Goal: Task Accomplishment & Management: Complete application form

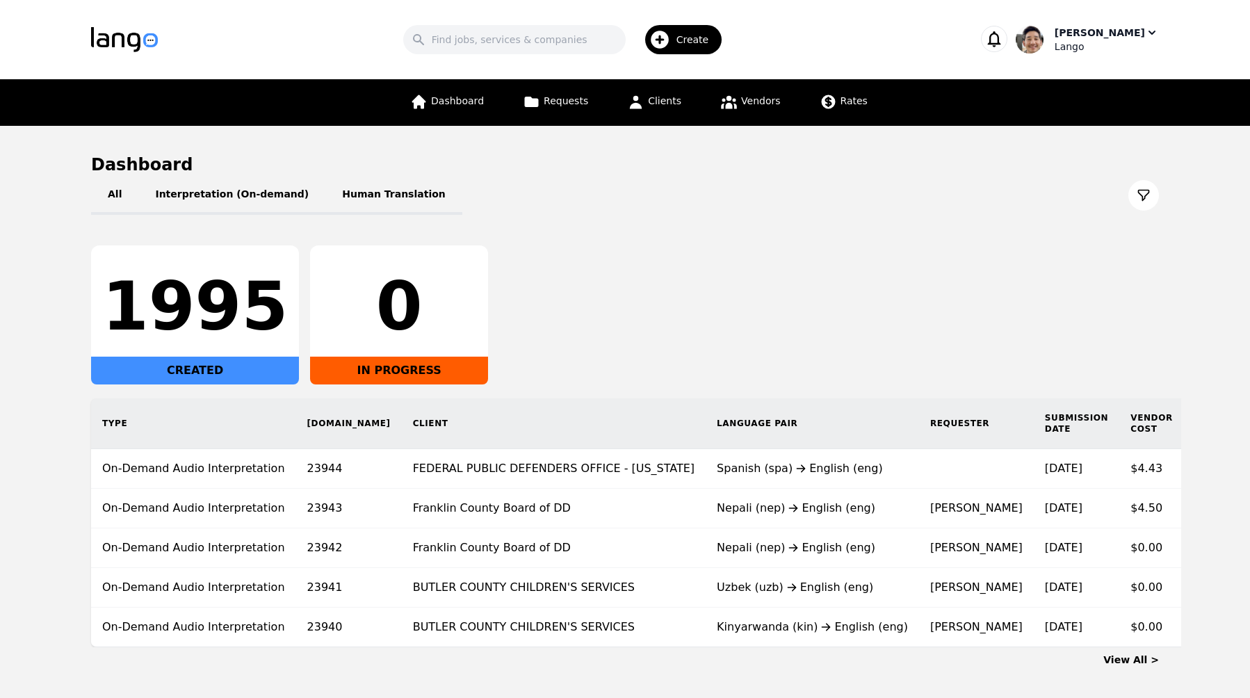
click at [1044, 38] on img "button" at bounding box center [1030, 40] width 28 height 28
click at [1089, 132] on button "Switch Company" at bounding box center [1086, 121] width 133 height 31
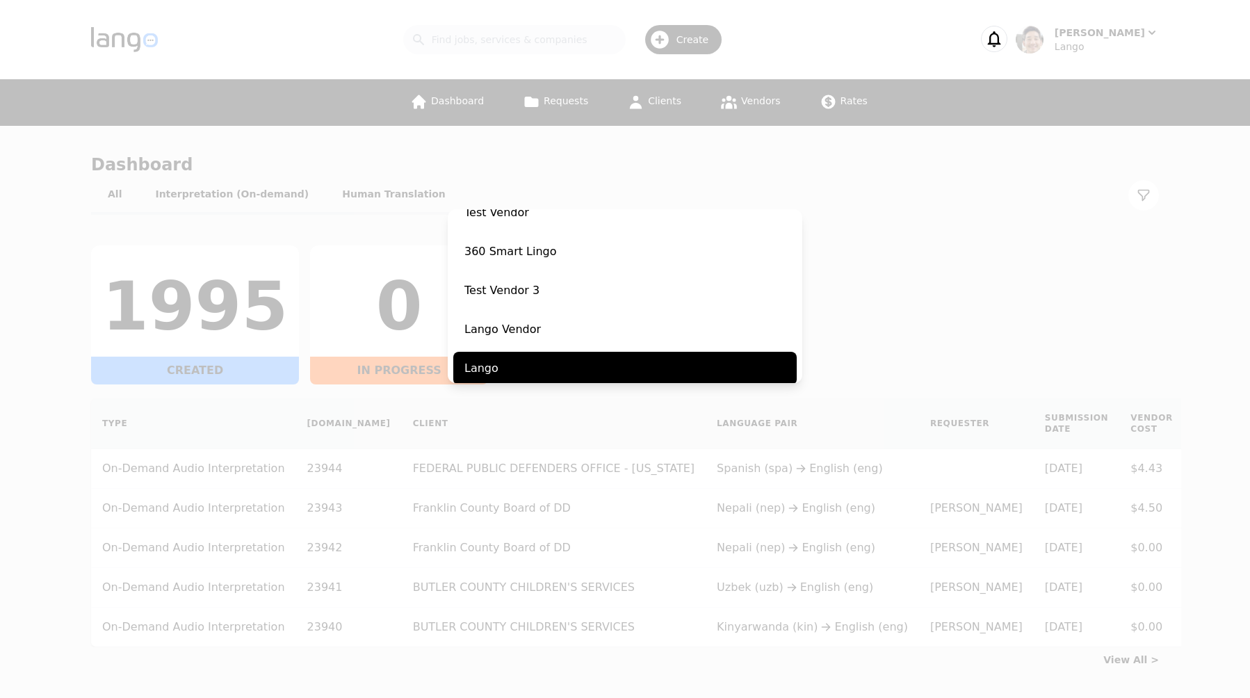
scroll to position [218, 0]
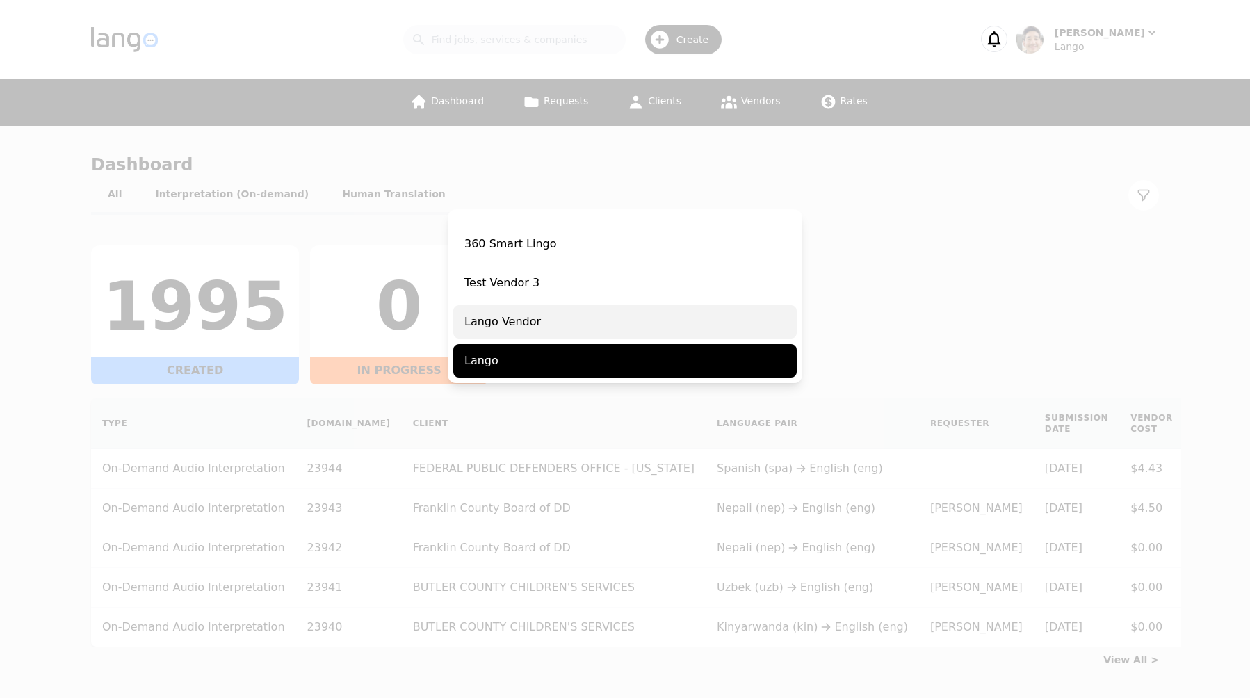
click at [604, 313] on span "Lango Vendor" at bounding box center [624, 321] width 343 height 33
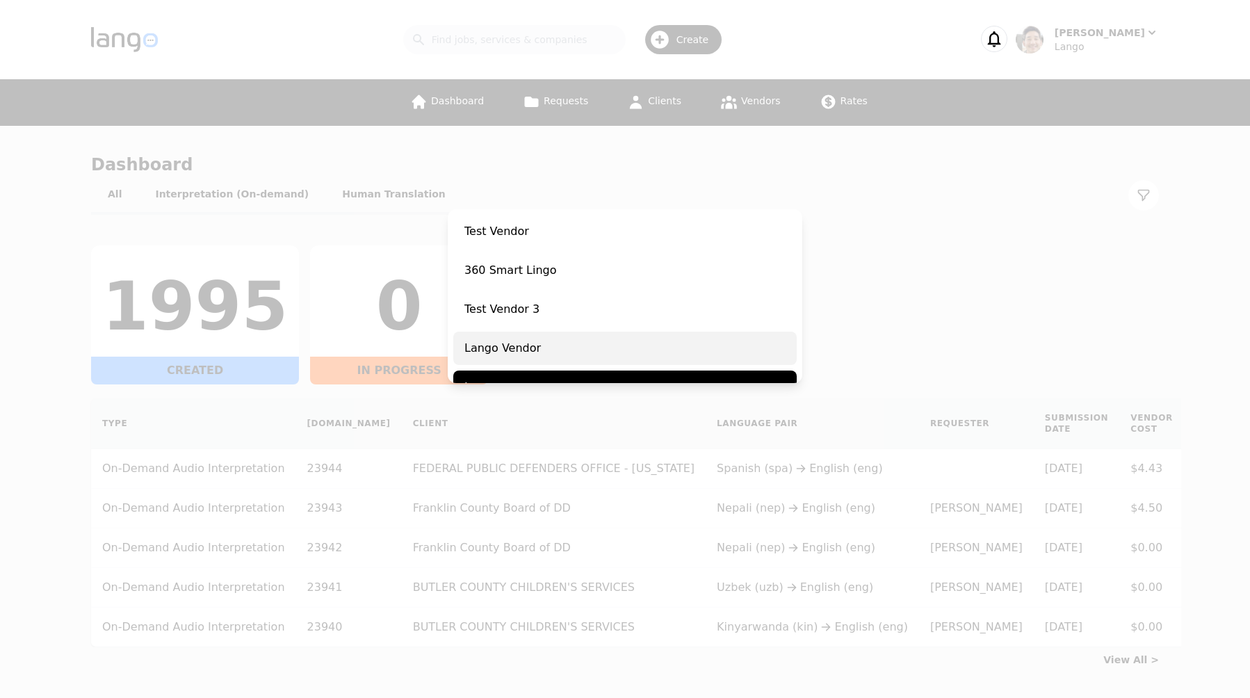
scroll to position [245, 0]
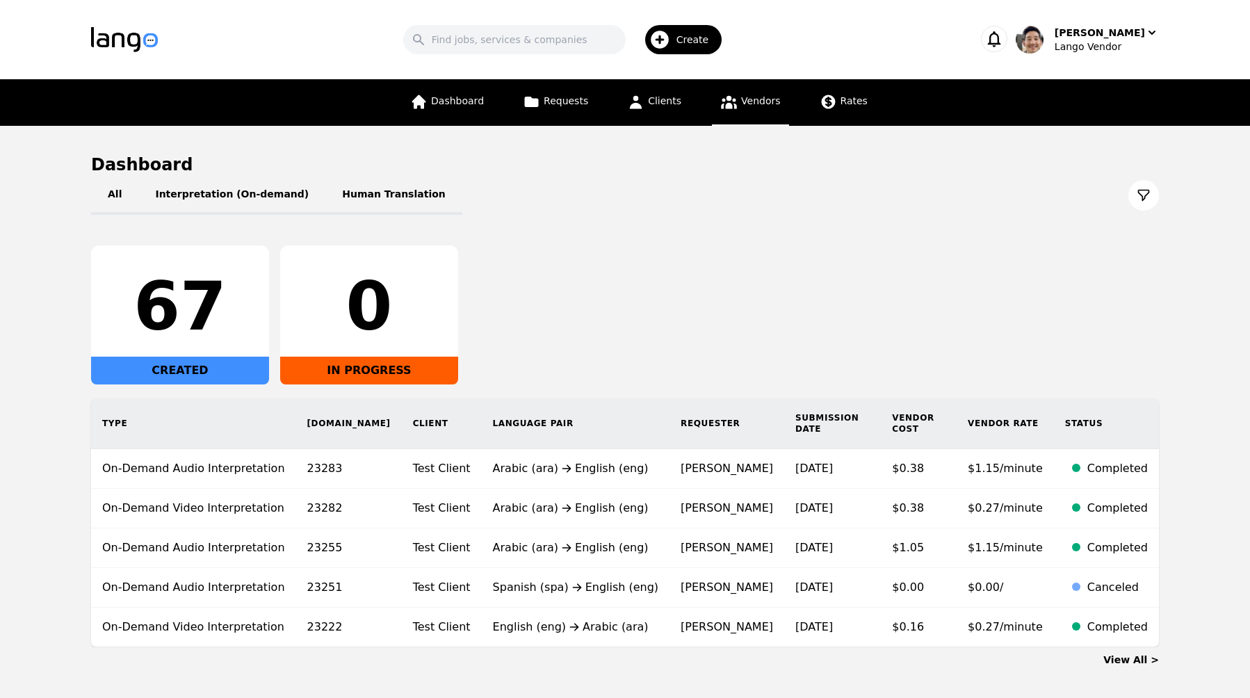
click at [722, 106] on icon at bounding box center [728, 101] width 17 height 17
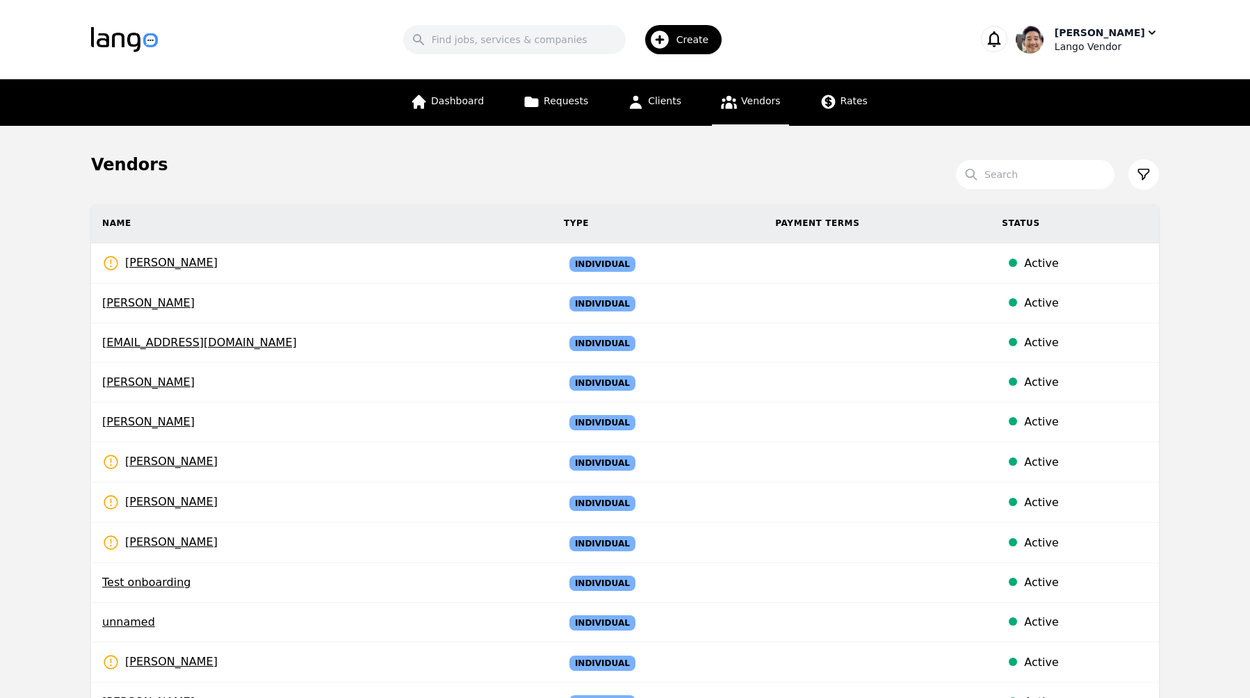
click at [1130, 37] on div "[PERSON_NAME]" at bounding box center [1100, 33] width 90 height 14
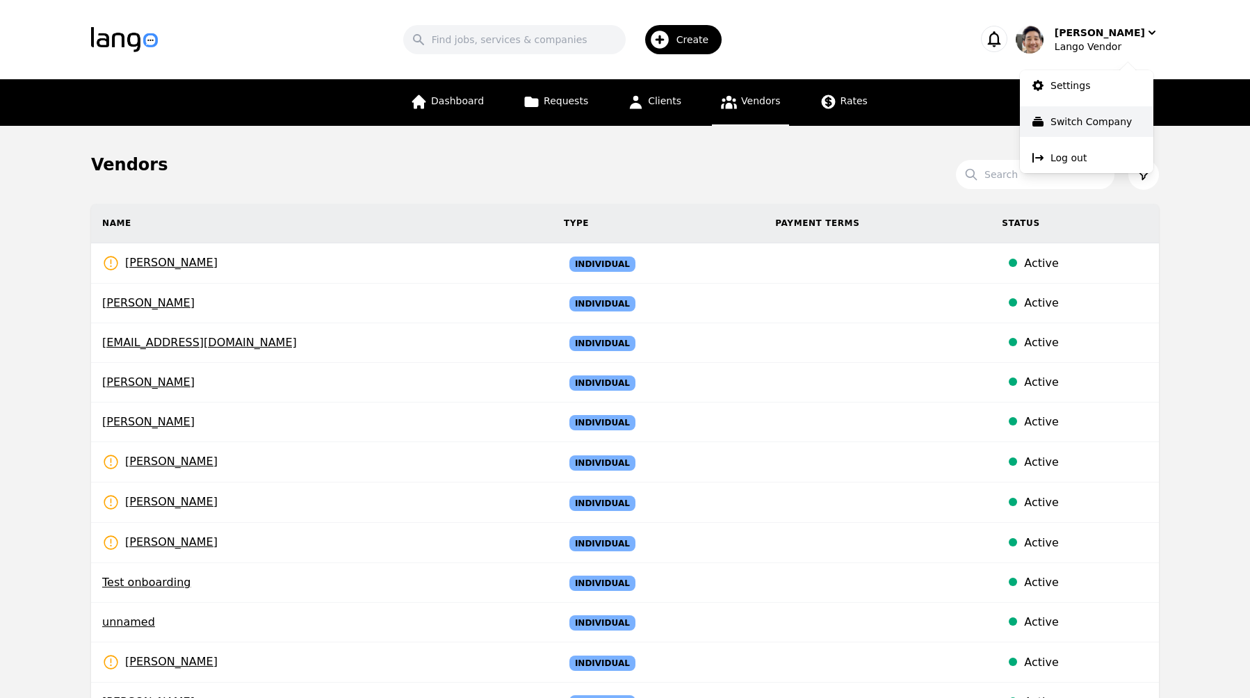
click at [1099, 122] on p "Switch Company" at bounding box center [1091, 122] width 81 height 14
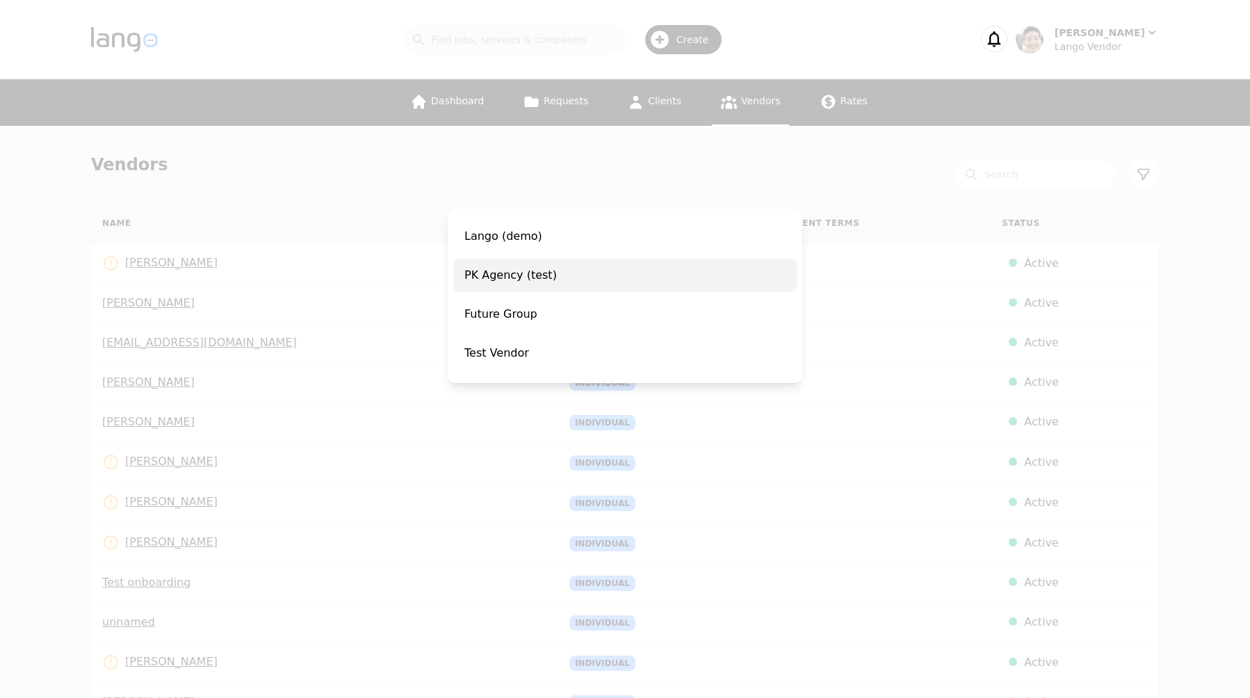
scroll to position [218, 0]
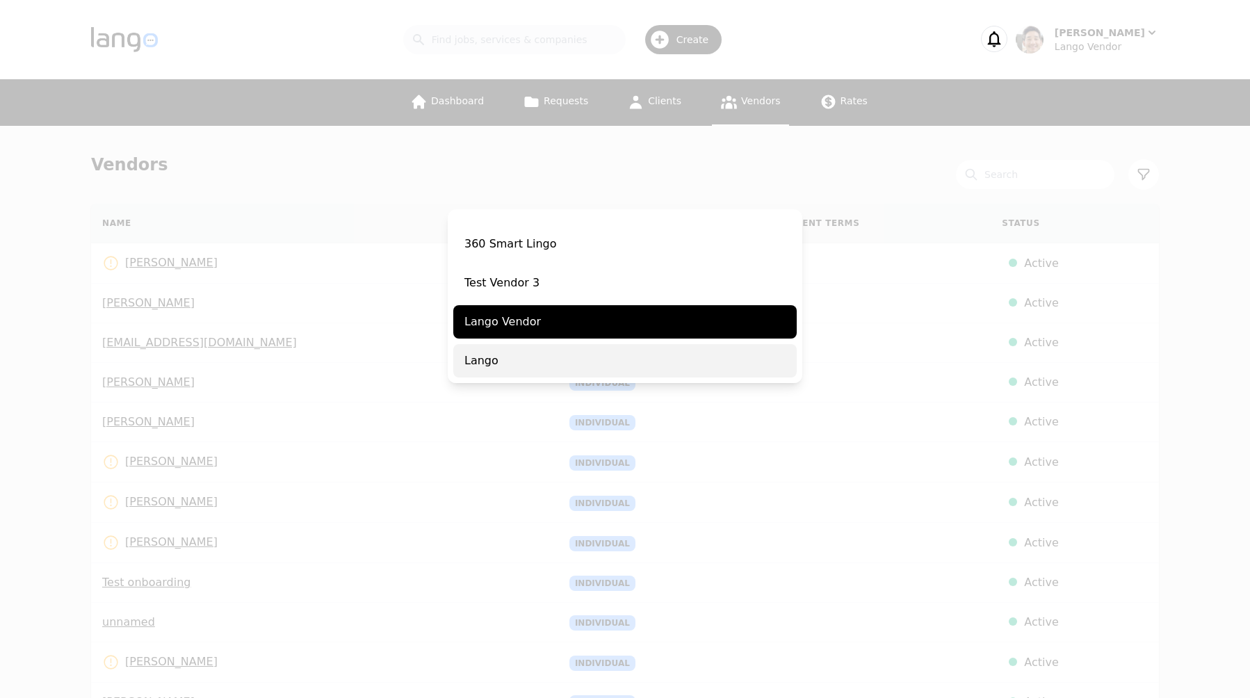
click at [530, 366] on span "Lango" at bounding box center [624, 360] width 343 height 33
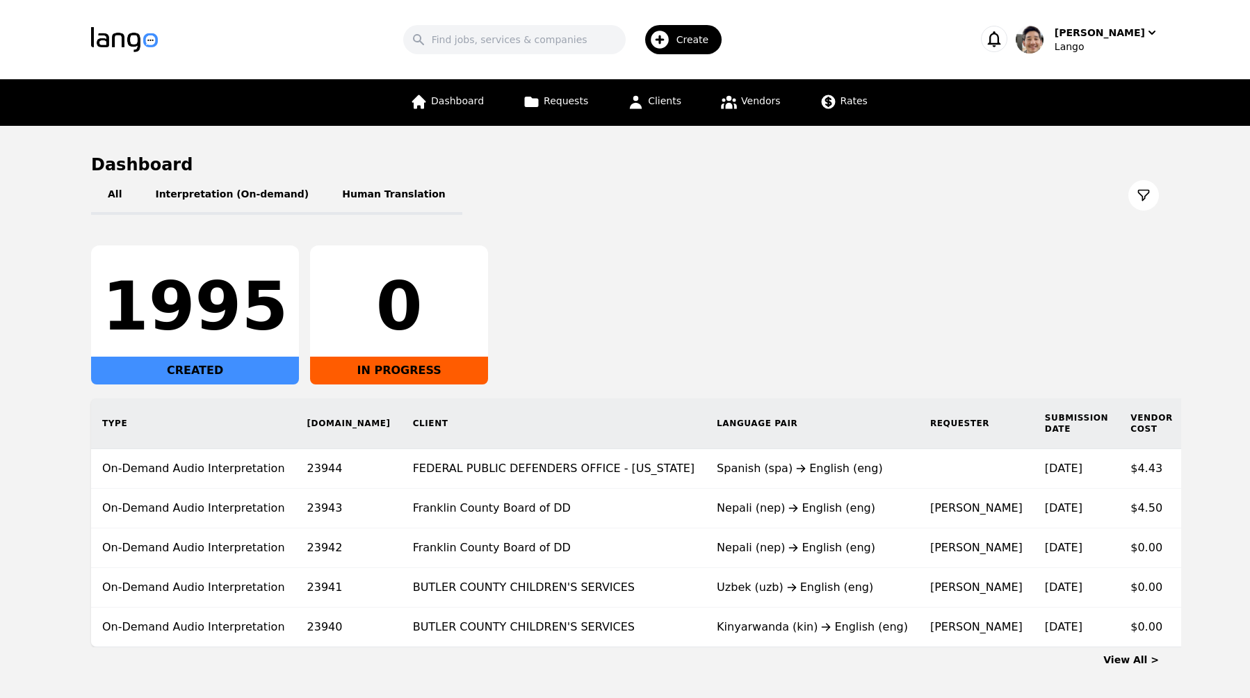
click at [731, 275] on div "1995 CREATED 0 IN PROGRESS" at bounding box center [625, 314] width 1068 height 139
click at [748, 102] on span "Vendors" at bounding box center [760, 100] width 39 height 11
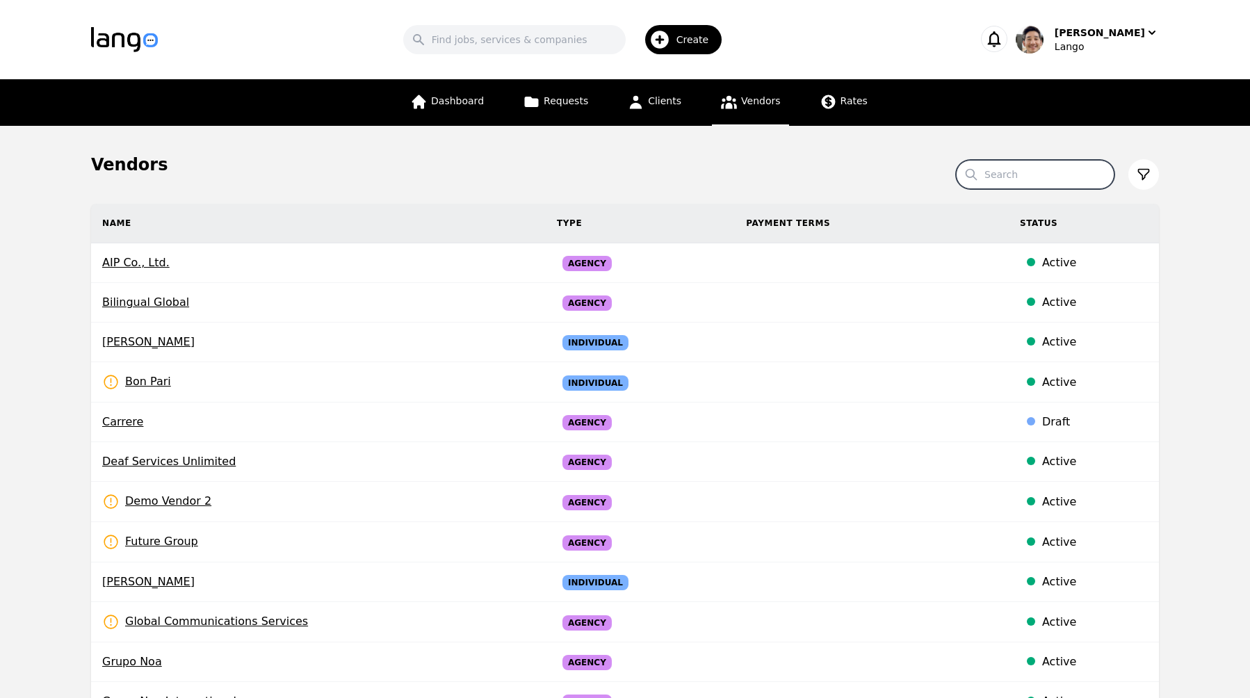
click at [1073, 174] on input "Search" at bounding box center [1035, 174] width 159 height 29
type input "meti"
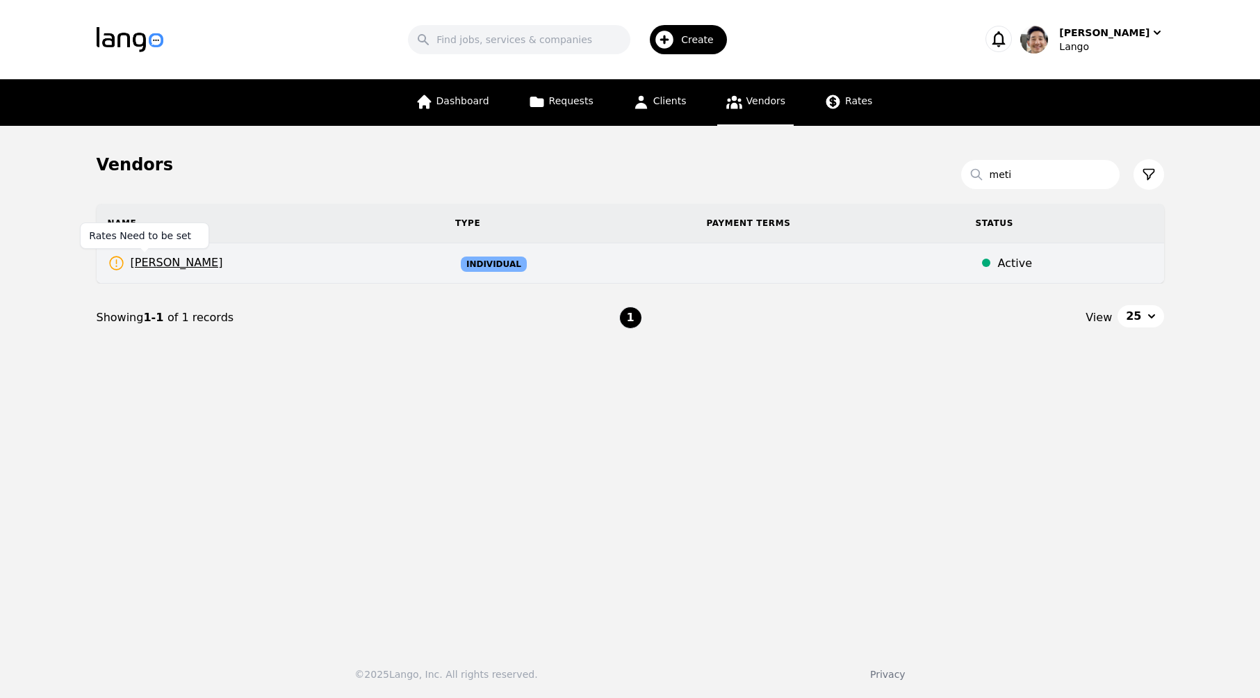
click at [133, 265] on span "[PERSON_NAME]" at bounding box center [165, 262] width 115 height 17
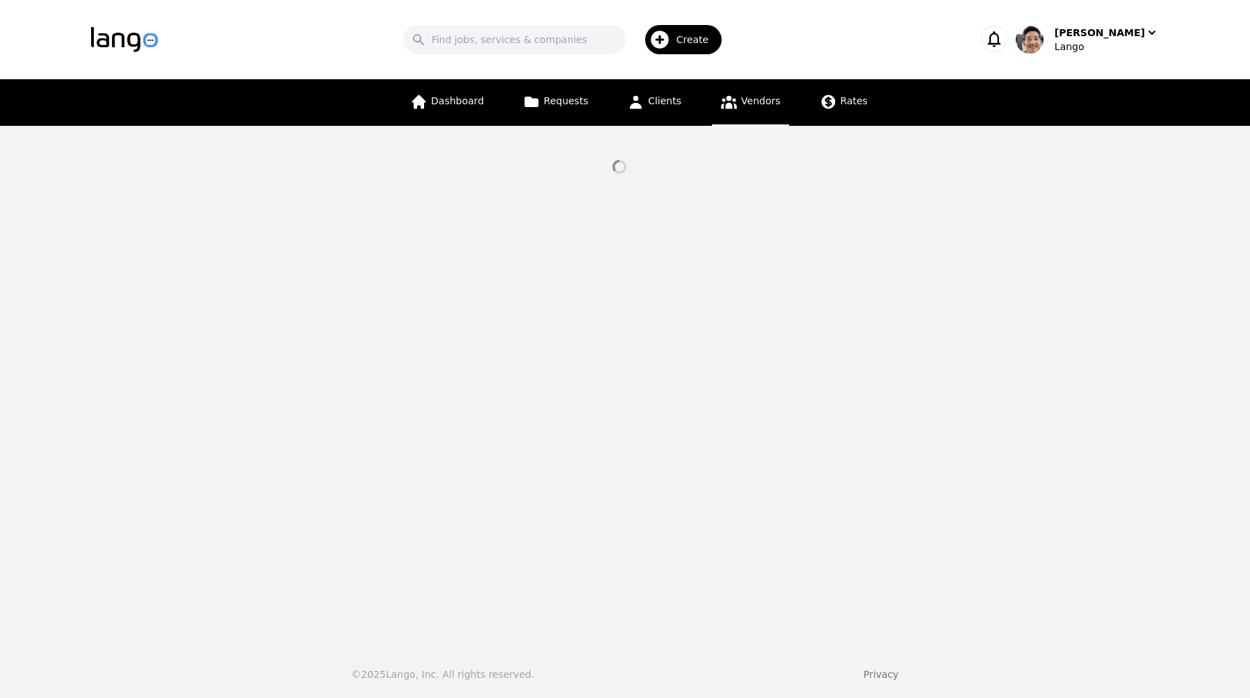
select select "active"
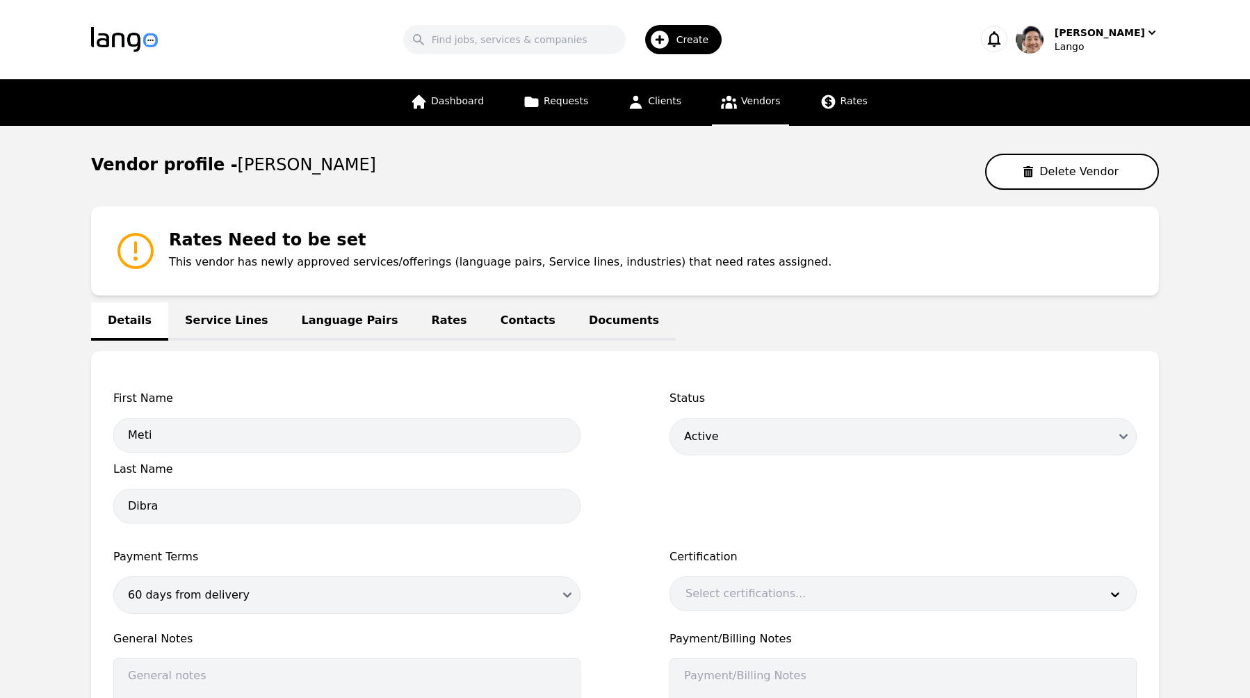
click at [285, 317] on link "Language Pairs" at bounding box center [350, 321] width 130 height 38
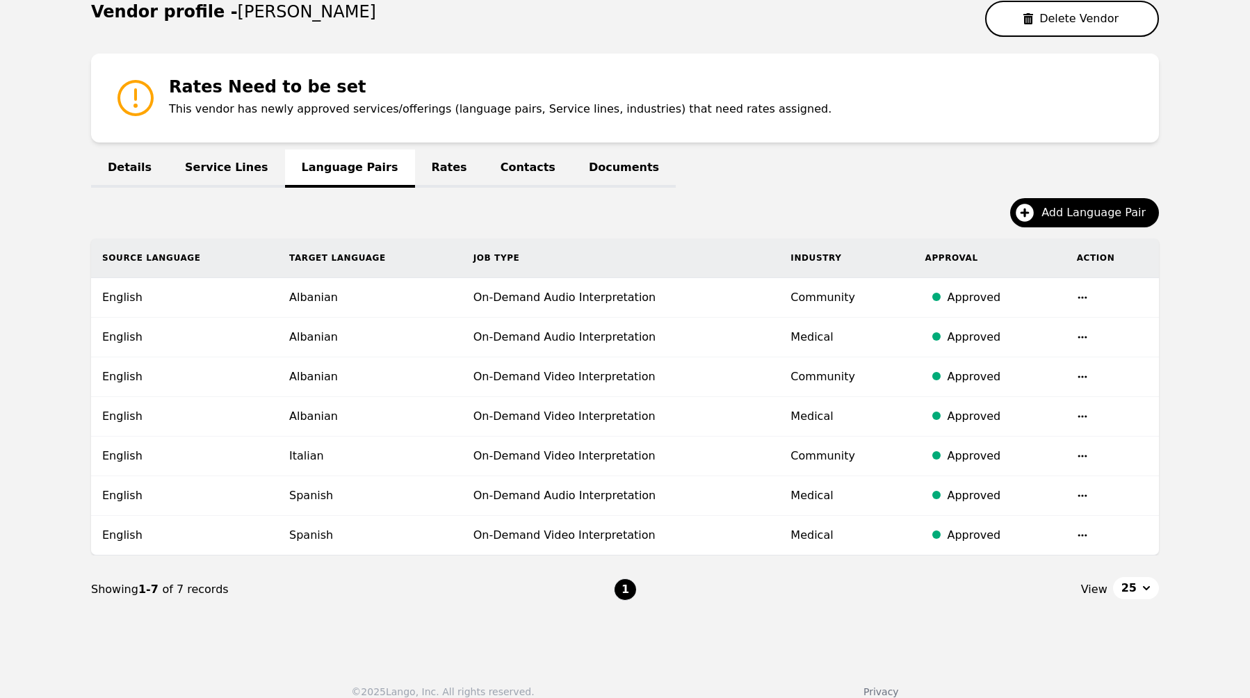
scroll to position [170, 0]
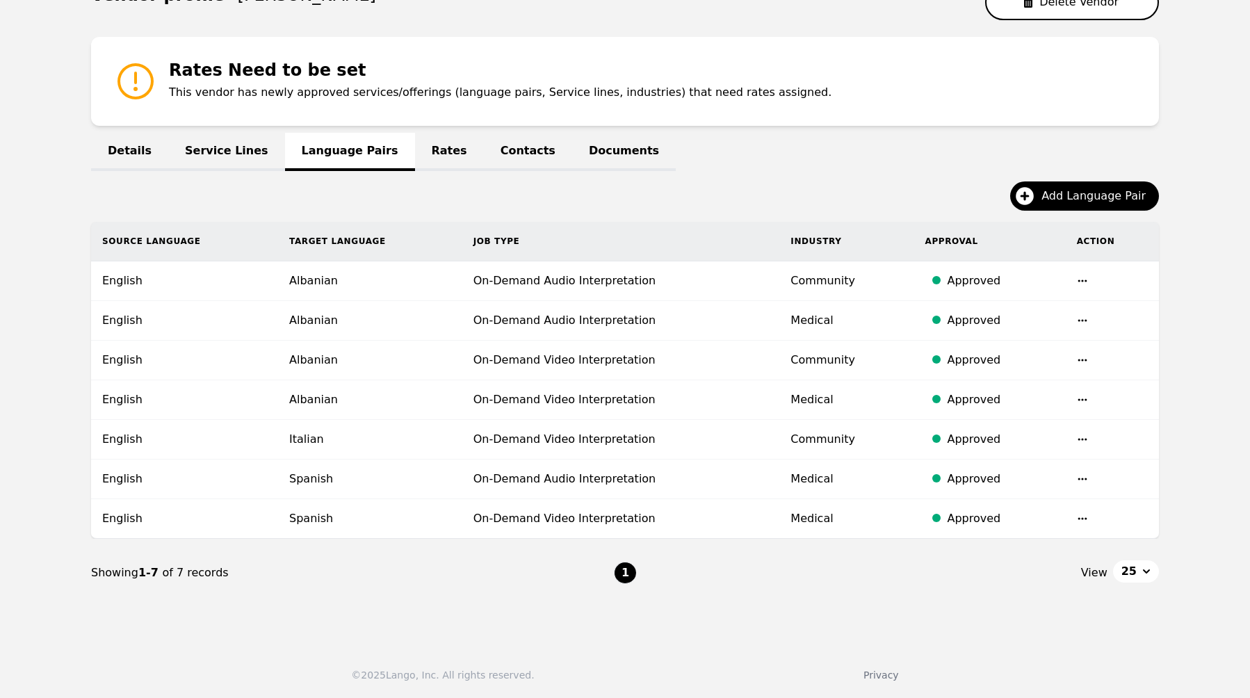
click at [647, 202] on div "Add Language Pair" at bounding box center [625, 201] width 1068 height 40
click at [113, 163] on link "Details" at bounding box center [129, 152] width 77 height 38
select select "active"
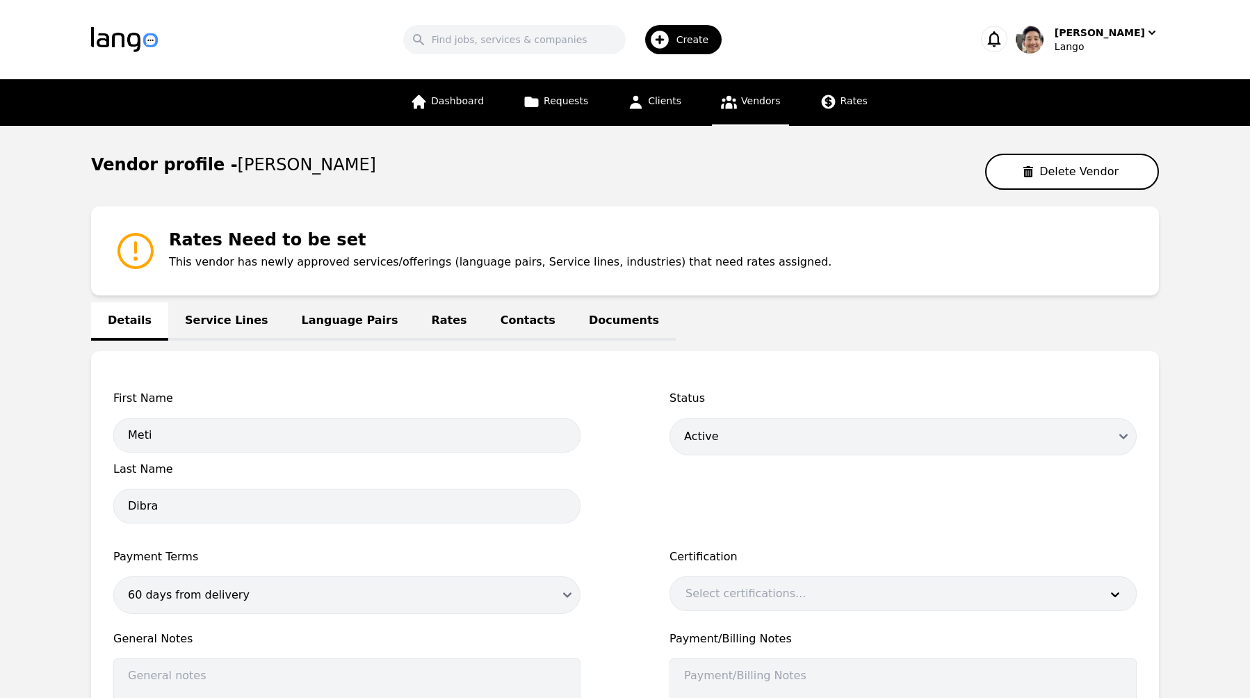
click at [772, 176] on div "Vendor profile - Meti Dibra Delete Vendor" at bounding box center [625, 172] width 1068 height 36
click at [759, 113] on link "Vendors" at bounding box center [750, 102] width 76 height 47
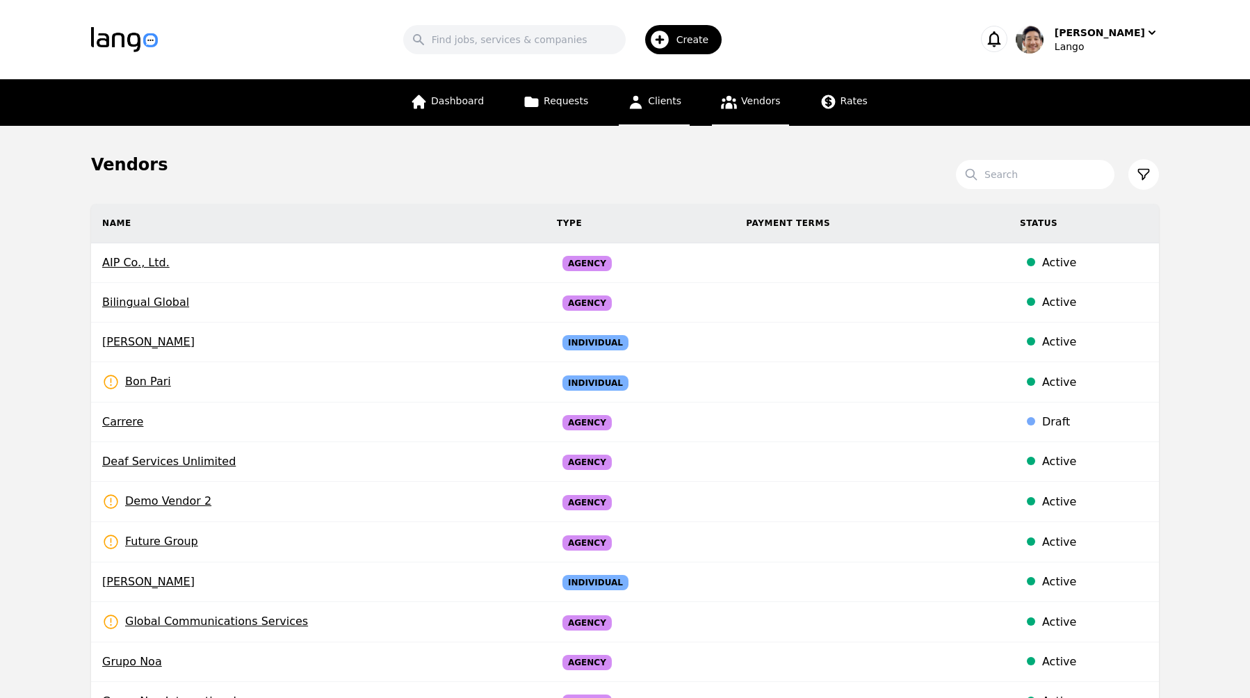
click at [660, 111] on link "Clients" at bounding box center [654, 102] width 71 height 47
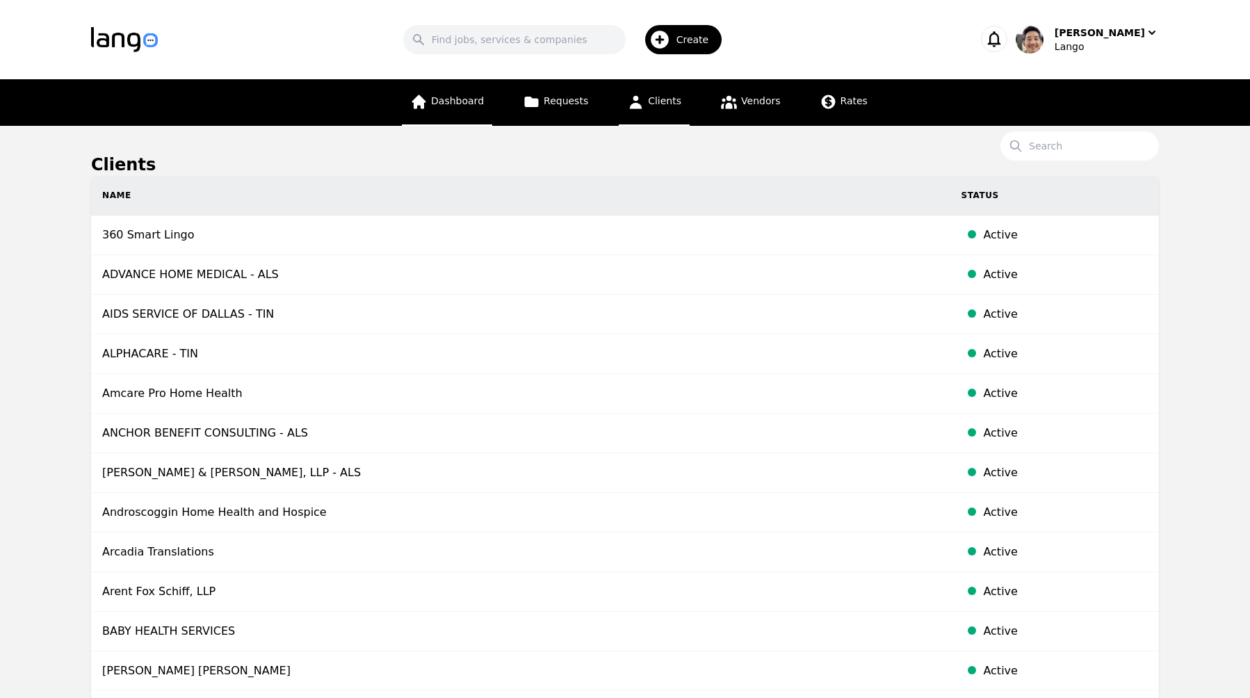
click at [469, 102] on span "Dashboard" at bounding box center [457, 100] width 53 height 11
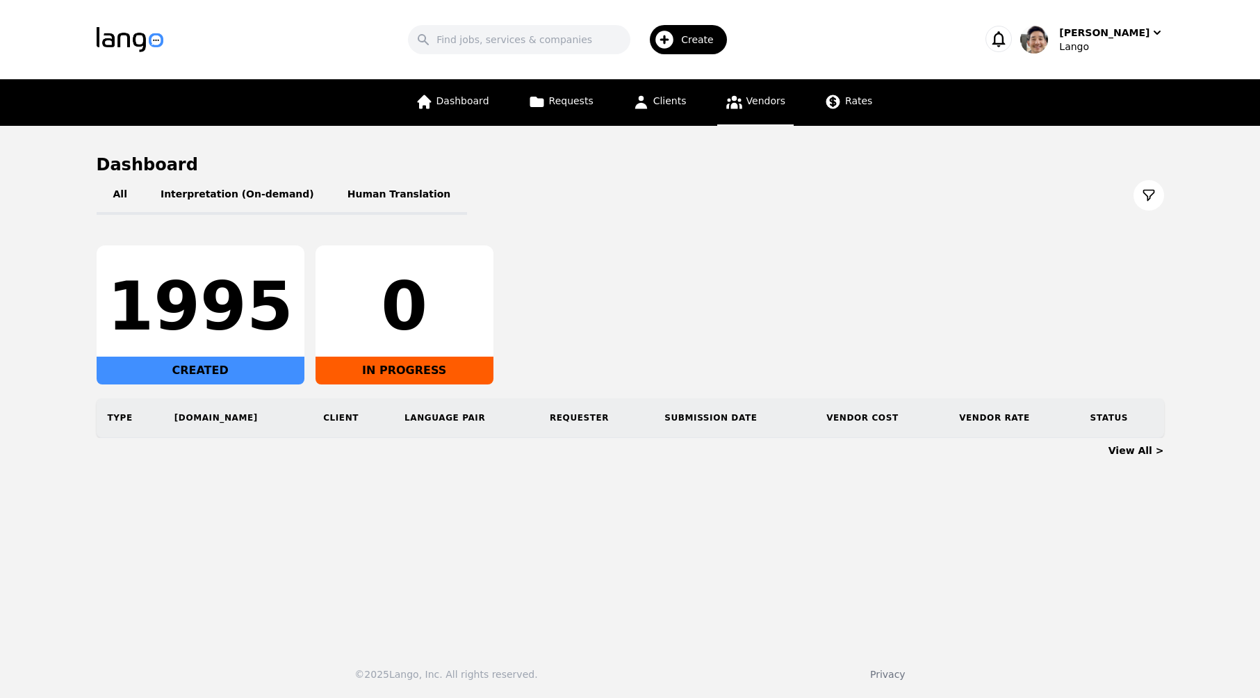
click at [736, 108] on icon at bounding box center [734, 101] width 17 height 17
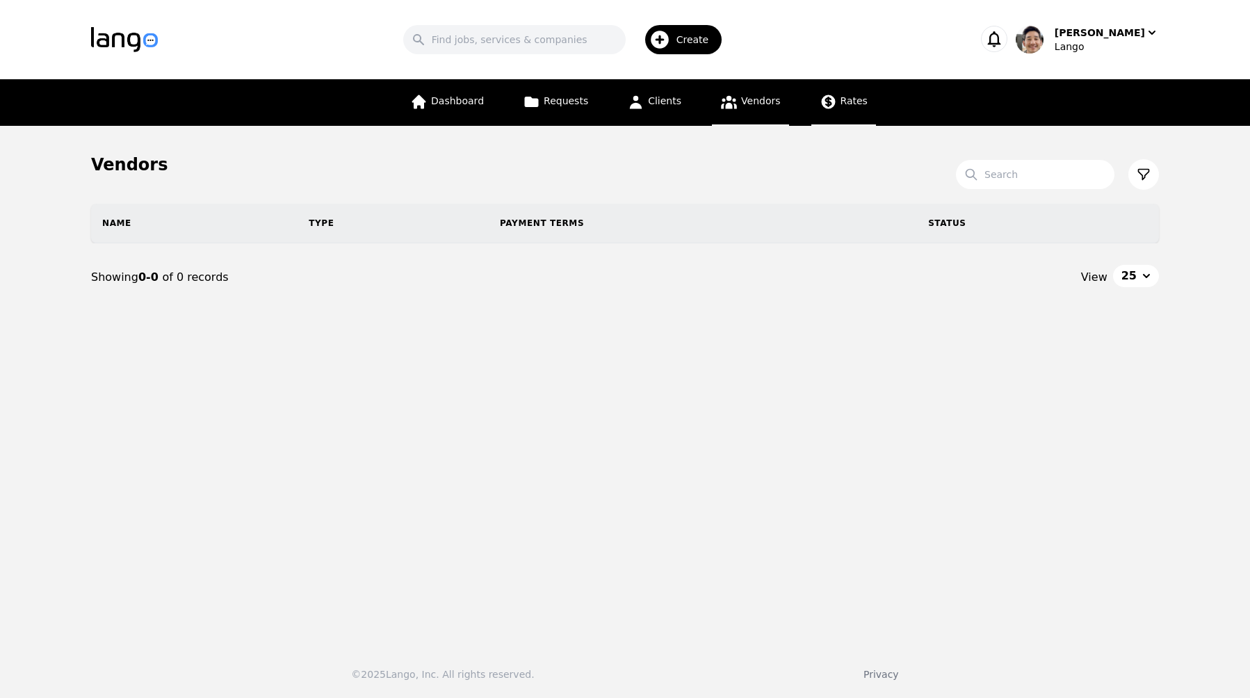
click at [861, 101] on span "Rates" at bounding box center [854, 100] width 27 height 11
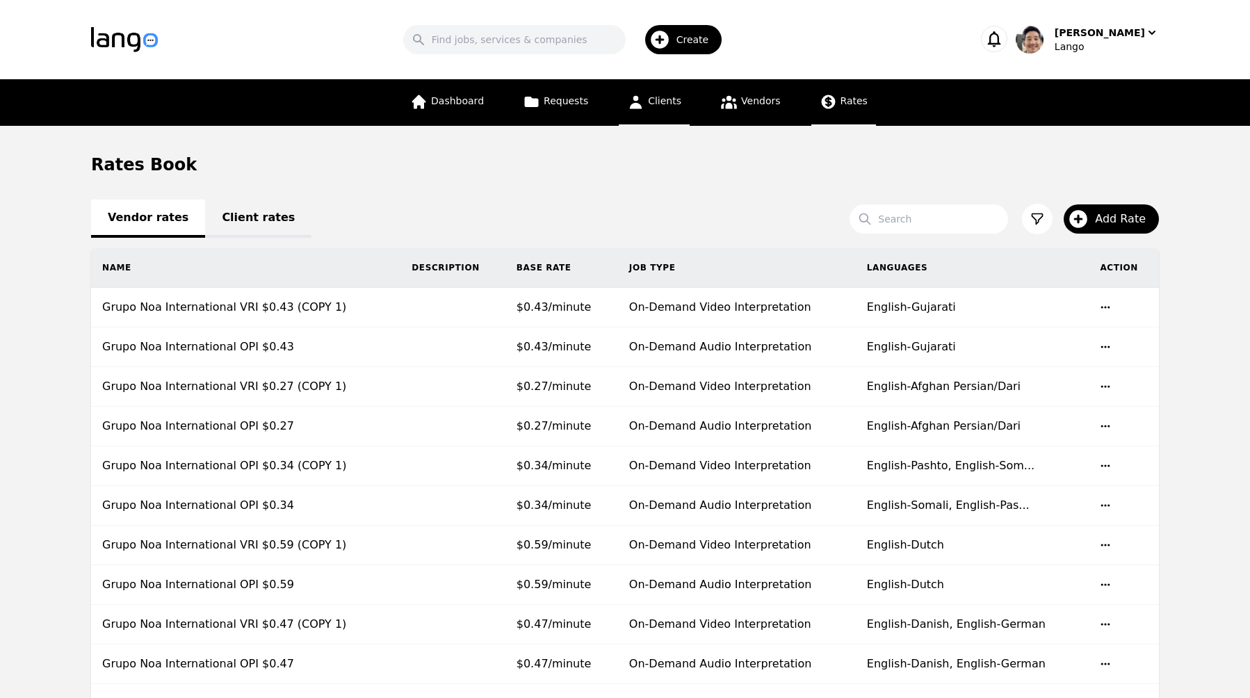
click at [662, 115] on link "Clients" at bounding box center [654, 102] width 71 height 47
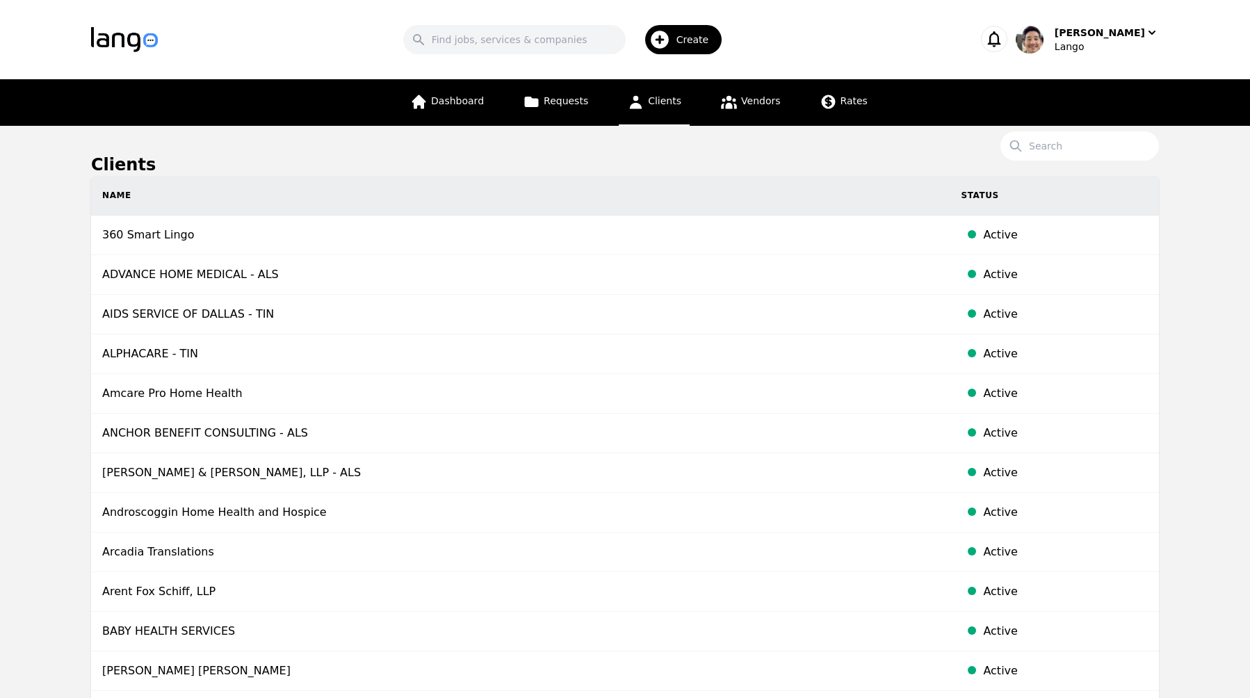
click at [759, 111] on link "Vendors" at bounding box center [750, 102] width 76 height 47
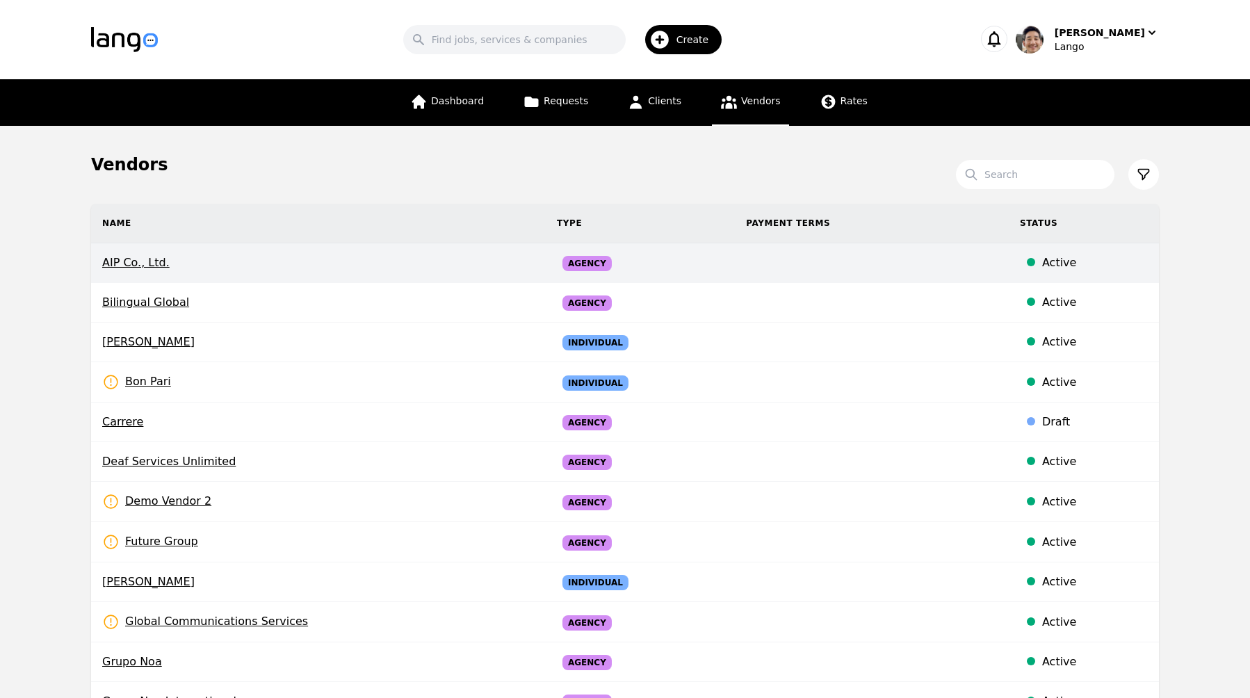
click at [371, 266] on span "AIP Co., Ltd." at bounding box center [318, 262] width 432 height 17
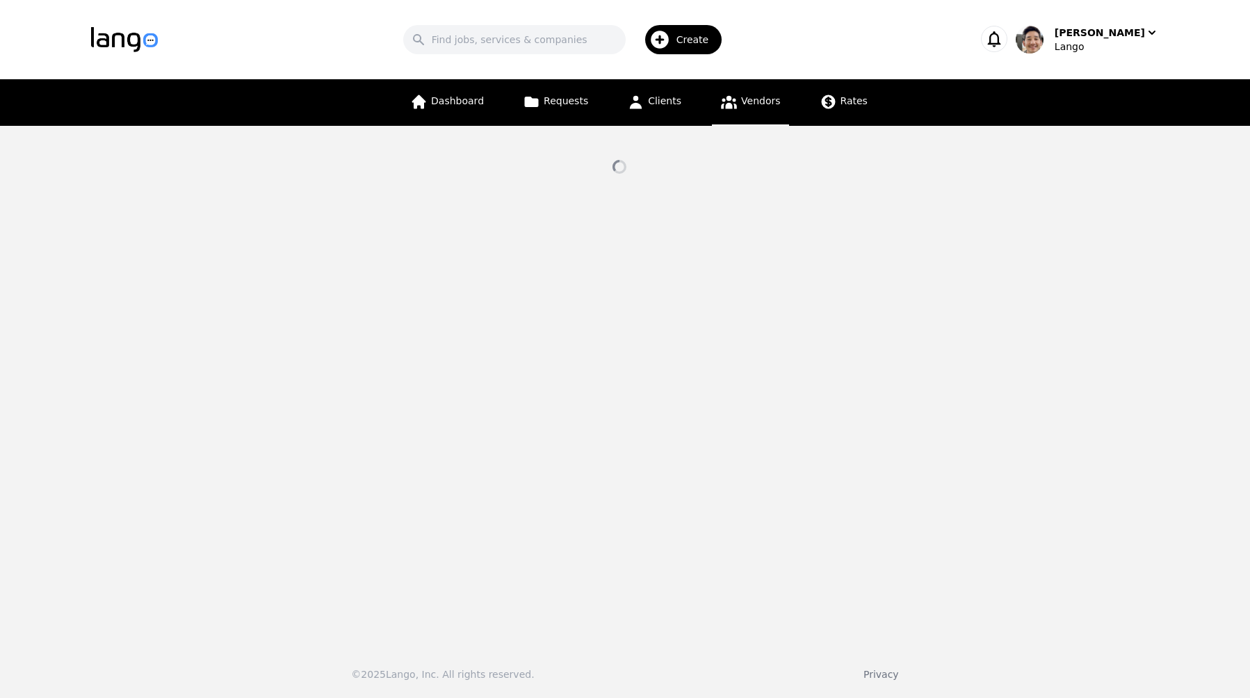
select select "active"
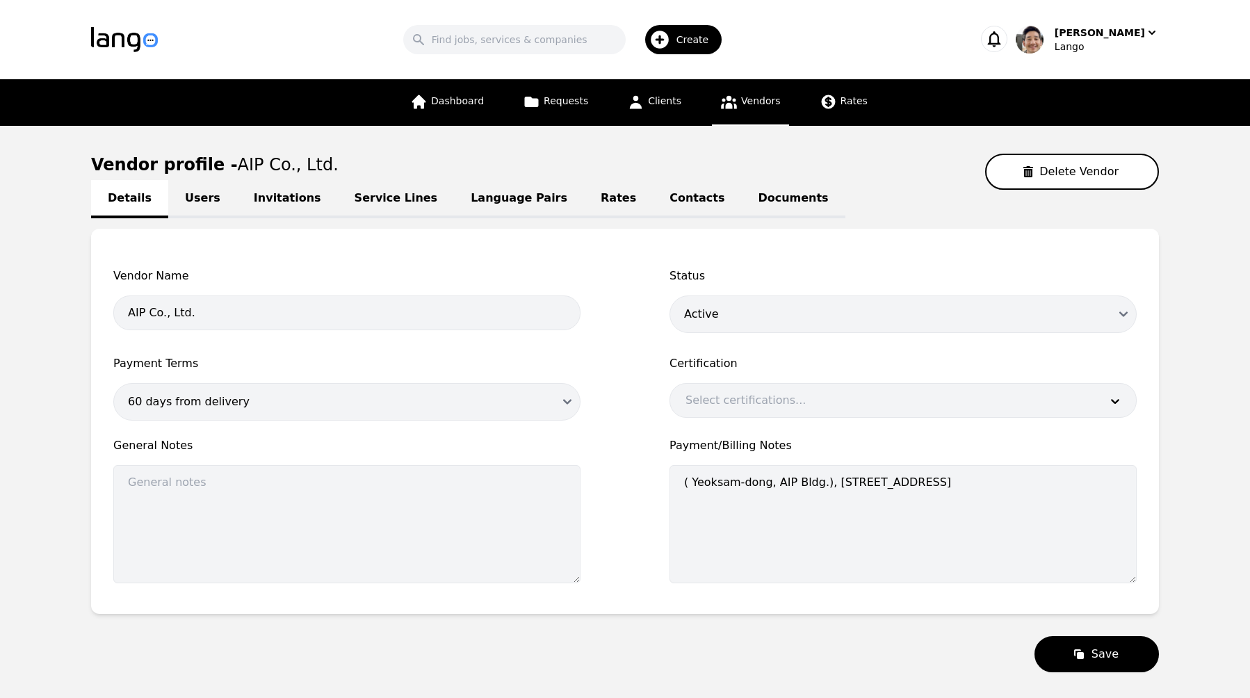
click at [741, 204] on link "Documents" at bounding box center [793, 199] width 104 height 38
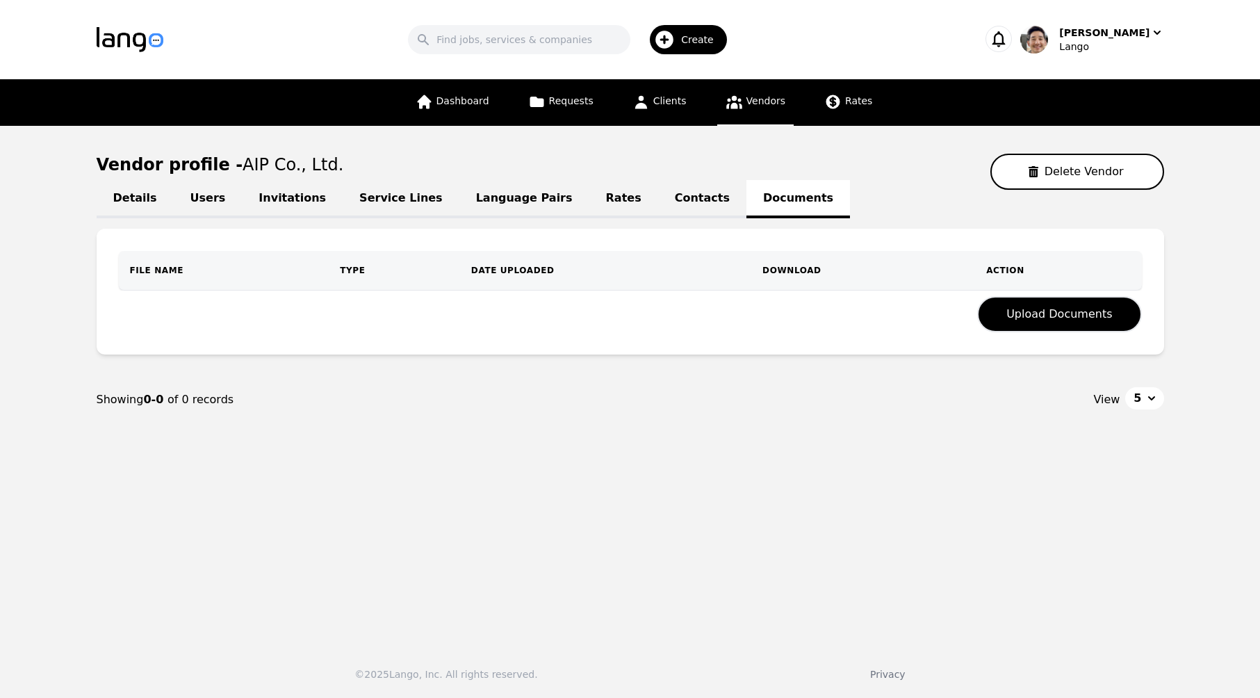
click at [117, 200] on link "Details" at bounding box center [135, 199] width 77 height 38
select select "active"
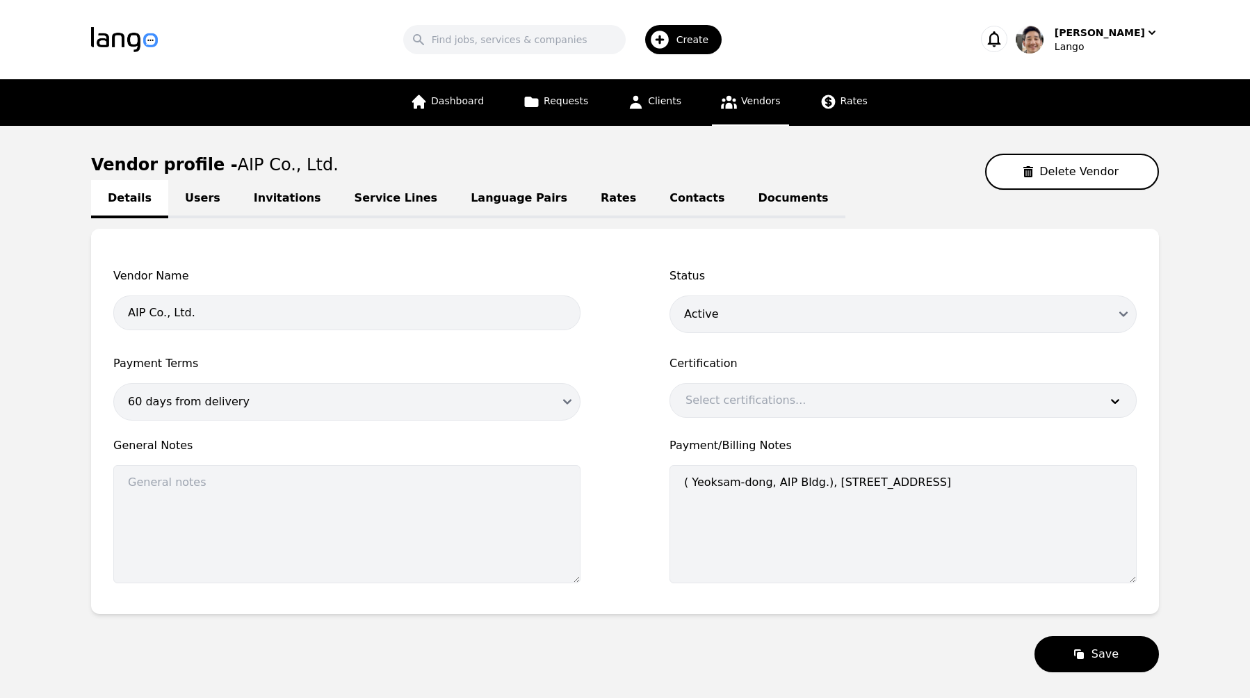
click at [741, 186] on link "Documents" at bounding box center [793, 199] width 104 height 38
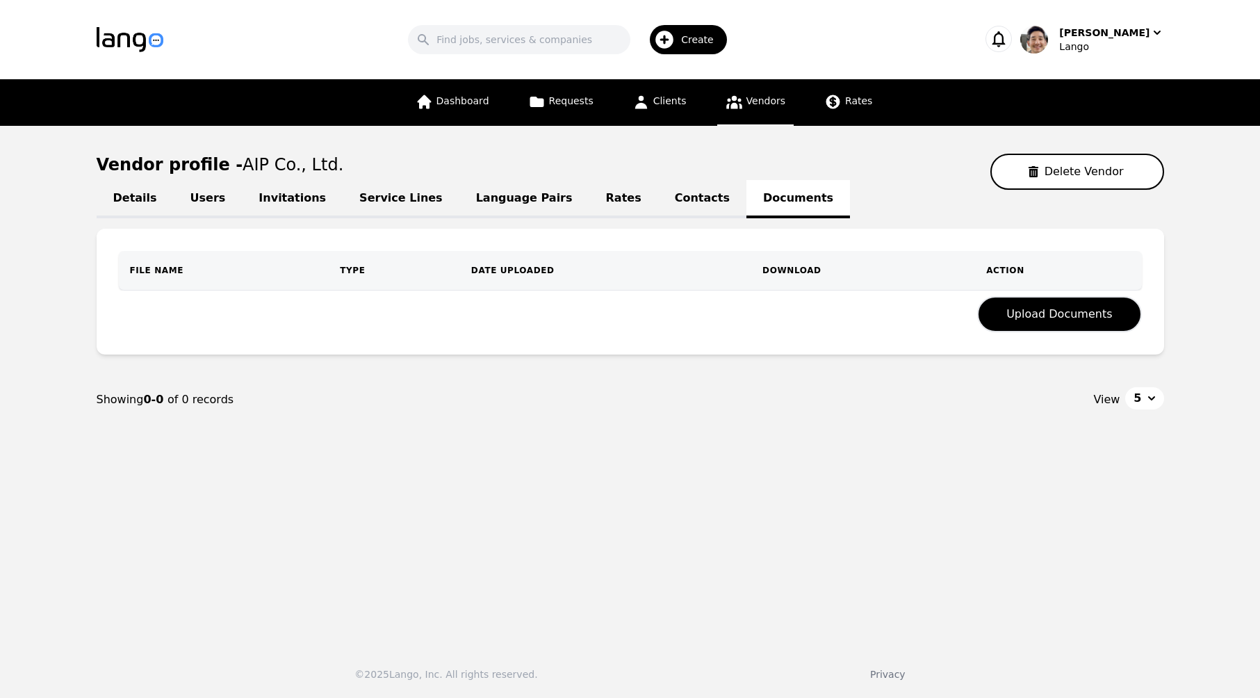
click at [658, 197] on link "Contacts" at bounding box center [702, 199] width 88 height 38
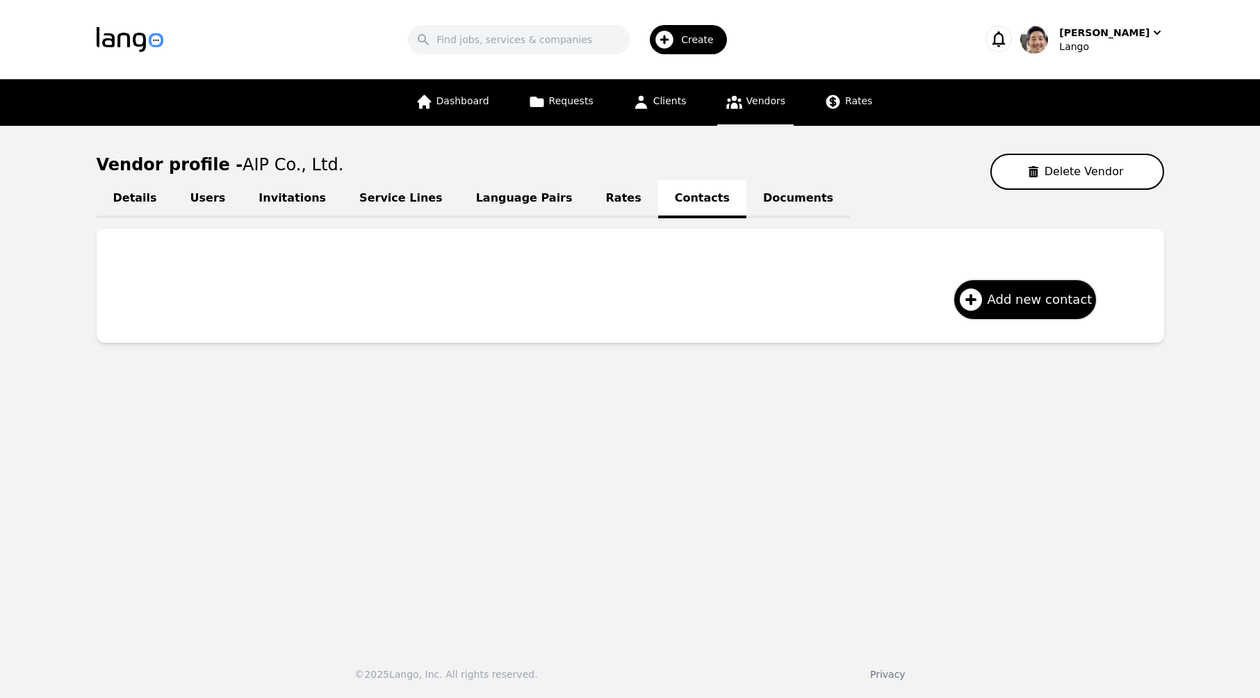
click at [590, 202] on link "Rates" at bounding box center [624, 199] width 69 height 38
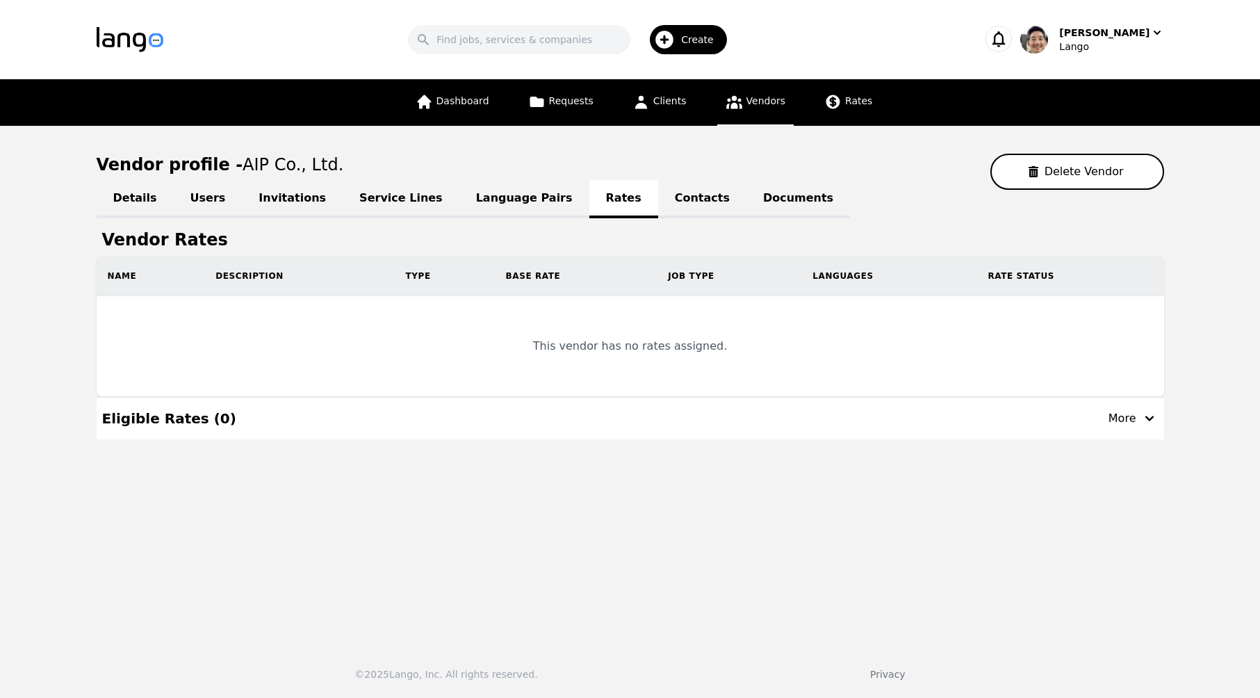
click at [519, 205] on link "Language Pairs" at bounding box center [525, 199] width 130 height 38
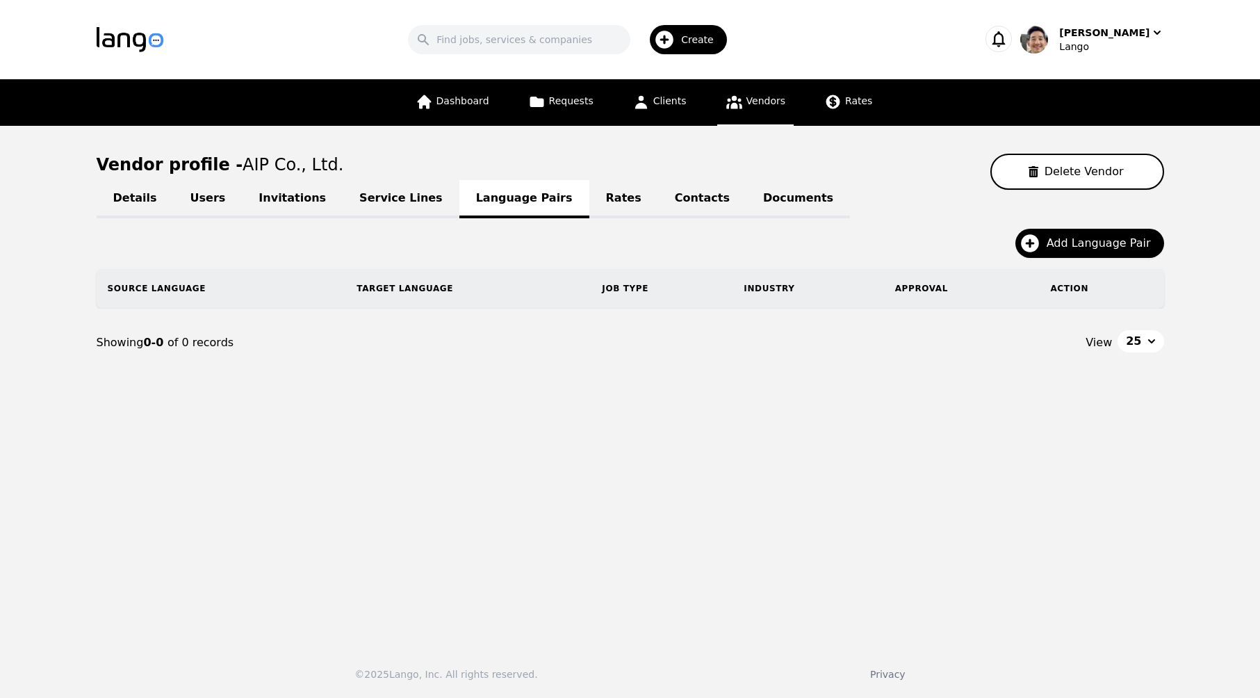
click at [370, 207] on link "Service Lines" at bounding box center [401, 199] width 117 height 38
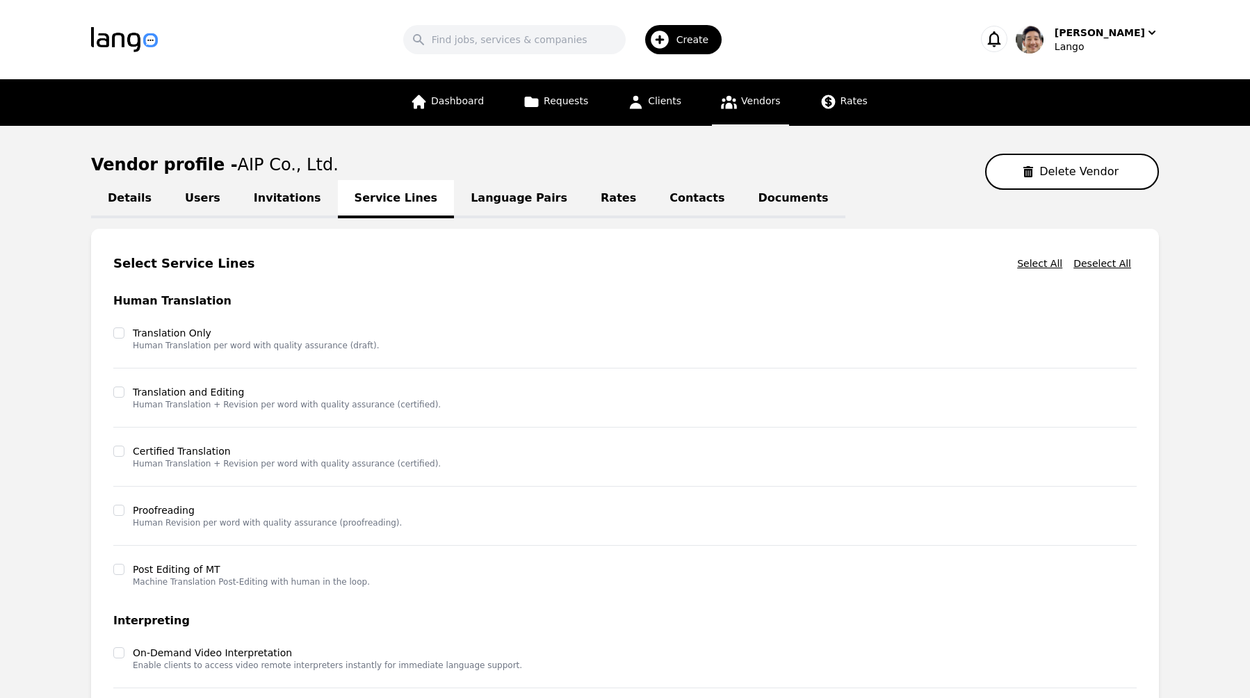
click at [282, 205] on link "Invitations" at bounding box center [287, 199] width 101 height 38
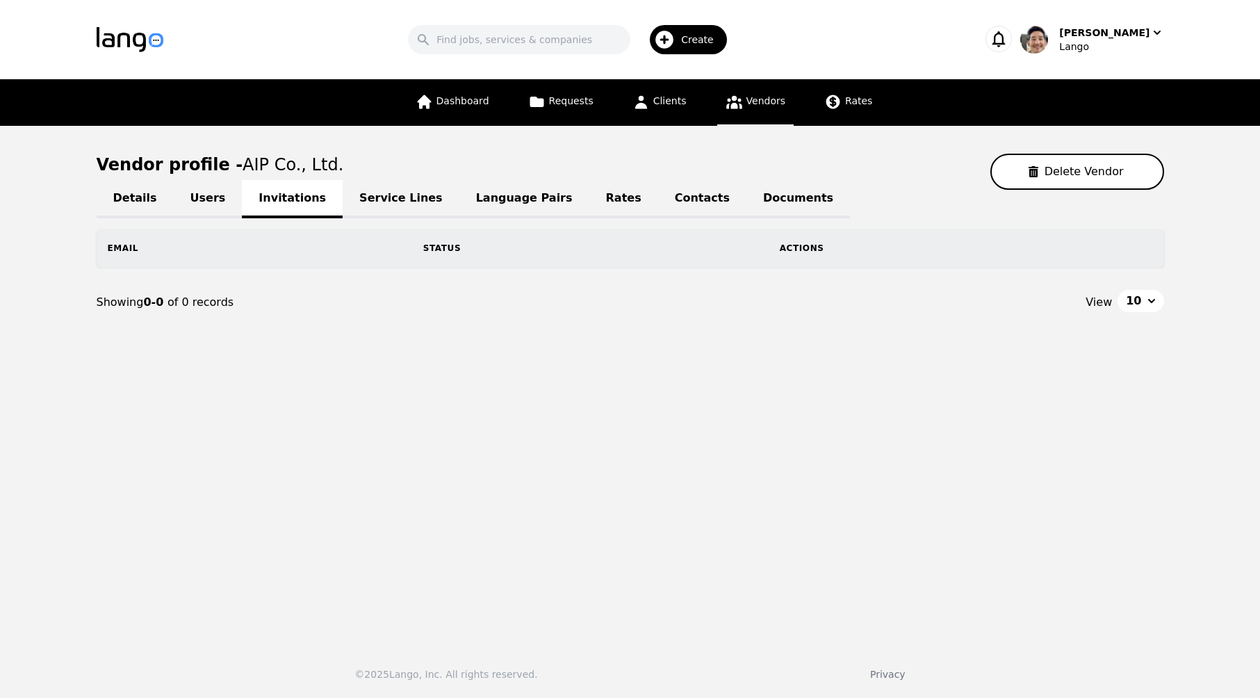
click at [203, 202] on link "Users" at bounding box center [208, 199] width 69 height 38
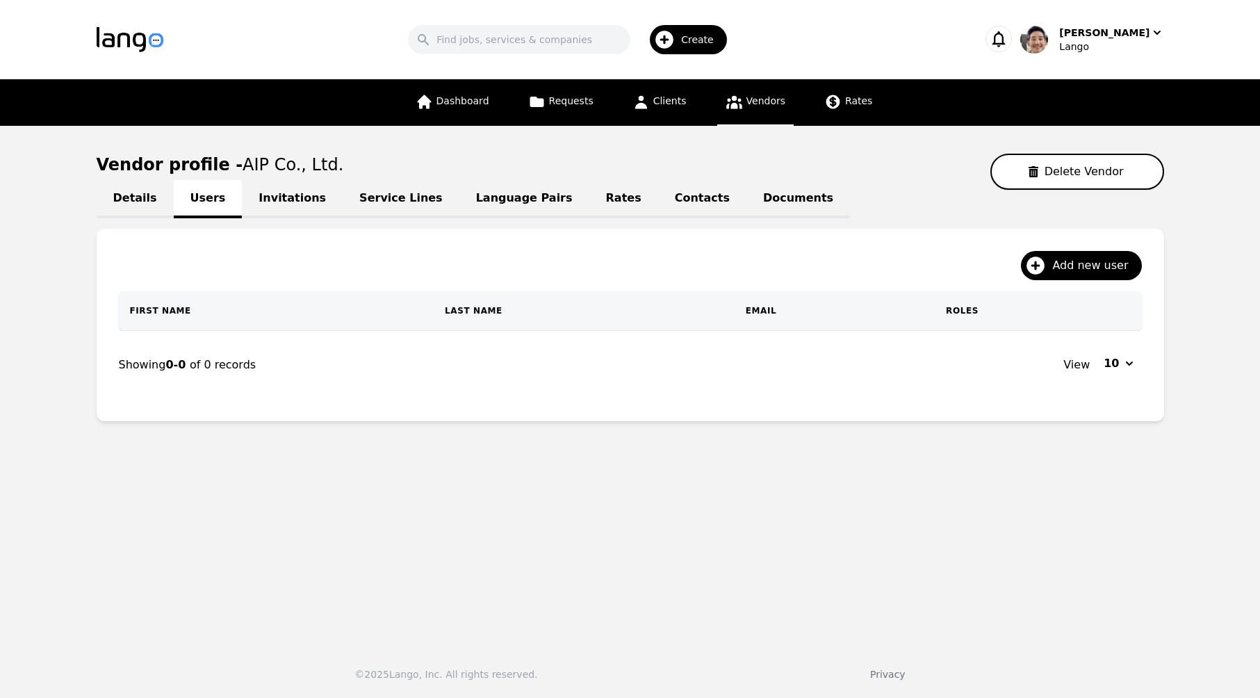
click at [773, 179] on div "Vendor profile - AIP Co., Ltd. Delete Vendor" at bounding box center [631, 172] width 1068 height 36
click at [851, 175] on div "Vendor profile - AIP Co., Ltd. Delete Vendor" at bounding box center [631, 172] width 1068 height 36
click at [857, 179] on div "Vendor profile - AIP Co., Ltd. Delete Vendor" at bounding box center [631, 172] width 1068 height 36
click at [1009, 45] on icon "button" at bounding box center [998, 38] width 19 height 19
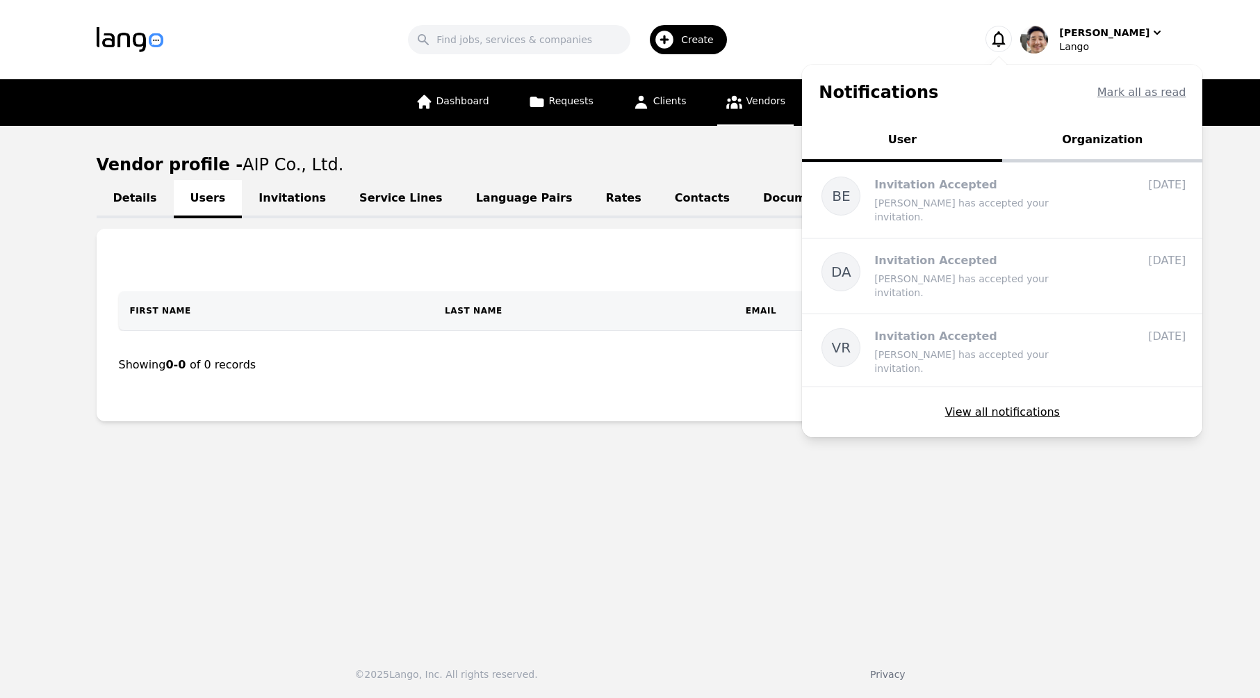
click at [748, 152] on main "Vendor profile - AIP Co., Ltd. Delete Vendor Details Users Invitations Service …" at bounding box center [630, 380] width 1260 height 508
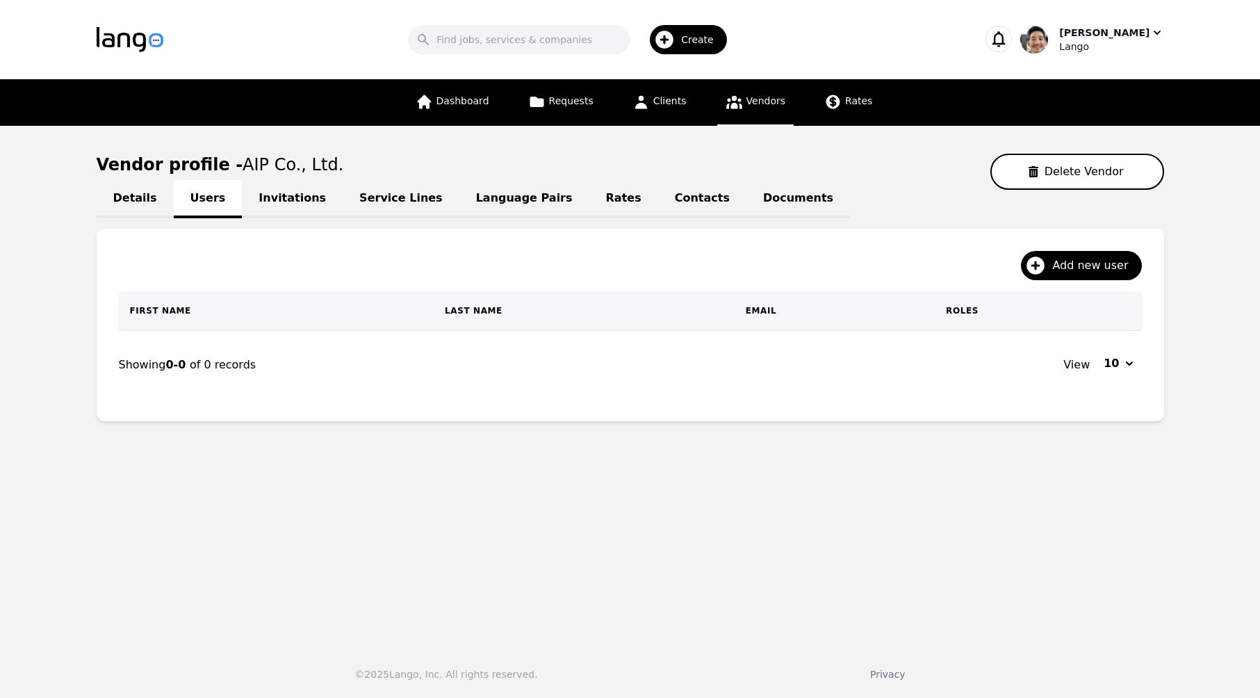
click at [1128, 47] on div "Lango" at bounding box center [1112, 47] width 104 height 14
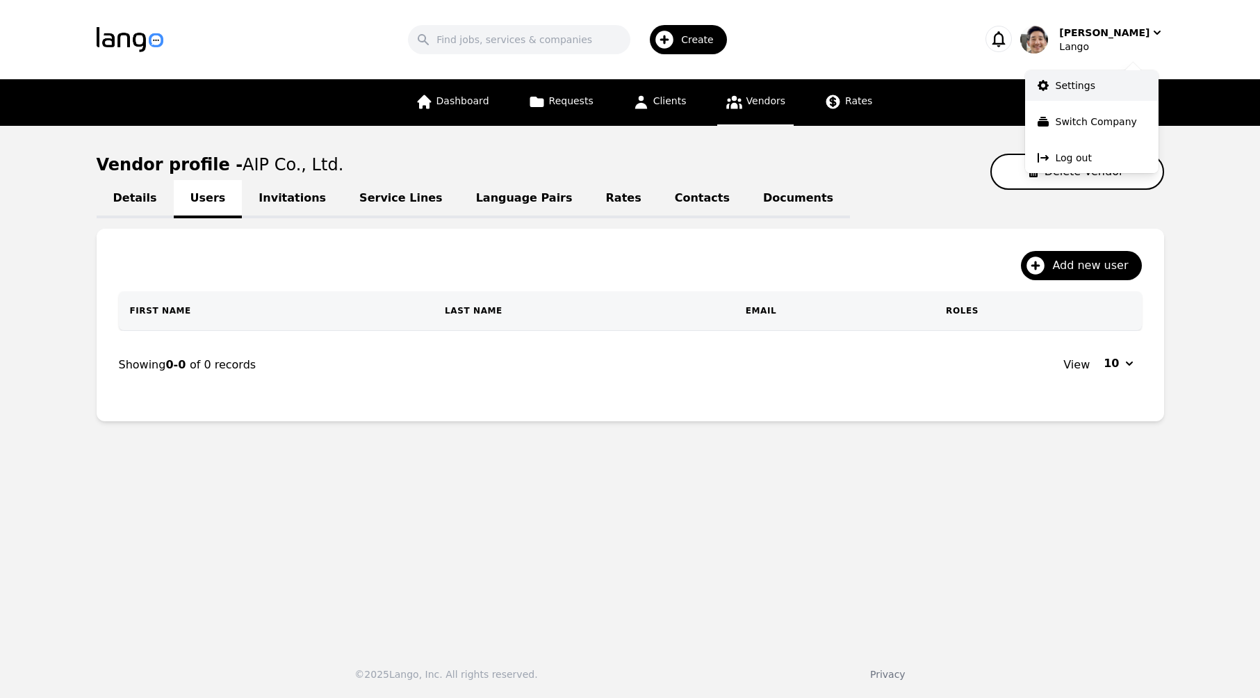
click at [1085, 89] on p "Settings" at bounding box center [1076, 86] width 40 height 14
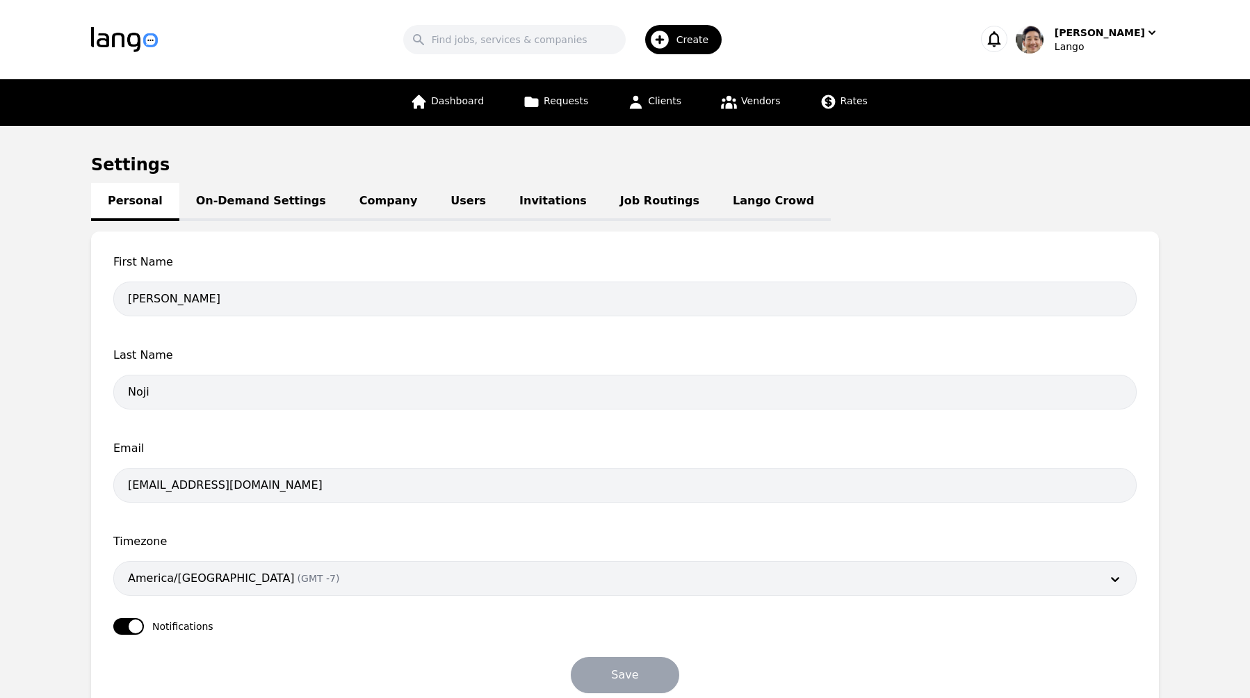
click at [737, 199] on link "Lango Crowd" at bounding box center [773, 202] width 115 height 38
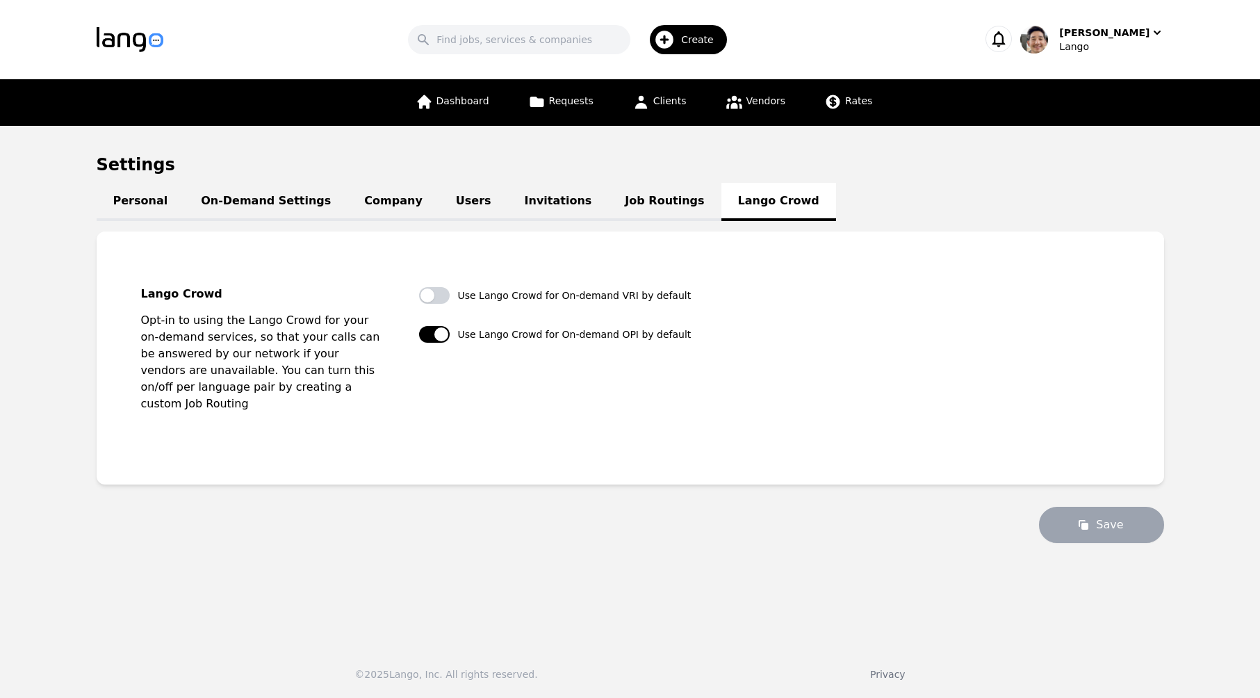
click at [608, 202] on link "Job Routings" at bounding box center [664, 202] width 113 height 38
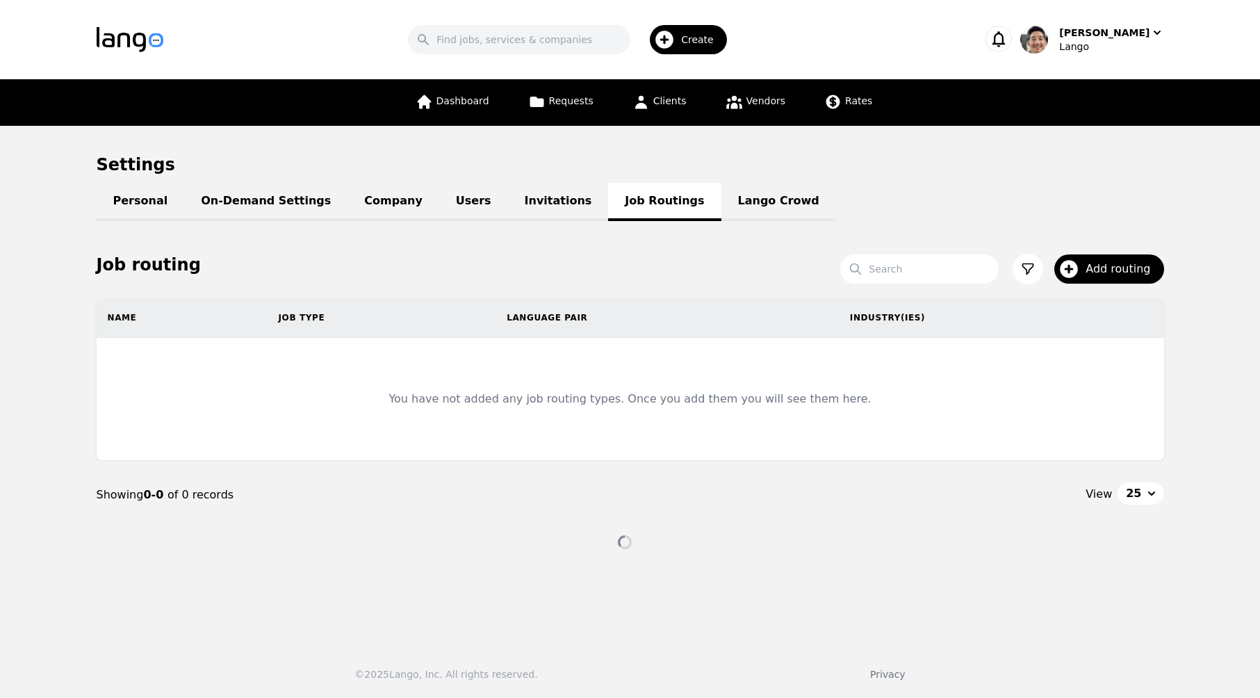
click at [508, 203] on link "Invitations" at bounding box center [558, 202] width 101 height 38
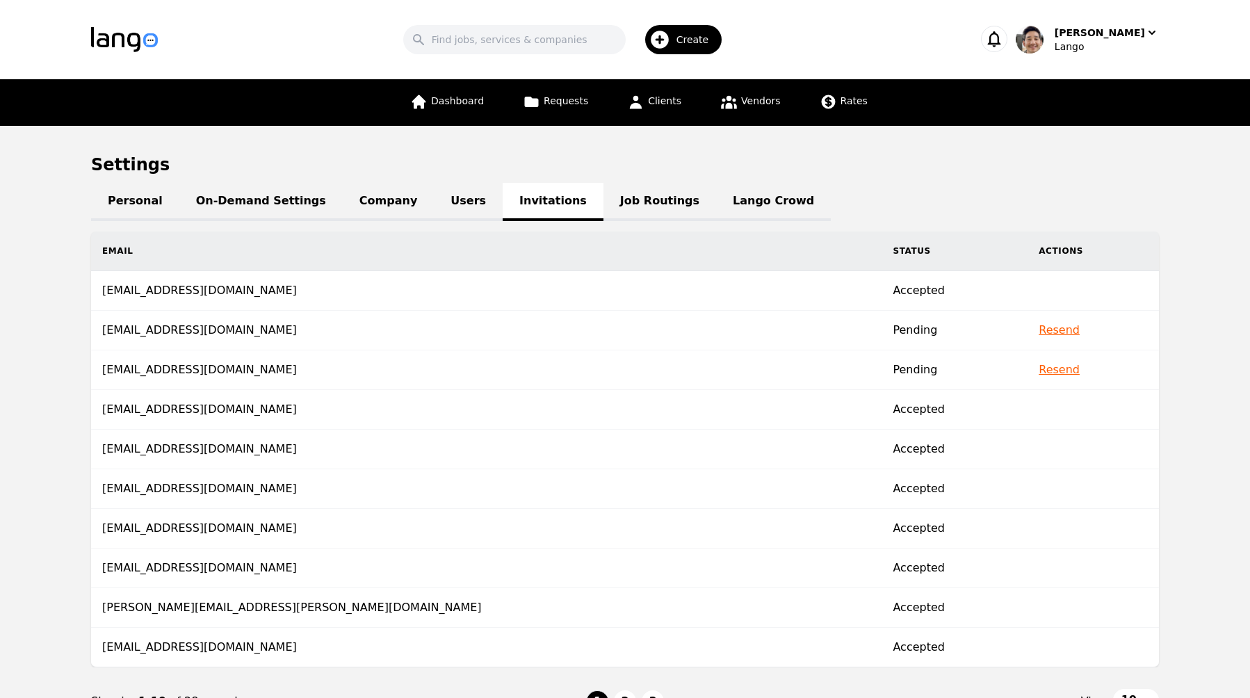
click at [434, 201] on link "Users" at bounding box center [468, 202] width 69 height 38
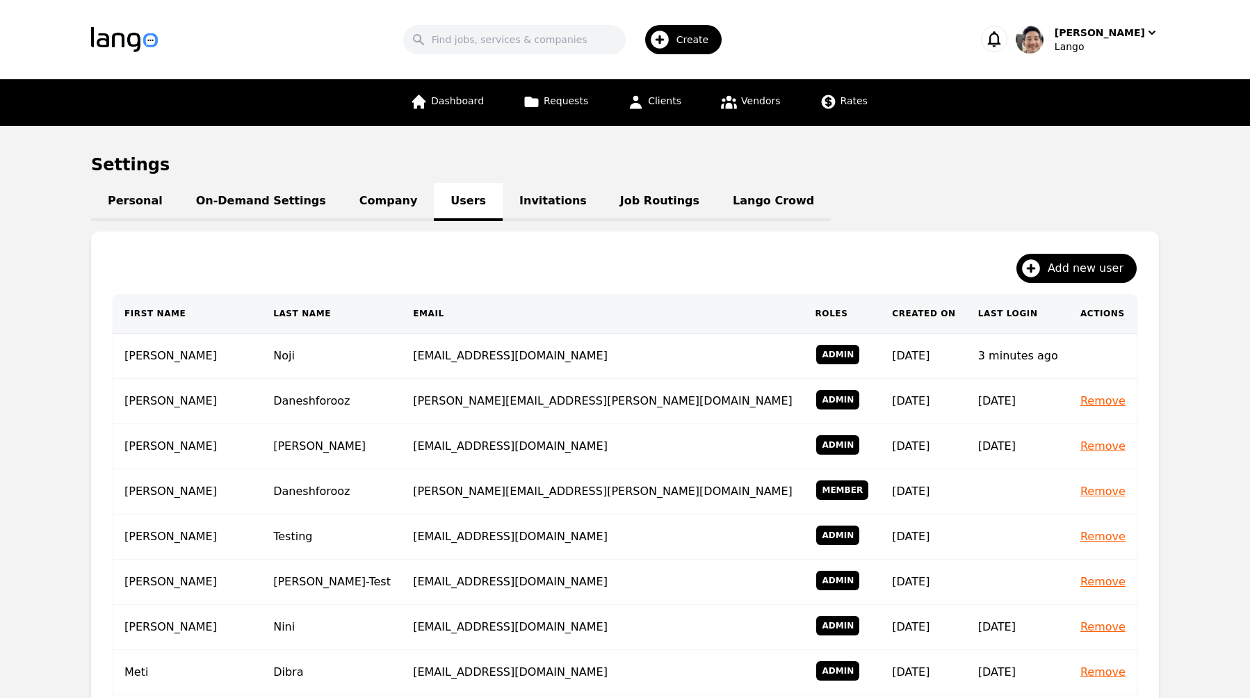
click at [366, 200] on link "Company" at bounding box center [388, 202] width 91 height 38
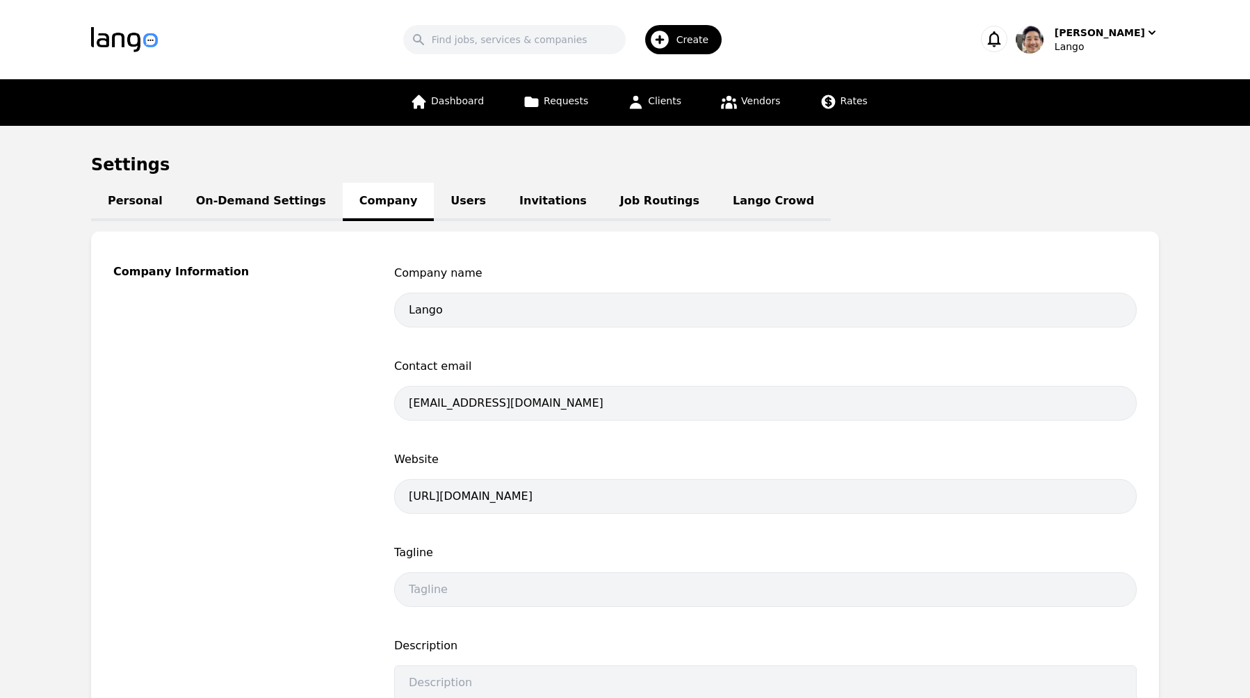
click at [503, 197] on link "Invitations" at bounding box center [553, 202] width 101 height 38
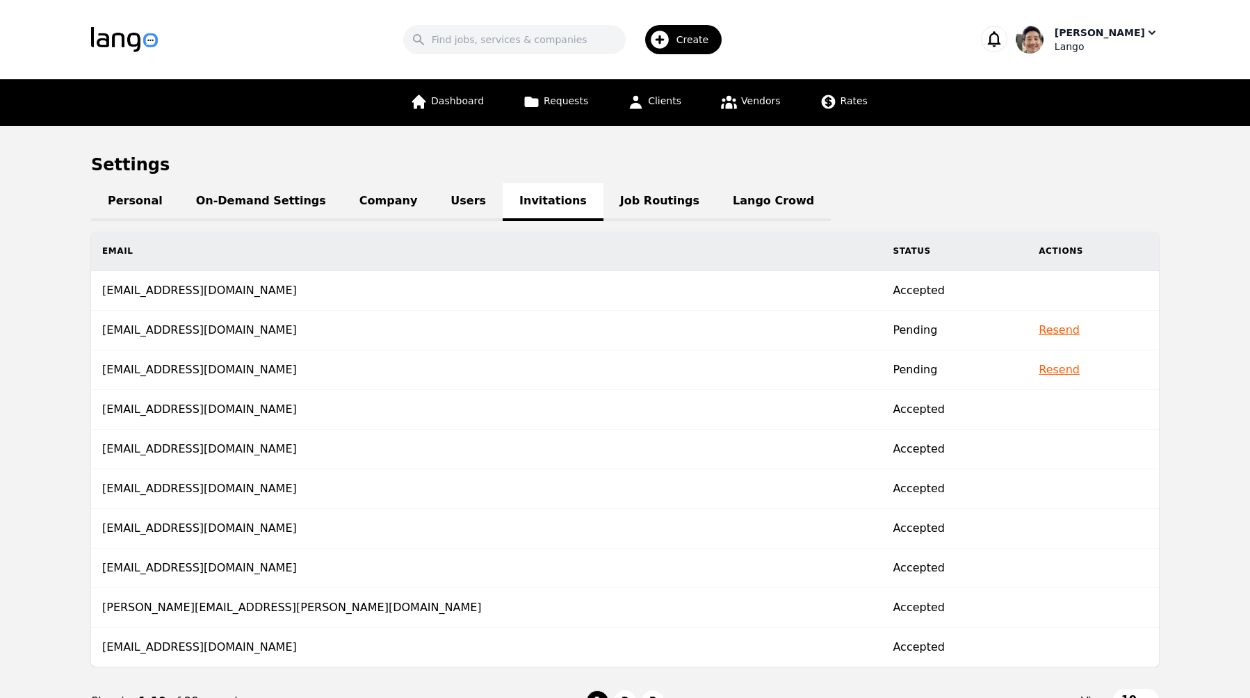
click at [1114, 45] on div "Lango" at bounding box center [1107, 47] width 104 height 14
click at [1201, 211] on main "Settings Personal On-Demand Settings Company Users Invitations Job Routings Lan…" at bounding box center [625, 445] width 1250 height 638
click at [1056, 159] on h1 "Settings" at bounding box center [625, 165] width 1068 height 22
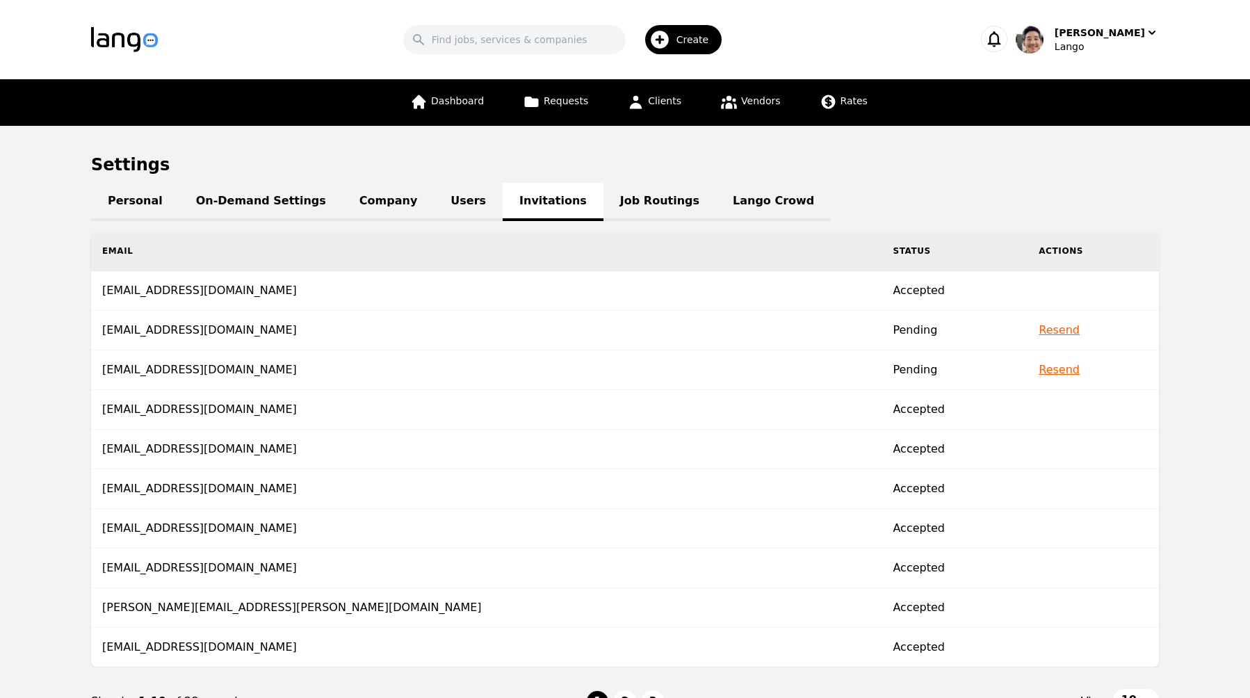
click at [1024, 161] on h1 "Settings" at bounding box center [625, 165] width 1068 height 22
click at [571, 97] on span "Requests" at bounding box center [566, 100] width 44 height 11
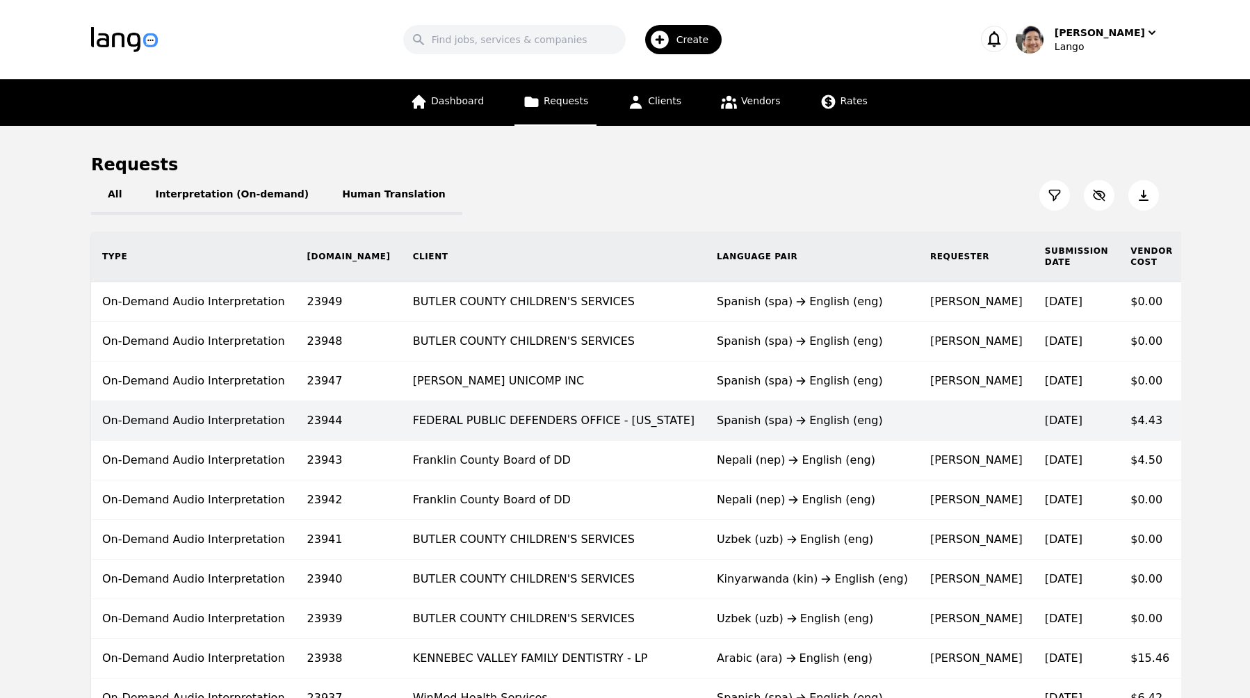
scroll to position [0, 86]
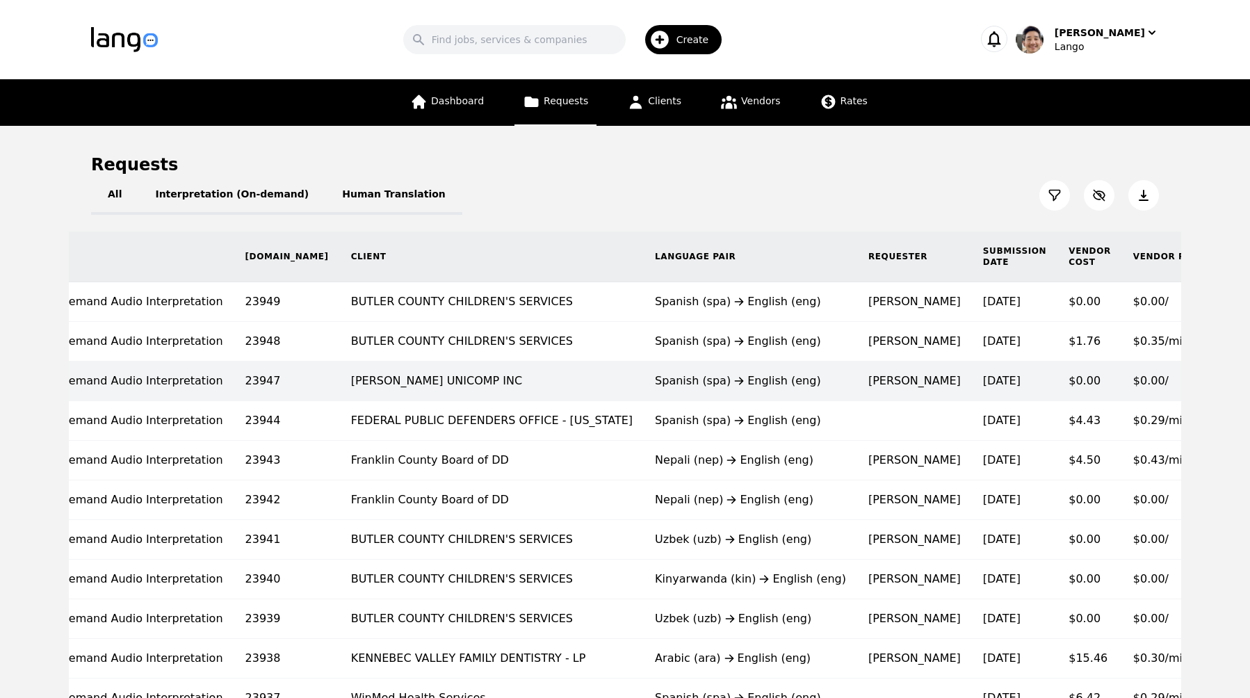
scroll to position [0, 86]
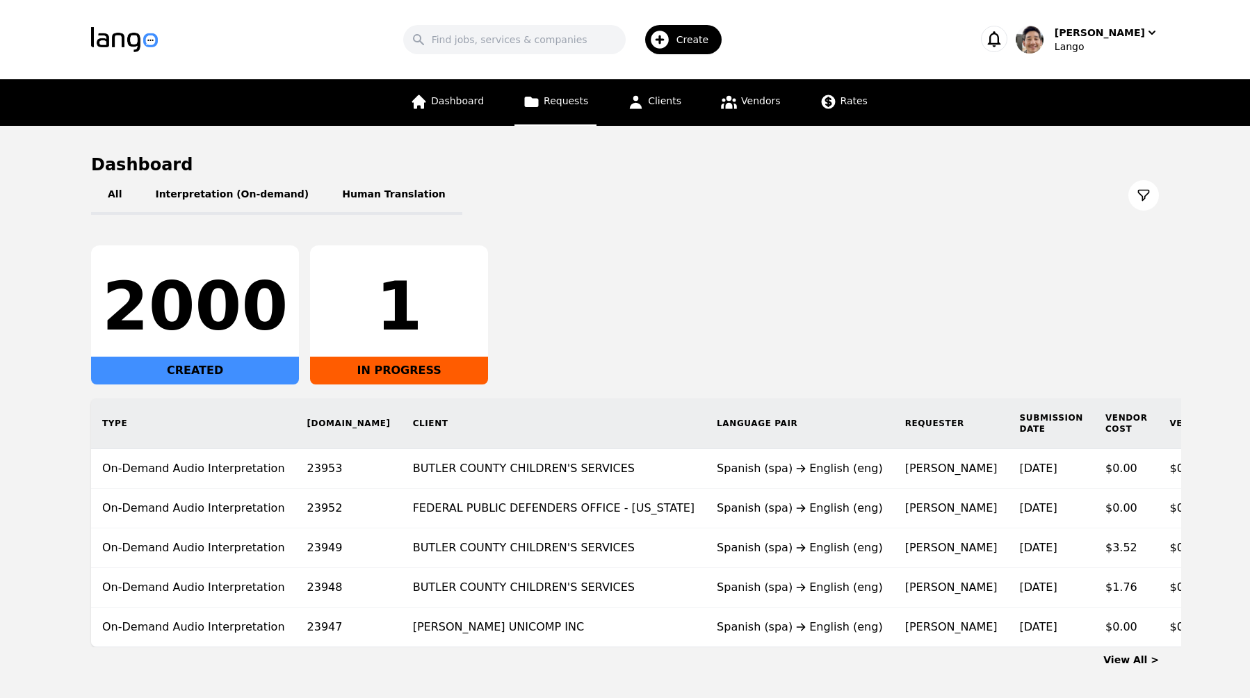
click at [563, 104] on span "Requests" at bounding box center [566, 100] width 44 height 11
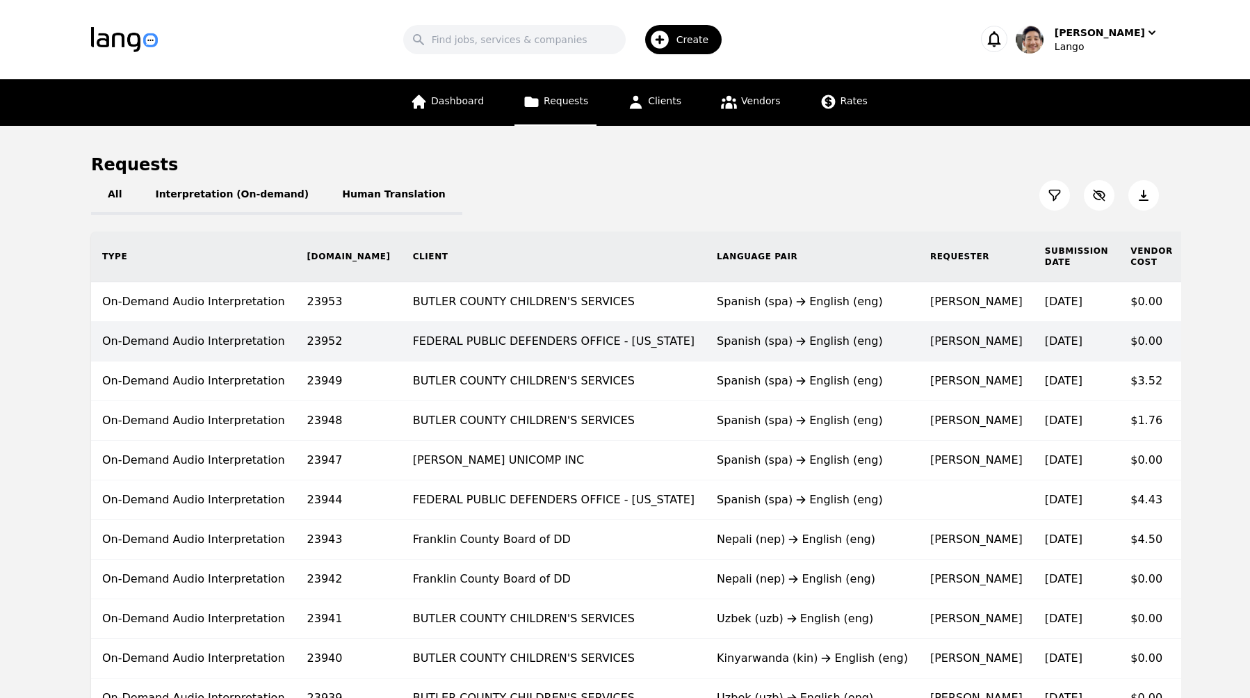
click at [535, 352] on td "FEDERAL PUBLIC DEFENDERS OFFICE - [US_STATE]" at bounding box center [554, 342] width 304 height 40
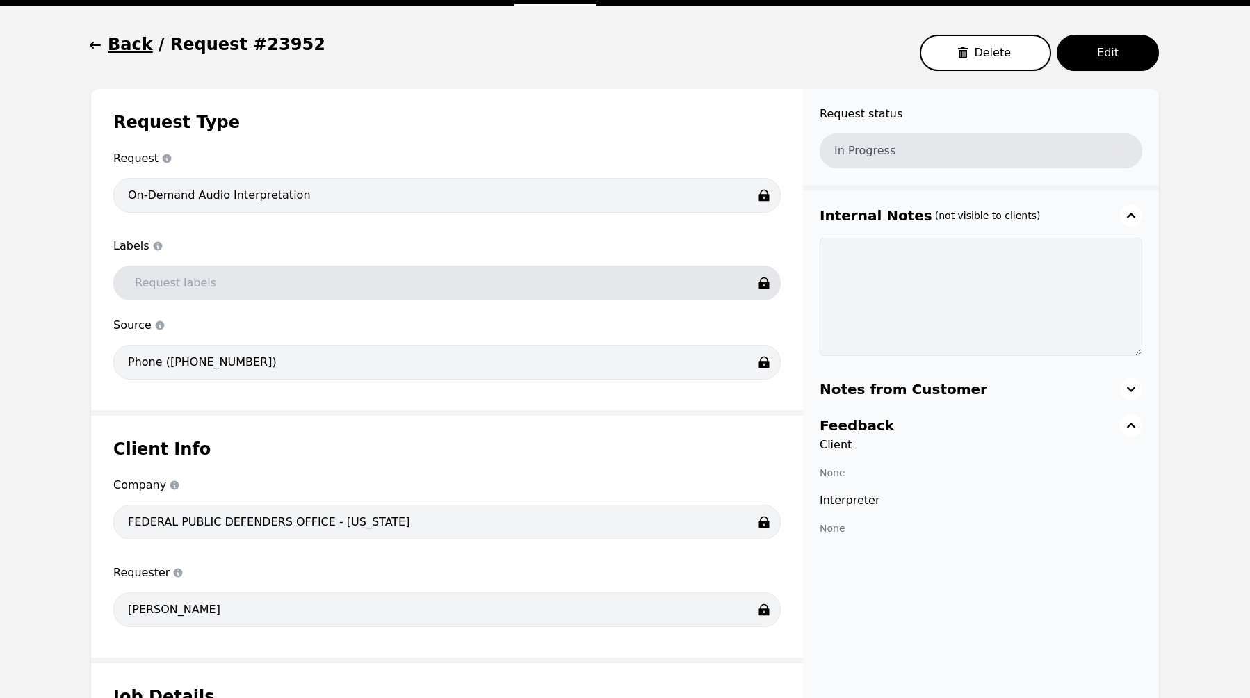
scroll to position [16, 0]
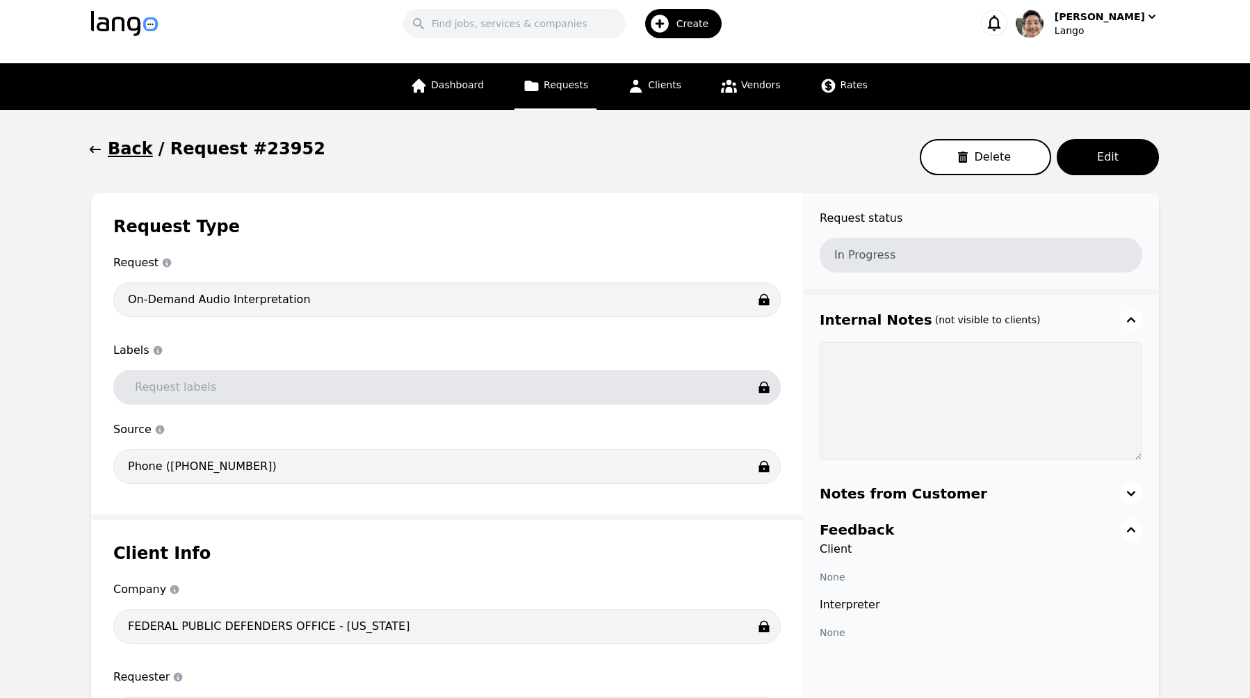
click at [712, 153] on div "Back / Request #23952 Delete Edit" at bounding box center [625, 157] width 1068 height 39
click at [571, 90] on span "Requests" at bounding box center [566, 84] width 44 height 11
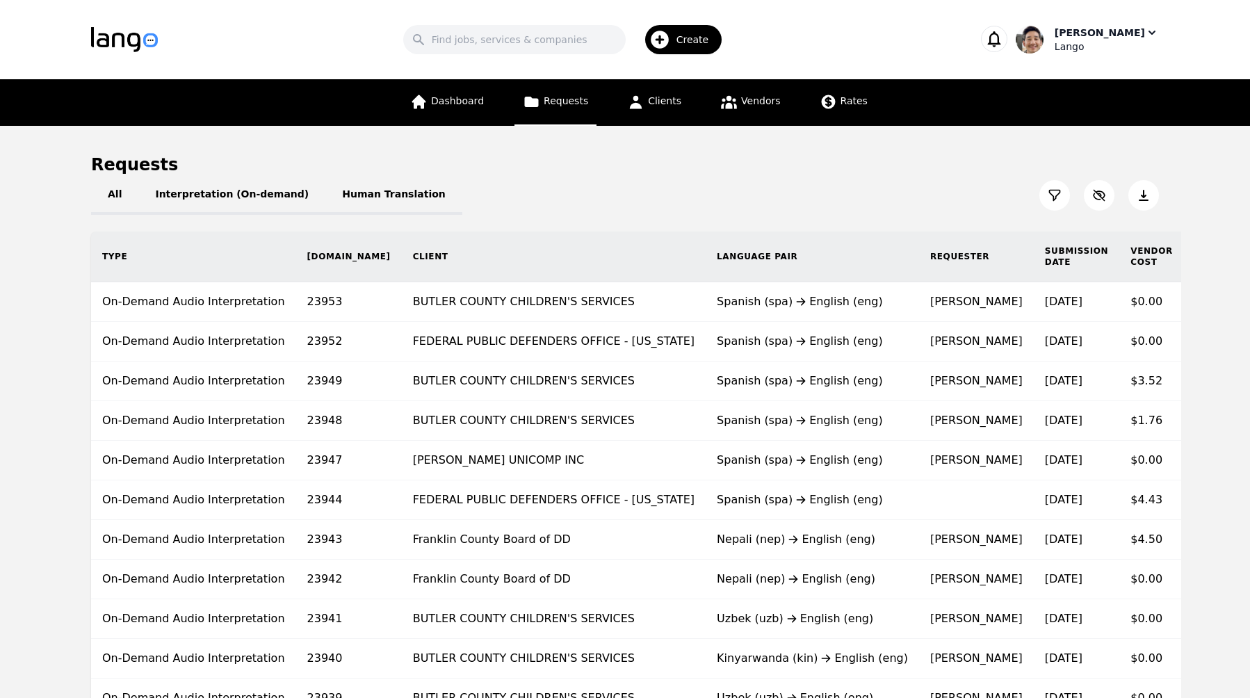
click at [1117, 33] on div "[PERSON_NAME]" at bounding box center [1100, 33] width 90 height 14
click at [1085, 119] on p "Switch Company" at bounding box center [1091, 122] width 81 height 14
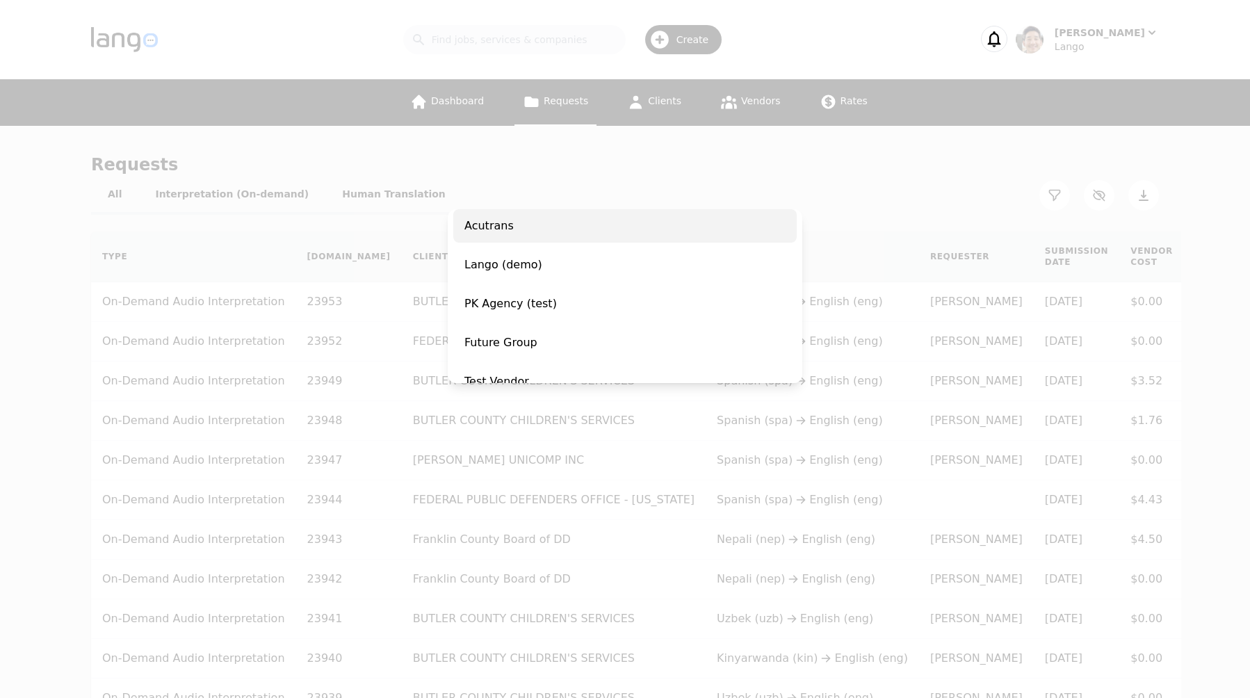
scroll to position [55, 0]
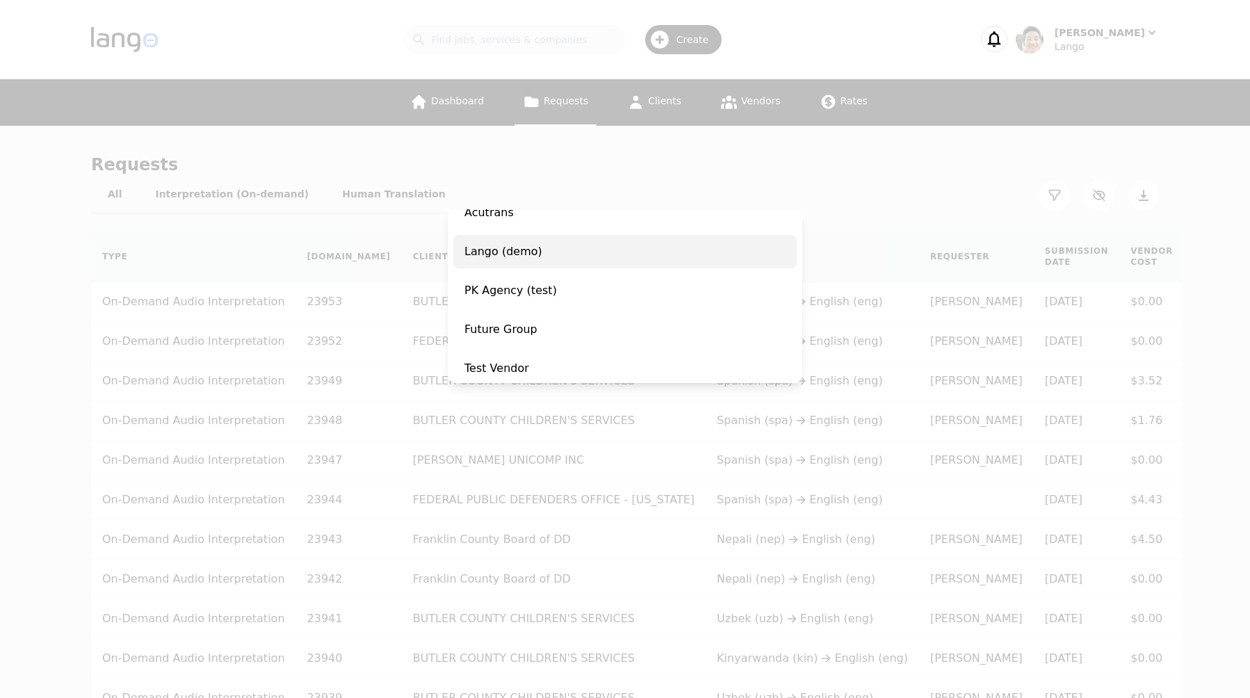
click at [639, 257] on span "Lango (demo)" at bounding box center [624, 251] width 343 height 33
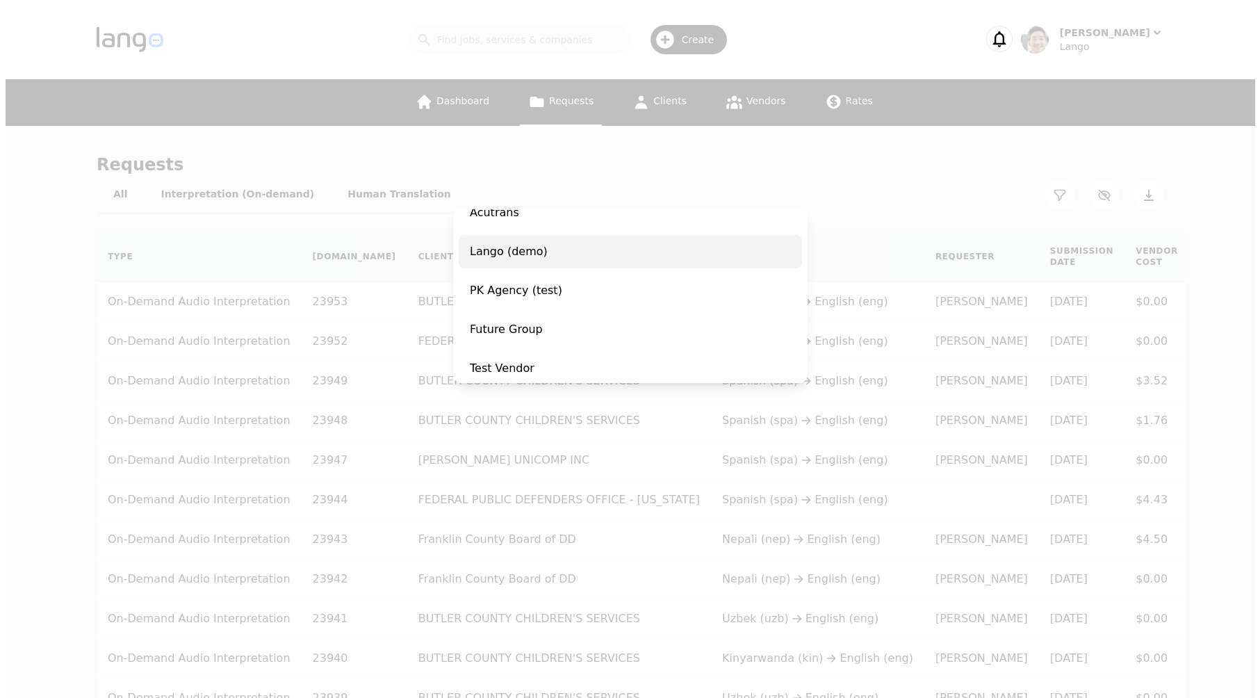
scroll to position [81, 0]
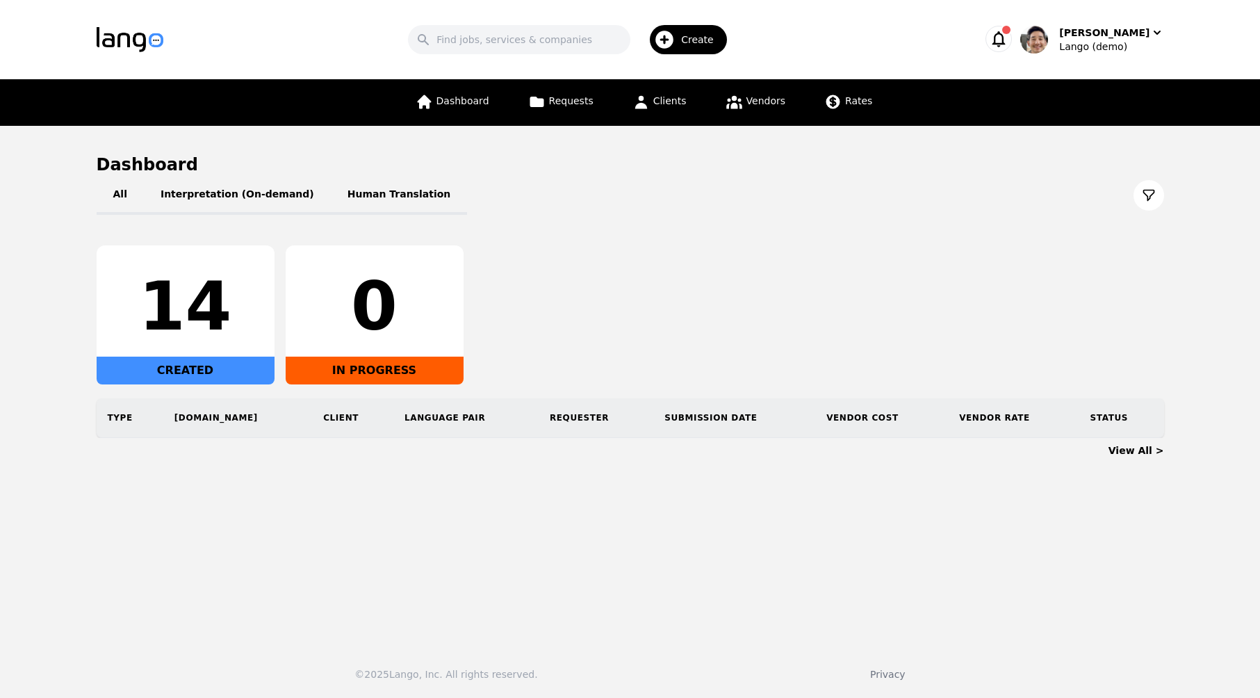
click at [938, 188] on div "All Interpretation (On-demand) Human Translation" at bounding box center [631, 195] width 1068 height 39
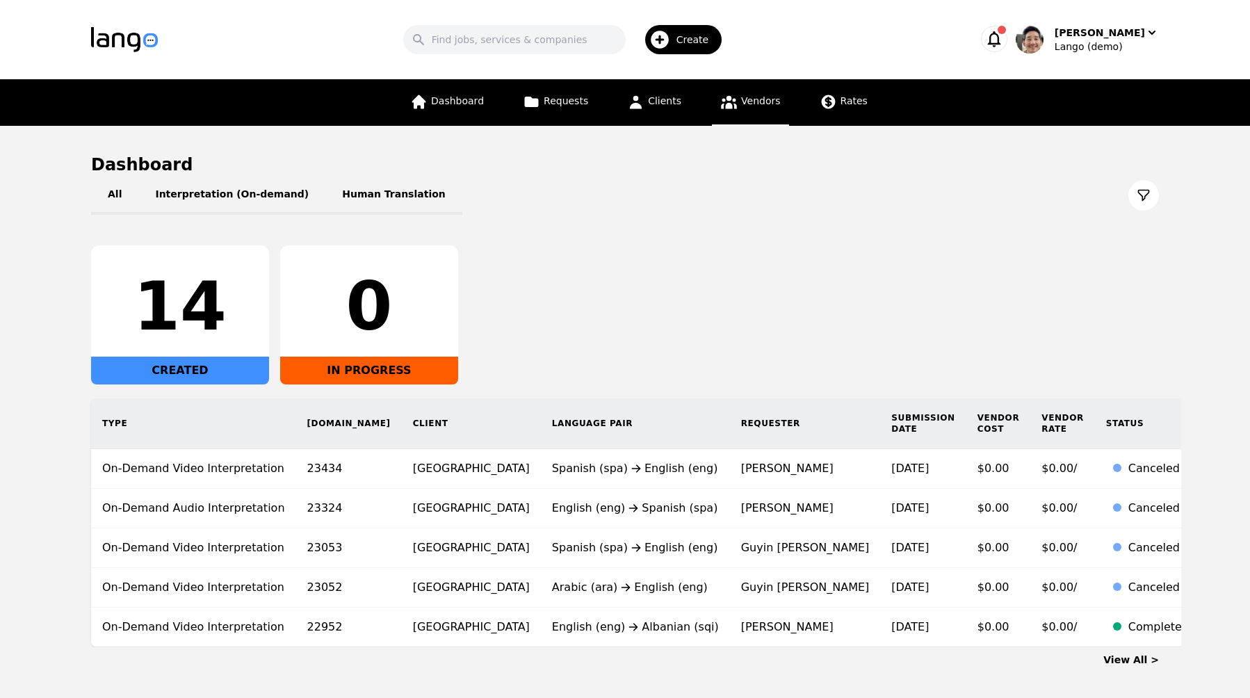
click at [753, 102] on span "Vendors" at bounding box center [760, 100] width 39 height 11
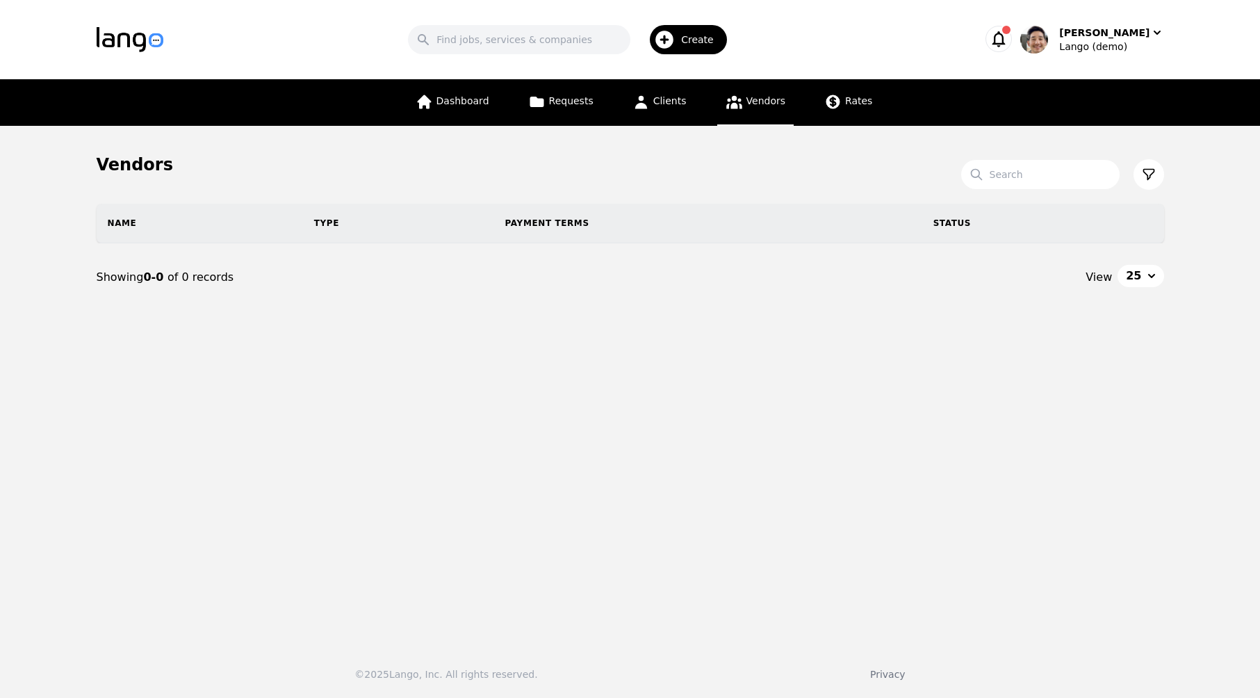
click at [712, 35] on span "Create" at bounding box center [702, 40] width 42 height 14
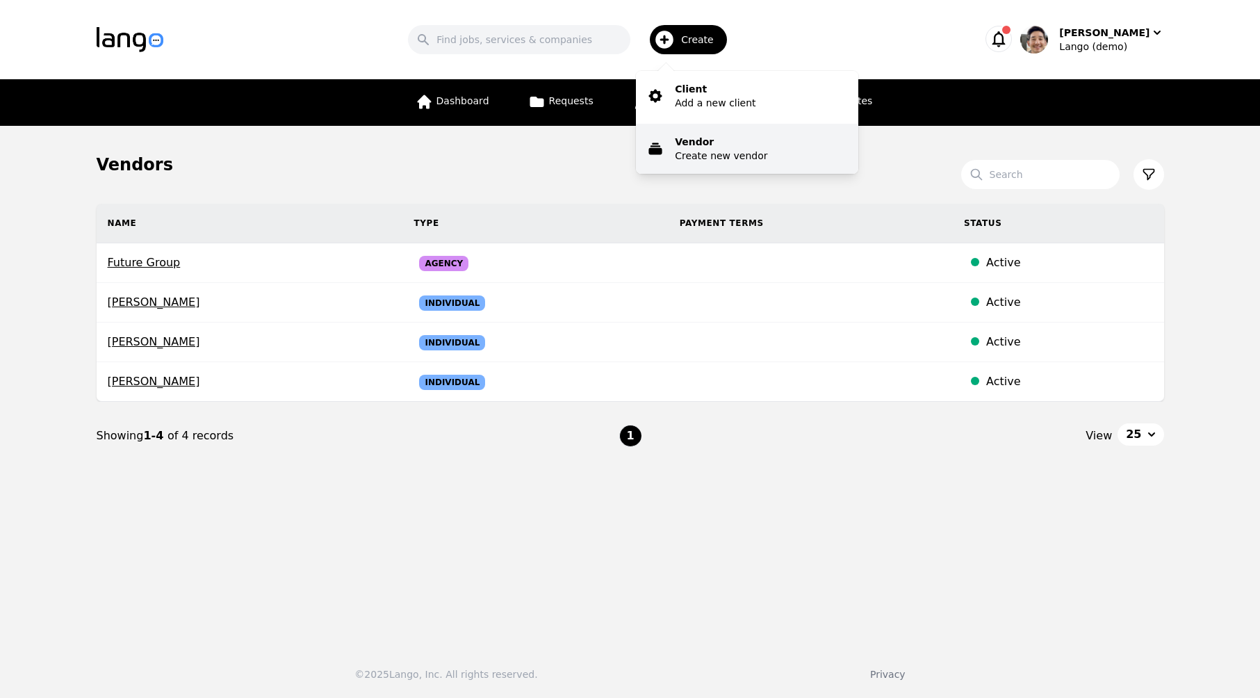
click at [768, 154] on p "Create new vendor" at bounding box center [721, 156] width 92 height 14
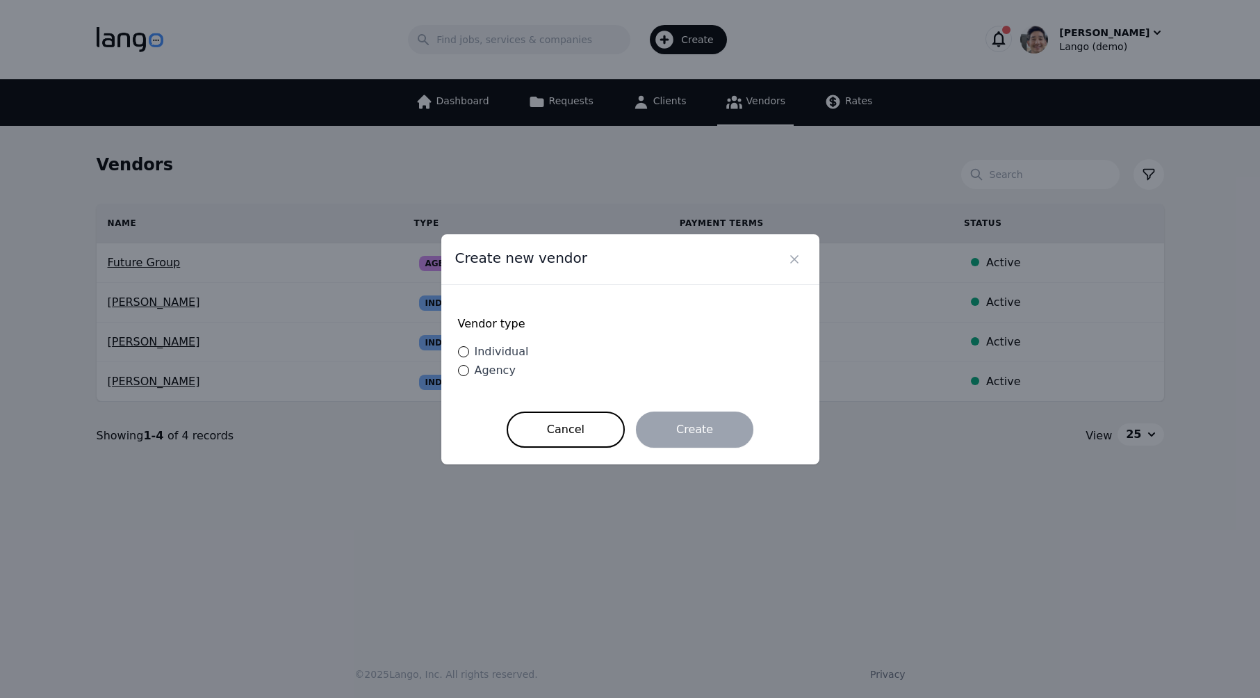
click at [490, 372] on span "Agency" at bounding box center [495, 370] width 41 height 13
click at [469, 372] on input "Agency" at bounding box center [463, 370] width 11 height 11
radio input "true"
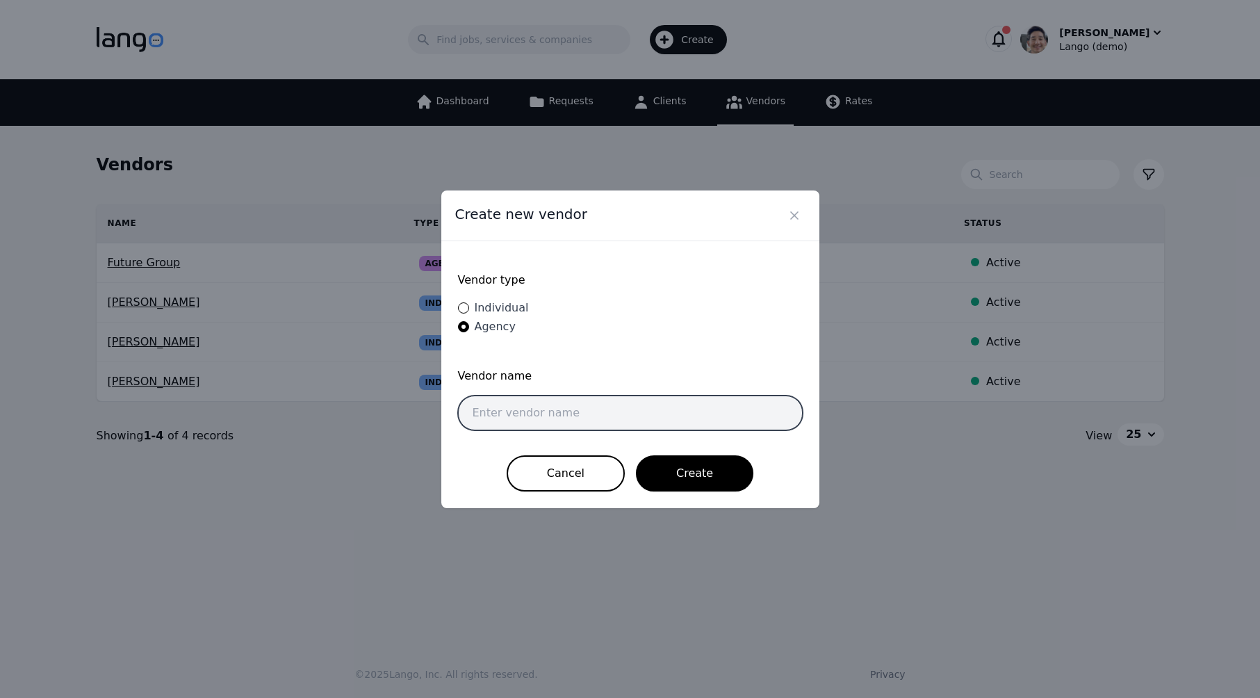
click at [578, 422] on input "text" at bounding box center [630, 413] width 345 height 35
type input "Certified Languages International"
click at [759, 359] on form "Vendor type Individual Agency Vendor name Certified Languages International Can…" at bounding box center [630, 375] width 345 height 234
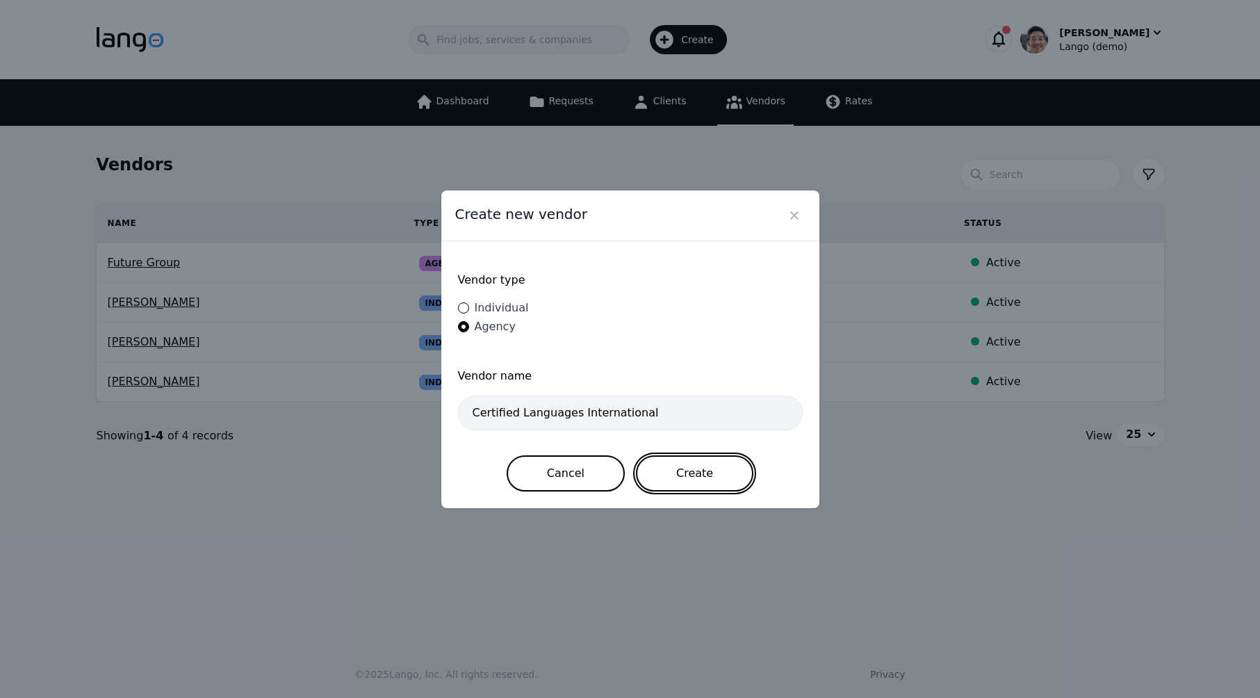
click at [724, 478] on button "Create" at bounding box center [694, 473] width 117 height 36
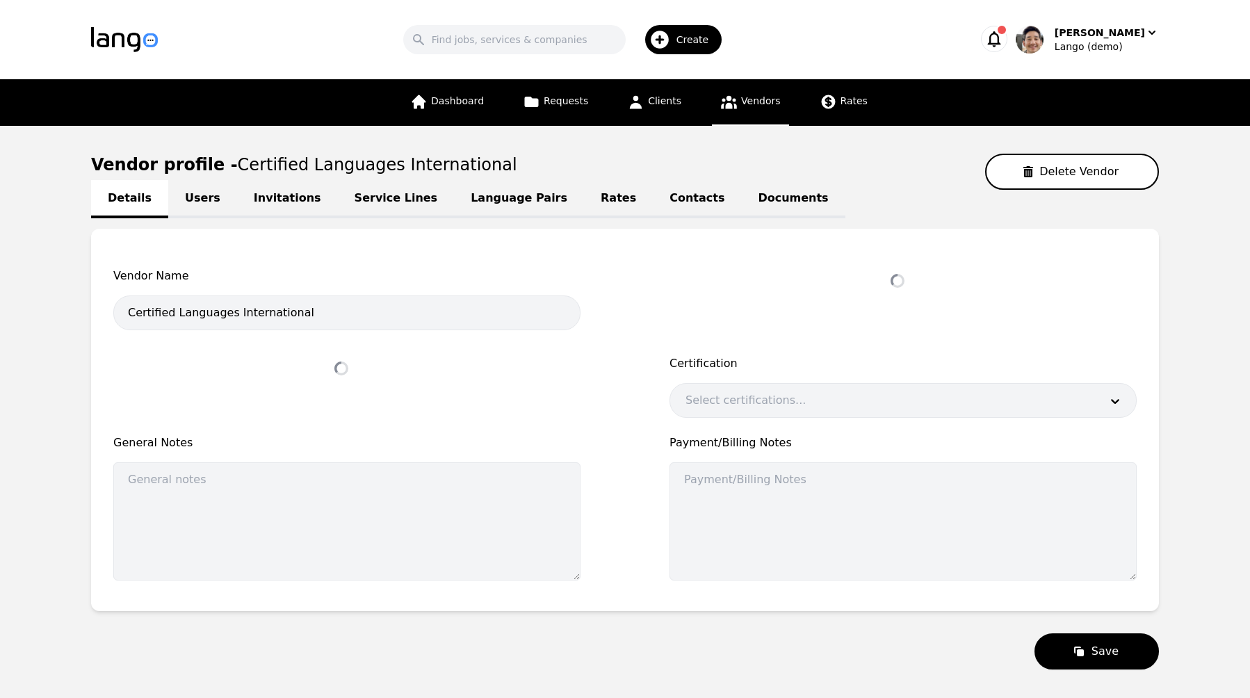
select select "active"
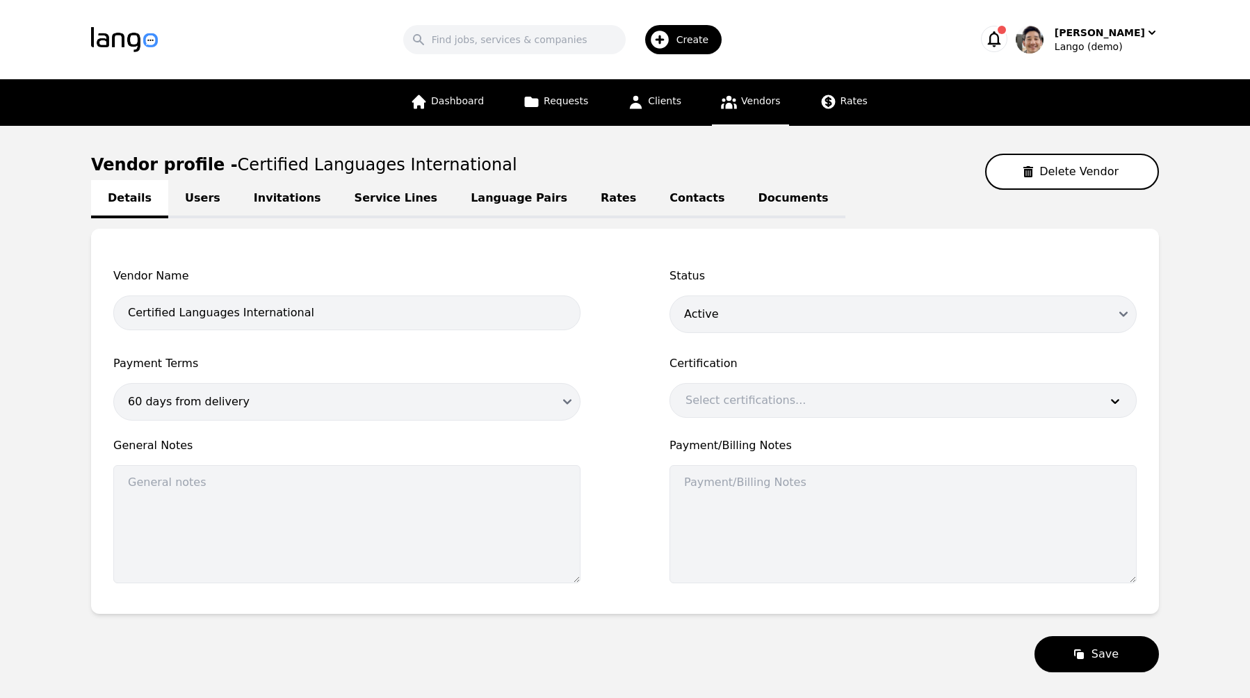
click at [198, 203] on link "Users" at bounding box center [202, 199] width 69 height 38
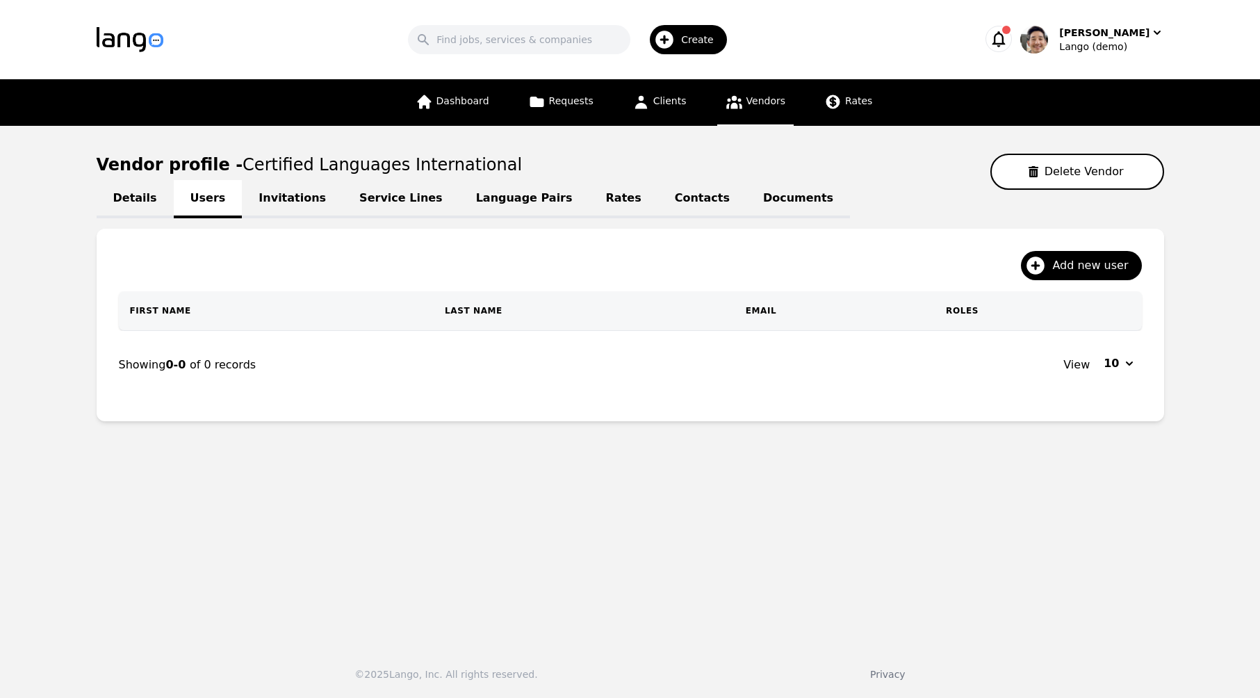
click at [1099, 281] on div "Add new user" at bounding box center [630, 271] width 1023 height 40
click at [1129, 272] on span "Add new user" at bounding box center [1096, 265] width 86 height 17
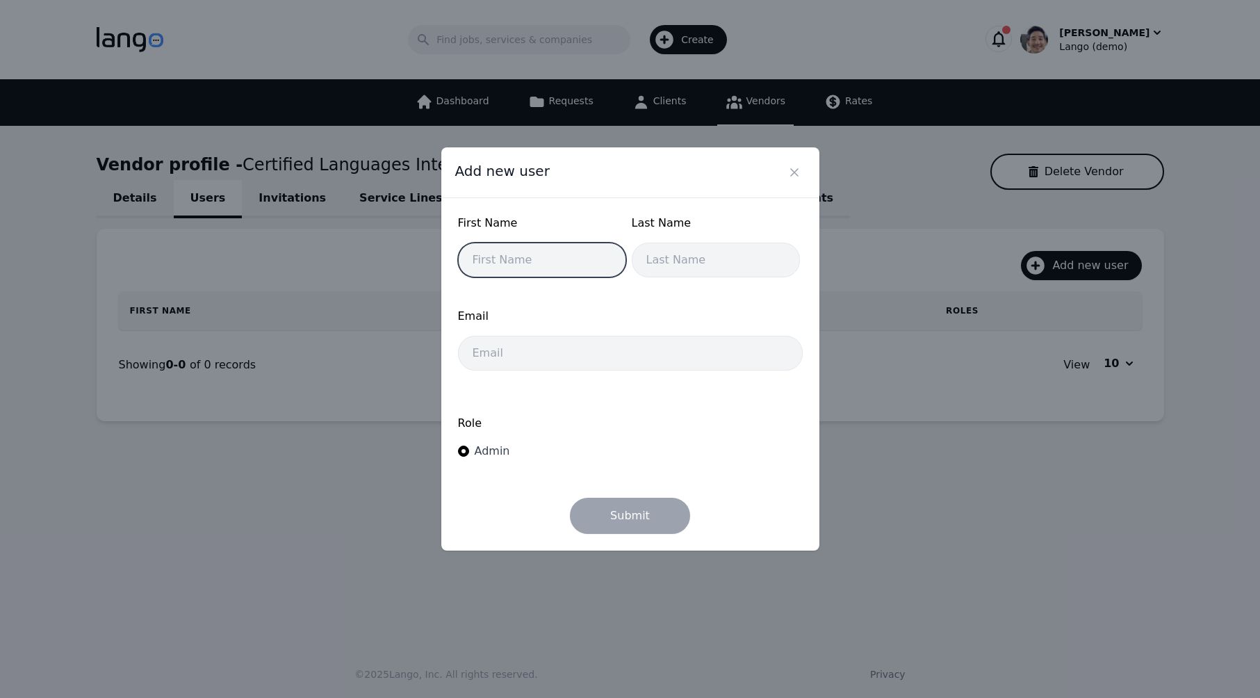
click at [560, 243] on input "text" at bounding box center [542, 260] width 168 height 35
type input "[PERSON_NAME]"
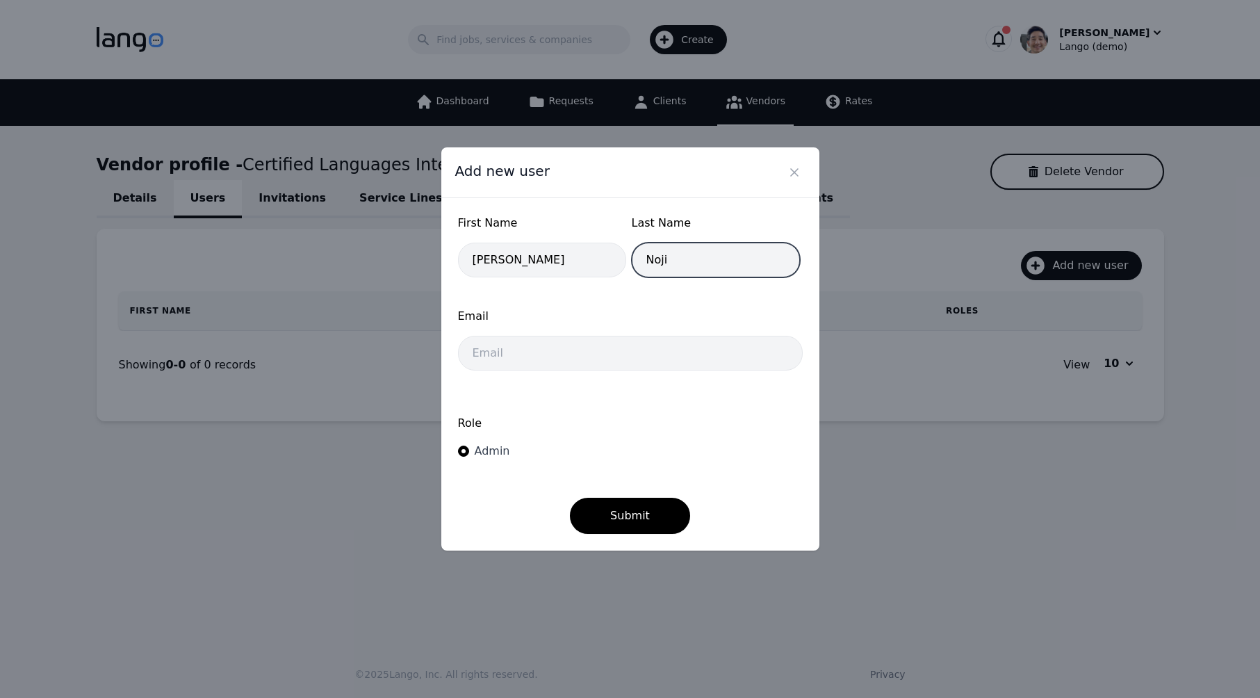
type input "Noji"
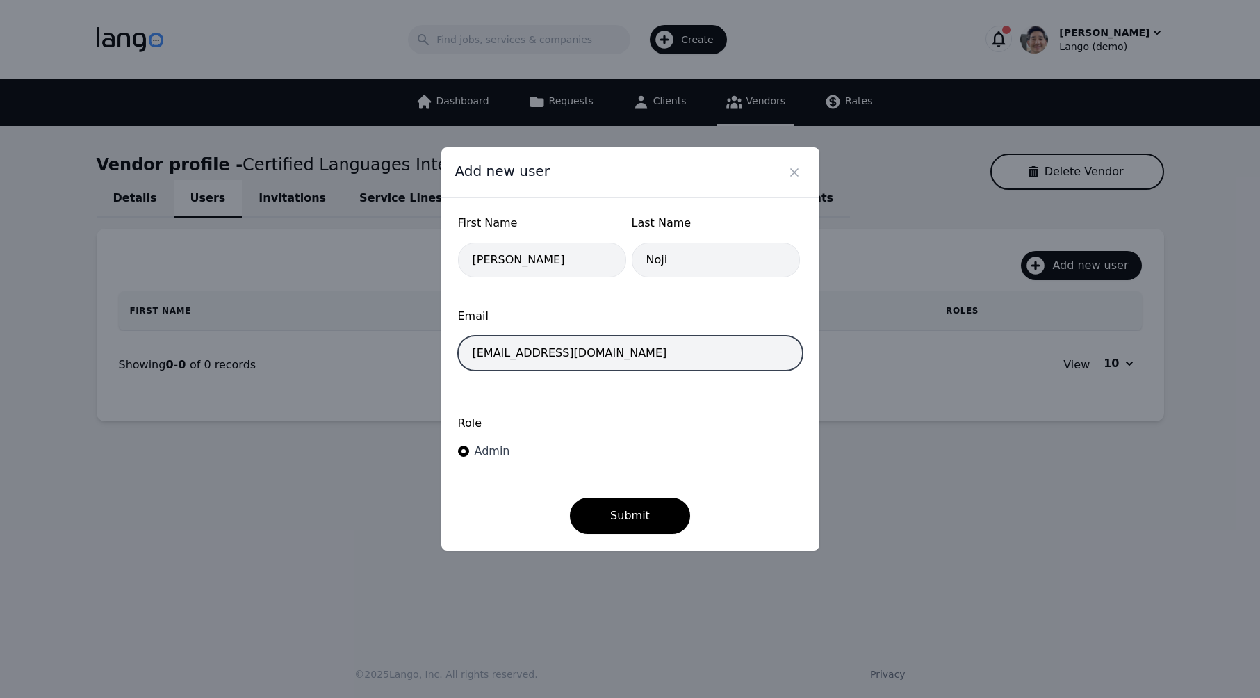
type input "[EMAIL_ADDRESS][DOMAIN_NAME]"
click at [747, 464] on div "Role Admin" at bounding box center [630, 438] width 345 height 74
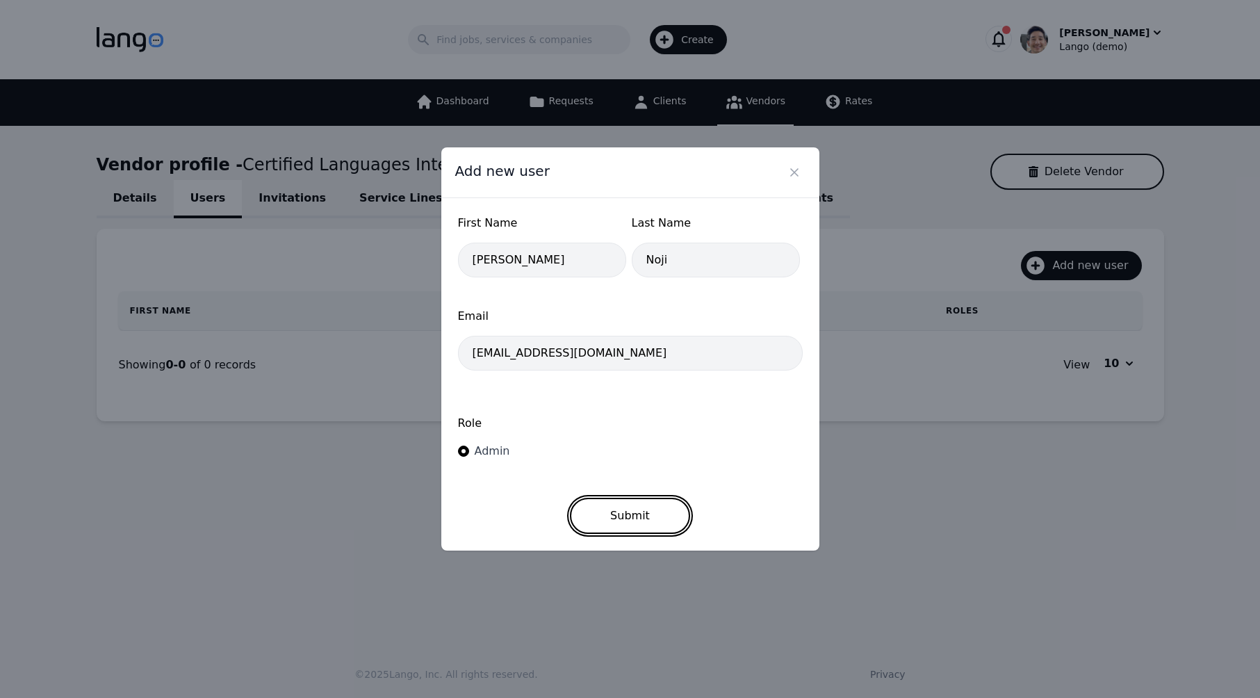
click at [651, 510] on button "Submit" at bounding box center [630, 516] width 120 height 36
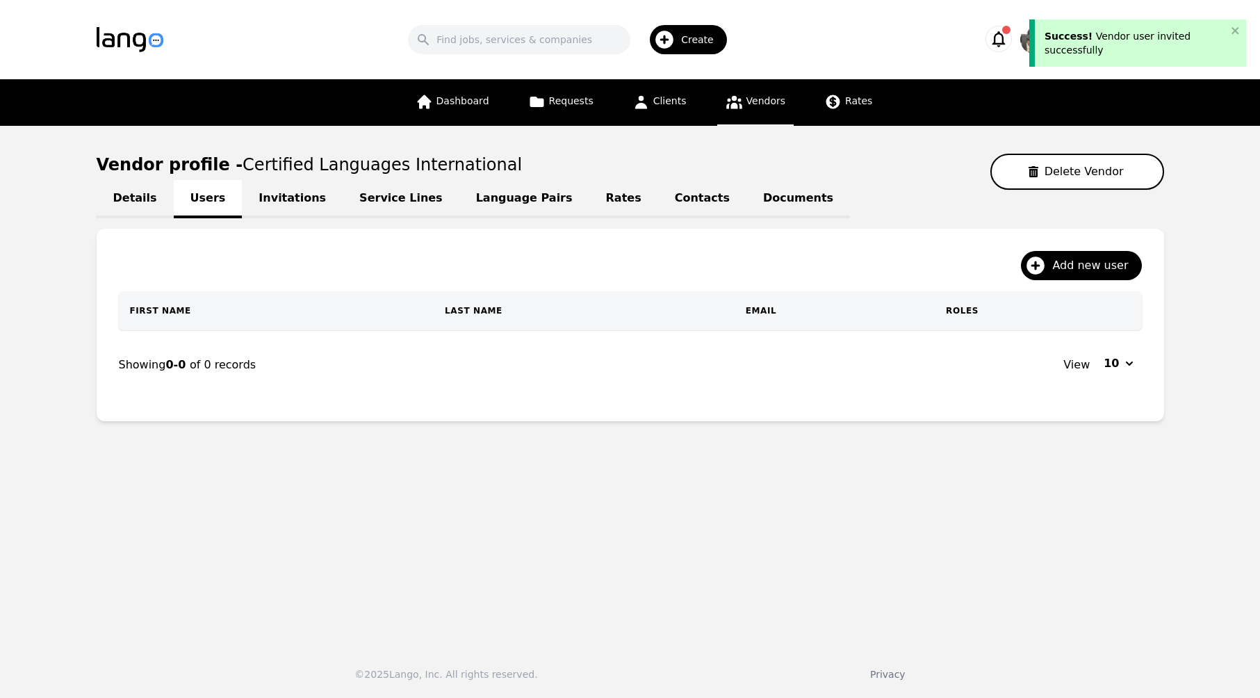
click at [975, 519] on main "Vendor profile - Certified Languages International Delete Vendor Details Users …" at bounding box center [630, 380] width 1260 height 508
click at [1238, 28] on icon "close" at bounding box center [1235, 30] width 7 height 7
click at [1211, 174] on main "Vendor profile - Certified Languages International Delete Vendor Details Users …" at bounding box center [630, 380] width 1260 height 508
click at [1130, 40] on div "Lango (demo)" at bounding box center [1112, 47] width 104 height 14
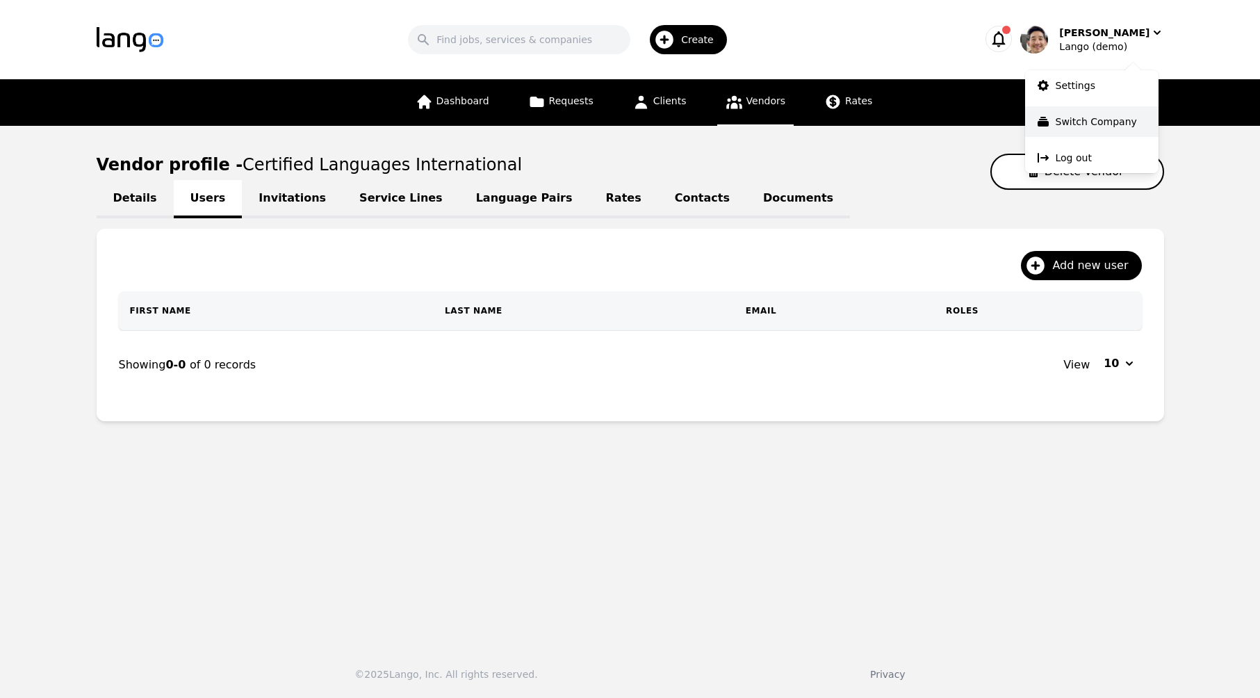
click at [1096, 110] on button "Switch Company" at bounding box center [1091, 121] width 133 height 31
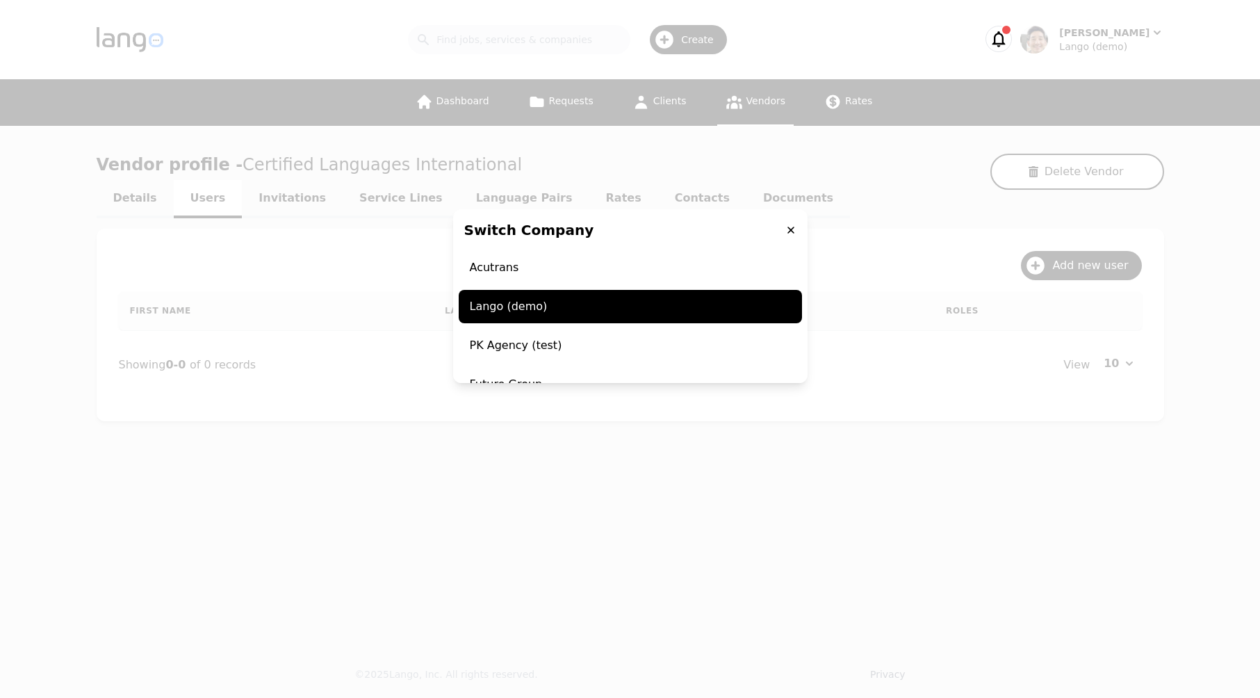
click at [1121, 98] on div "Switch Company Acutrans Lango (demo) PK Agency (test) Future Group Test Vendor …" at bounding box center [630, 349] width 1260 height 698
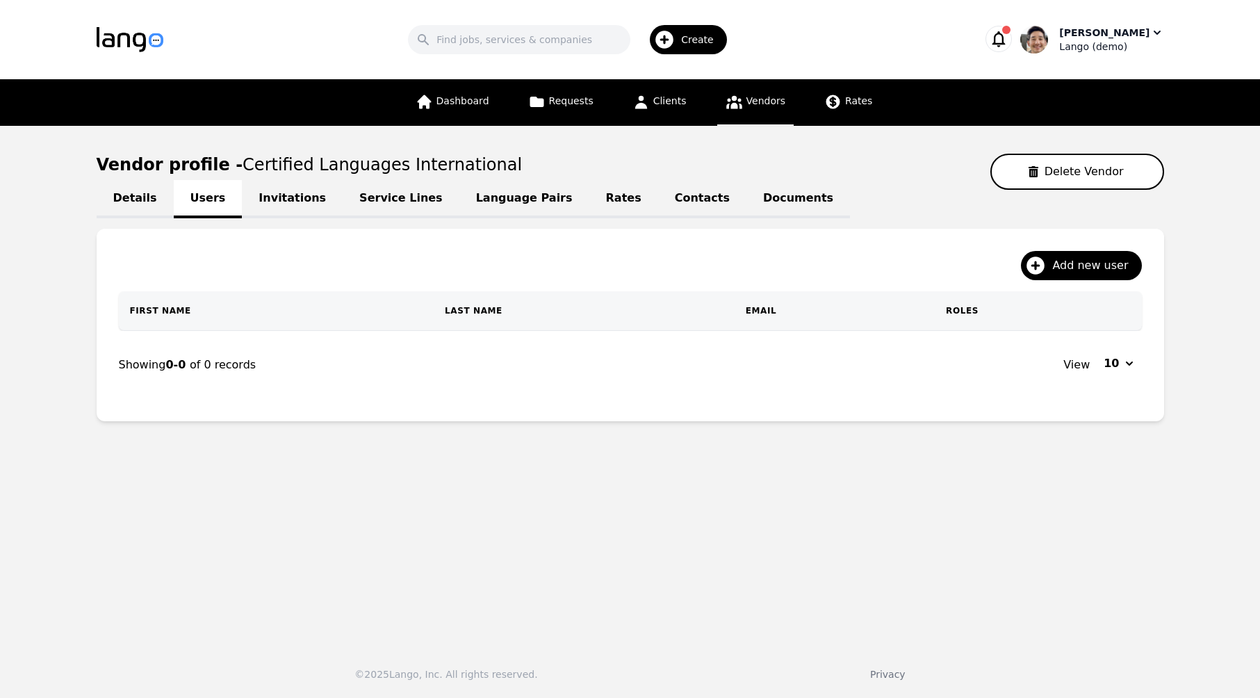
click at [1128, 42] on div "Lango (demo)" at bounding box center [1112, 47] width 104 height 14
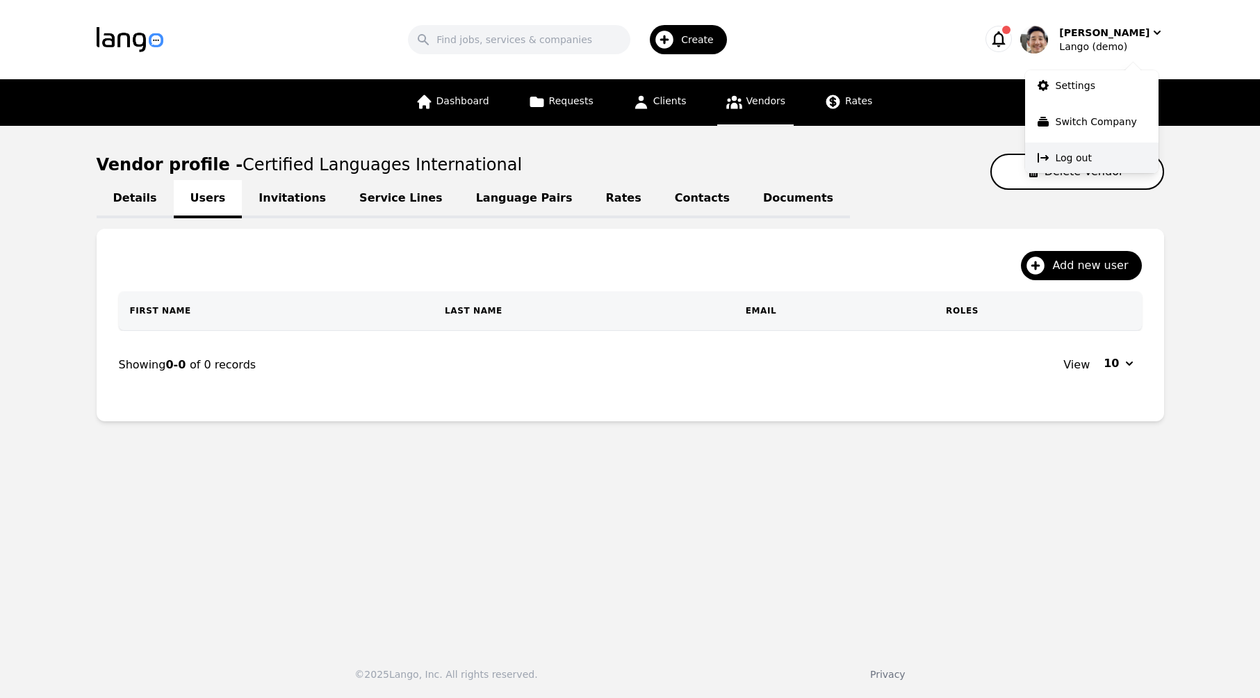
click at [1103, 153] on button "Log out" at bounding box center [1091, 158] width 133 height 31
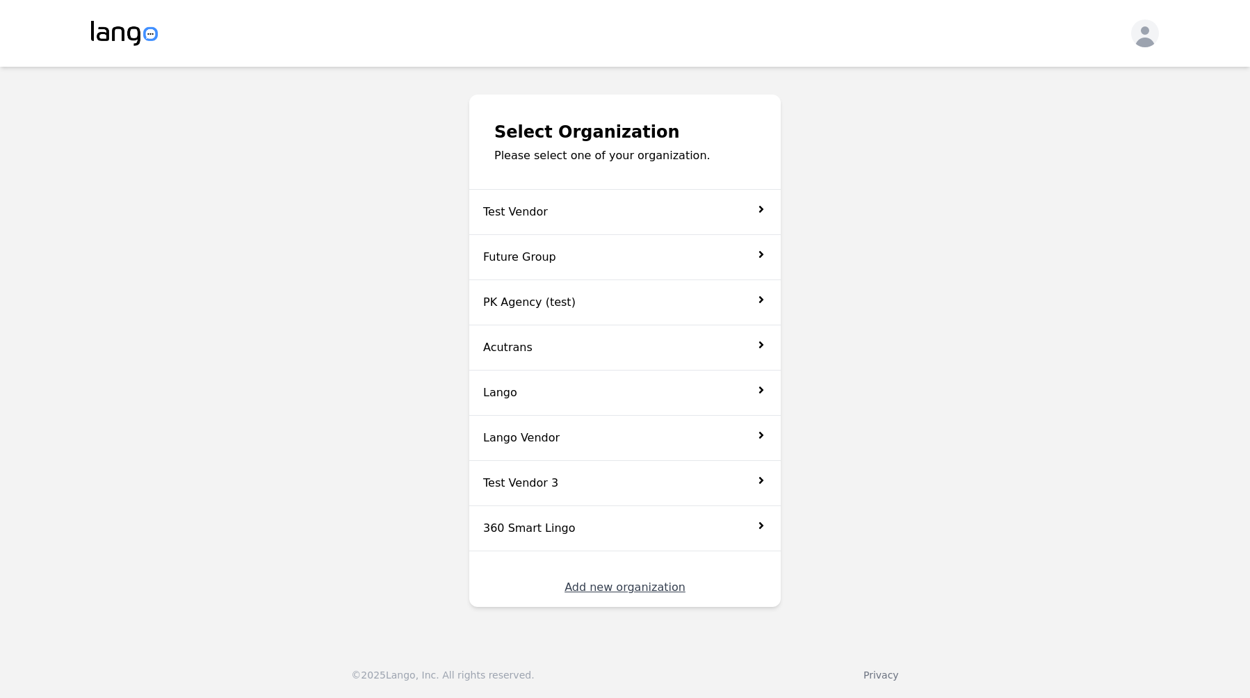
click at [638, 583] on button "Add new organization" at bounding box center [625, 579] width 121 height 56
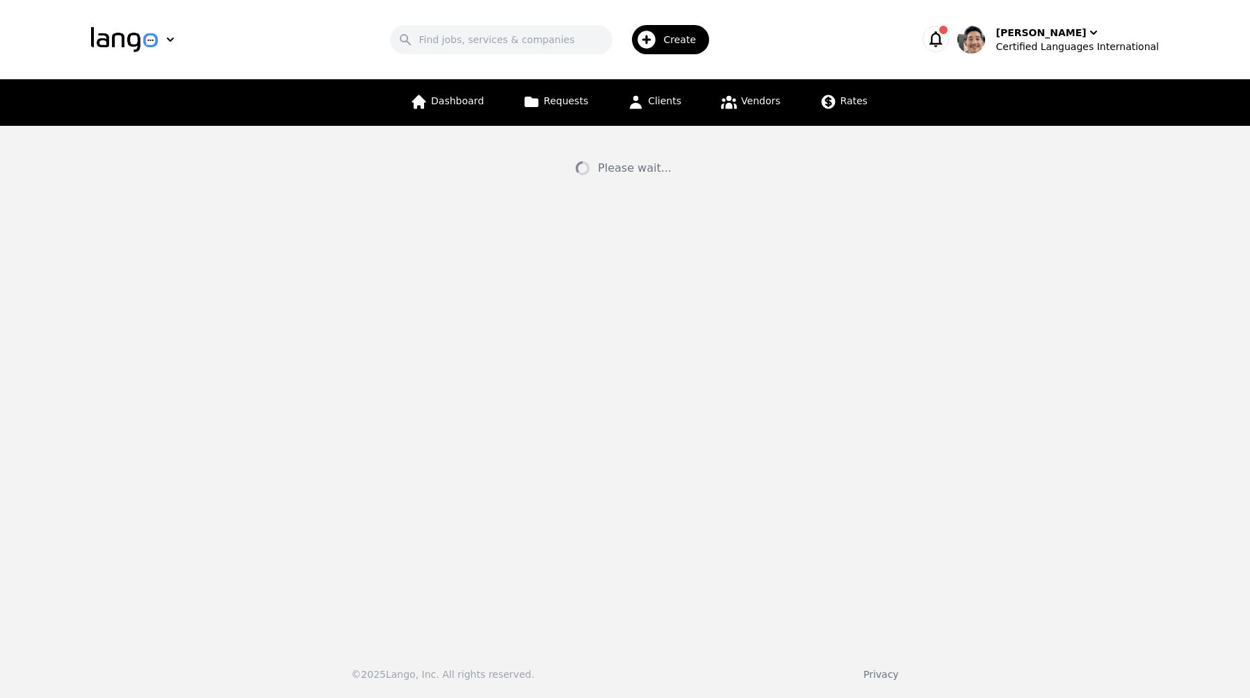
select select "US"
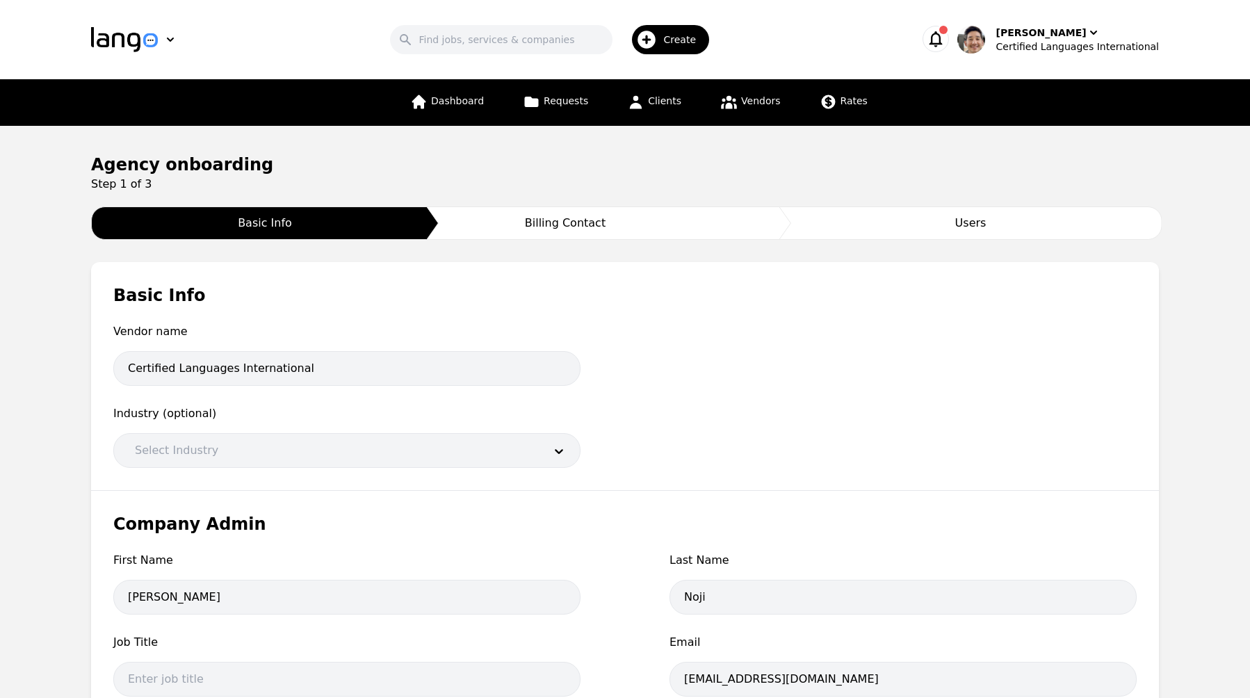
click at [357, 447] on div at bounding box center [329, 450] width 419 height 33
click at [765, 361] on div at bounding box center [903, 358] width 467 height 71
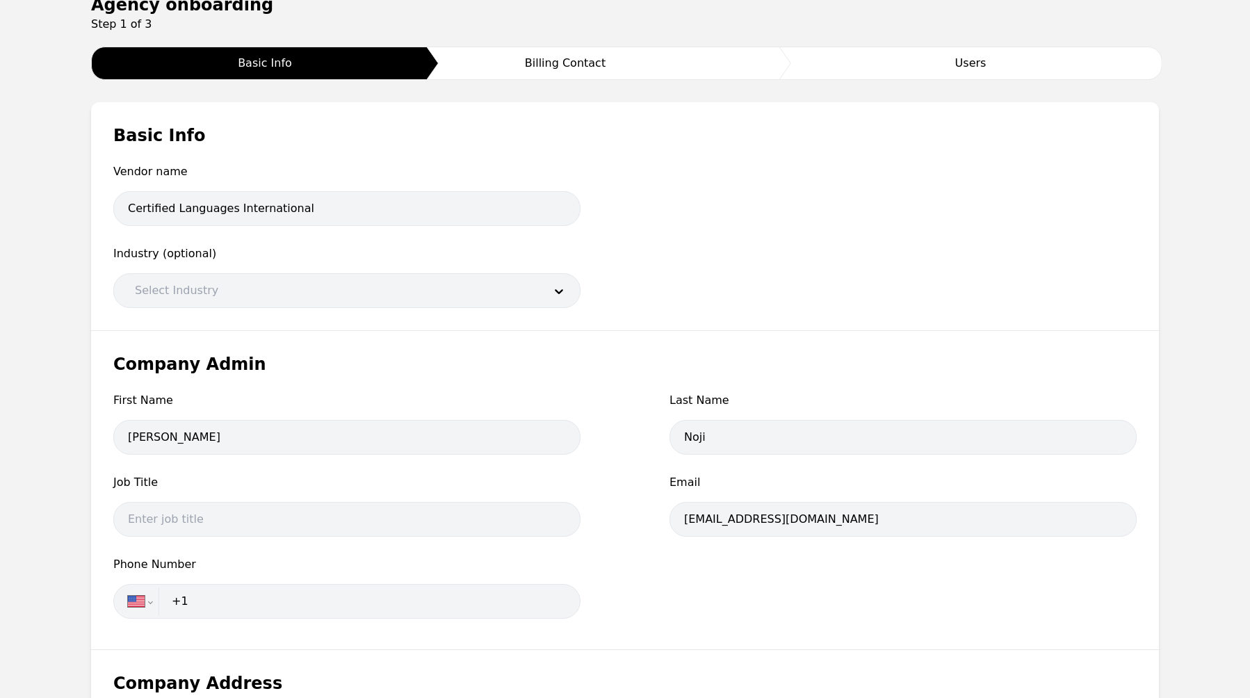
scroll to position [161, 0]
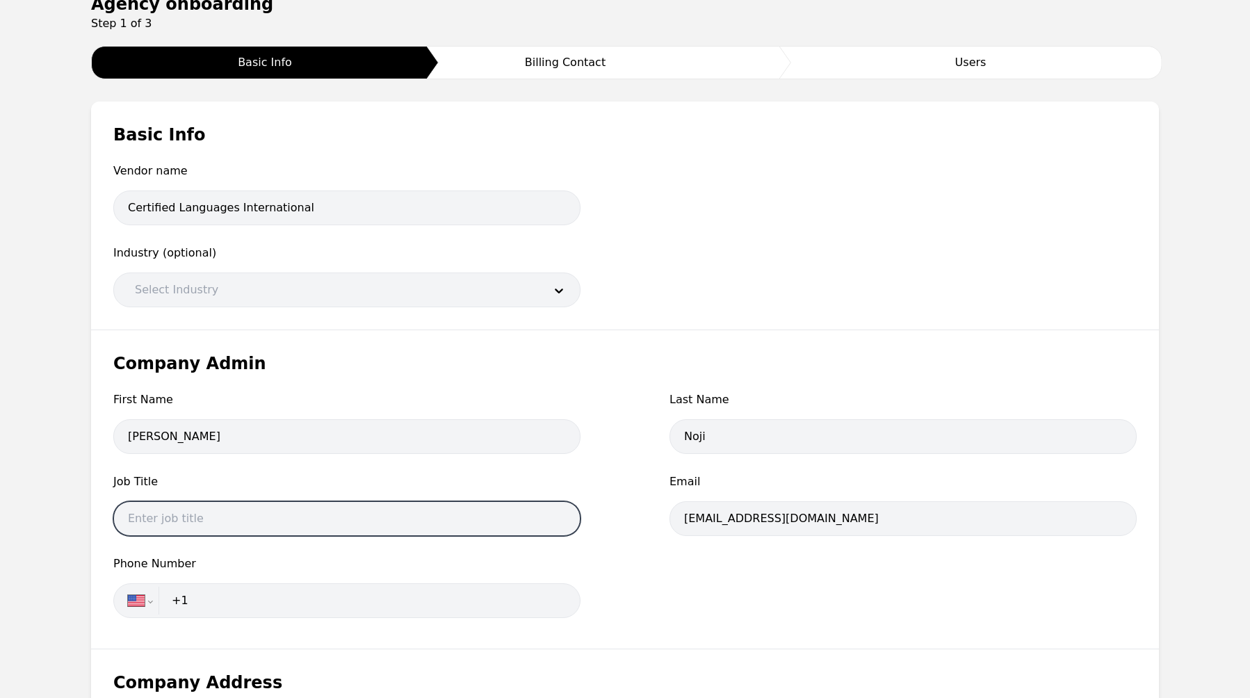
click at [268, 510] on input "text" at bounding box center [346, 518] width 467 height 35
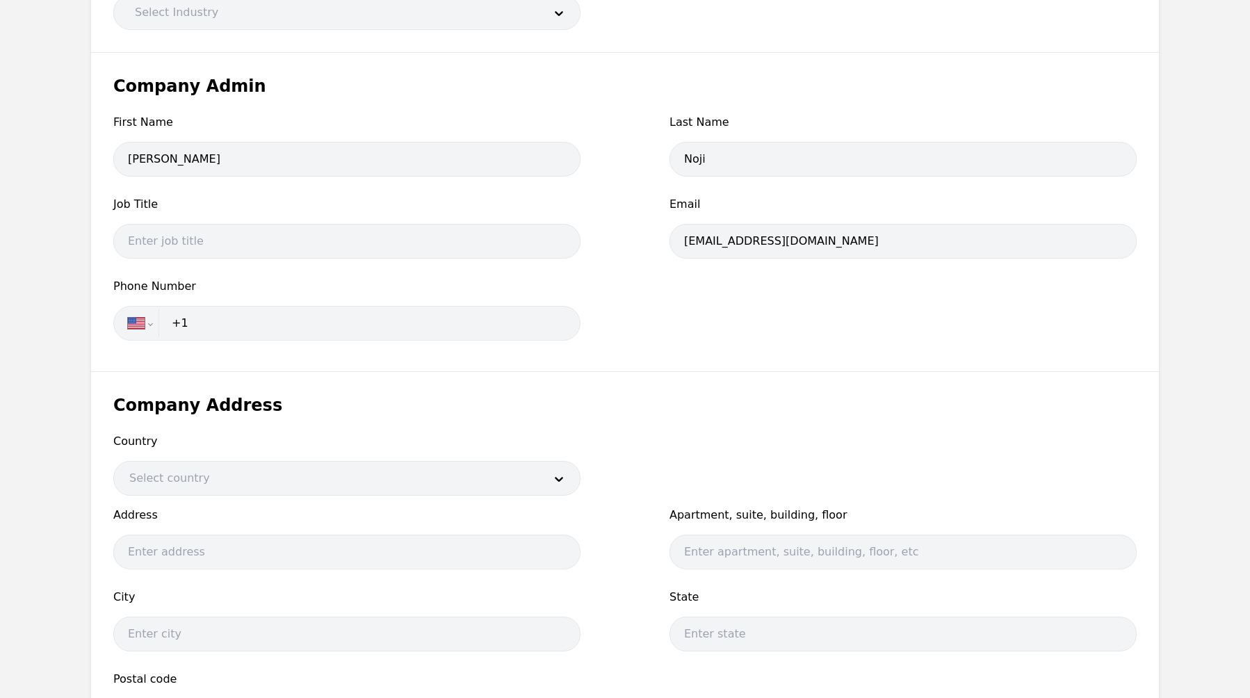
click at [231, 321] on input "+1" at bounding box center [364, 323] width 403 height 28
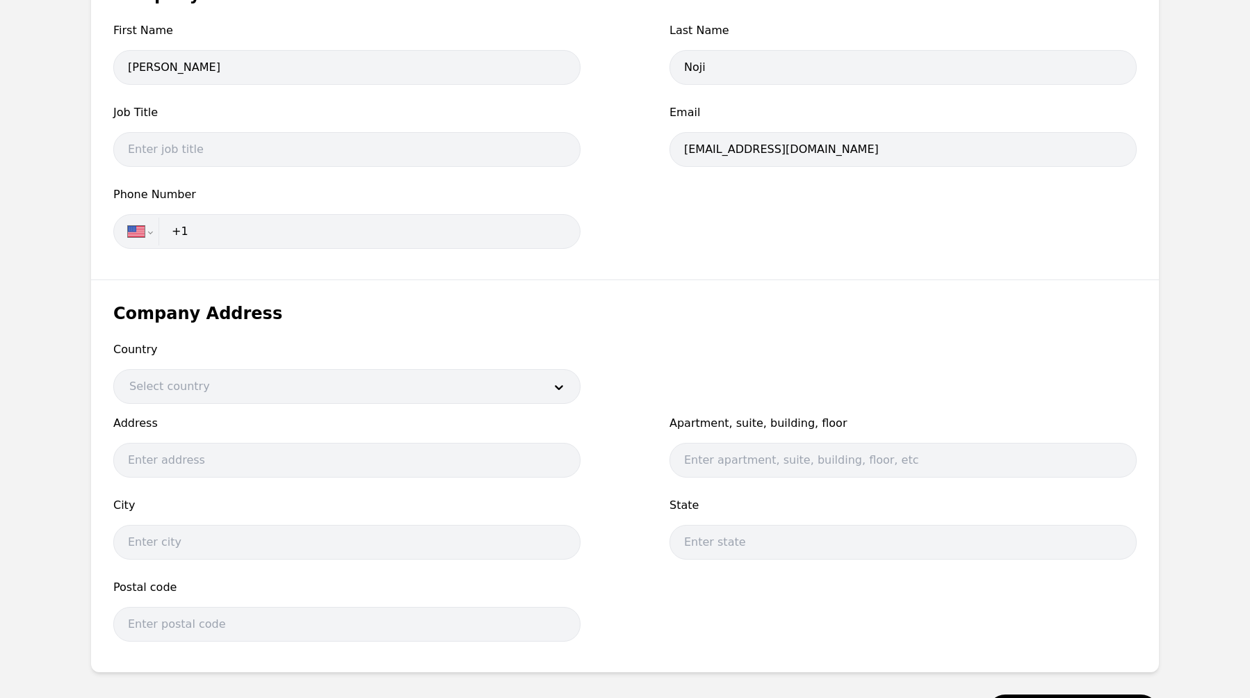
scroll to position [654, 0]
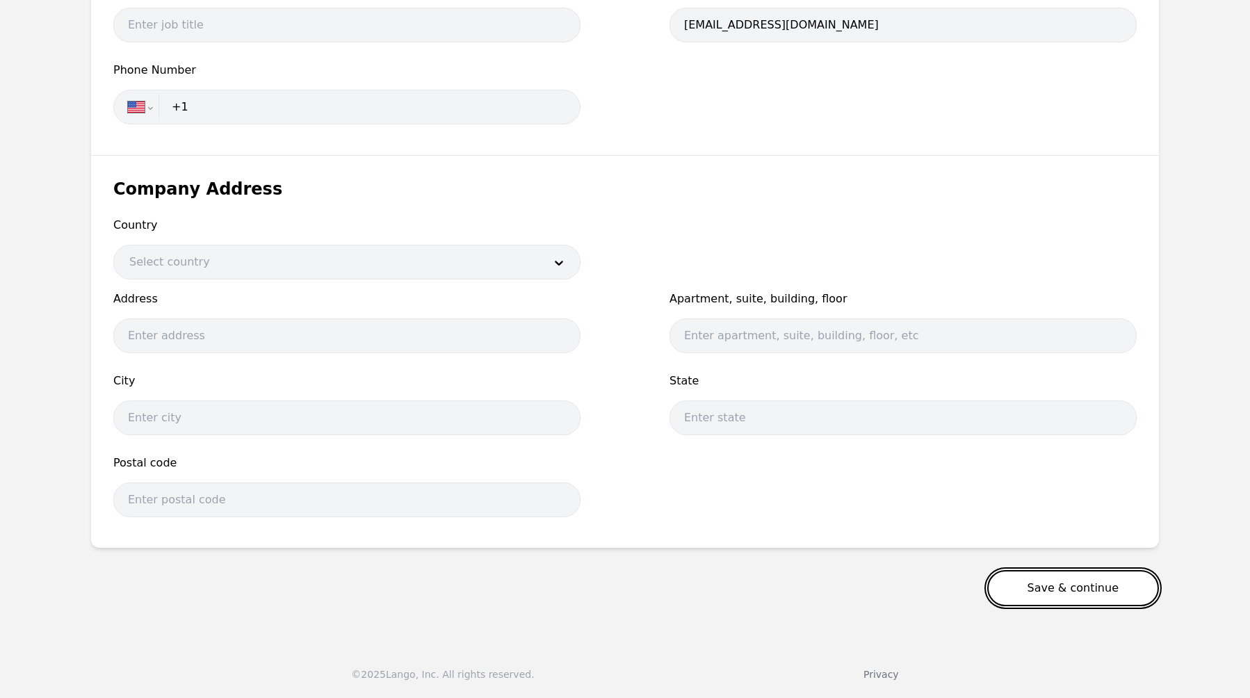
click at [1105, 587] on button "Save & continue" at bounding box center [1073, 588] width 172 height 36
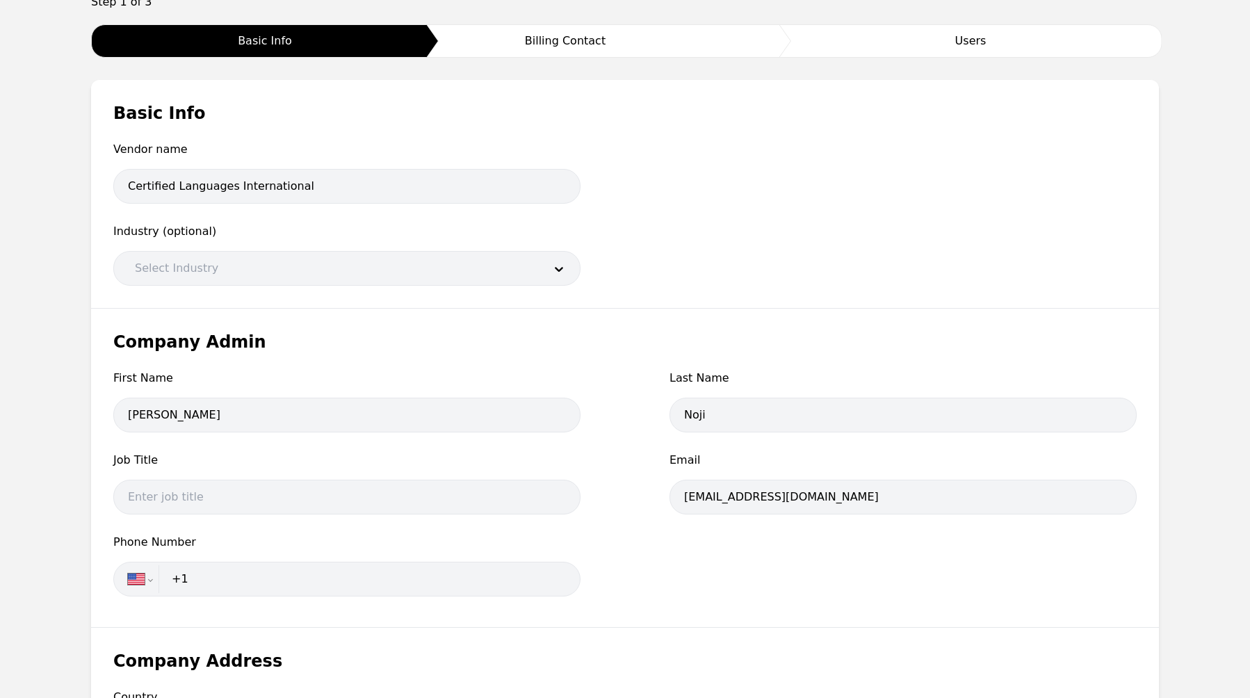
scroll to position [469, 0]
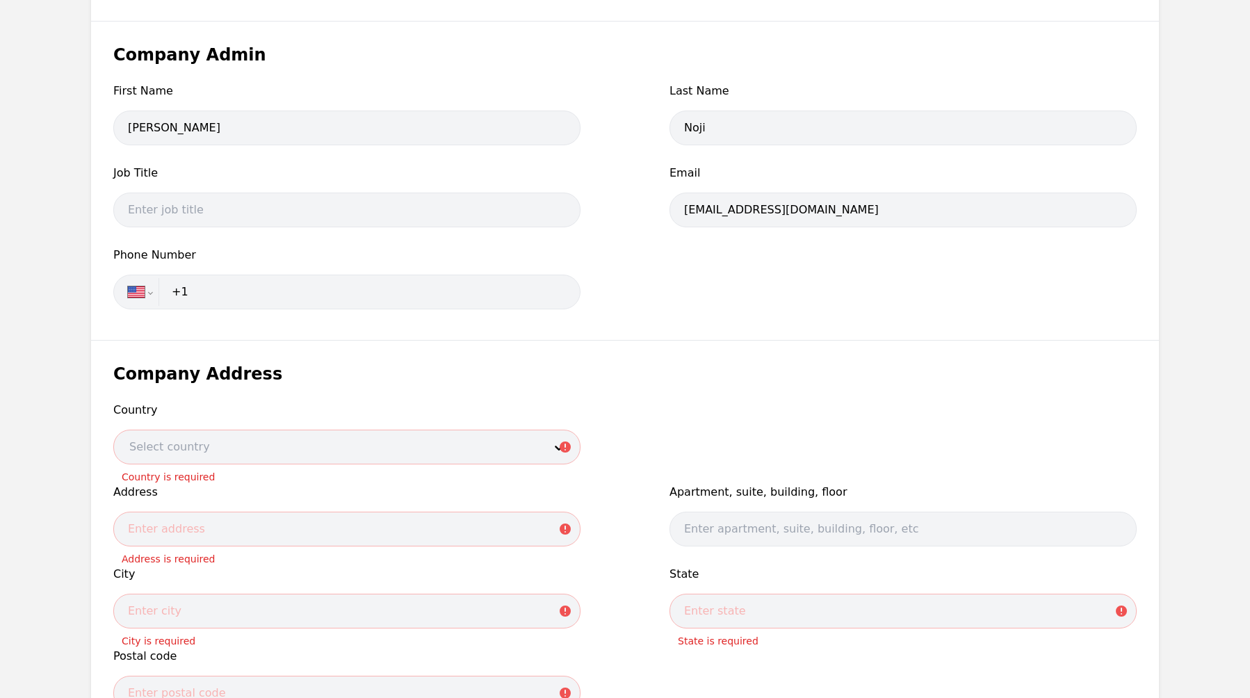
click at [286, 437] on div at bounding box center [326, 446] width 424 height 33
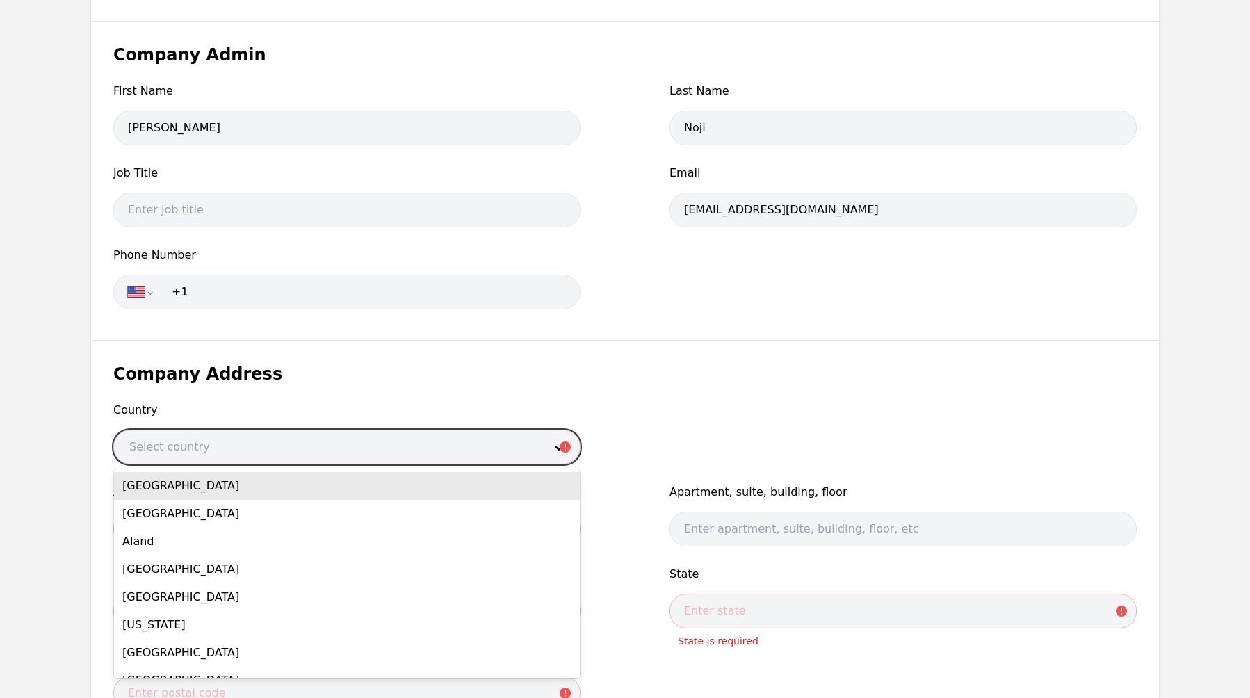
click at [265, 487] on div "United States" at bounding box center [347, 486] width 466 height 28
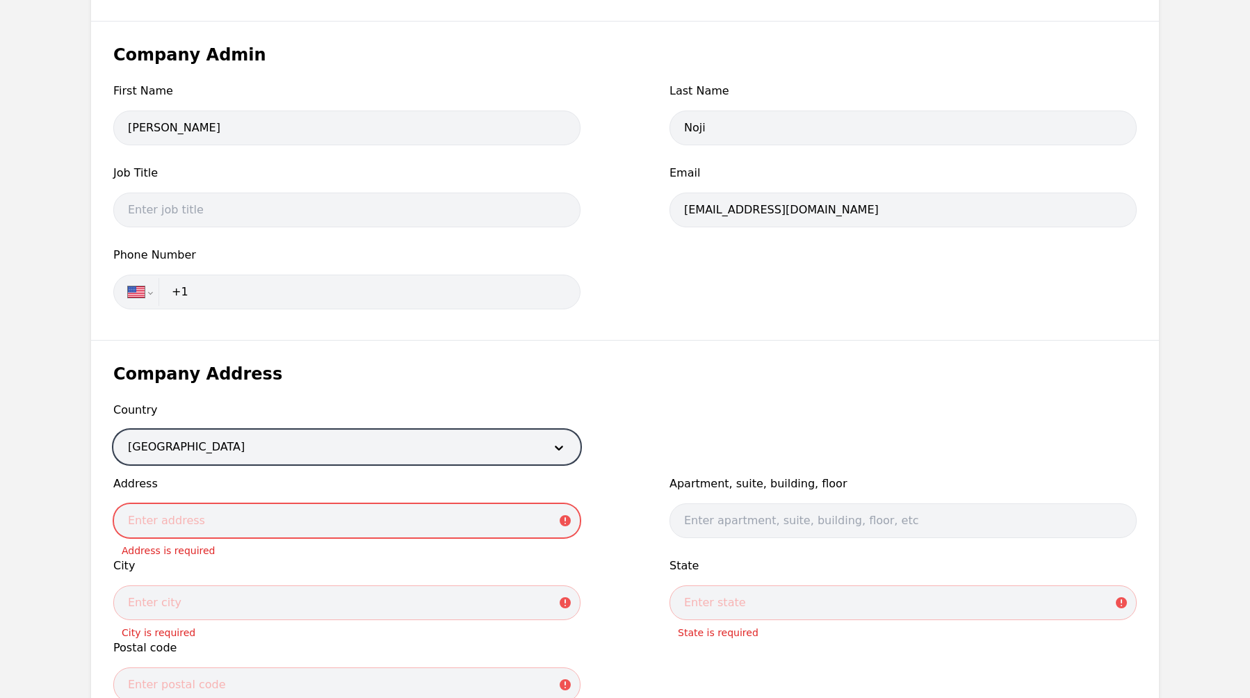
click at [252, 528] on input "text" at bounding box center [346, 520] width 467 height 35
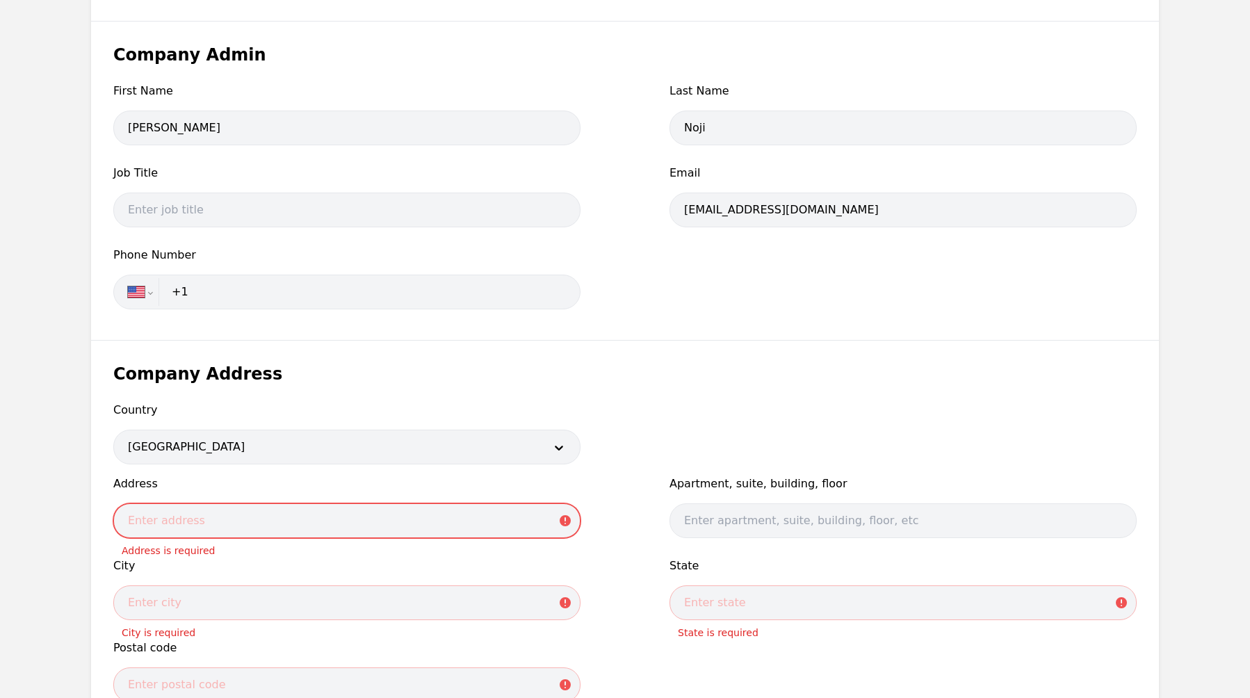
paste input "4800 S Macadam Ave"
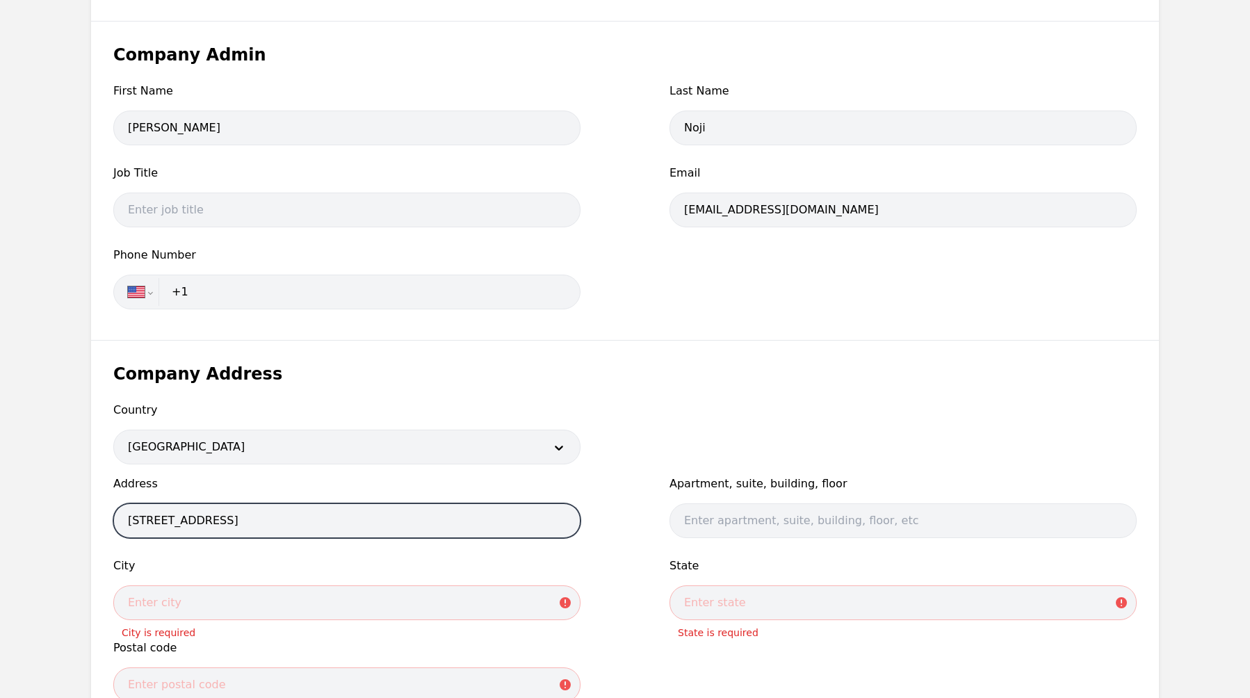
type input "4800 S Macadam Ave"
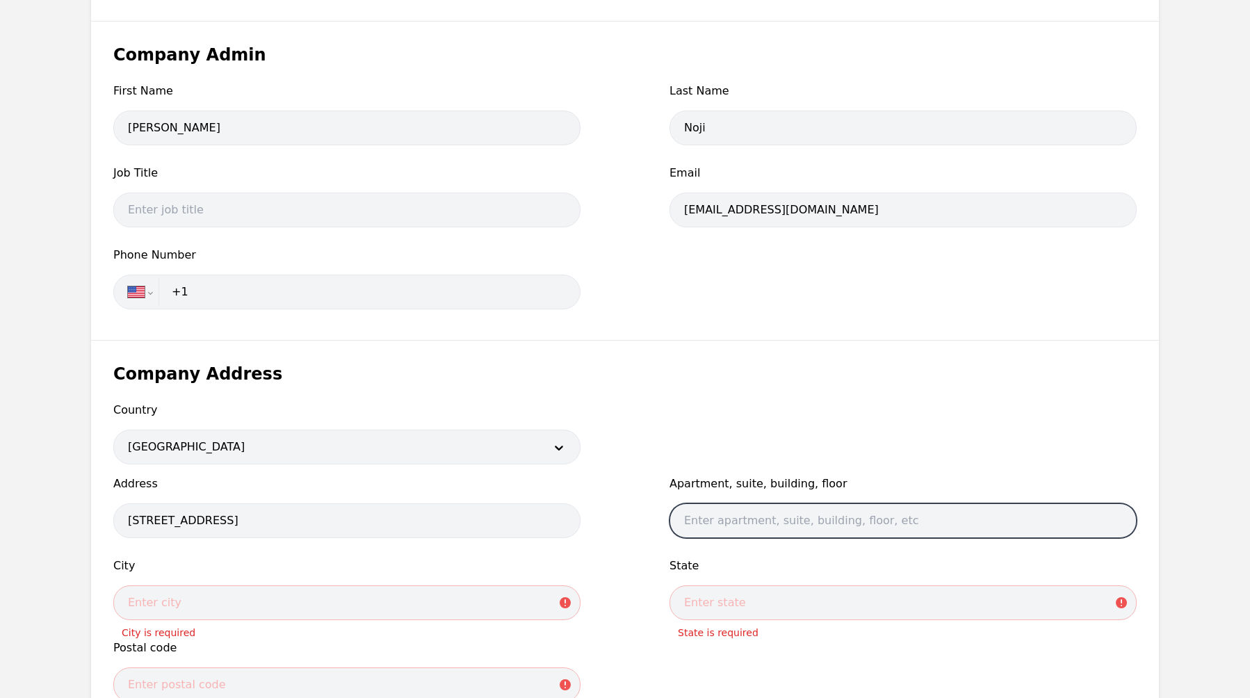
click at [743, 520] on input "text" at bounding box center [903, 520] width 467 height 35
type input "#400"
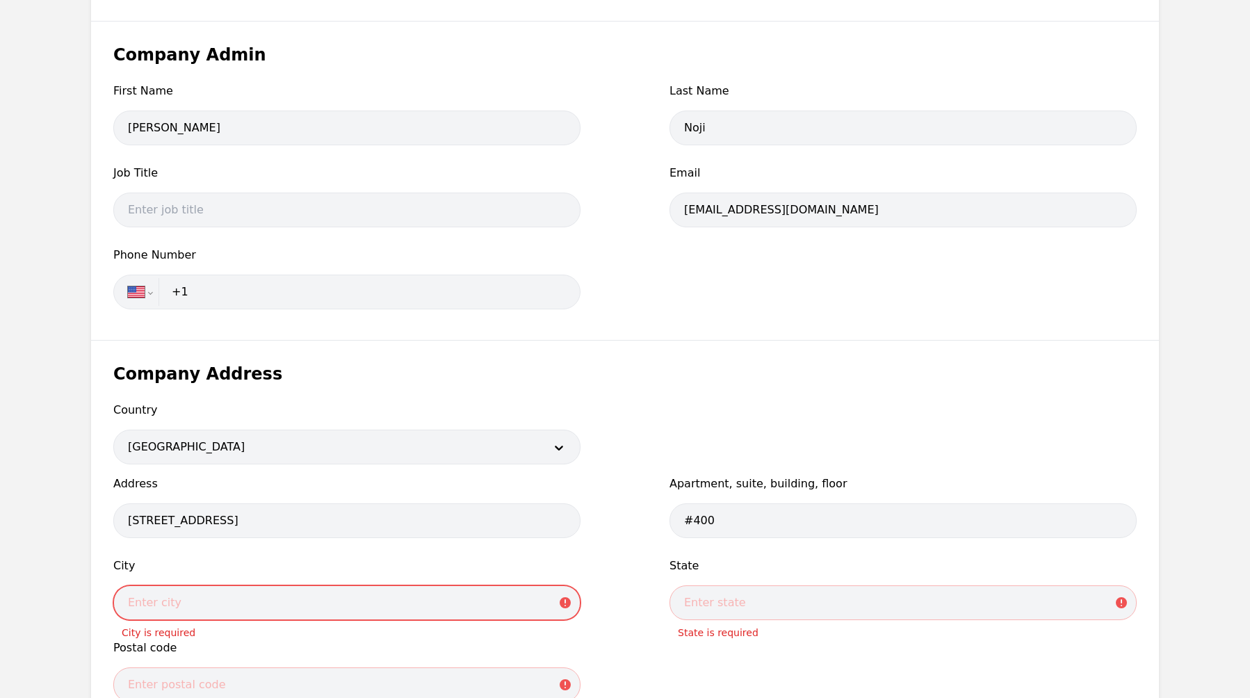
click at [356, 615] on input "text" at bounding box center [346, 602] width 467 height 35
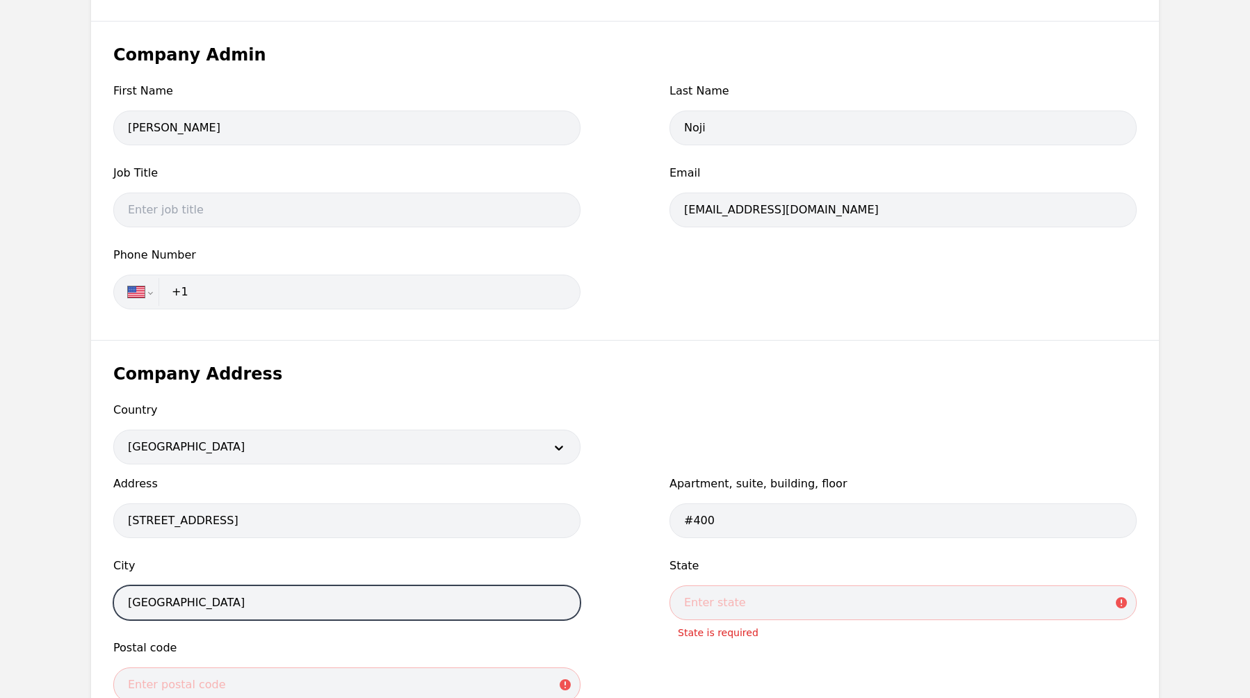
type input "Portland"
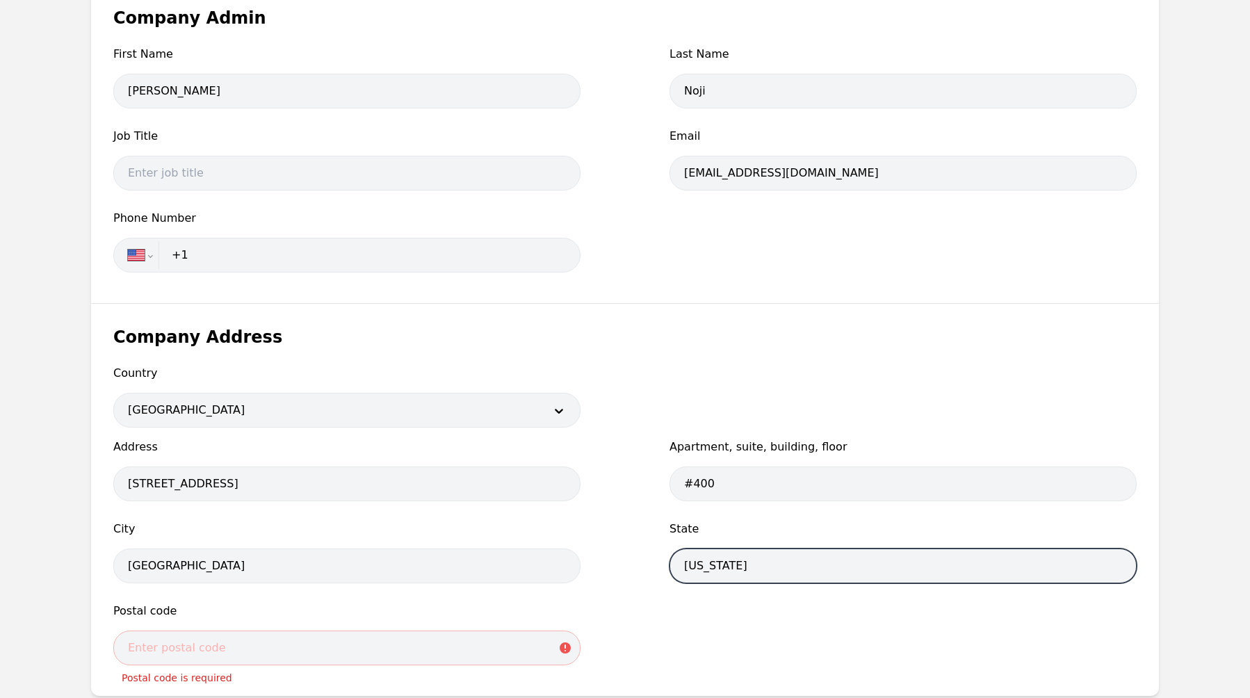
scroll to position [592, 0]
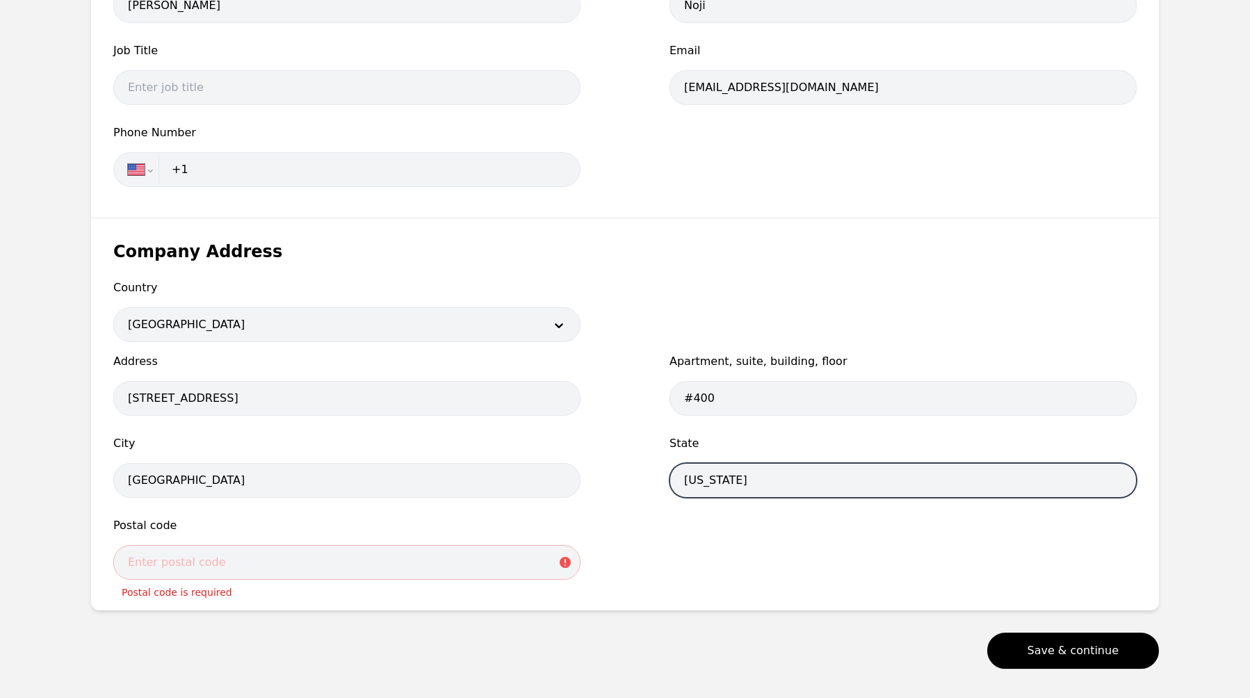
type input "Oregon"
click at [833, 549] on div "Country United States Address 4800 S Macadam Ave Apartment, suite, building, fl…" at bounding box center [624, 433] width 1023 height 309
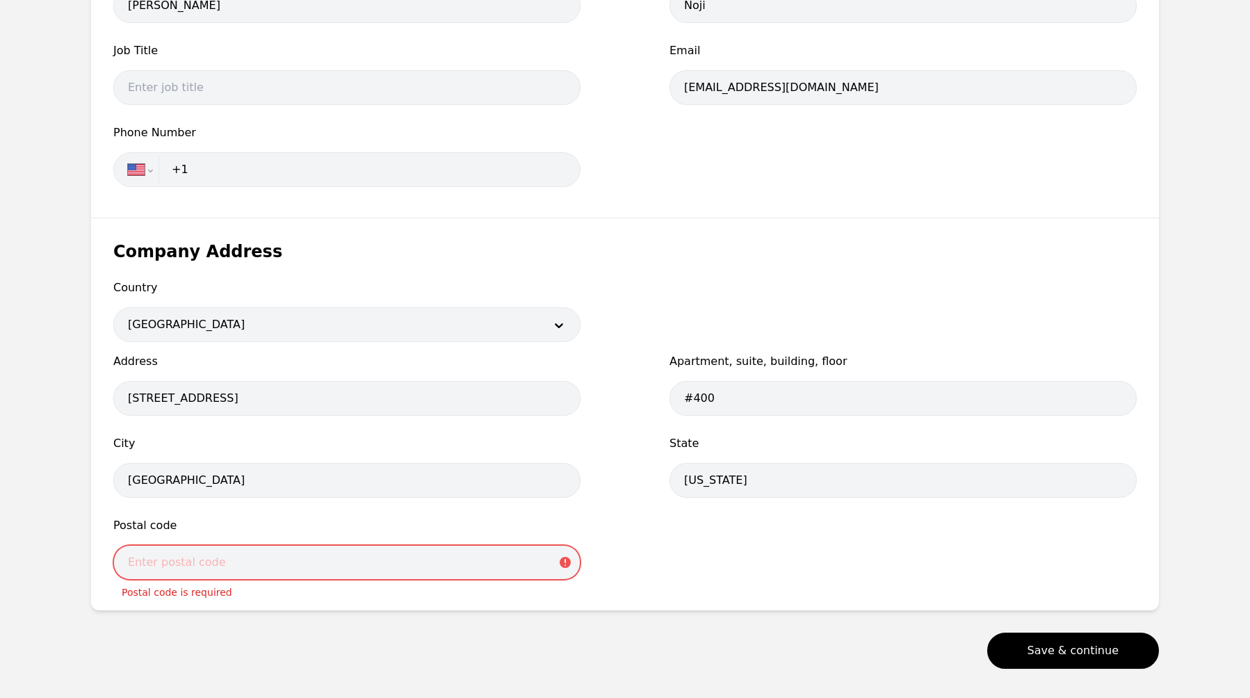
click at [280, 562] on input "text" at bounding box center [346, 562] width 467 height 35
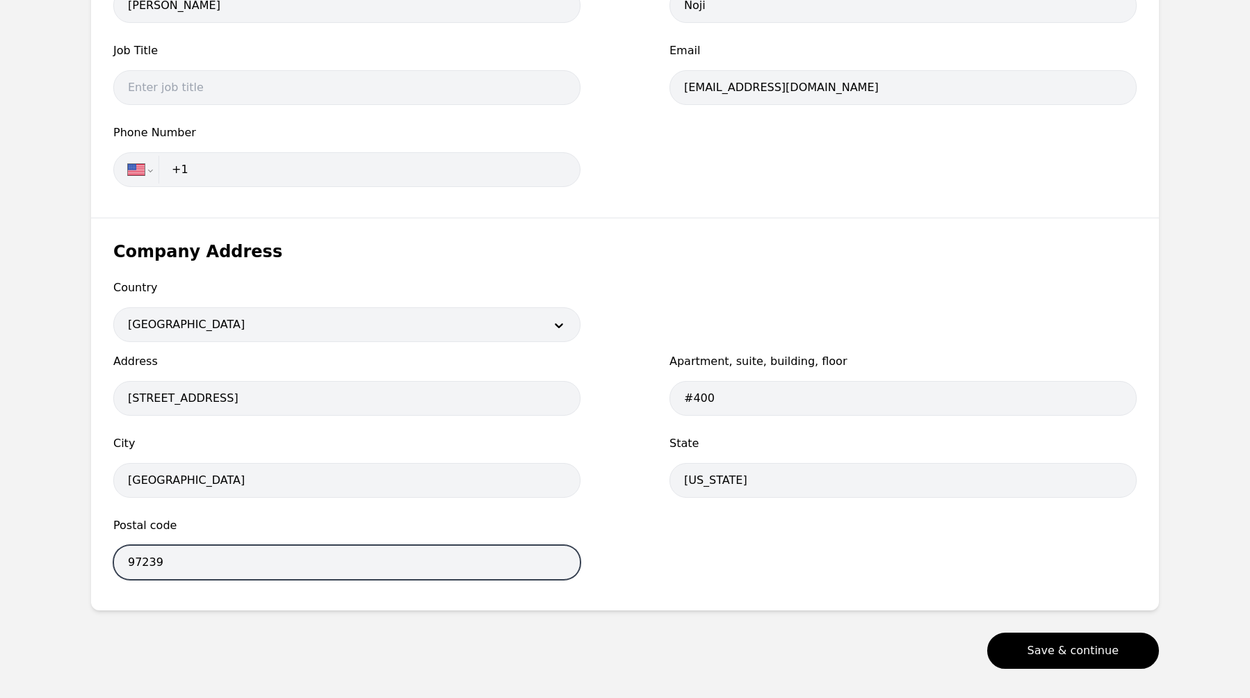
type input "97239"
click at [886, 560] on div "Country United States Address 4800 S Macadam Ave Apartment, suite, building, fl…" at bounding box center [624, 433] width 1023 height 309
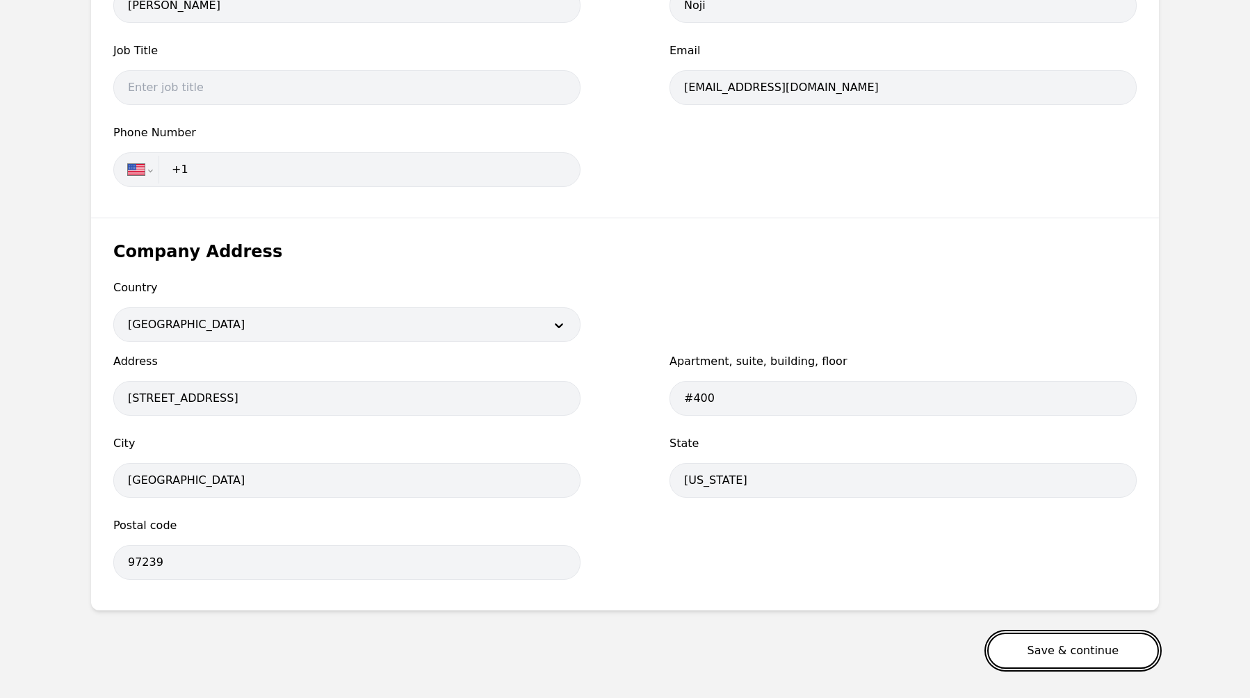
click at [1074, 663] on button "Save & continue" at bounding box center [1073, 651] width 172 height 36
select select "US"
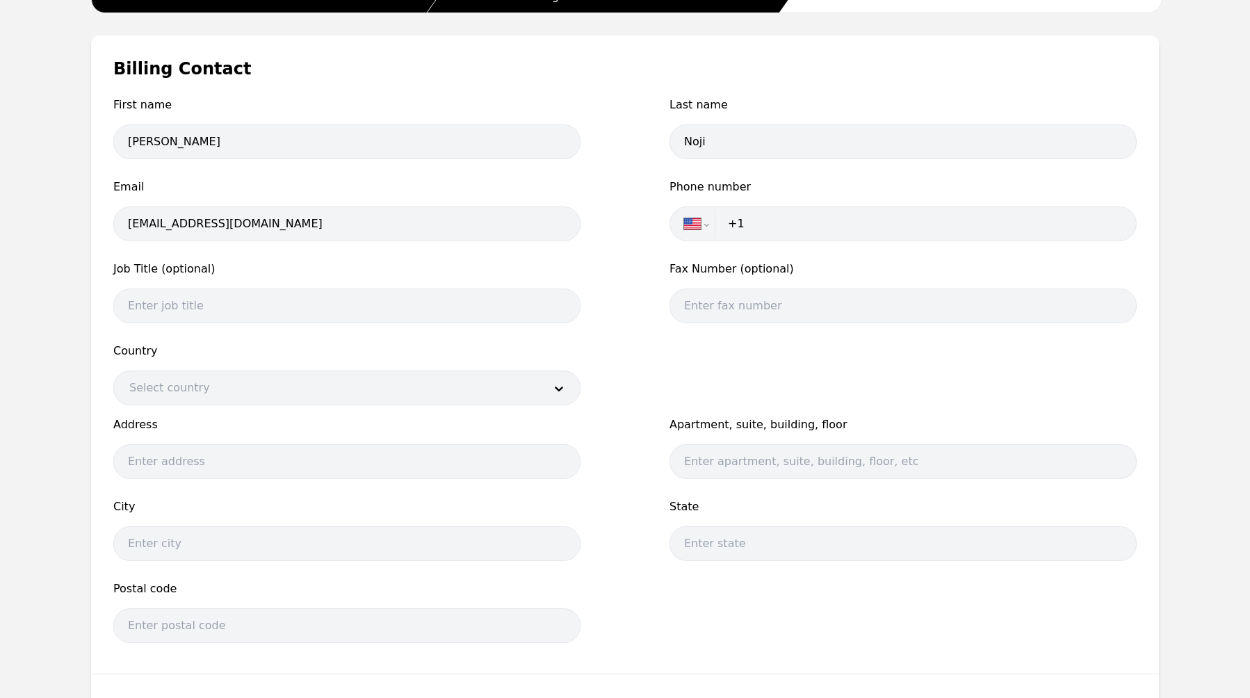
scroll to position [229, 0]
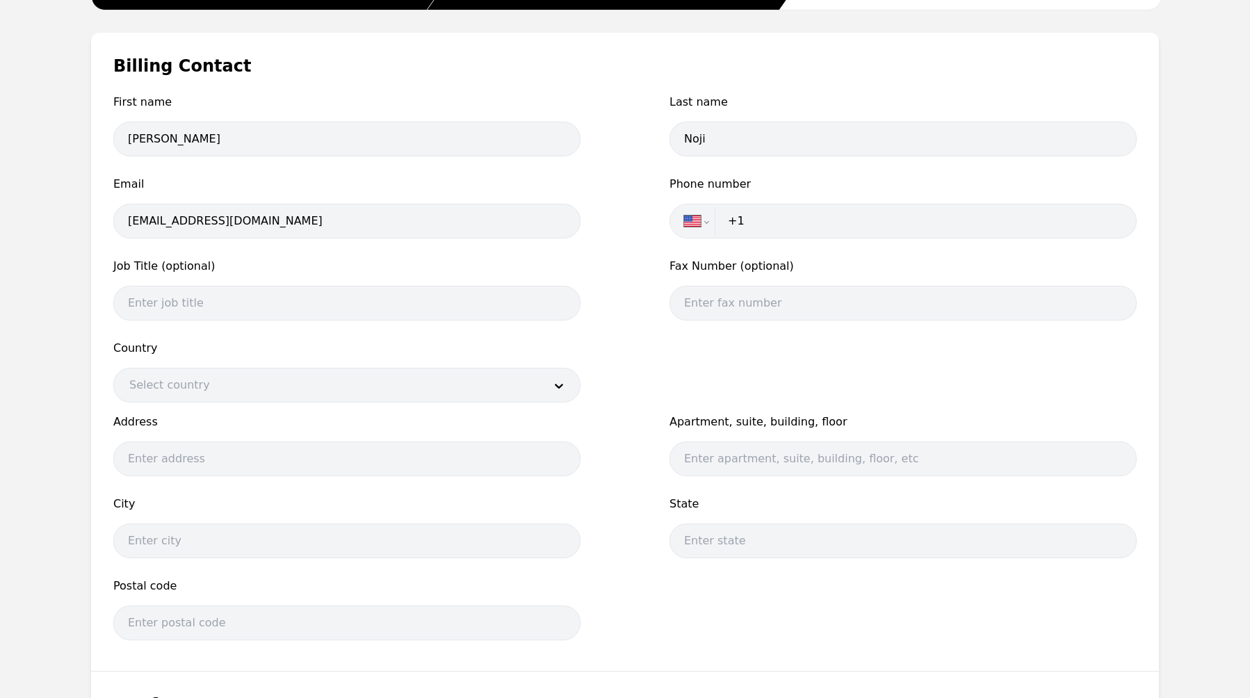
click at [445, 392] on div at bounding box center [326, 384] width 424 height 33
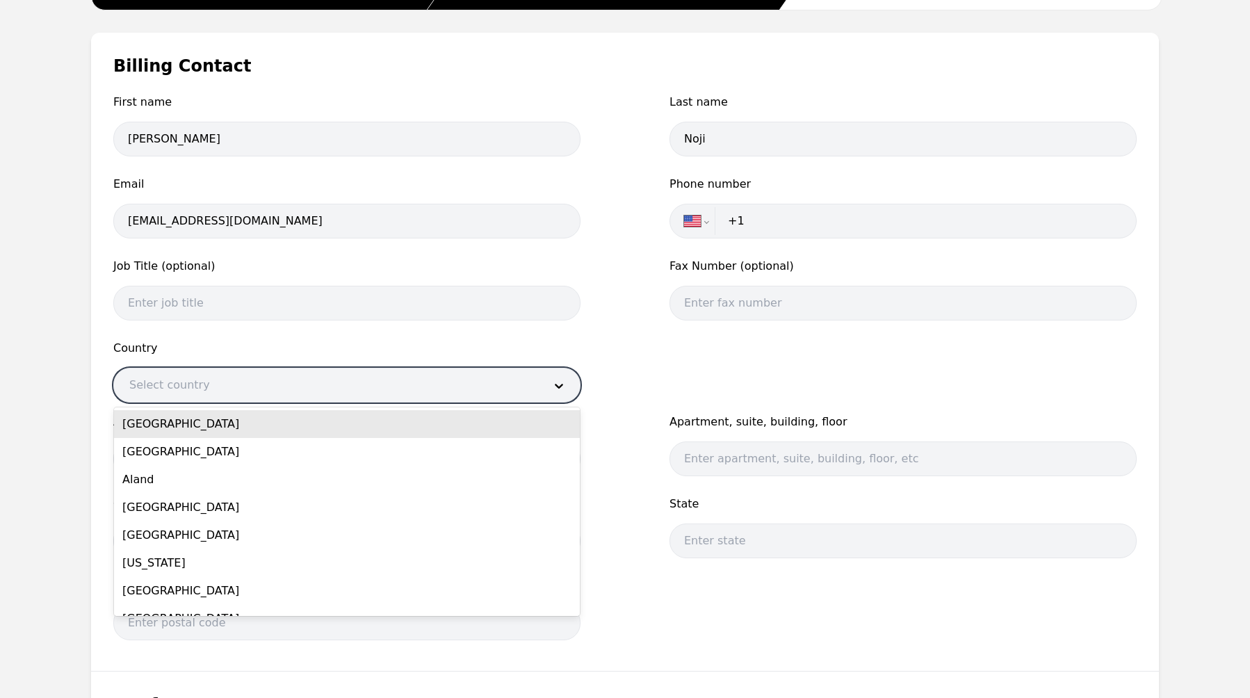
click at [422, 421] on div "United States" at bounding box center [347, 424] width 466 height 28
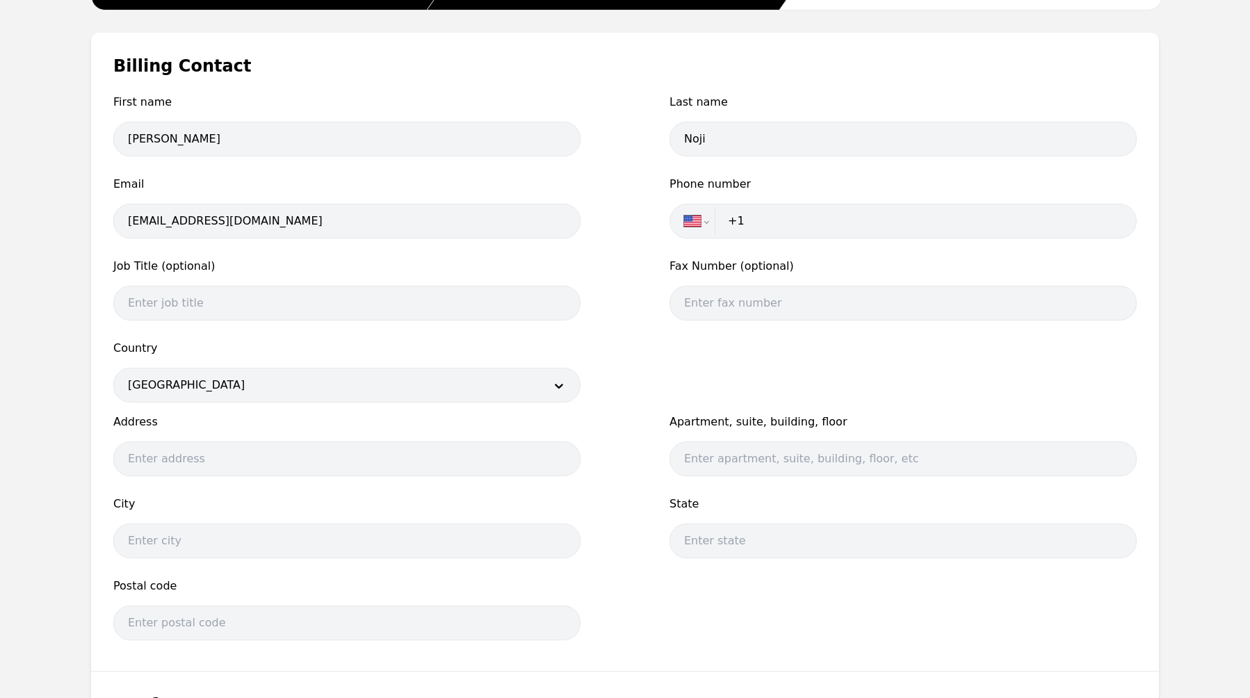
drag, startPoint x: 442, startPoint y: 437, endPoint x: 437, endPoint y: 458, distance: 22.1
click at [442, 439] on div "Address" at bounding box center [346, 428] width 467 height 28
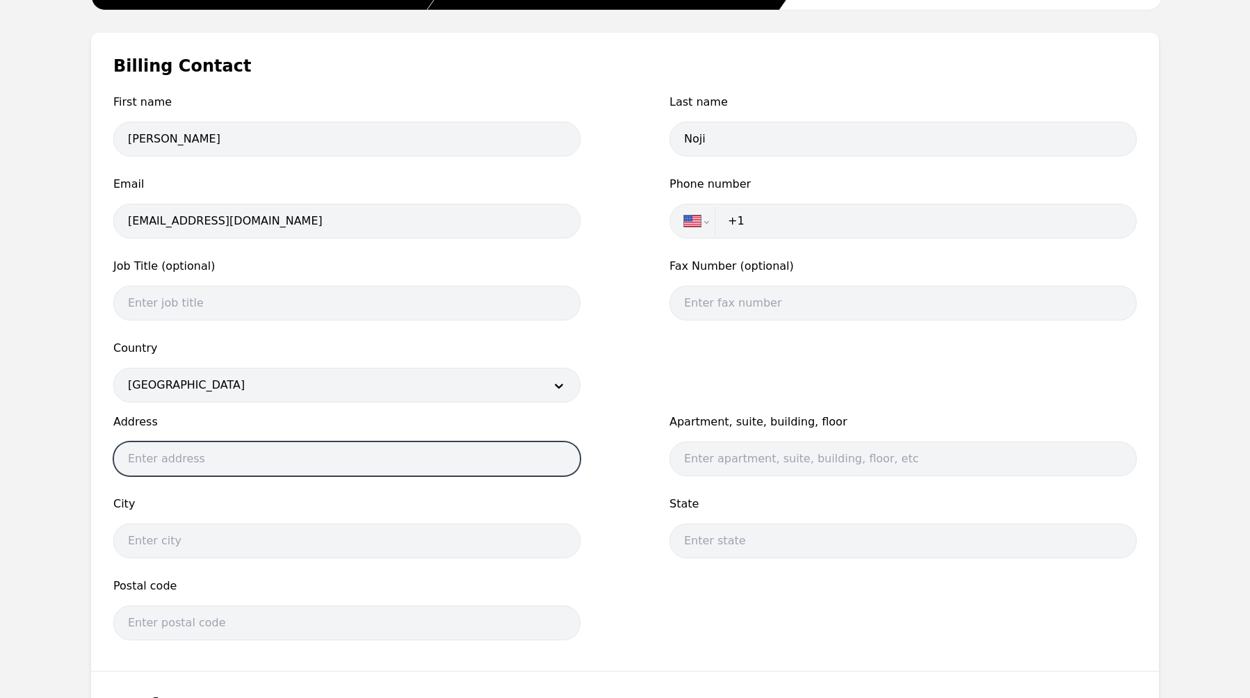
click at [438, 457] on input "text" at bounding box center [346, 458] width 467 height 35
paste input "4800 S Macadam Ave"
type input "4800 S Macadam Ave"
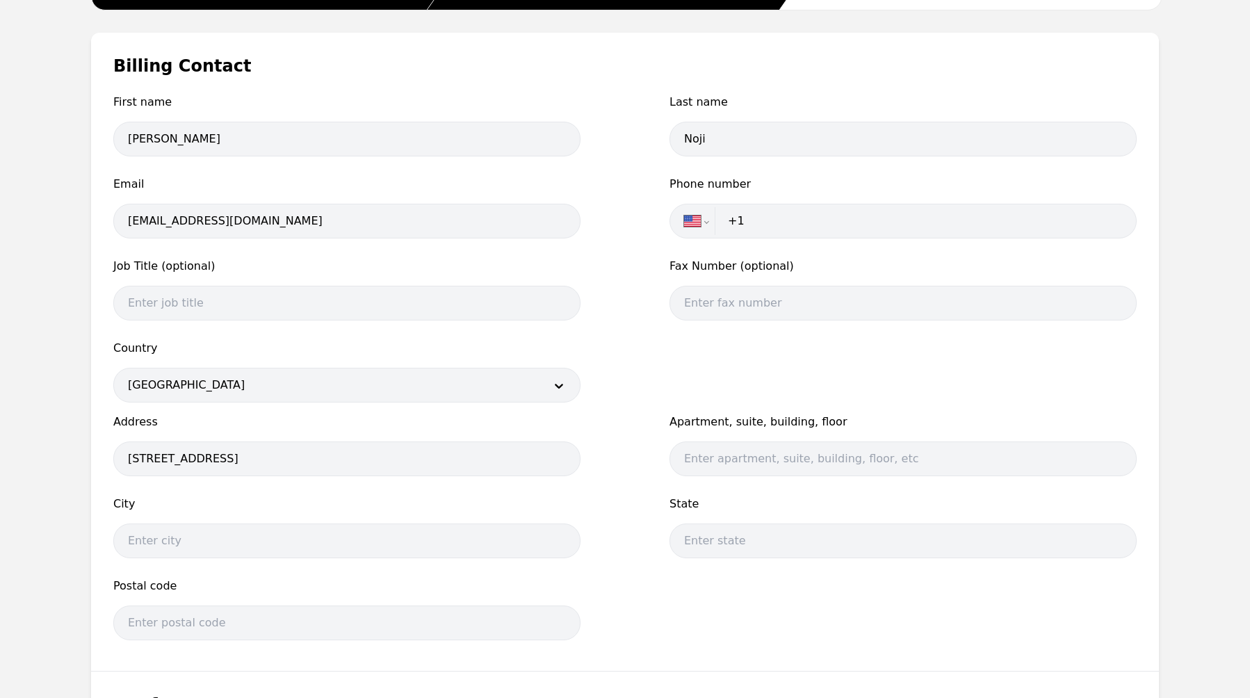
click at [662, 456] on div "First name Daniel Last name Noji Email dnoji@lango.co Phone number Internationa…" at bounding box center [624, 371] width 1023 height 555
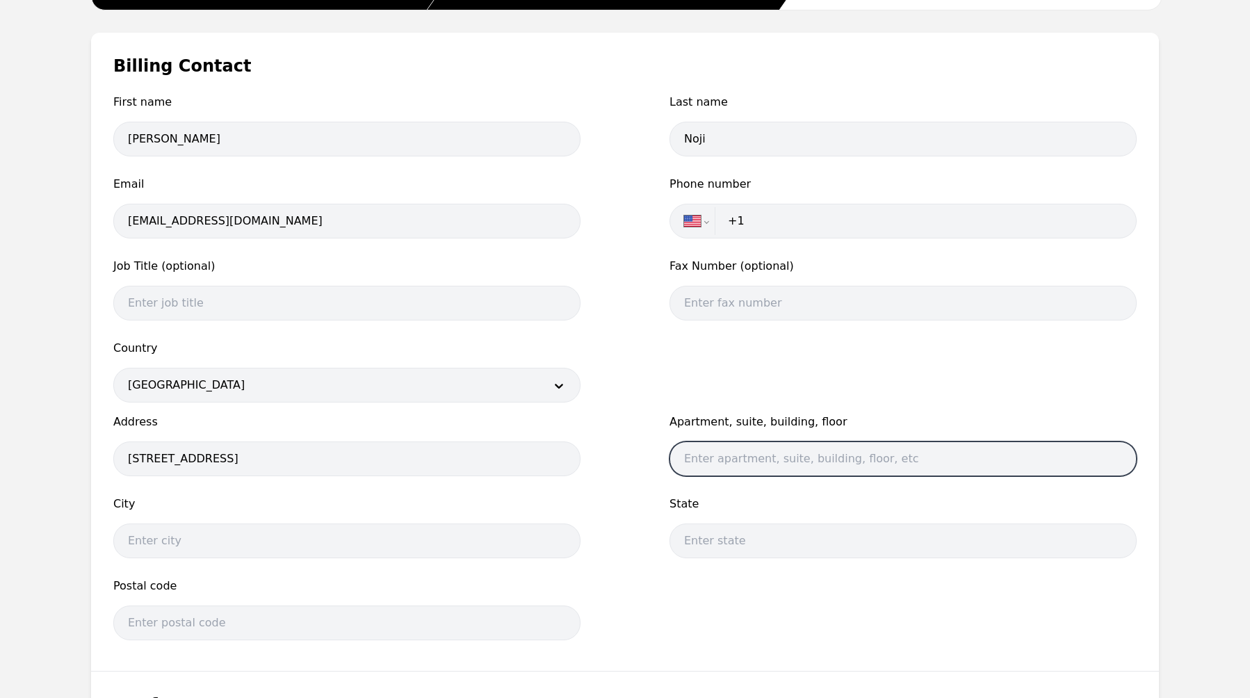
click at [782, 460] on input "text" at bounding box center [903, 458] width 467 height 35
type input "#400"
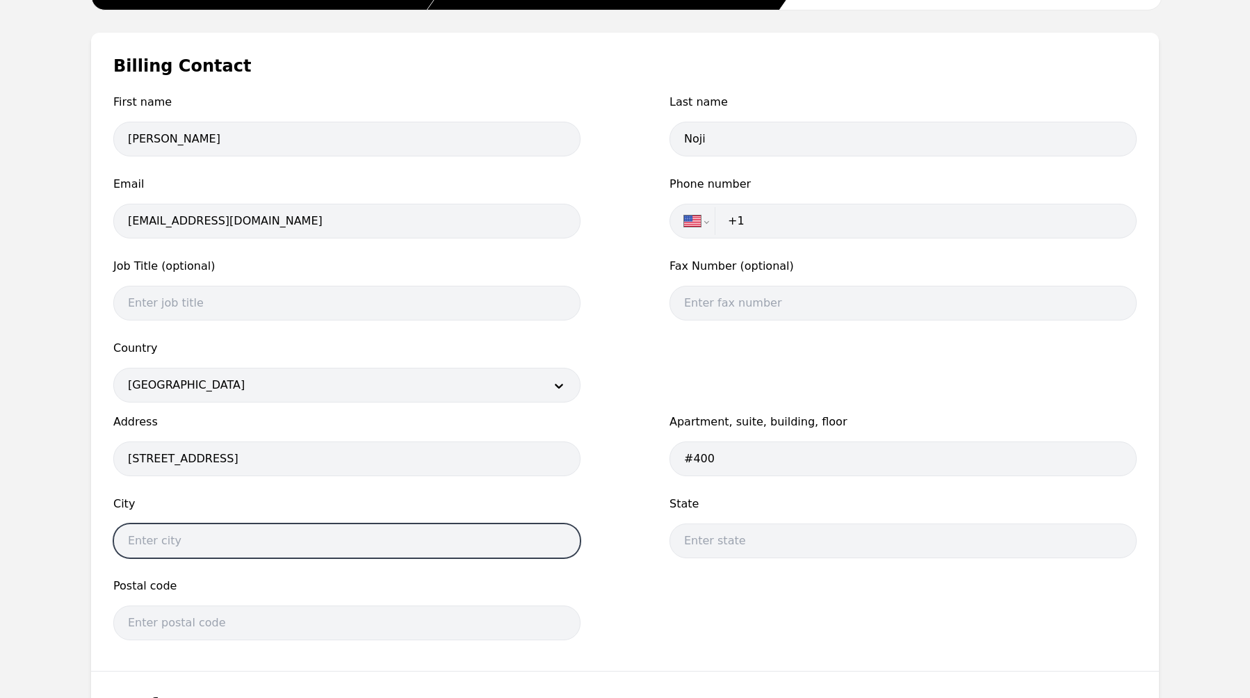
click at [425, 542] on input "text" at bounding box center [346, 541] width 467 height 35
type input "Portland"
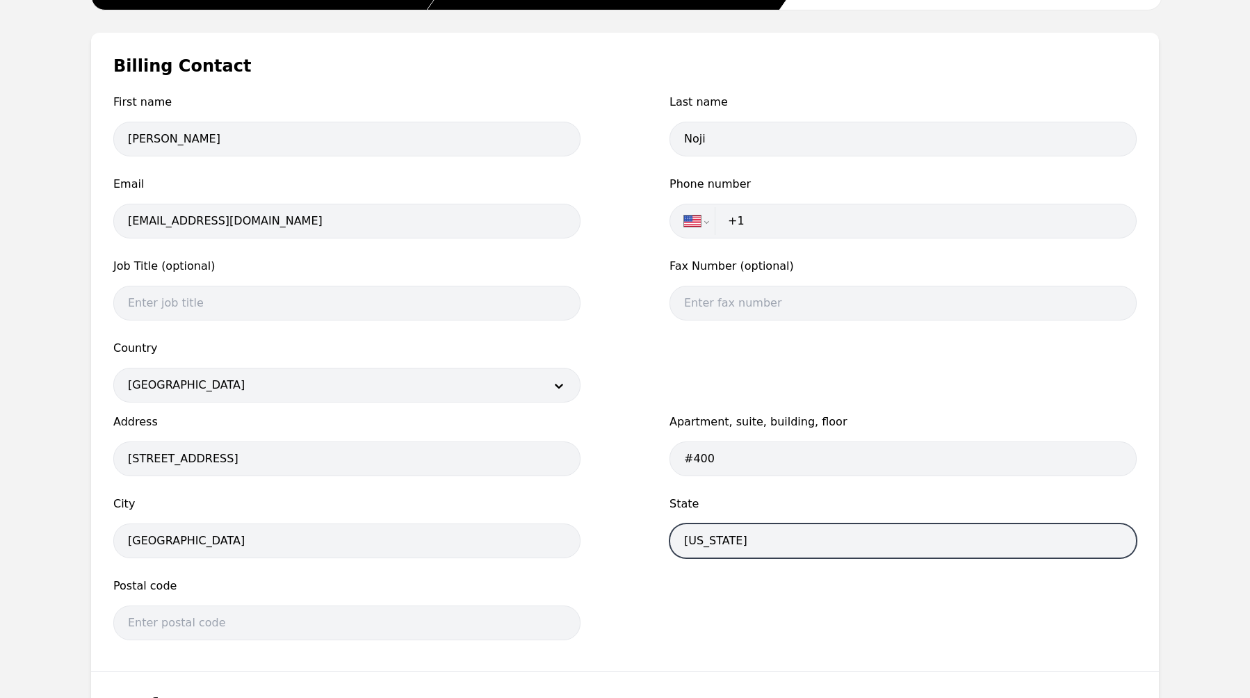
type input "Oregon"
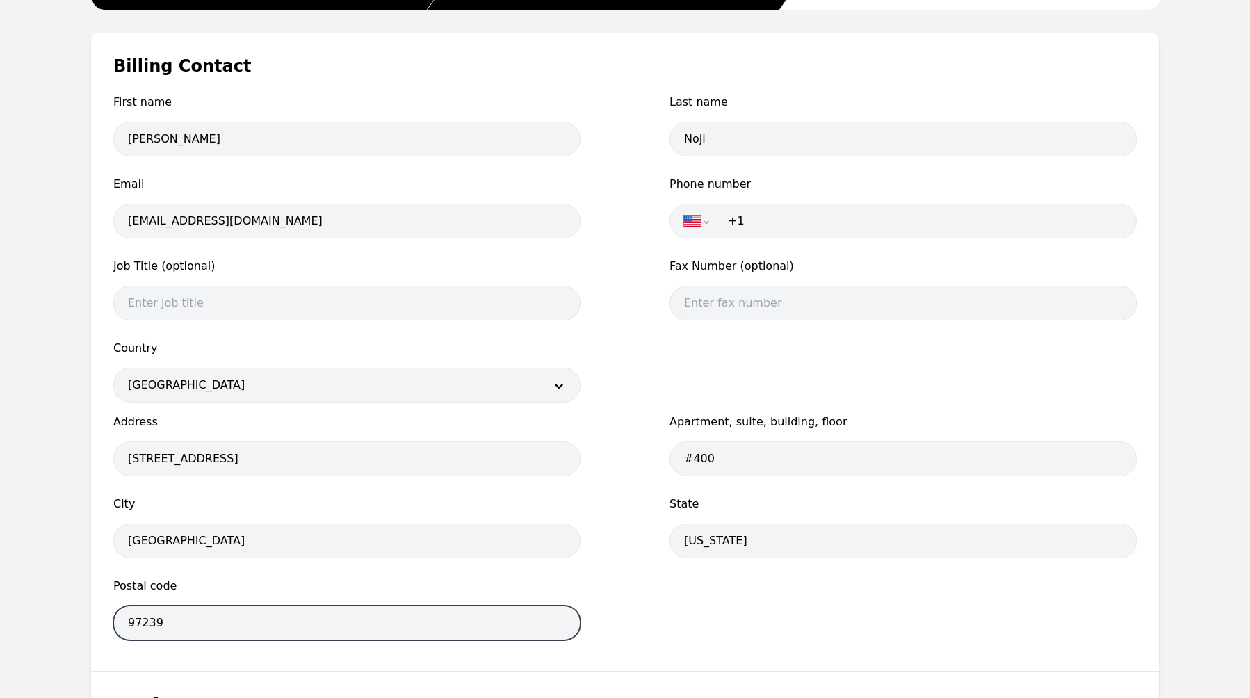
type input "97239"
click at [765, 605] on div "First name Daniel Last name Noji Email dnoji@lango.co Phone number Internationa…" at bounding box center [624, 371] width 1023 height 555
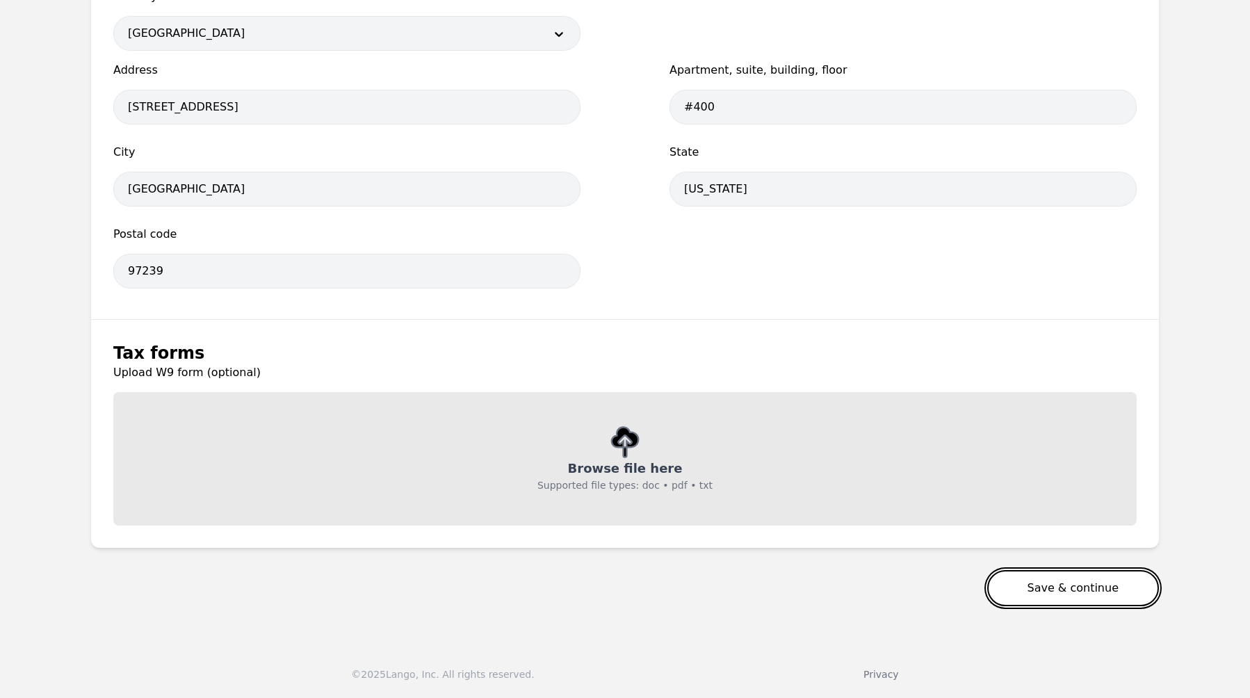
click at [1076, 595] on button "Save & continue" at bounding box center [1073, 588] width 172 height 36
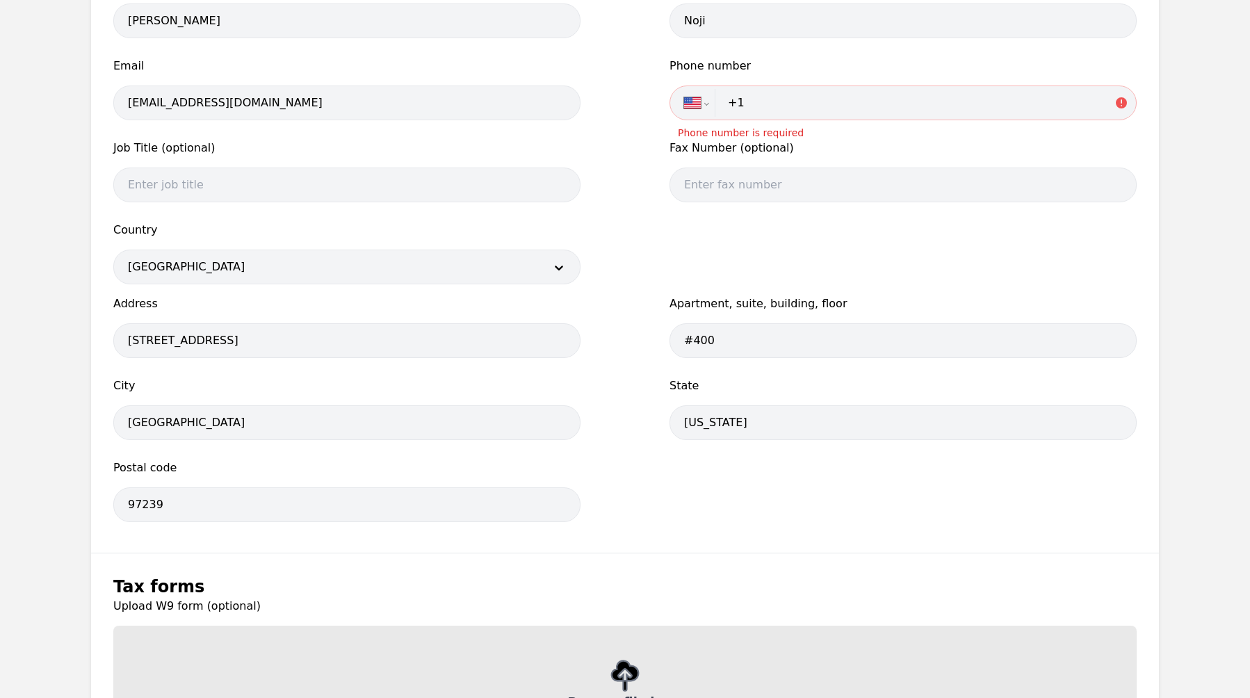
scroll to position [0, 0]
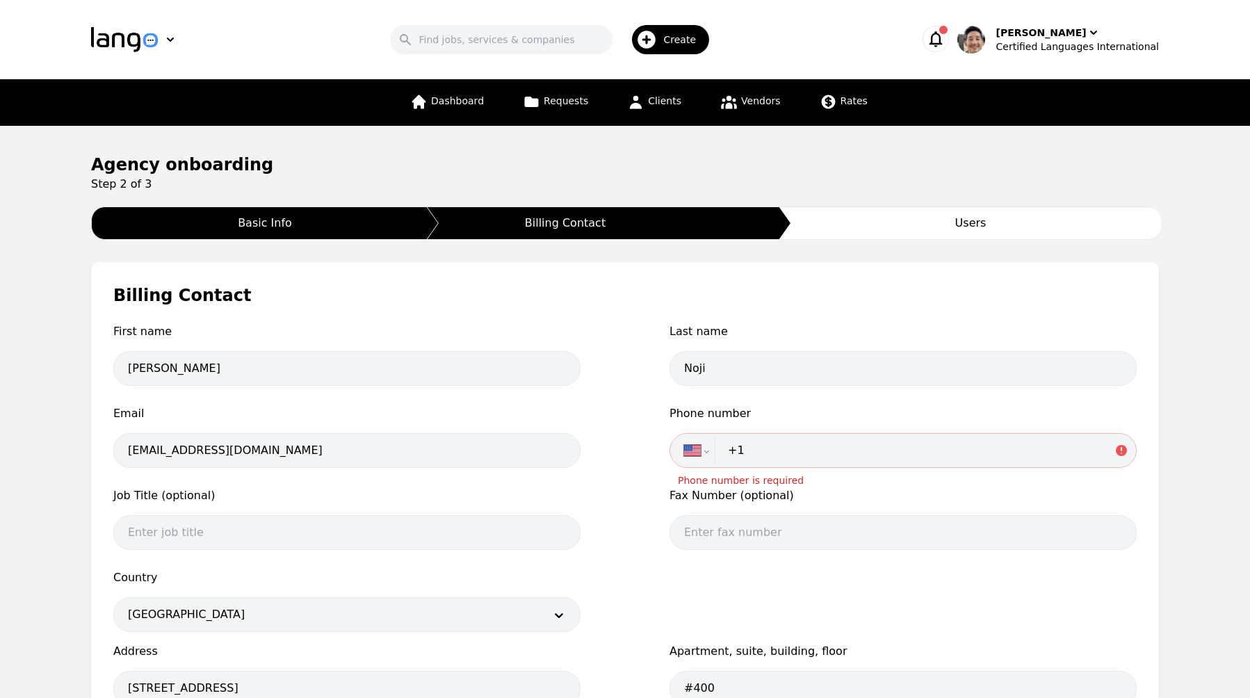
click at [800, 457] on input "+1" at bounding box center [921, 451] width 403 height 28
type input "+1 234 124 51"
click at [1187, 507] on main "Agency onboarding Step 2 of 3 Basic Info Billing Contact Users Billing Contact …" at bounding box center [625, 670] width 1250 height 1089
click at [696, 458] on select "International Afghanistan Åland Islands Albania Algeria American Samoa Andorra …" at bounding box center [702, 451] width 36 height 28
click at [684, 437] on select "International Afghanistan Åland Islands Albania Algeria American Samoa Andorra …" at bounding box center [702, 451] width 36 height 28
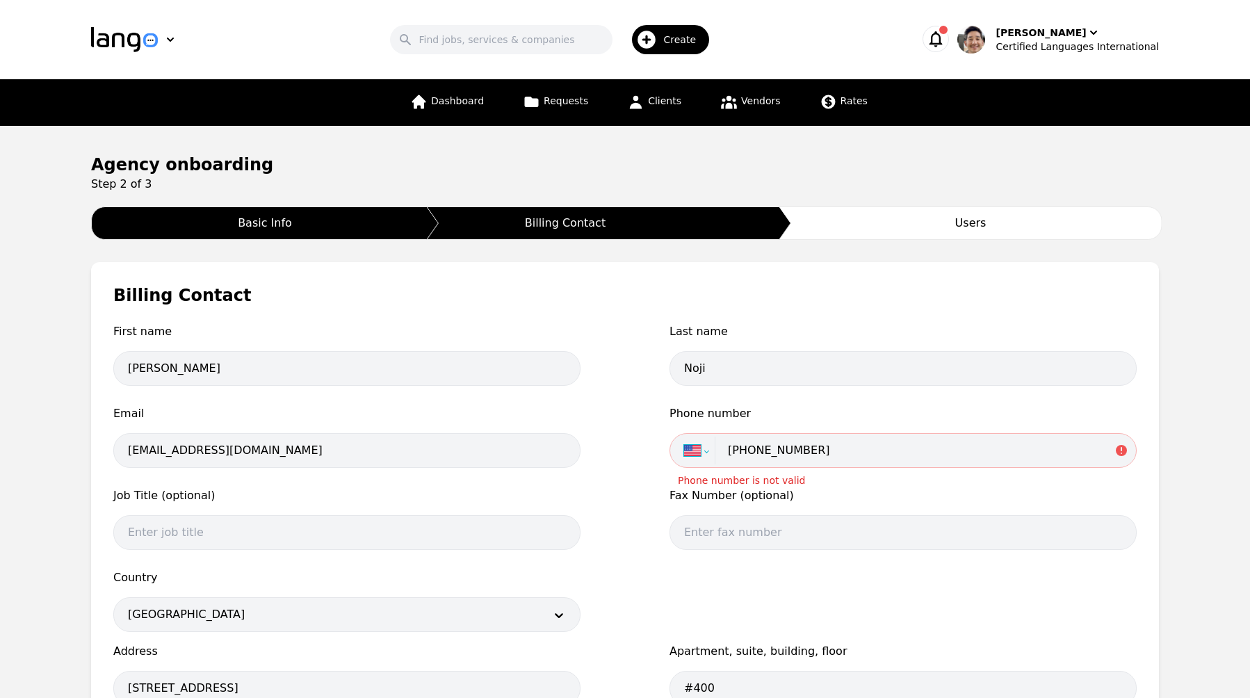
click at [693, 452] on select "International Afghanistan Åland Islands Albania Algeria American Samoa Andorra …" at bounding box center [702, 451] width 36 height 28
select select "AE"
click at [684, 437] on select "International Afghanistan Åland Islands Albania Algeria American Samoa Andorra …" at bounding box center [702, 451] width 36 height 28
type input "+971"
click at [706, 452] on select "International Afghanistan Åland Islands Albania Algeria American Samoa Andorra …" at bounding box center [702, 451] width 36 height 28
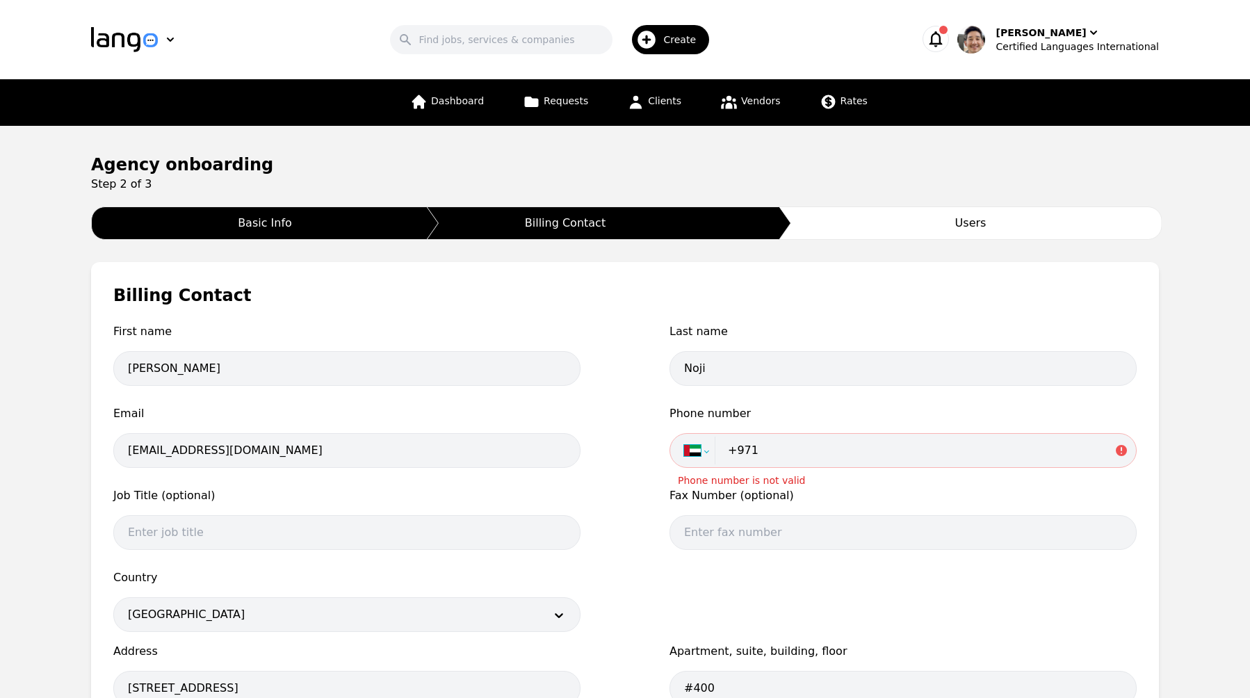
select select "US"
click at [684, 437] on select "International Afghanistan Åland Islands Albania Algeria American Samoa Andorra …" at bounding box center [702, 451] width 36 height 28
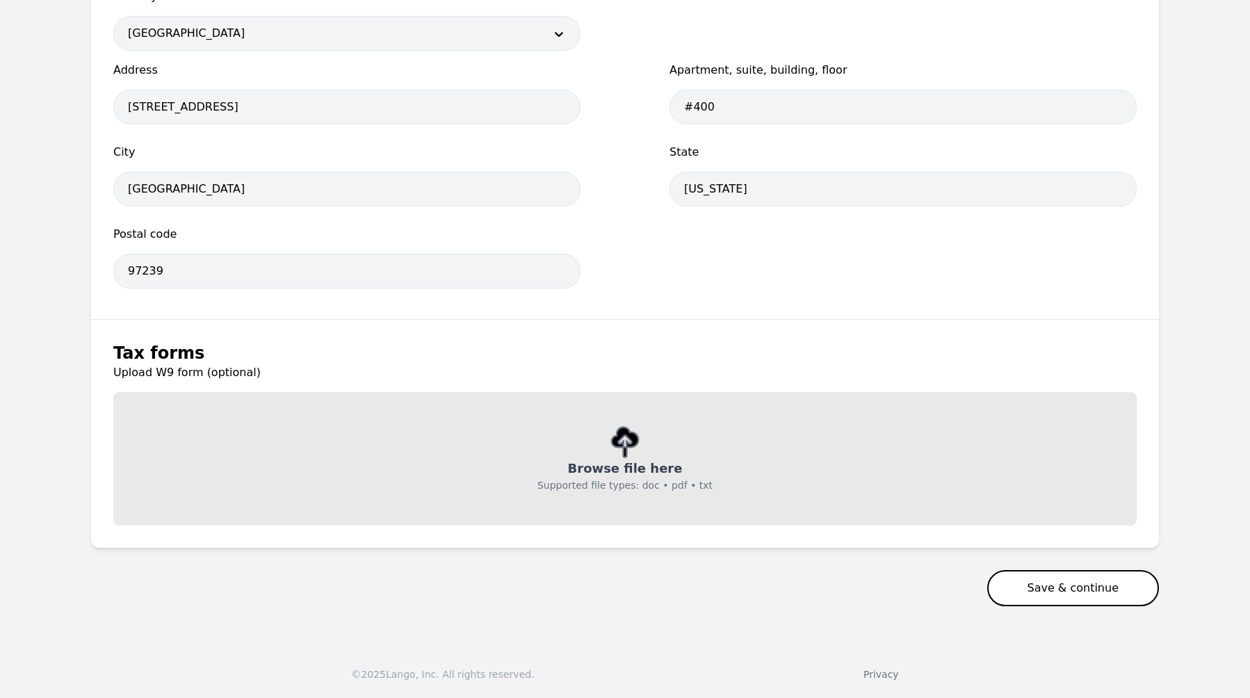
type input "+1 235 491 2451"
click at [1108, 581] on button "Save & continue" at bounding box center [1073, 588] width 172 height 36
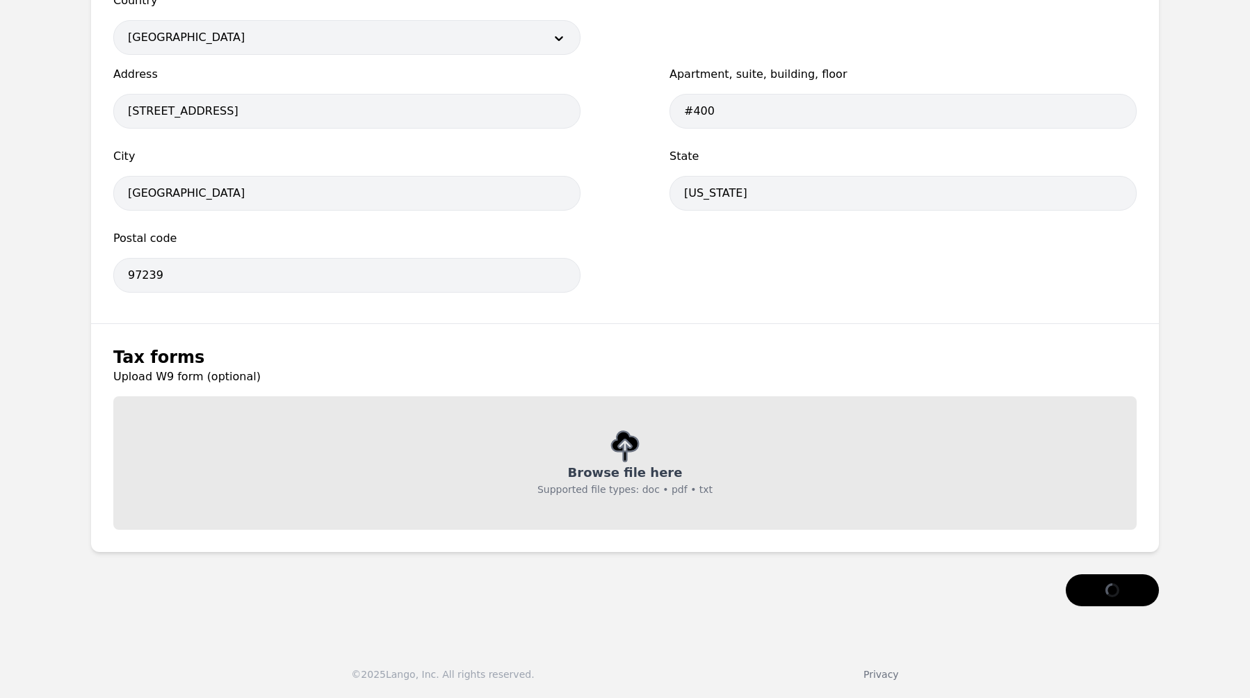
scroll to position [0, 0]
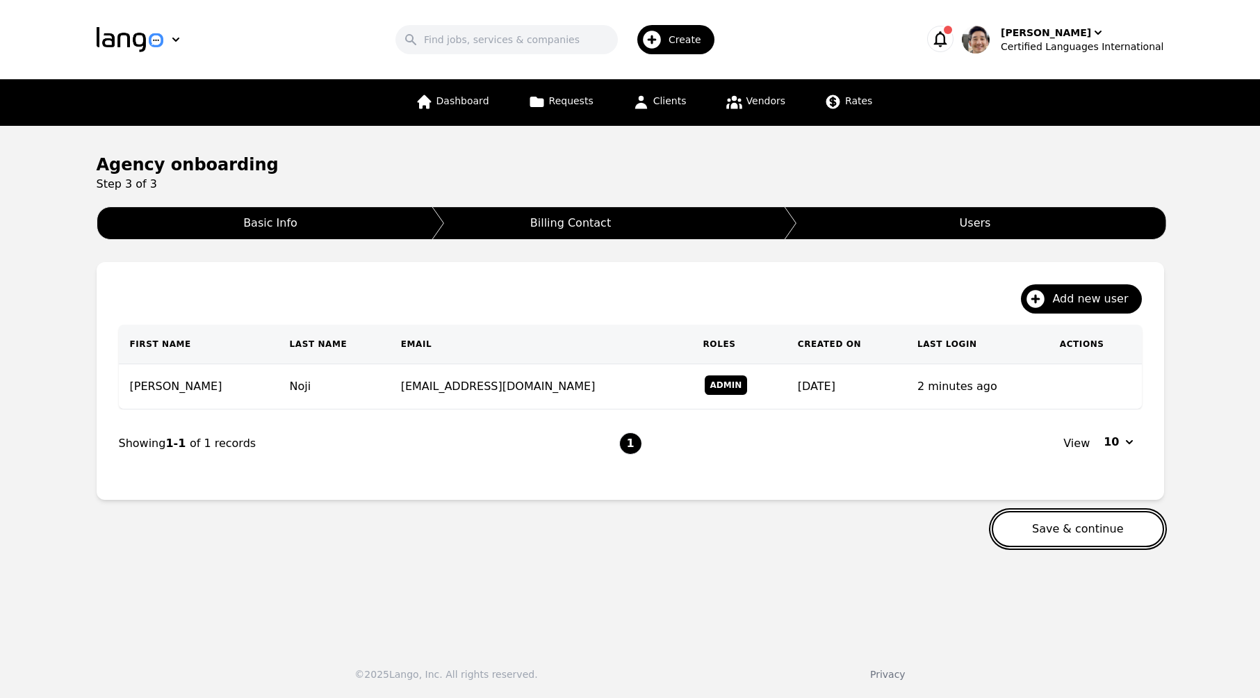
click at [1091, 536] on button "Save & continue" at bounding box center [1078, 529] width 172 height 36
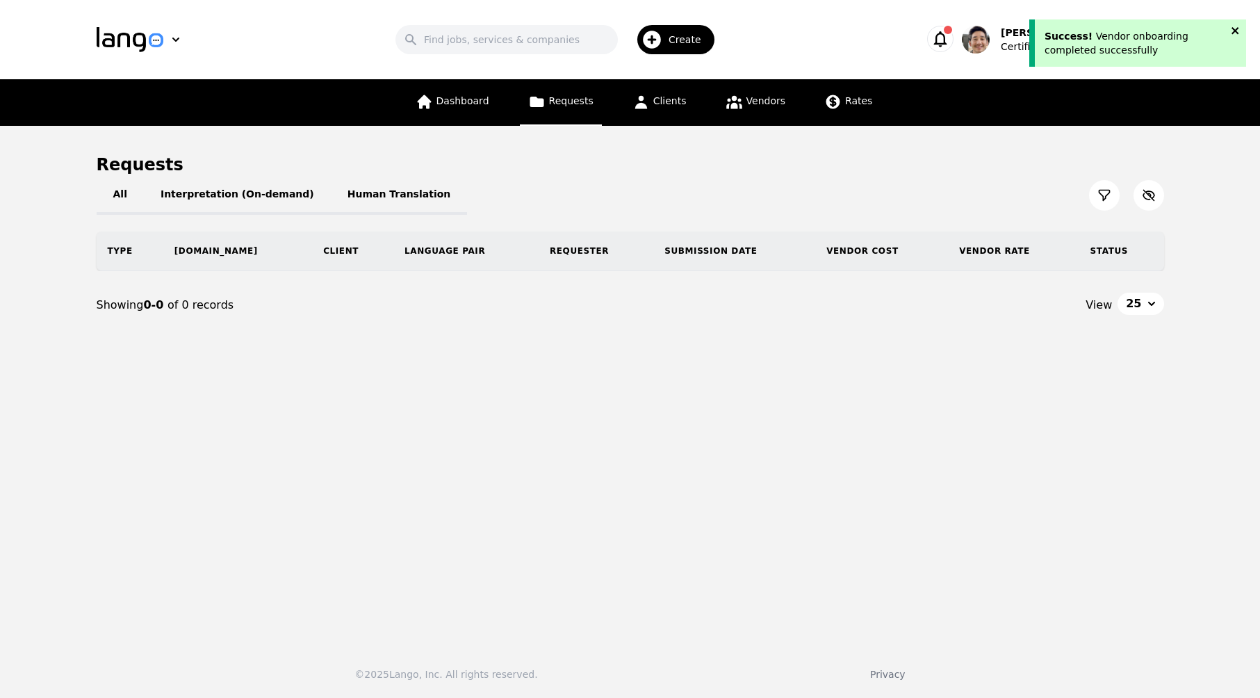
click at [1238, 27] on icon "close" at bounding box center [1235, 30] width 7 height 7
click at [1083, 49] on div "Success! Vendor onboarding completed successfully Search Create Daniel Noji Cer…" at bounding box center [630, 349] width 1260 height 698
click at [1057, 38] on div "[PERSON_NAME]" at bounding box center [1046, 33] width 90 height 14
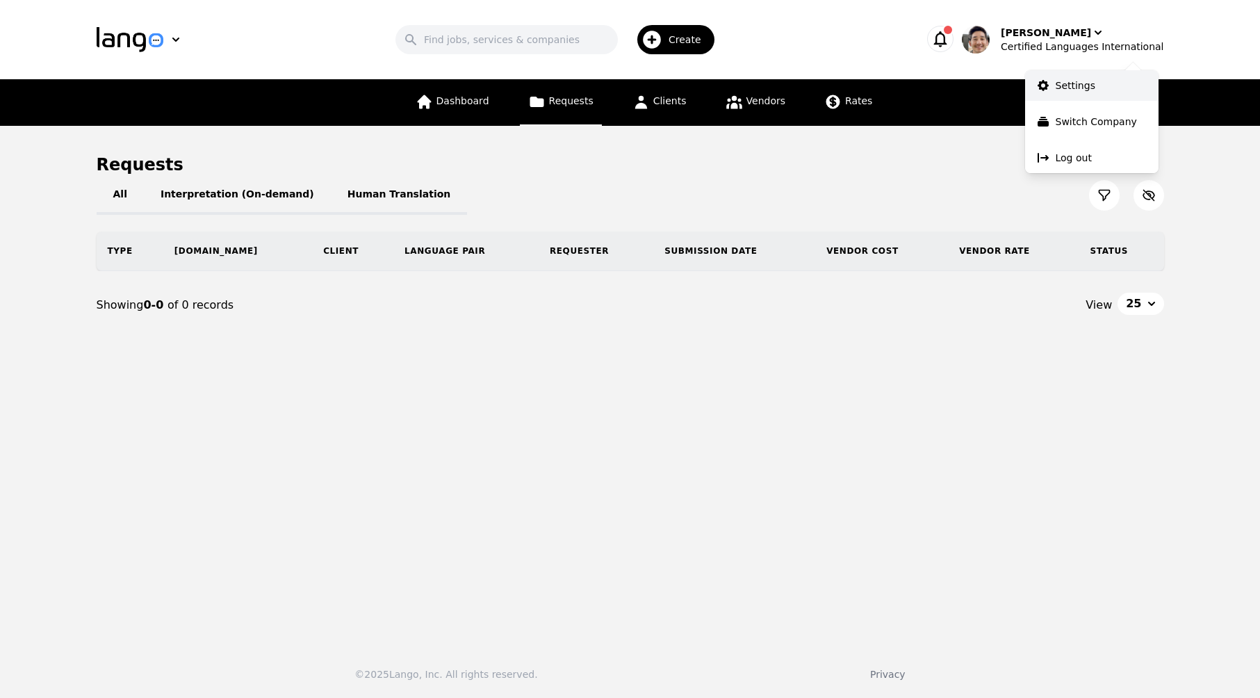
click at [1083, 81] on p "Settings" at bounding box center [1076, 86] width 40 height 14
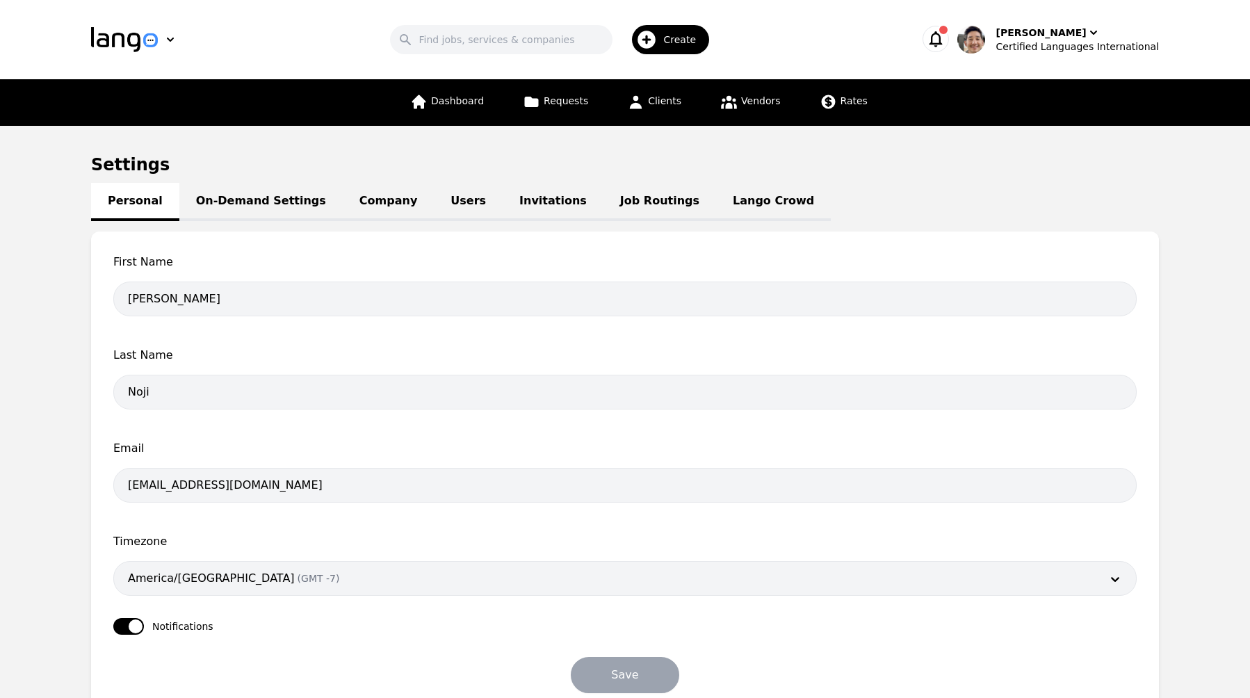
click at [353, 202] on link "Company" at bounding box center [388, 202] width 91 height 38
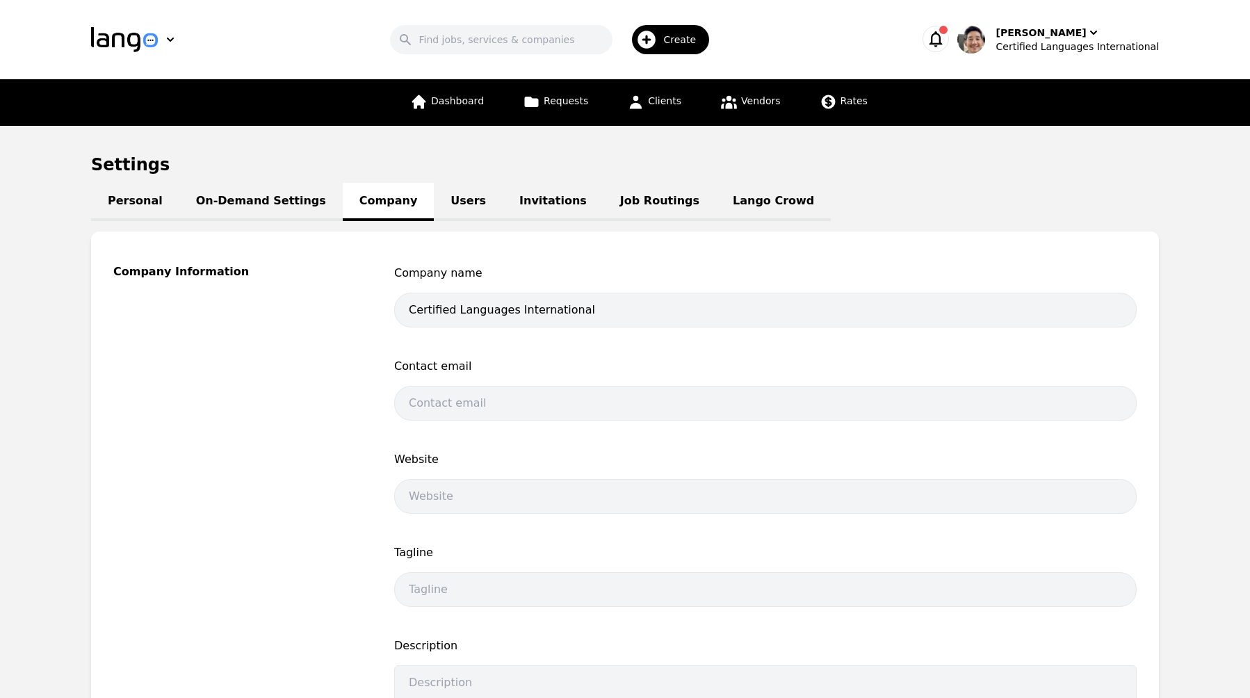
click at [1080, 54] on div "Search Create Daniel Noji Certified Languages International" at bounding box center [625, 39] width 1068 height 40
click at [1081, 42] on div "Certified Languages International" at bounding box center [1077, 47] width 163 height 14
click at [1091, 123] on p "Switch Company" at bounding box center [1091, 122] width 81 height 14
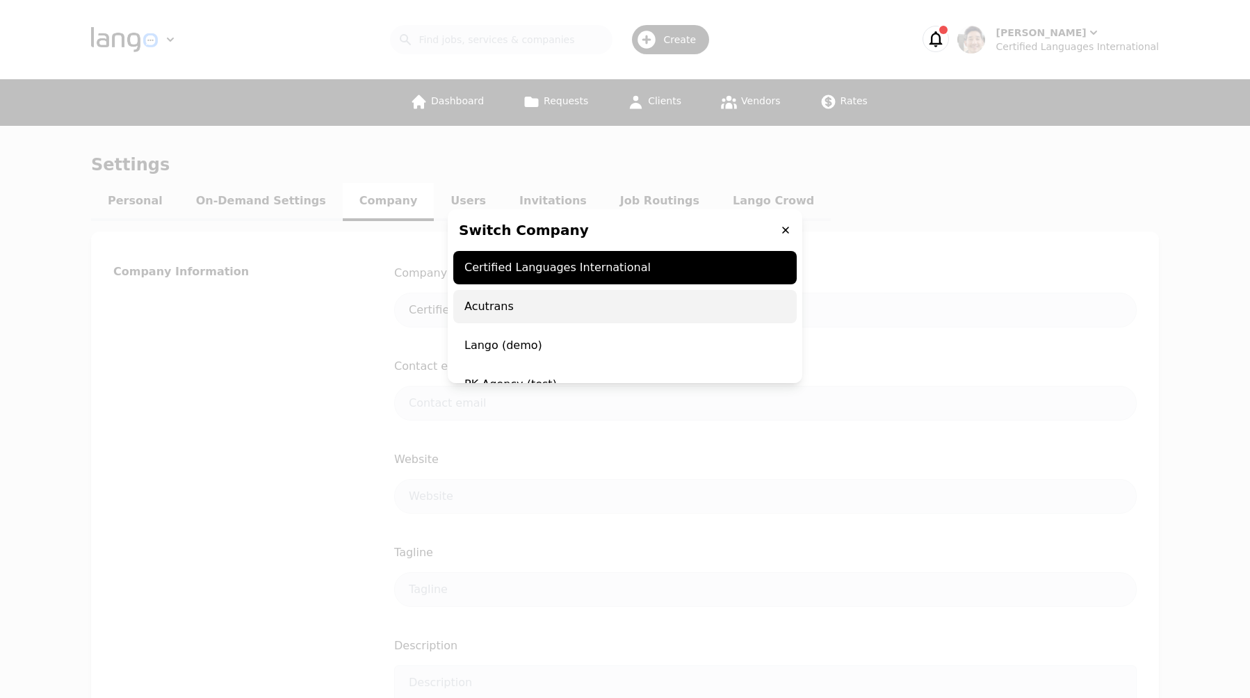
click at [606, 348] on span "Lango (demo)" at bounding box center [624, 345] width 343 height 33
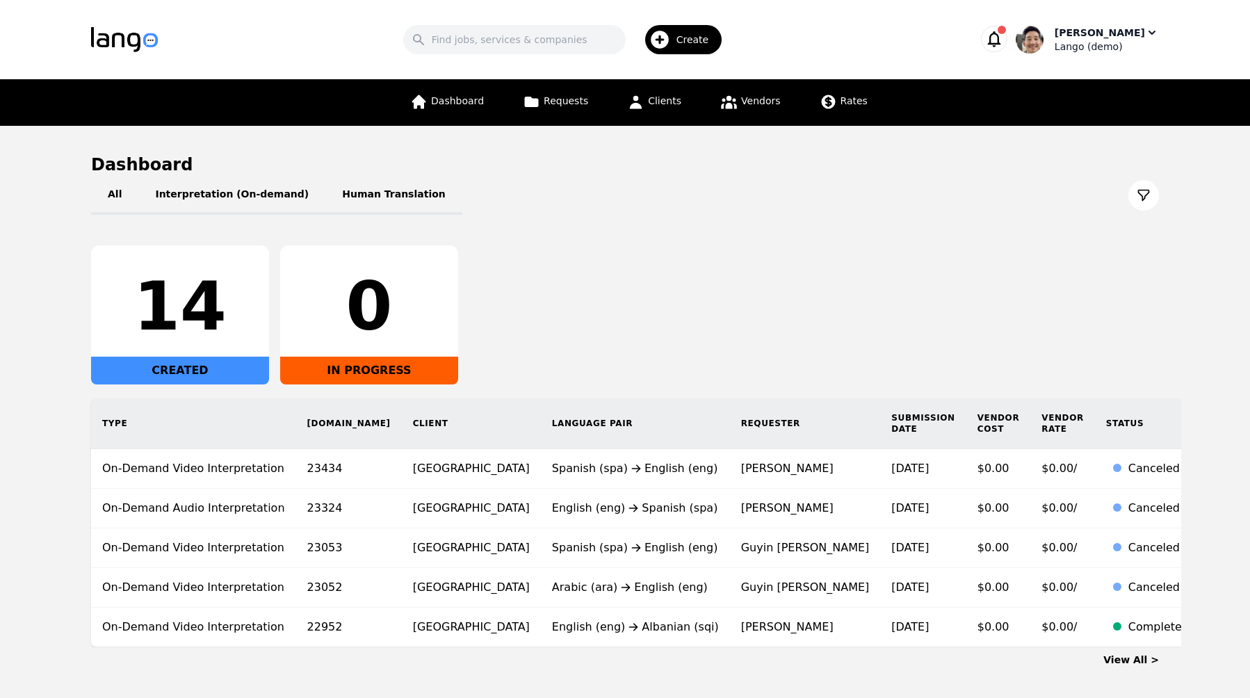
click at [1137, 34] on div "[PERSON_NAME]" at bounding box center [1100, 33] width 90 height 14
click at [1114, 90] on link "Settings" at bounding box center [1086, 85] width 133 height 31
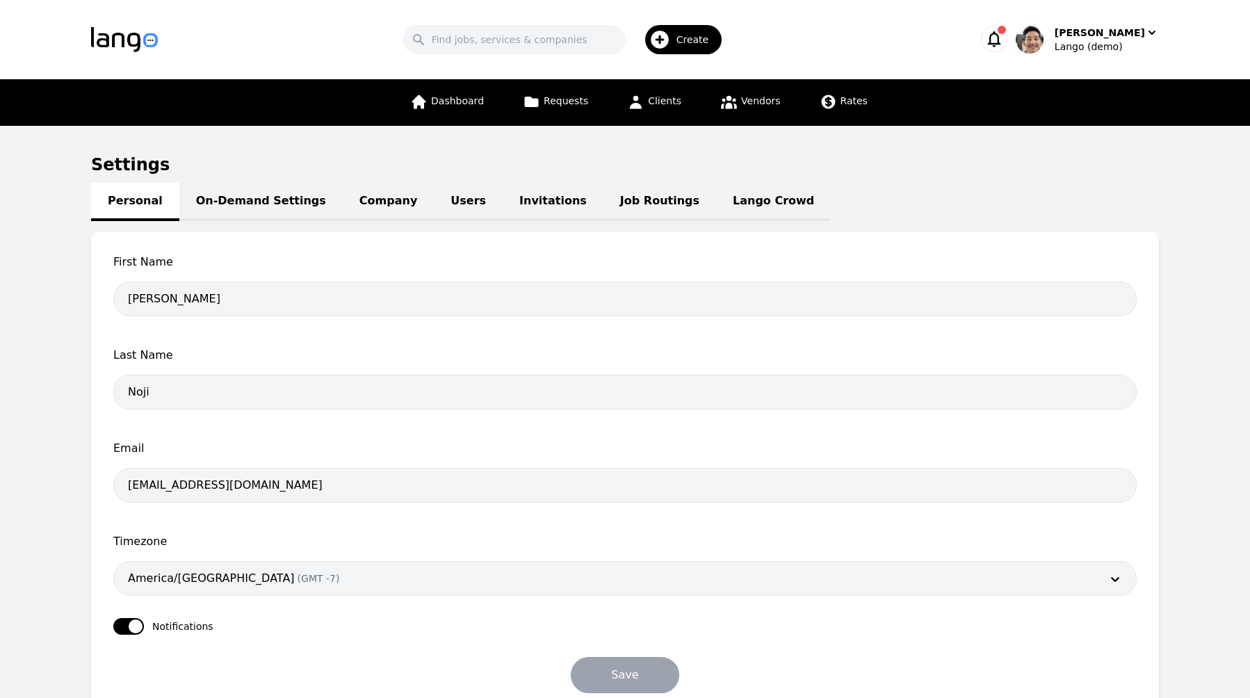
click at [286, 205] on link "On-Demand Settings" at bounding box center [260, 202] width 163 height 38
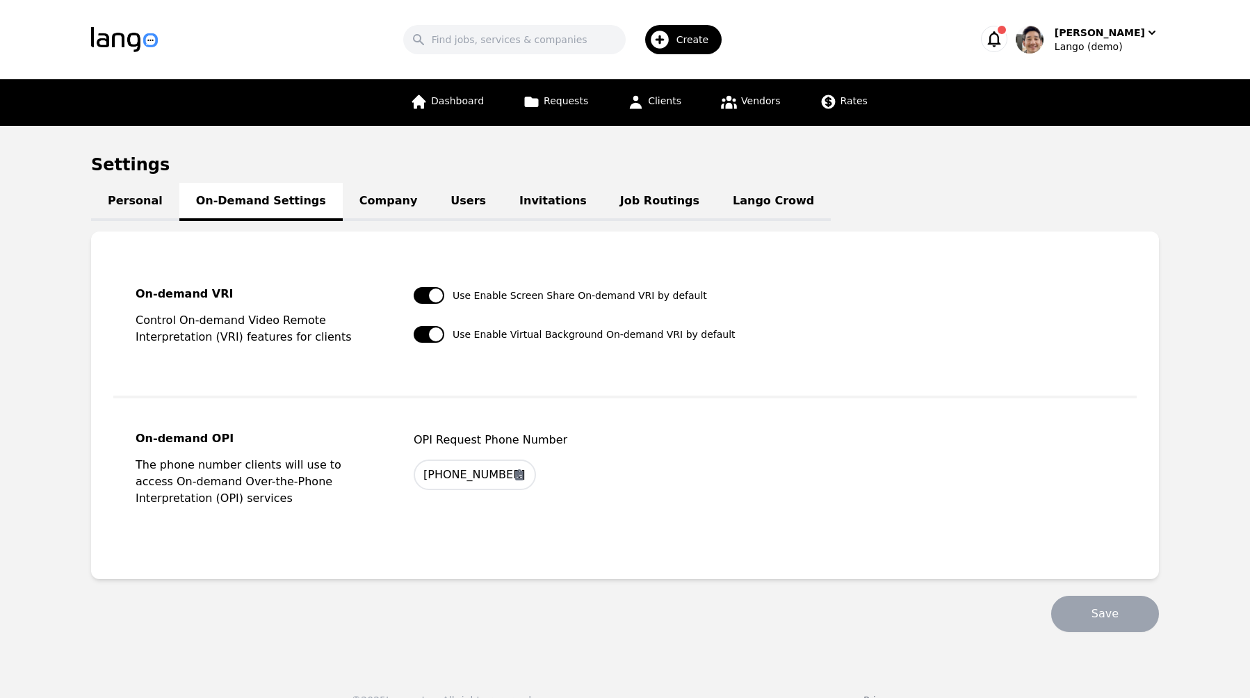
click at [353, 202] on link "Company" at bounding box center [388, 202] width 91 height 38
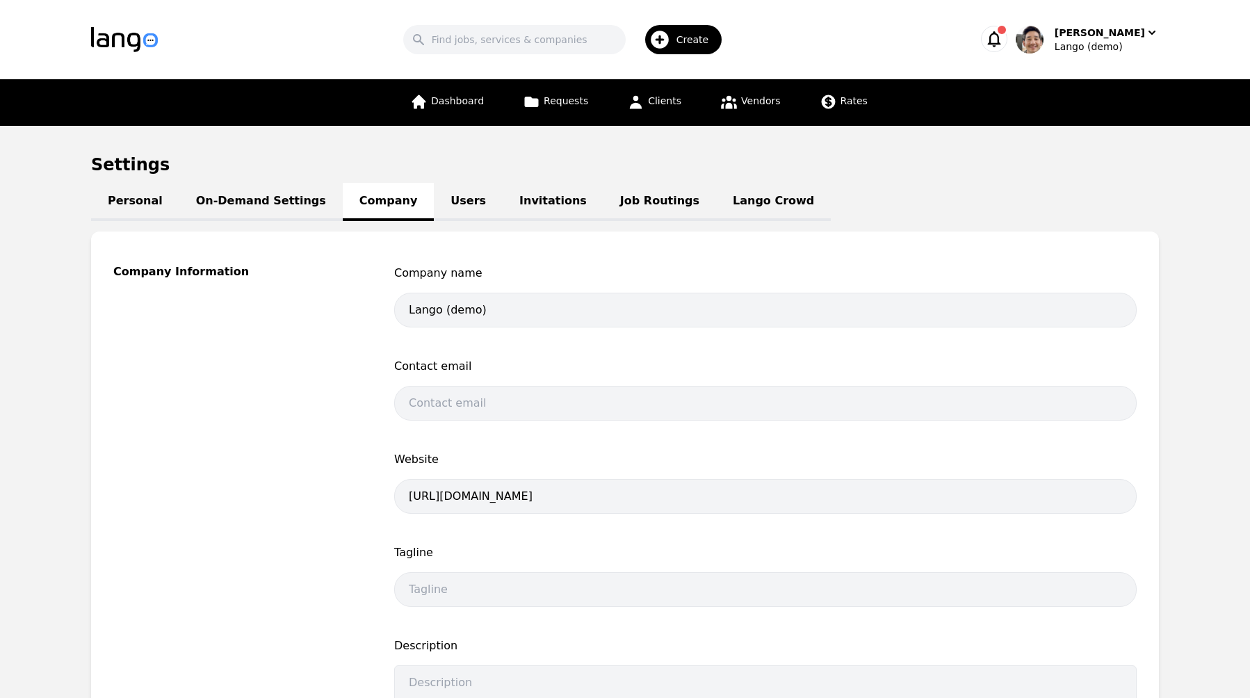
click at [133, 193] on link "Personal" at bounding box center [135, 202] width 88 height 38
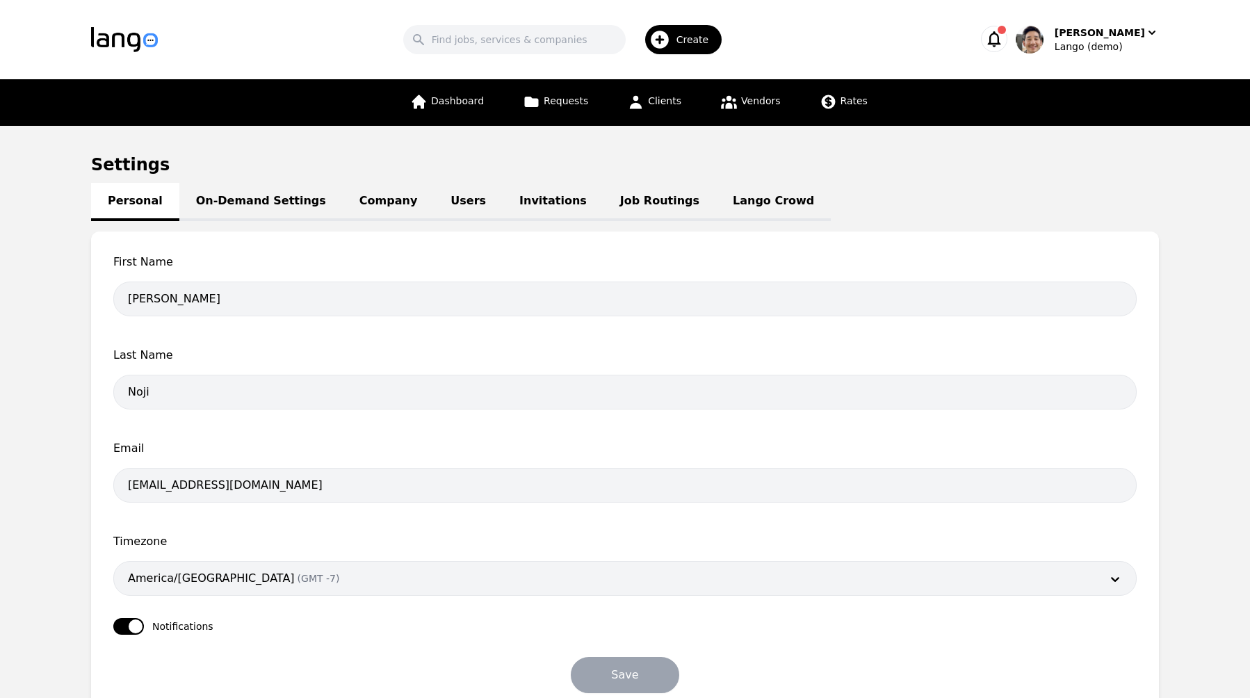
click at [1056, 121] on div "Dashboard Requests Clients Vendors Rates" at bounding box center [625, 102] width 890 height 47
click at [1088, 50] on div "Daniel Noji Lango (demo)" at bounding box center [1087, 40] width 143 height 28
click at [1104, 127] on p "Switch Company" at bounding box center [1091, 122] width 81 height 14
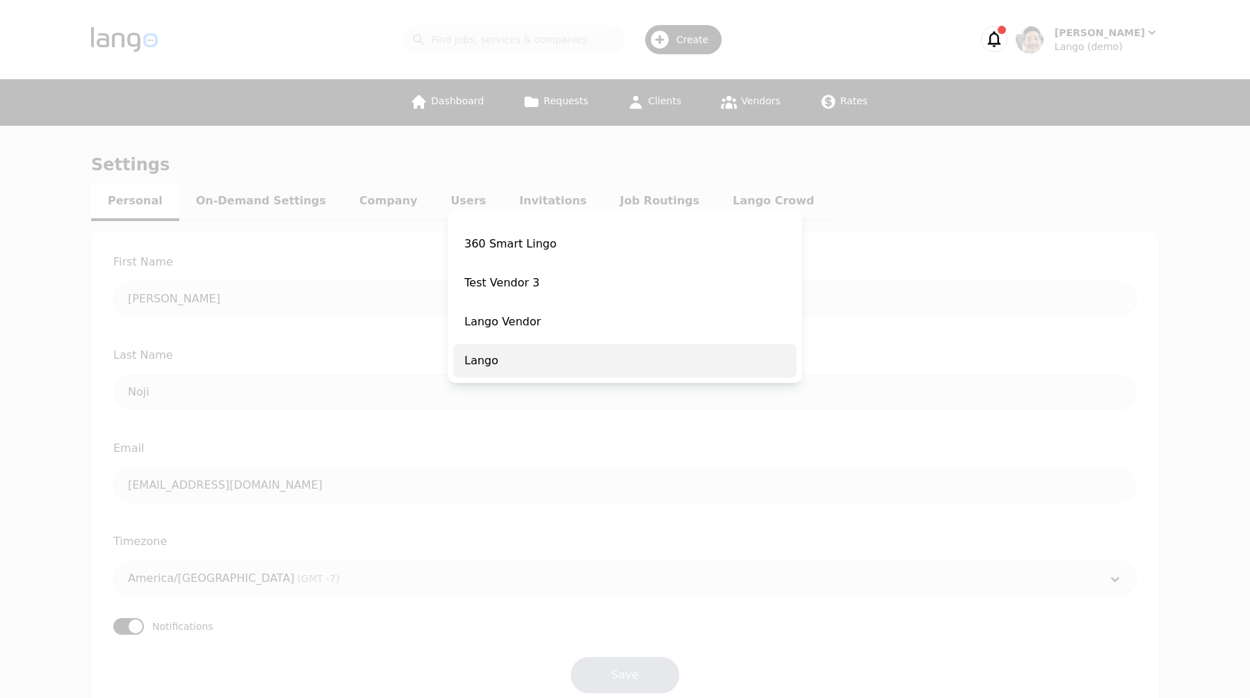
click at [538, 356] on span "Lango" at bounding box center [624, 360] width 343 height 33
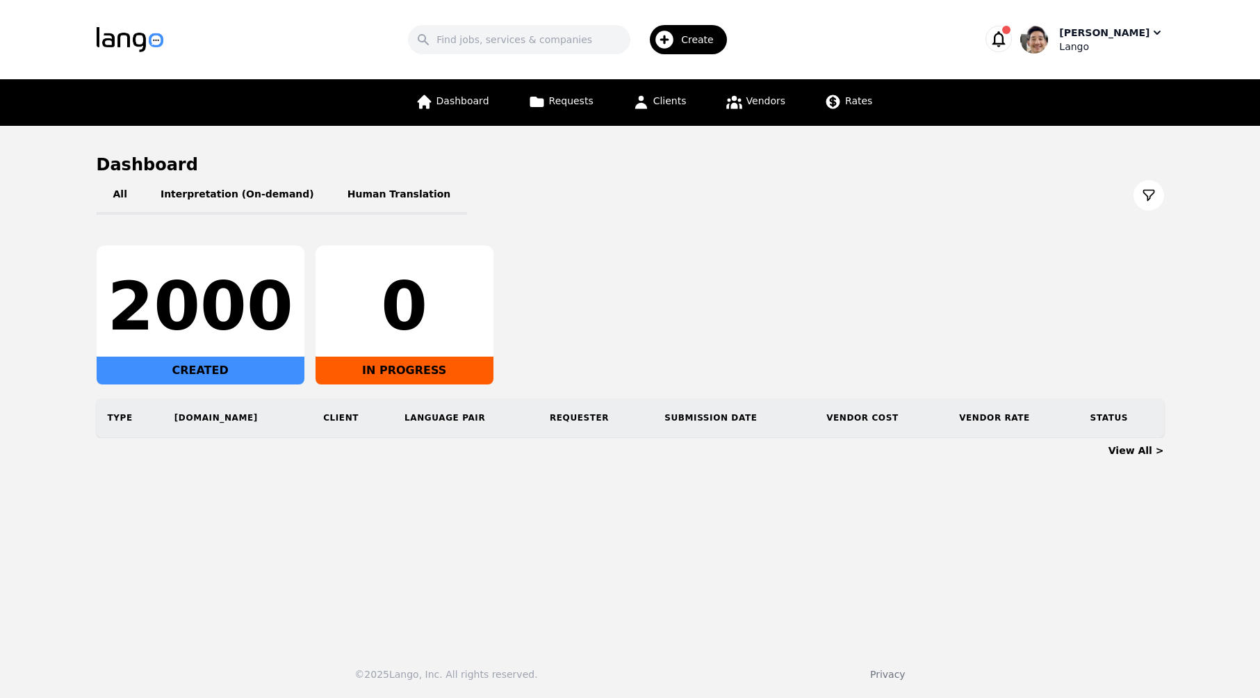
click at [1094, 40] on div "Lango" at bounding box center [1112, 47] width 104 height 14
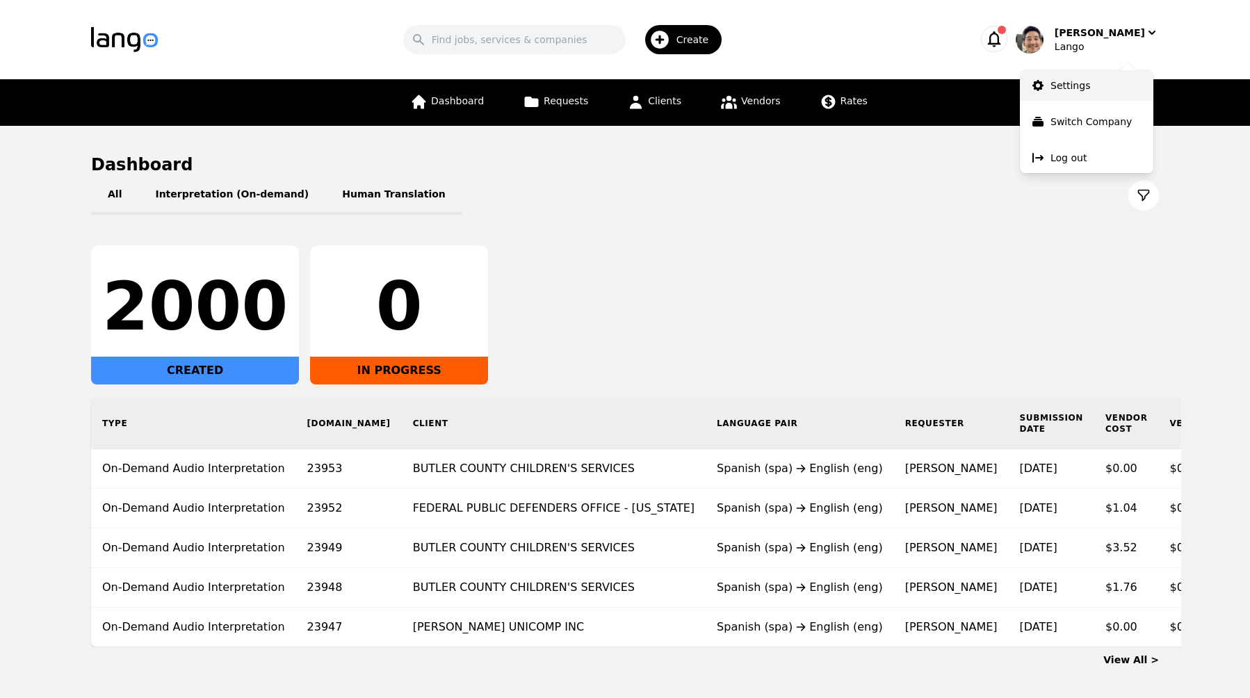
click at [1105, 81] on link "Settings" at bounding box center [1086, 85] width 133 height 31
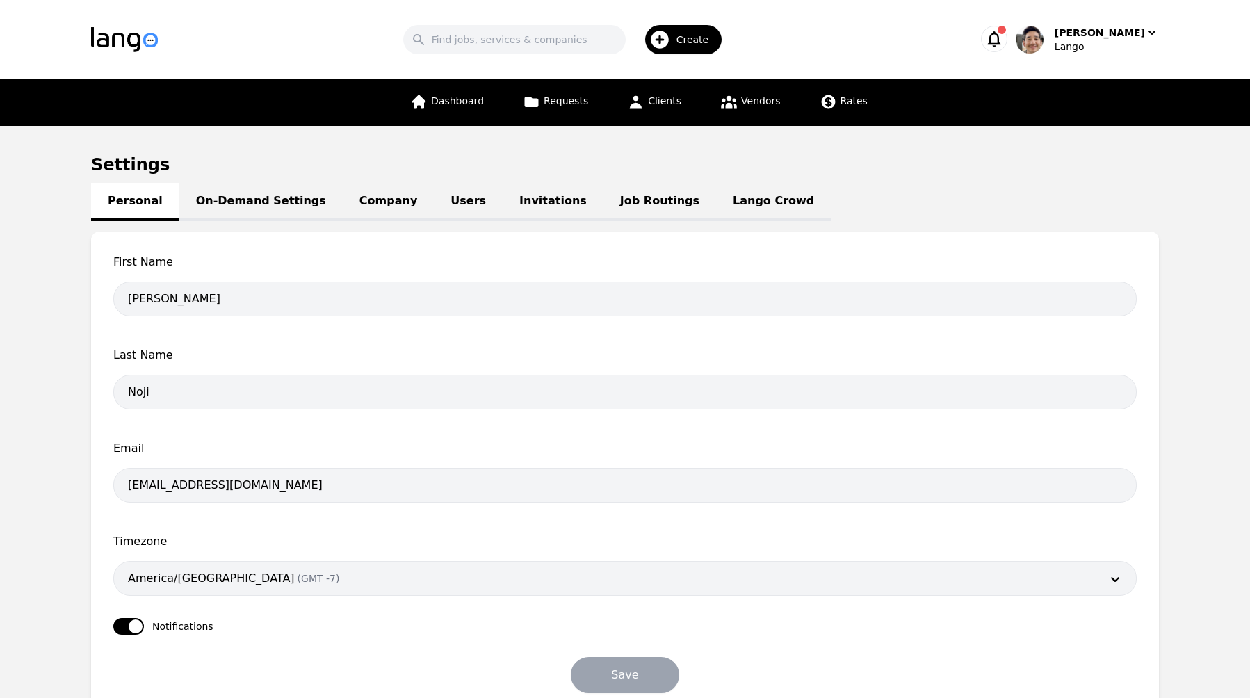
click at [268, 212] on link "On-Demand Settings" at bounding box center [260, 202] width 163 height 38
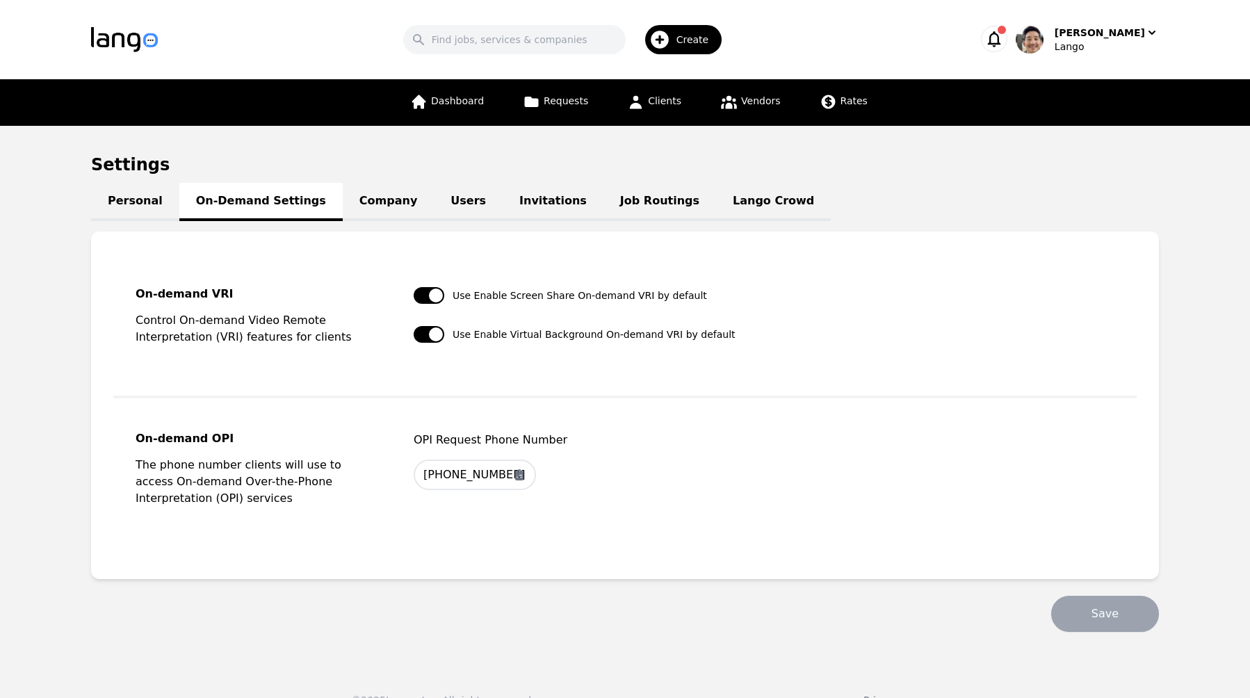
click at [365, 206] on link "Company" at bounding box center [388, 202] width 91 height 38
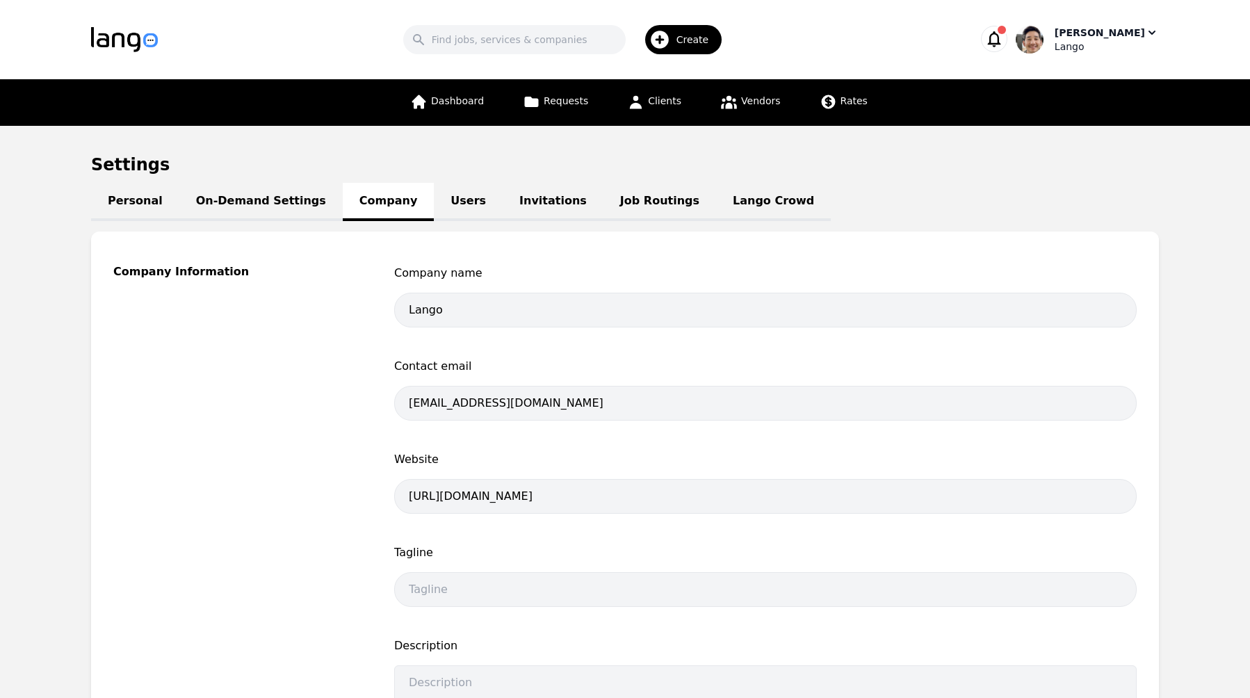
click at [1092, 44] on div "Daniel Noji Lango" at bounding box center [1087, 40] width 143 height 28
click at [1101, 115] on p "Switch Company" at bounding box center [1091, 122] width 81 height 14
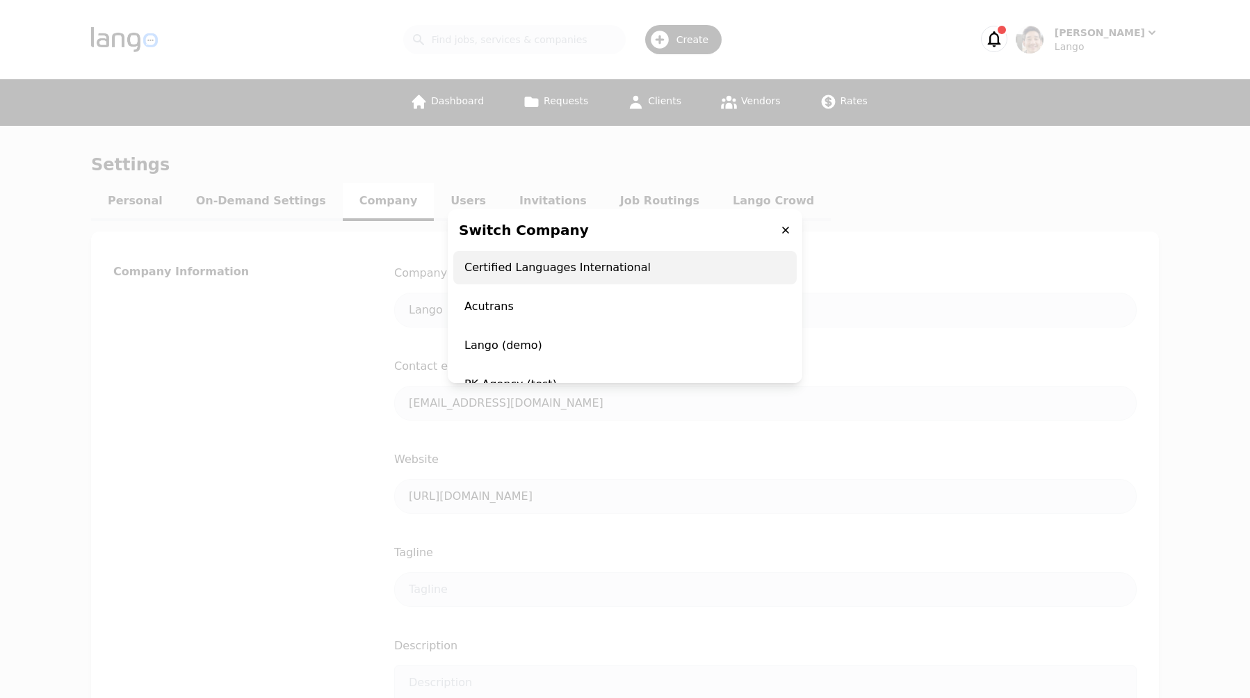
click at [626, 264] on span "Certified Languages International" at bounding box center [624, 267] width 343 height 33
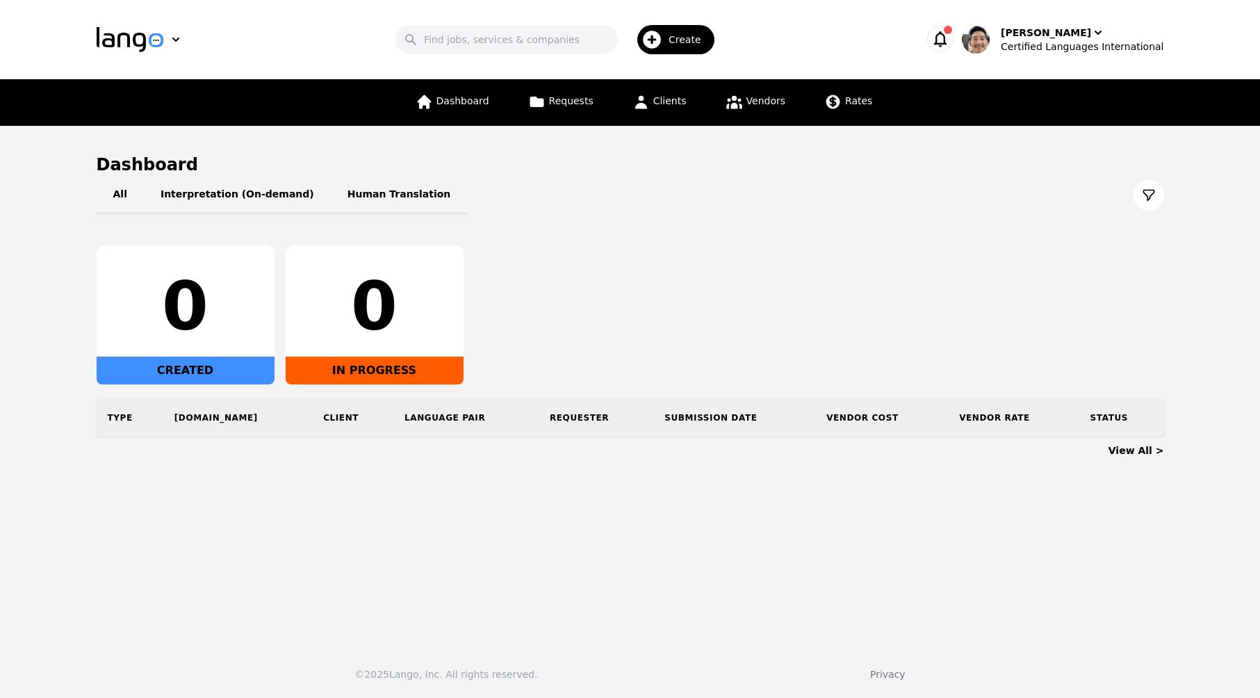
click at [1018, 229] on div "All Interpretation (On-demand) Human Translation 0 CREATED 0 IN PROGRESS Type R…" at bounding box center [631, 307] width 1068 height 262
click at [1093, 31] on div "[PERSON_NAME] Certified Languages International" at bounding box center [1082, 40] width 163 height 28
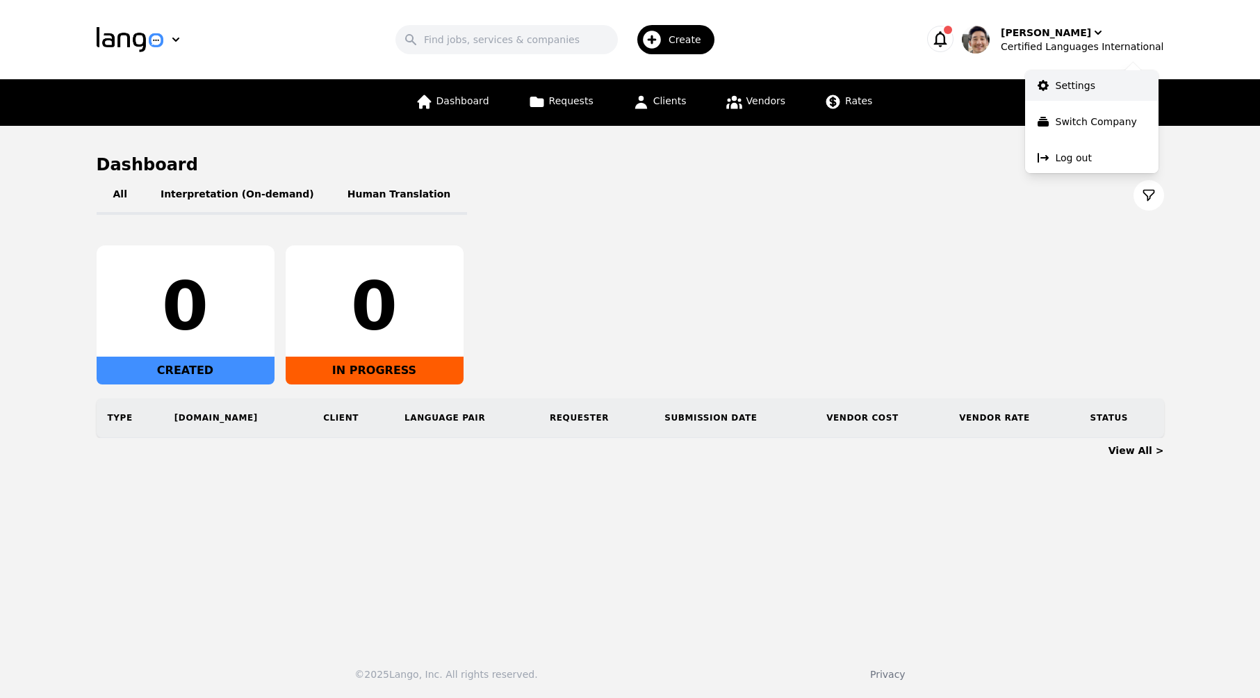
click at [1080, 84] on p "Settings" at bounding box center [1076, 86] width 40 height 14
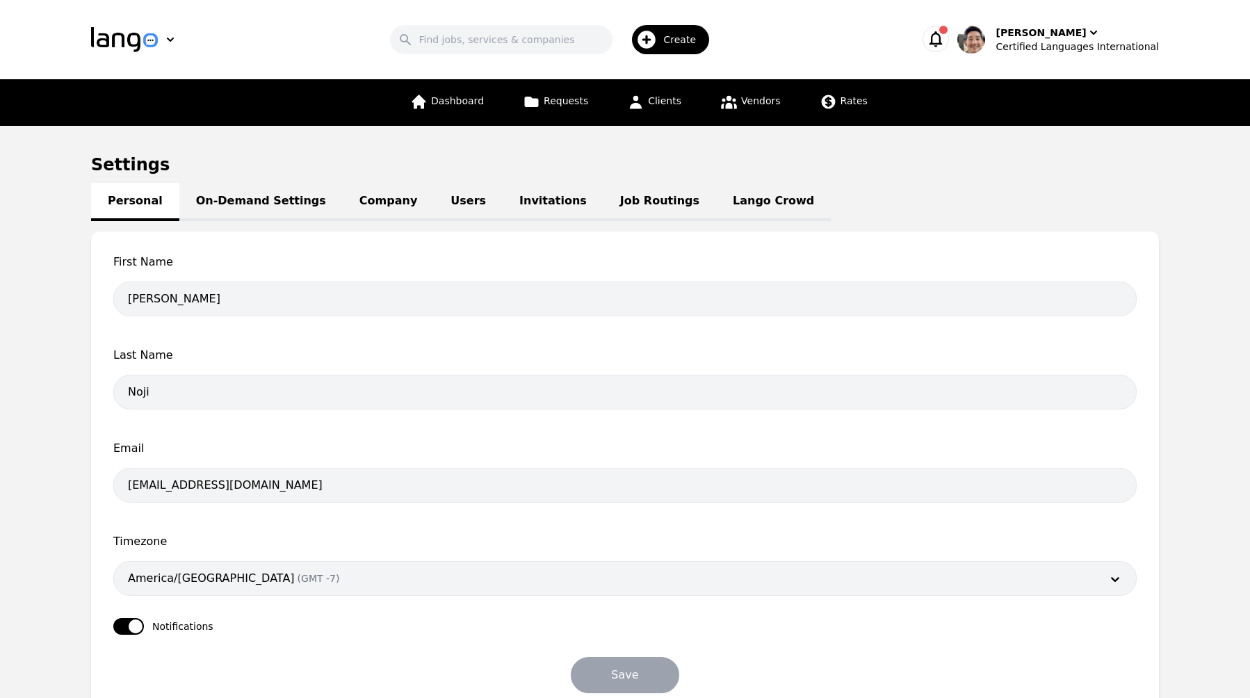
click at [357, 200] on link "Company" at bounding box center [388, 202] width 91 height 38
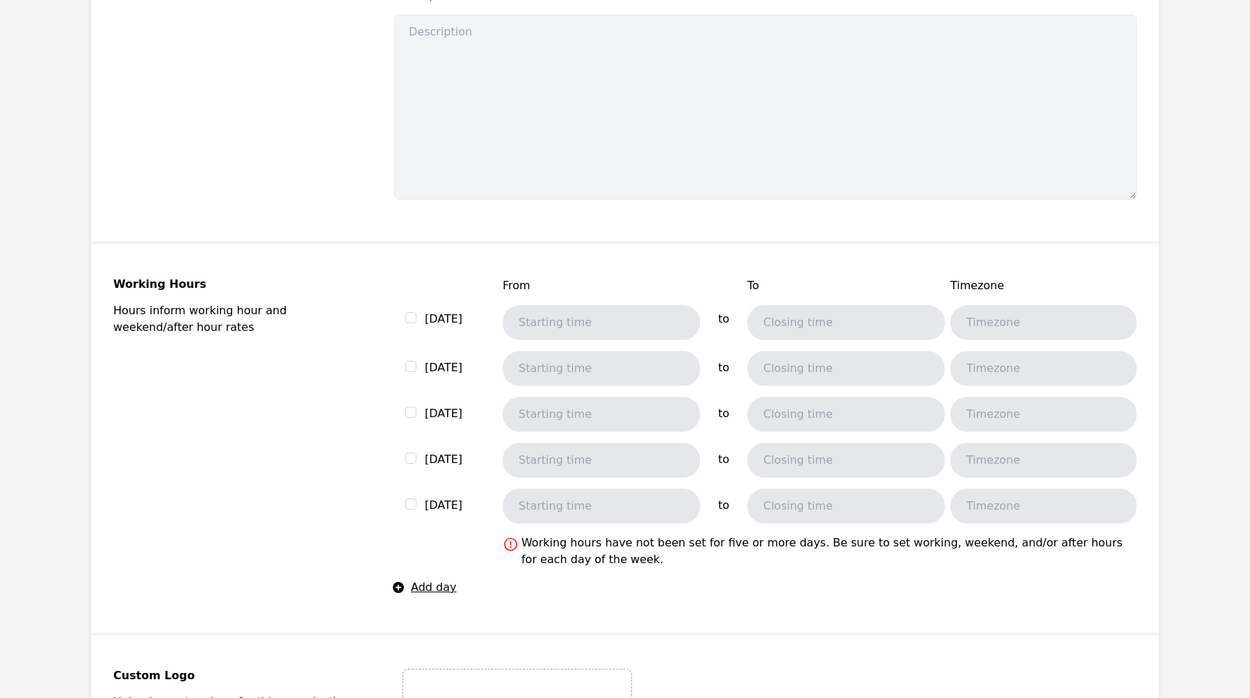
scroll to position [942, 0]
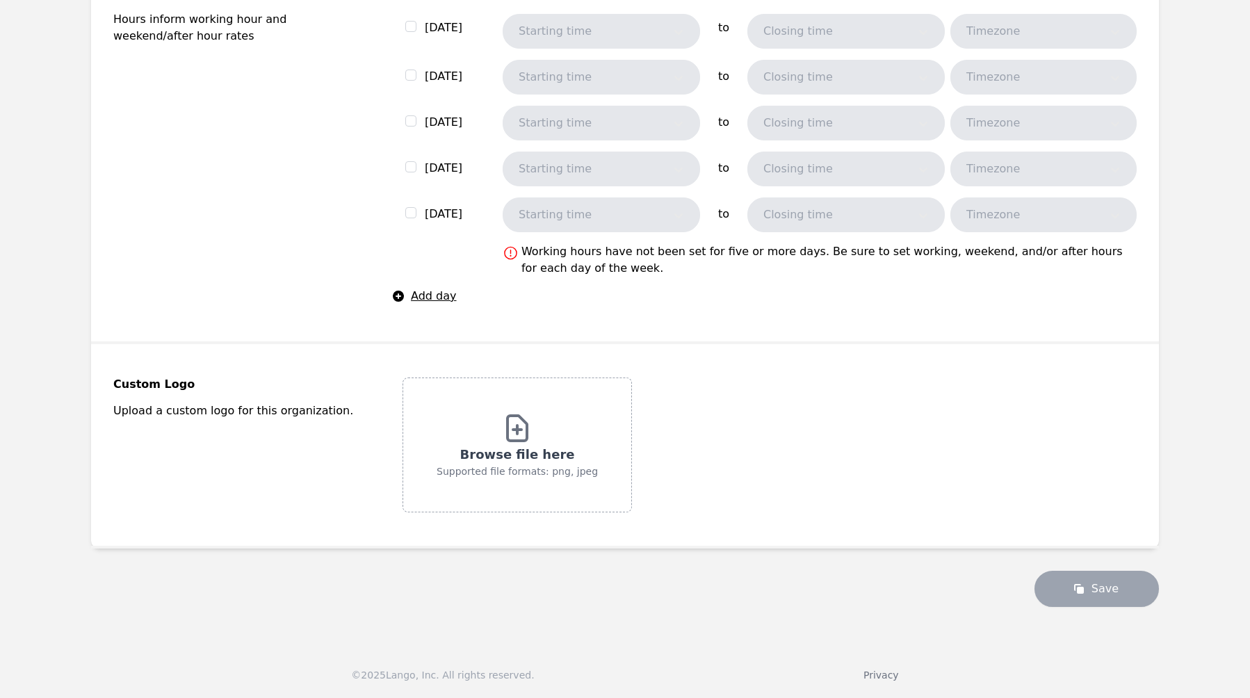
click at [513, 440] on icon at bounding box center [517, 428] width 19 height 25
click at [0, 0] on input "Browse file here Supported file formats: png, jpeg" at bounding box center [0, 0] width 0 height 0
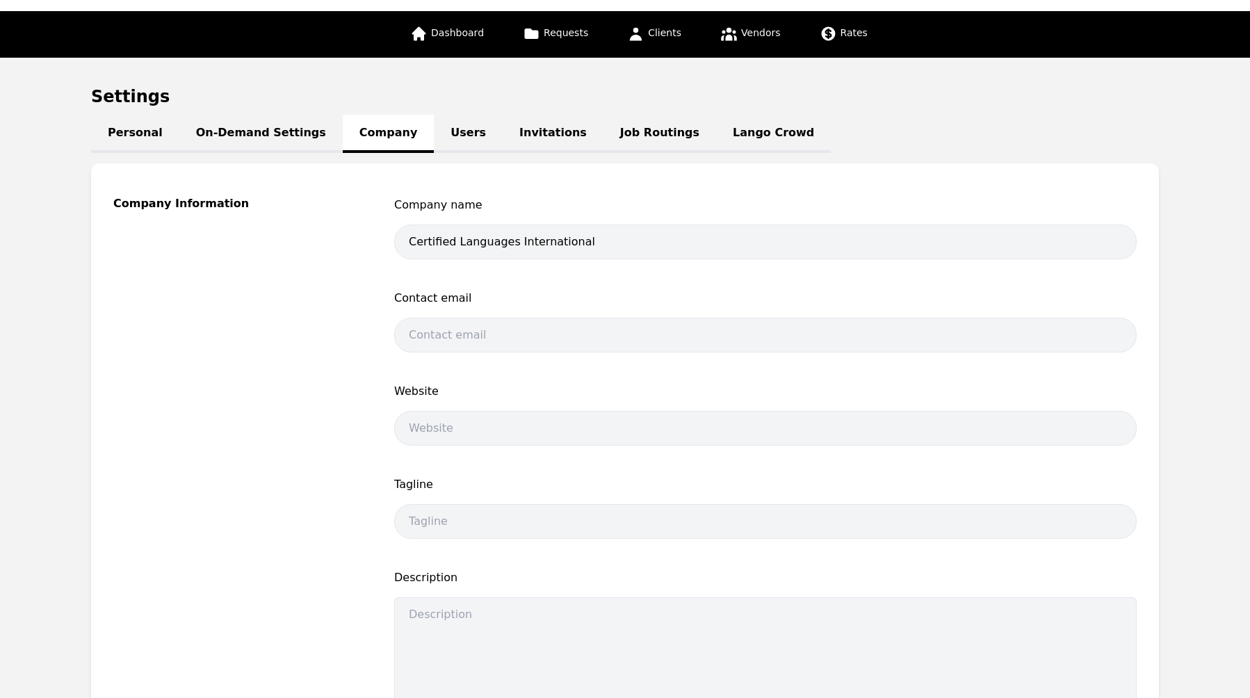
scroll to position [0, 0]
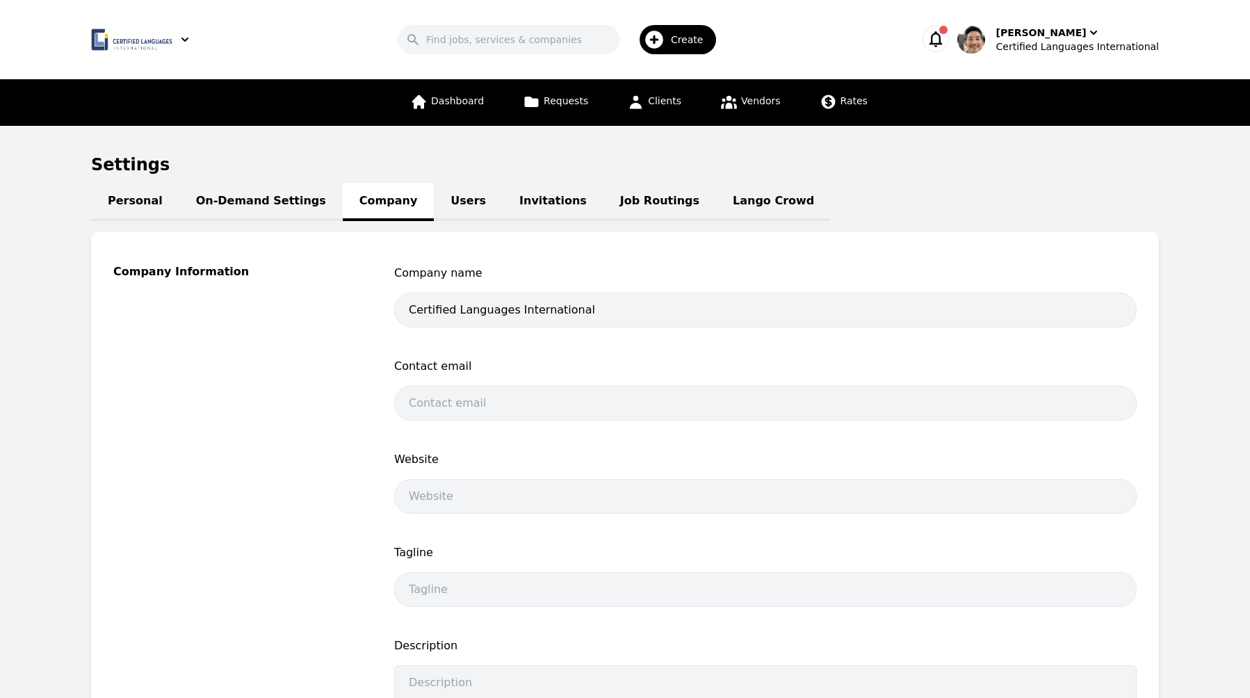
click at [925, 234] on fieldset "Company Information Company name Certified Languages International Contact emai…" at bounding box center [625, 563] width 1068 height 663
click at [127, 201] on link "Personal" at bounding box center [135, 202] width 88 height 38
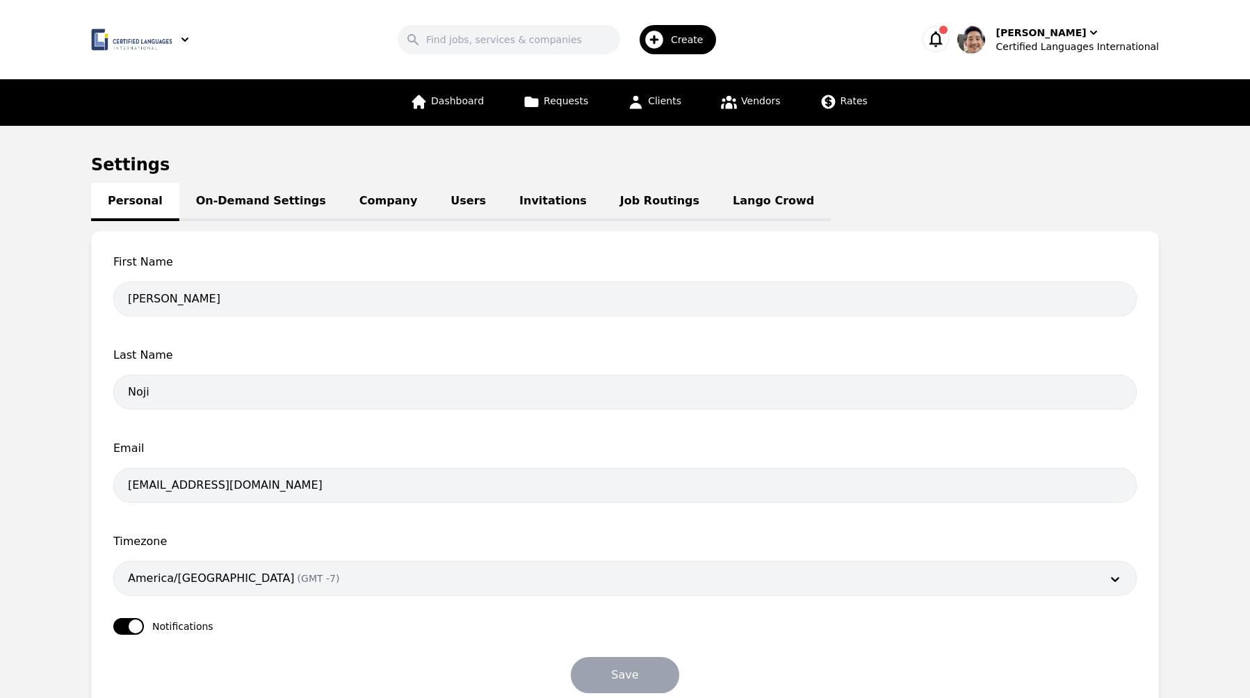
click at [926, 172] on h1 "Settings" at bounding box center [625, 165] width 1068 height 22
click at [1001, 179] on div "Settings Personal On-Demand Settings Company Users Invitations Job Routings [PE…" at bounding box center [625, 440] width 1068 height 573
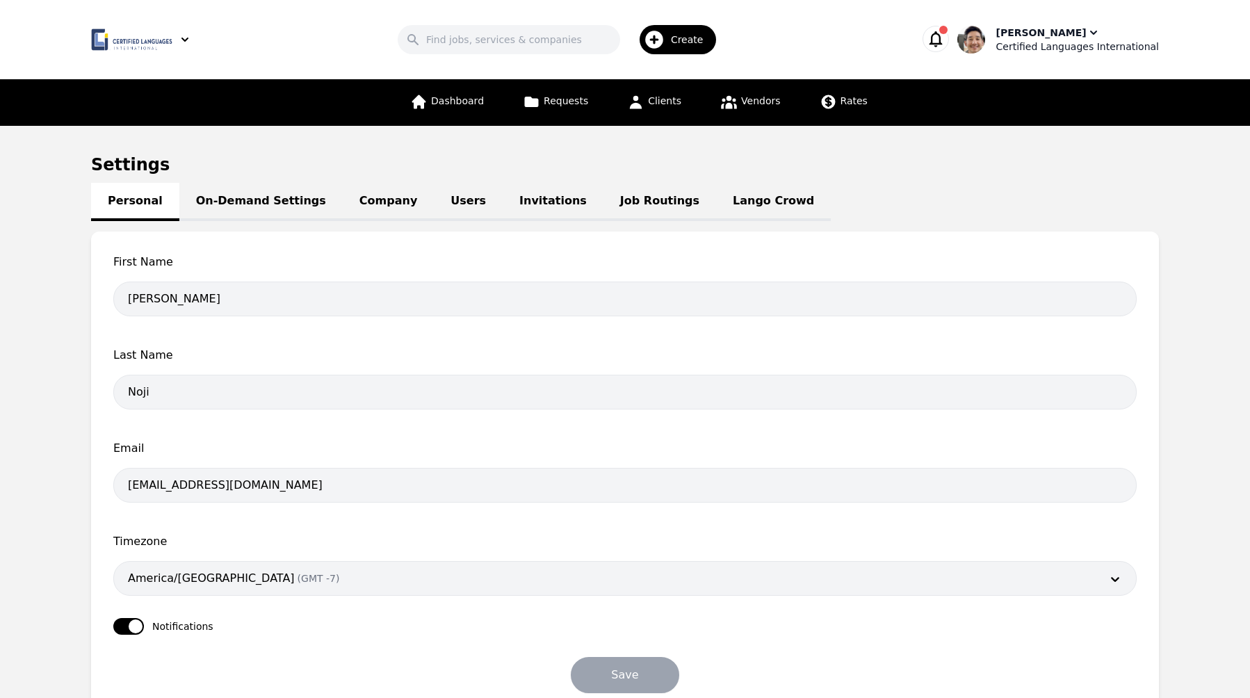
click at [1078, 45] on div "Certified Languages International" at bounding box center [1077, 47] width 163 height 14
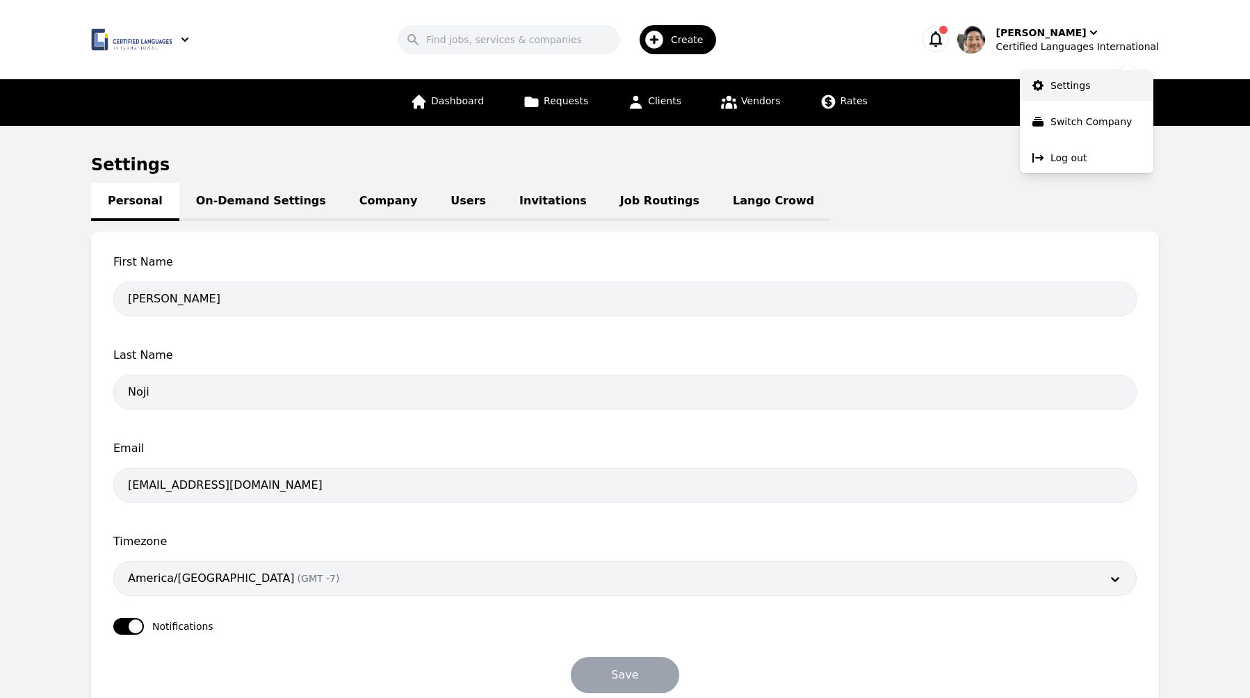
click at [1071, 79] on p "Settings" at bounding box center [1071, 86] width 40 height 14
click at [716, 201] on link "Lango Crowd" at bounding box center [773, 202] width 115 height 38
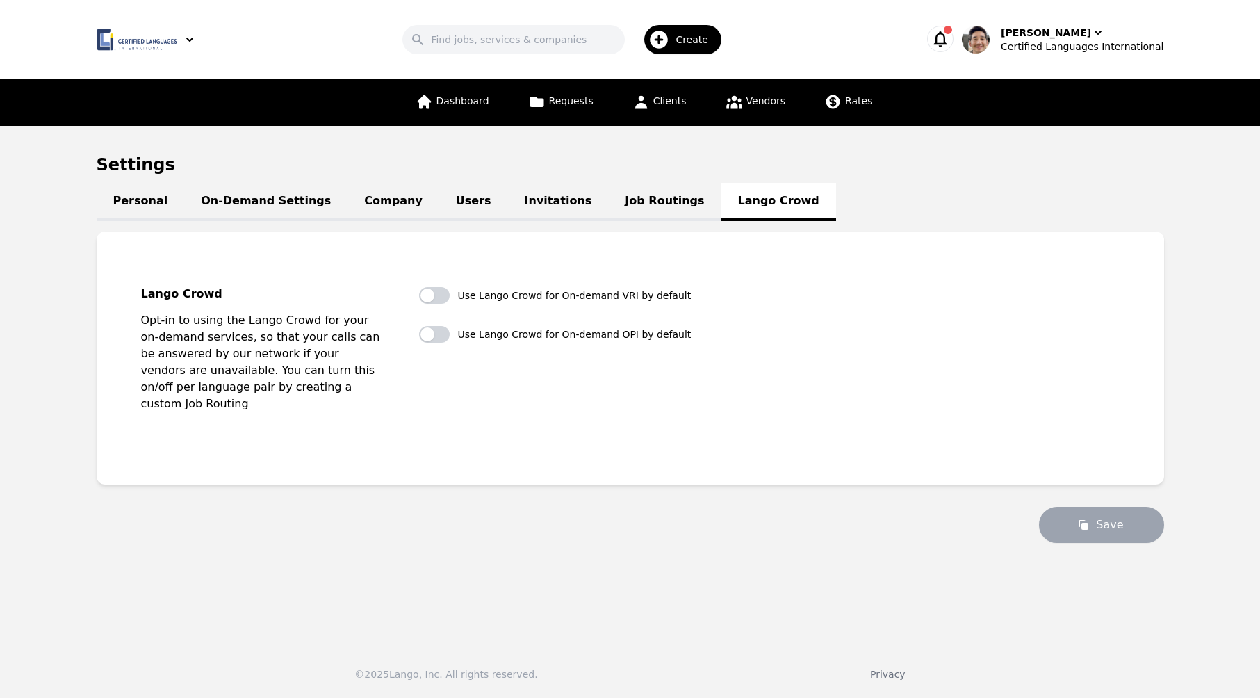
click at [265, 205] on link "On-Demand Settings" at bounding box center [265, 202] width 163 height 38
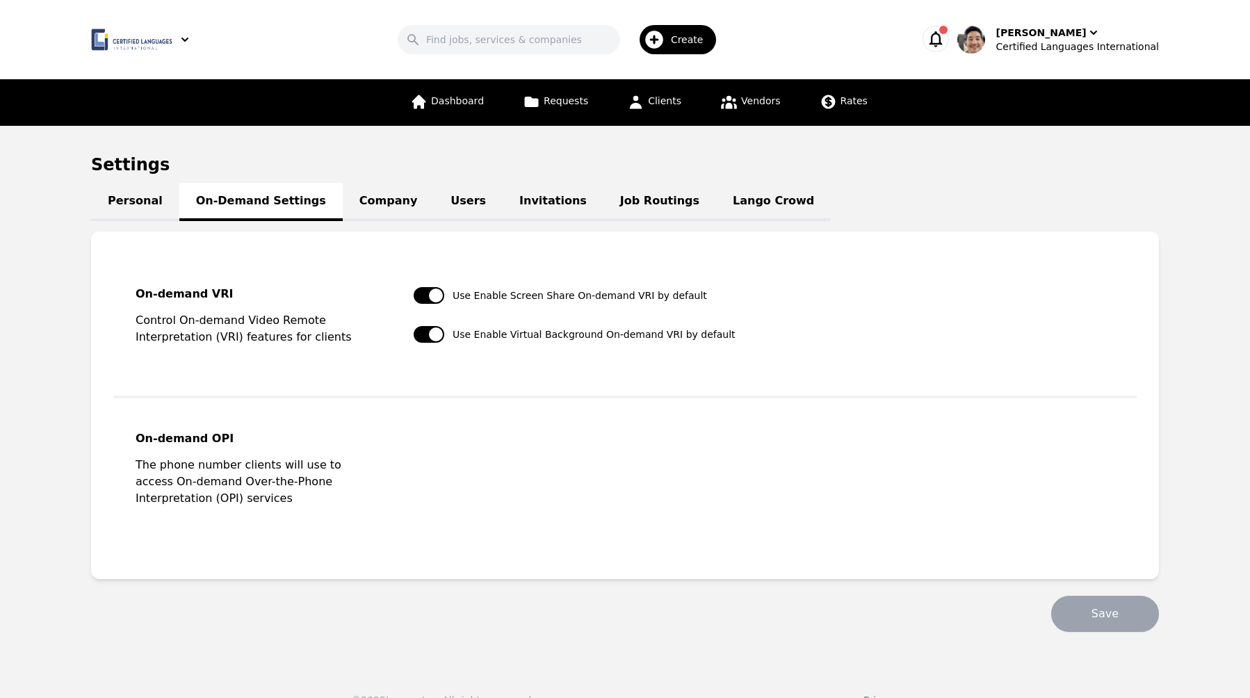
click at [343, 206] on link "Company" at bounding box center [388, 202] width 91 height 38
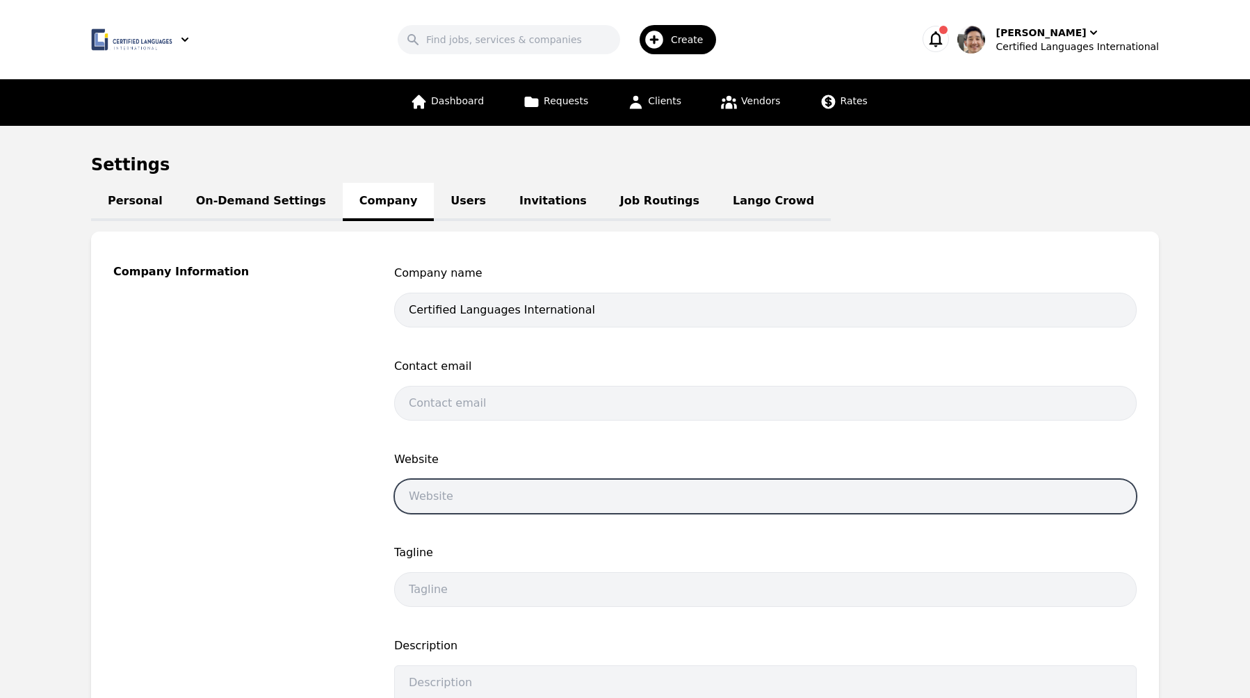
click at [476, 503] on input "url" at bounding box center [765, 496] width 743 height 35
paste input "https://certifiedlanguages.com/"
type input "https://certifiedlanguages.com/"
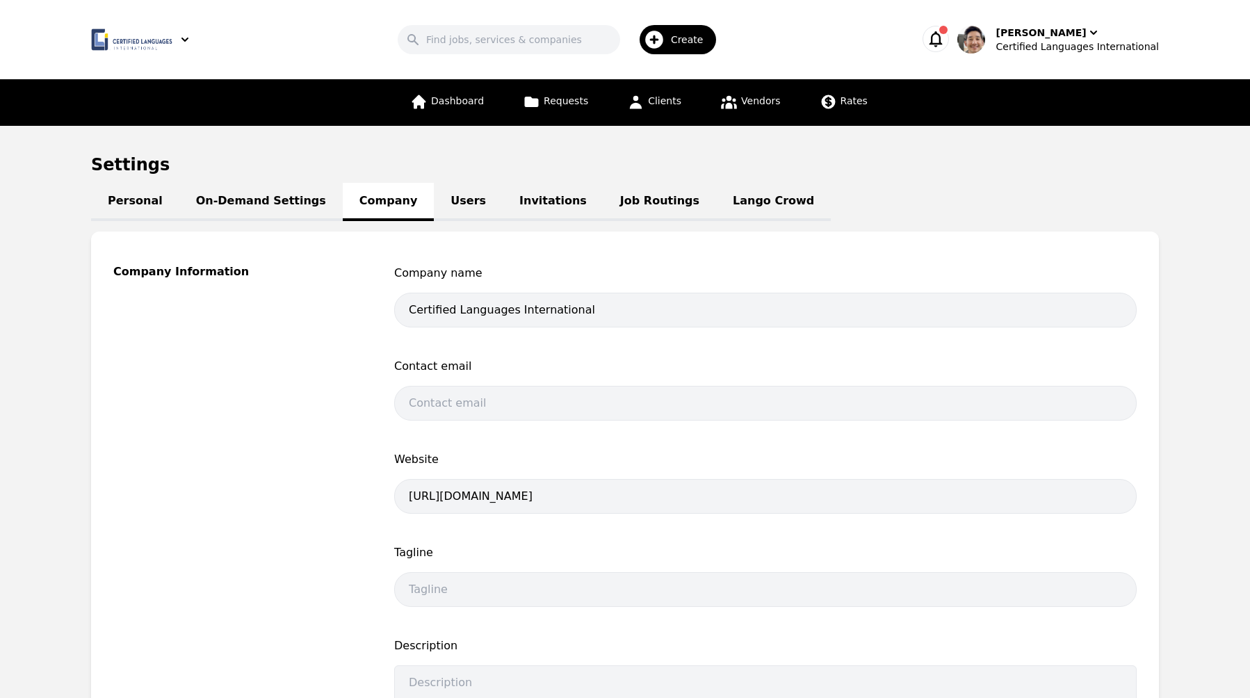
click at [804, 434] on div "Company name Certified Languages International Contact email Website https://ce…" at bounding box center [765, 562] width 743 height 594
click at [301, 455] on div "Company Information" at bounding box center [237, 562] width 248 height 594
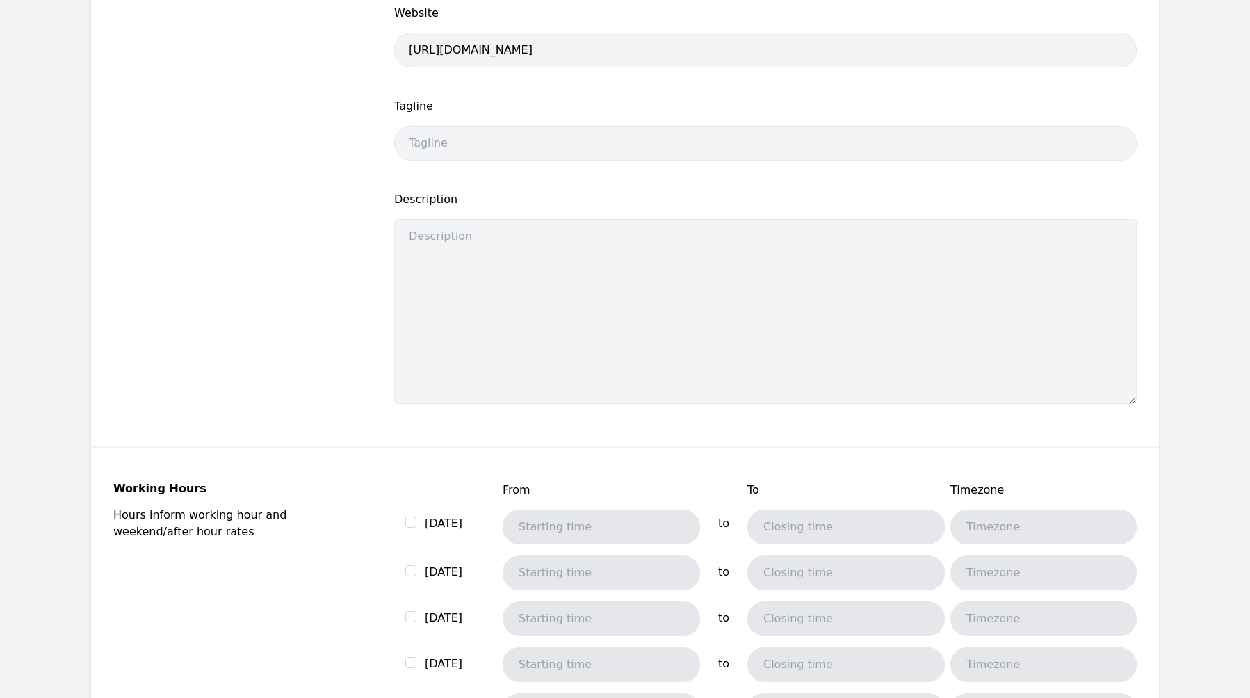
scroll to position [871, 0]
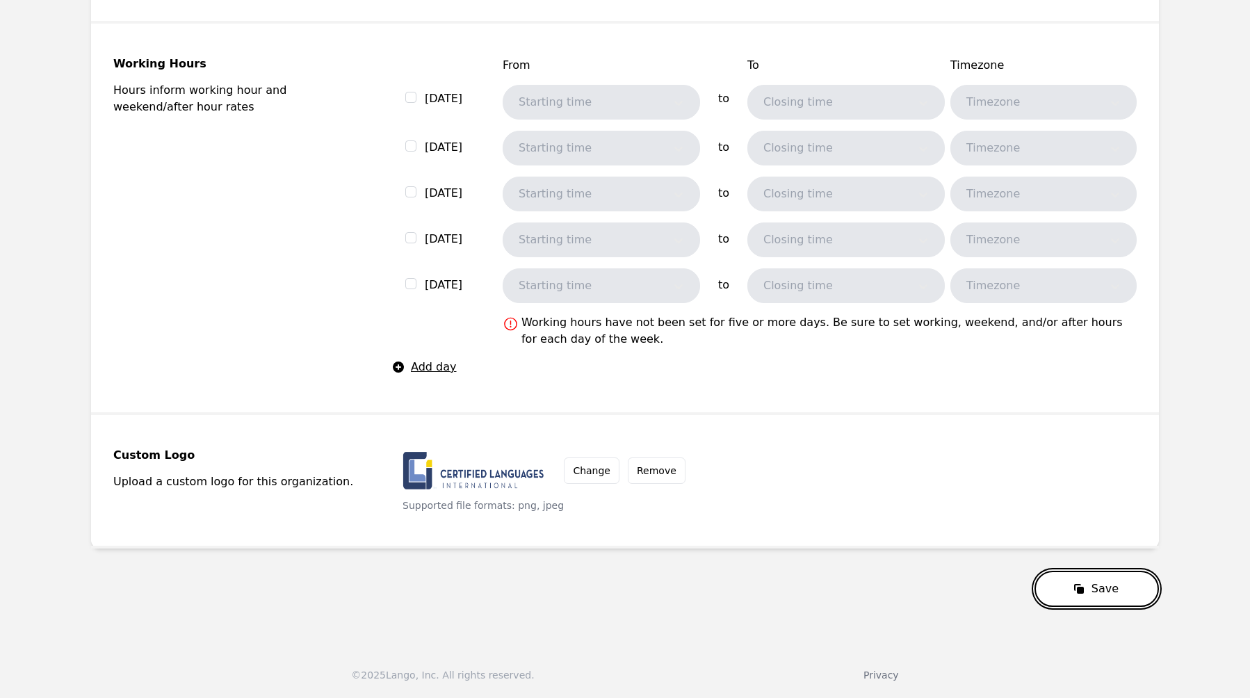
click at [1078, 588] on icon "submit" at bounding box center [1079, 589] width 14 height 14
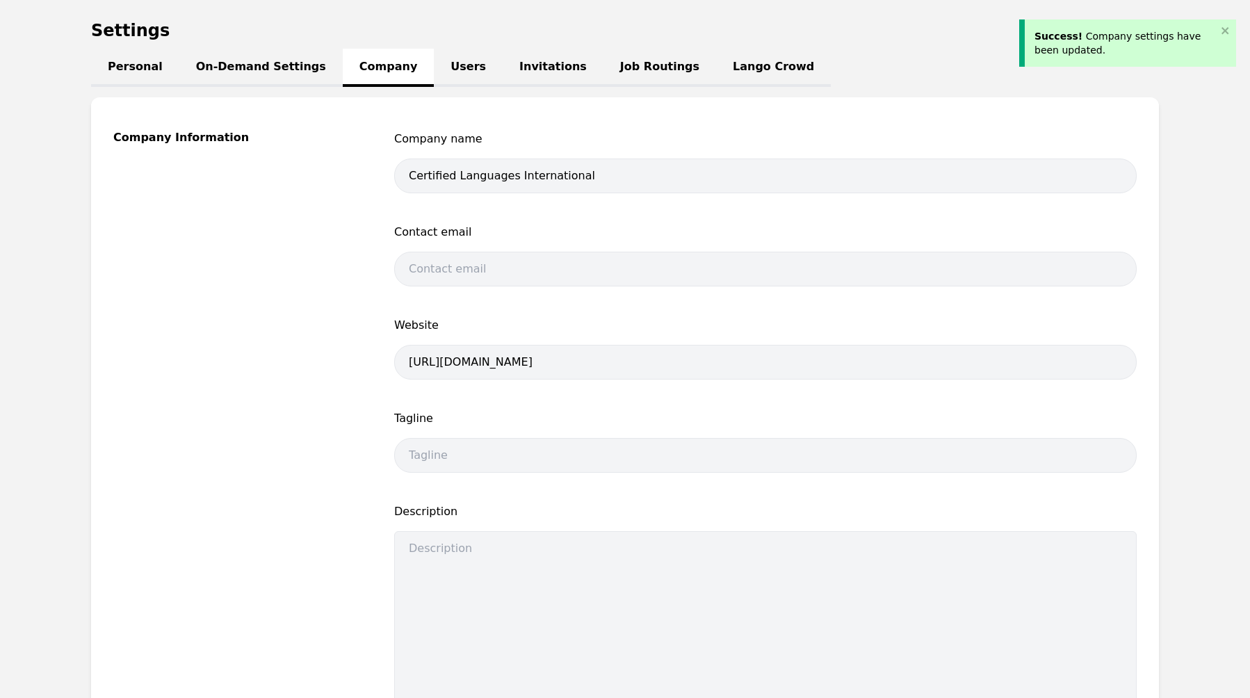
scroll to position [0, 0]
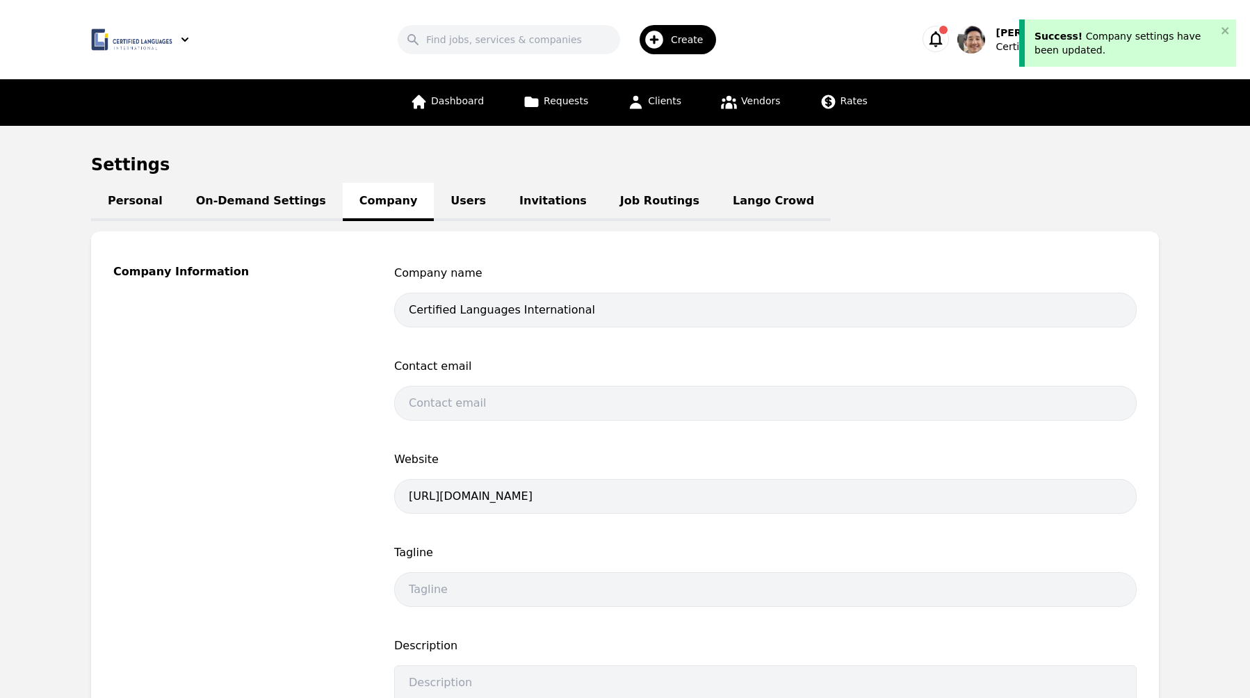
click at [307, 386] on div "Company Information" at bounding box center [237, 562] width 248 height 594
click at [259, 204] on link "On-Demand Settings" at bounding box center [260, 202] width 163 height 38
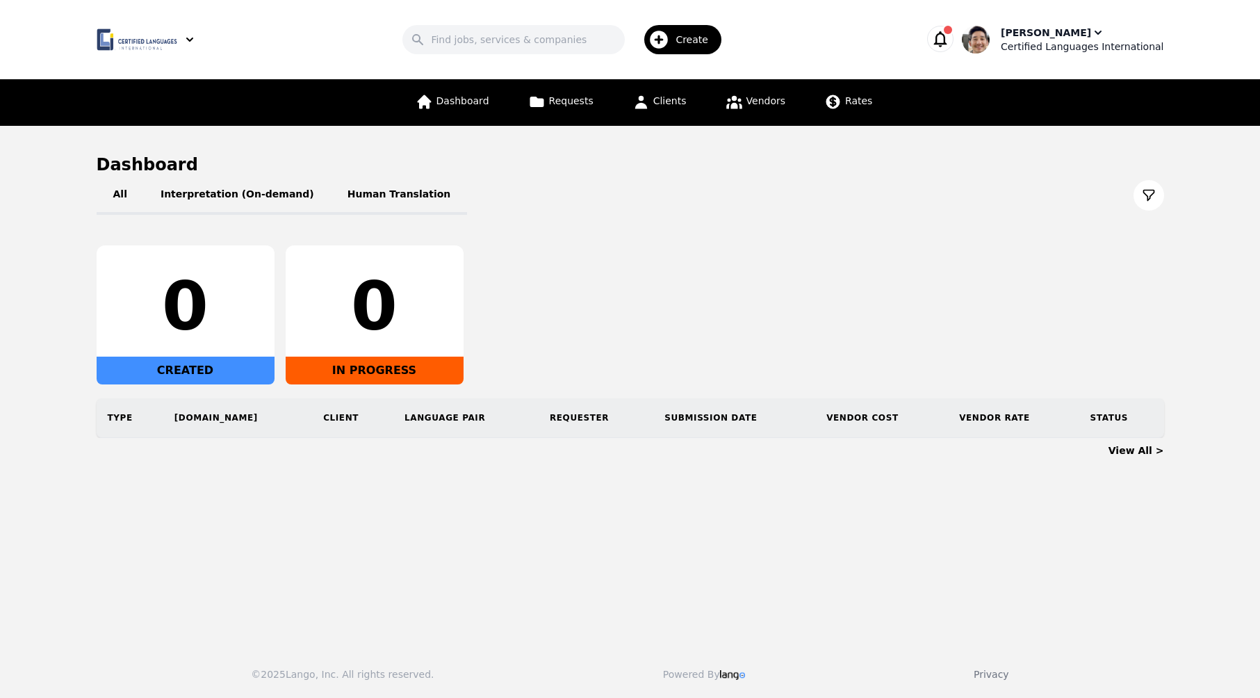
click at [1055, 44] on div "Certified Languages International" at bounding box center [1082, 47] width 163 height 14
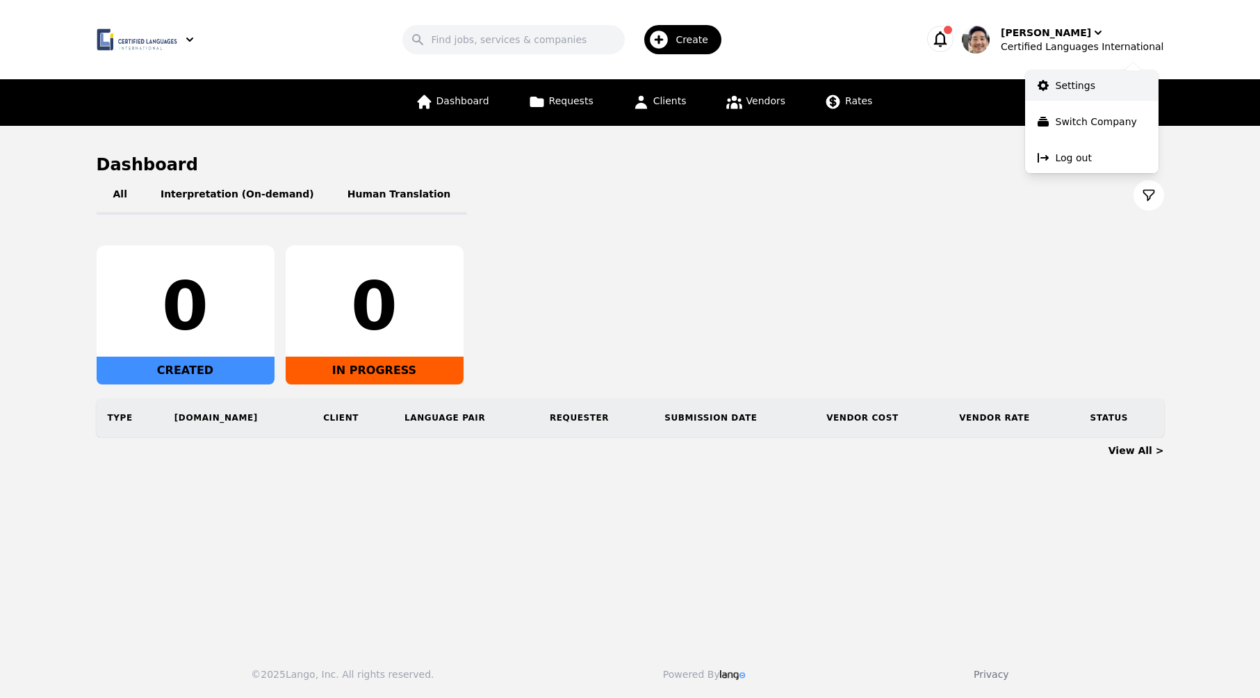
click at [1085, 79] on p "Settings" at bounding box center [1076, 86] width 40 height 14
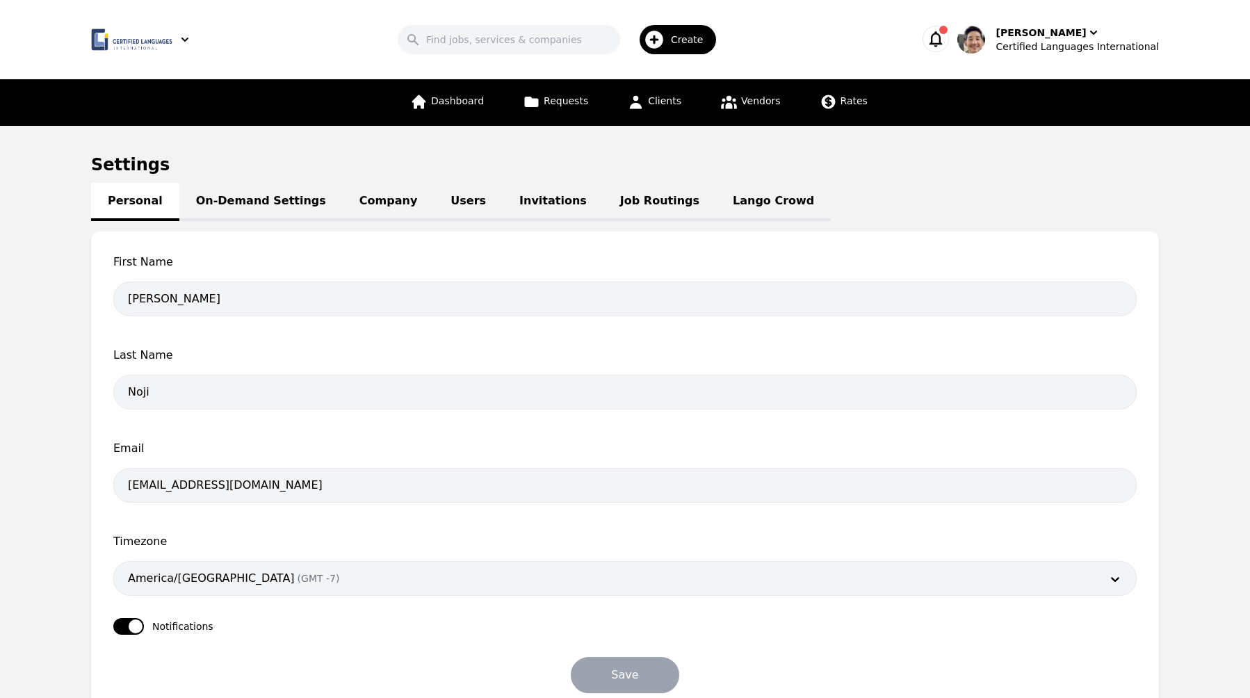
click at [251, 200] on link "On-Demand Settings" at bounding box center [260, 202] width 163 height 38
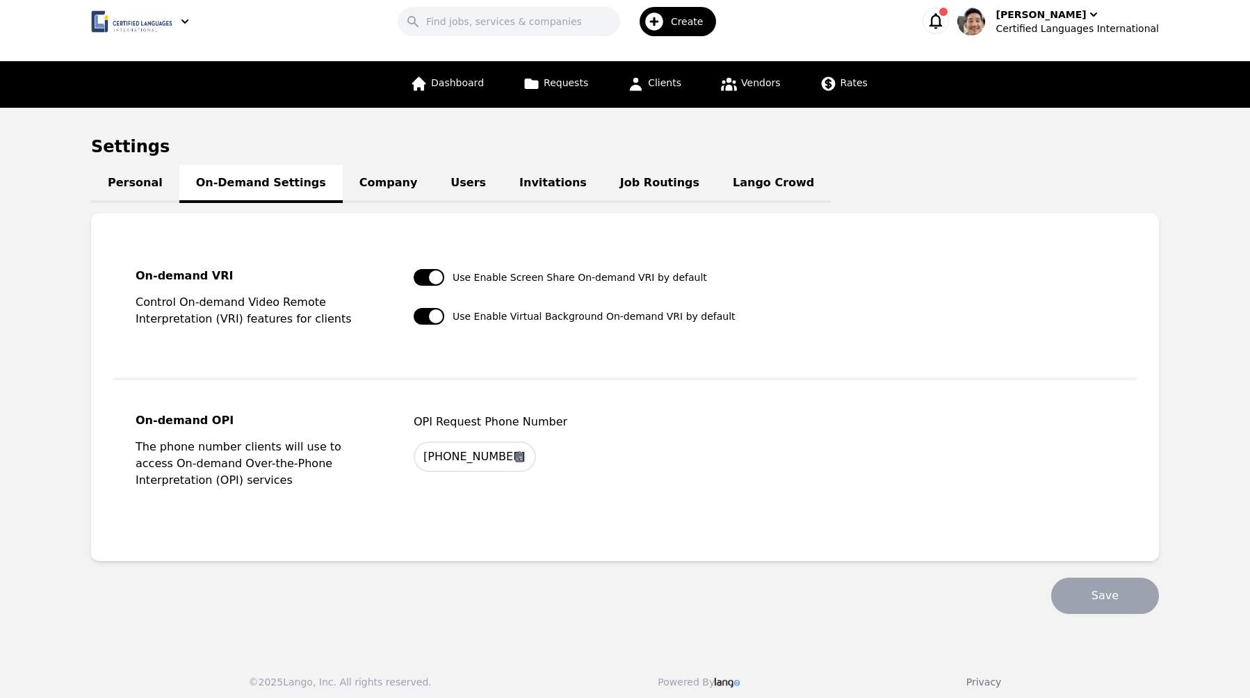
scroll to position [26, 0]
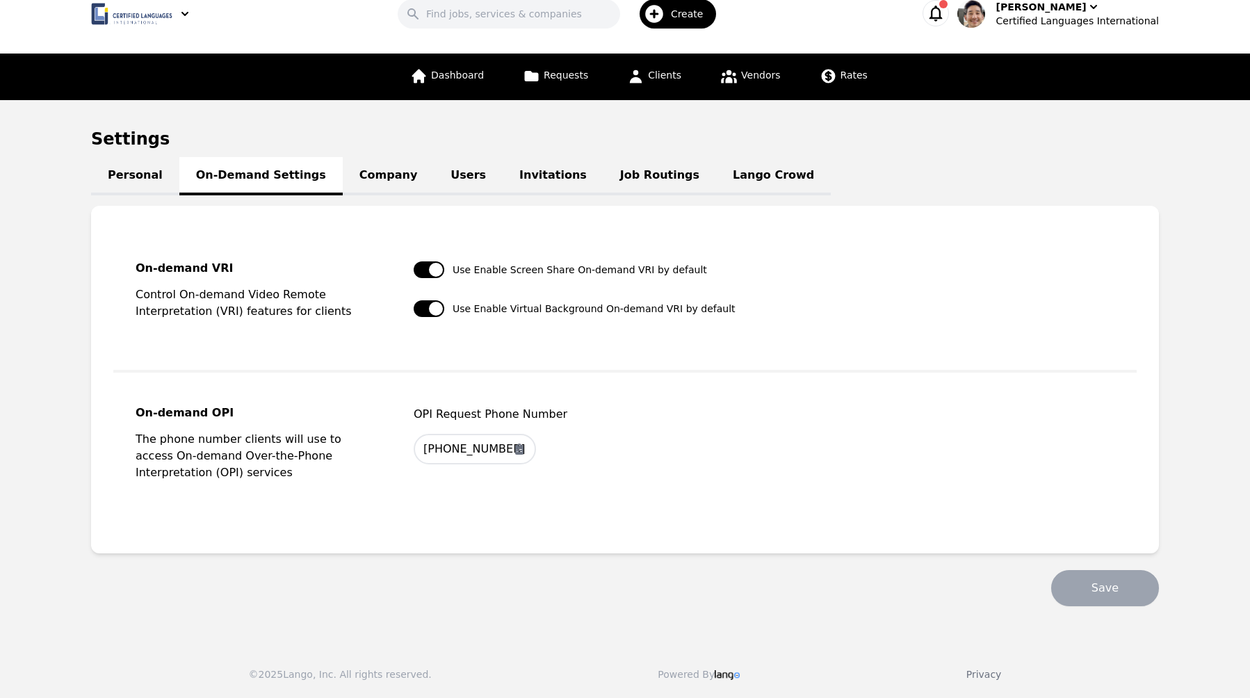
click at [1025, 156] on div "Settings Personal On-Demand Settings Company Users Invitations Job Routings Lan…" at bounding box center [625, 367] width 1068 height 478
click at [462, 78] on span "Dashboard" at bounding box center [457, 75] width 53 height 11
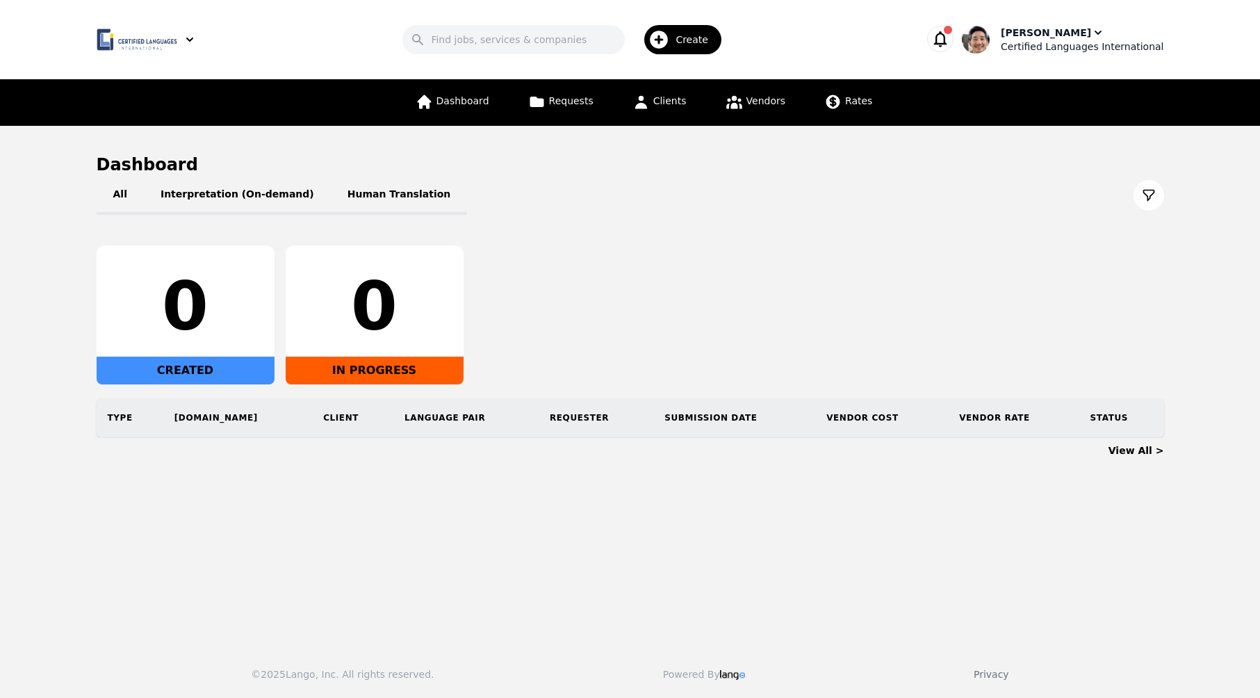
click at [1059, 33] on div "[PERSON_NAME]" at bounding box center [1046, 33] width 90 height 14
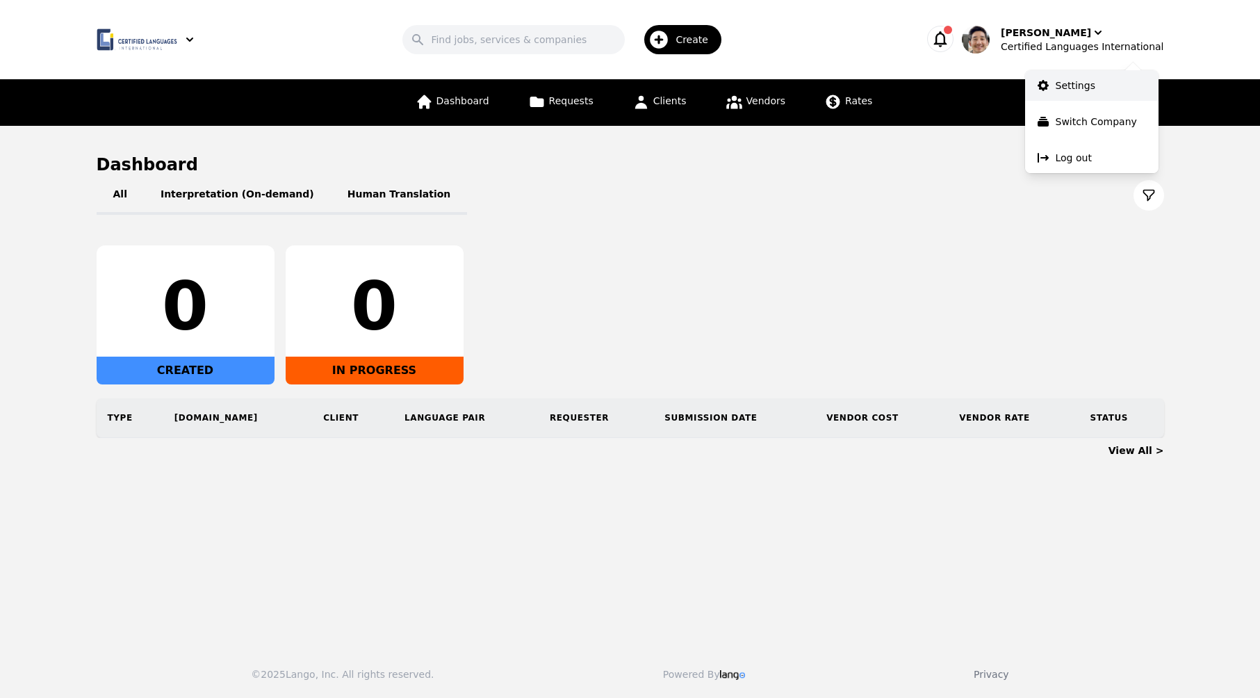
click at [1091, 92] on link "Settings" at bounding box center [1091, 85] width 133 height 31
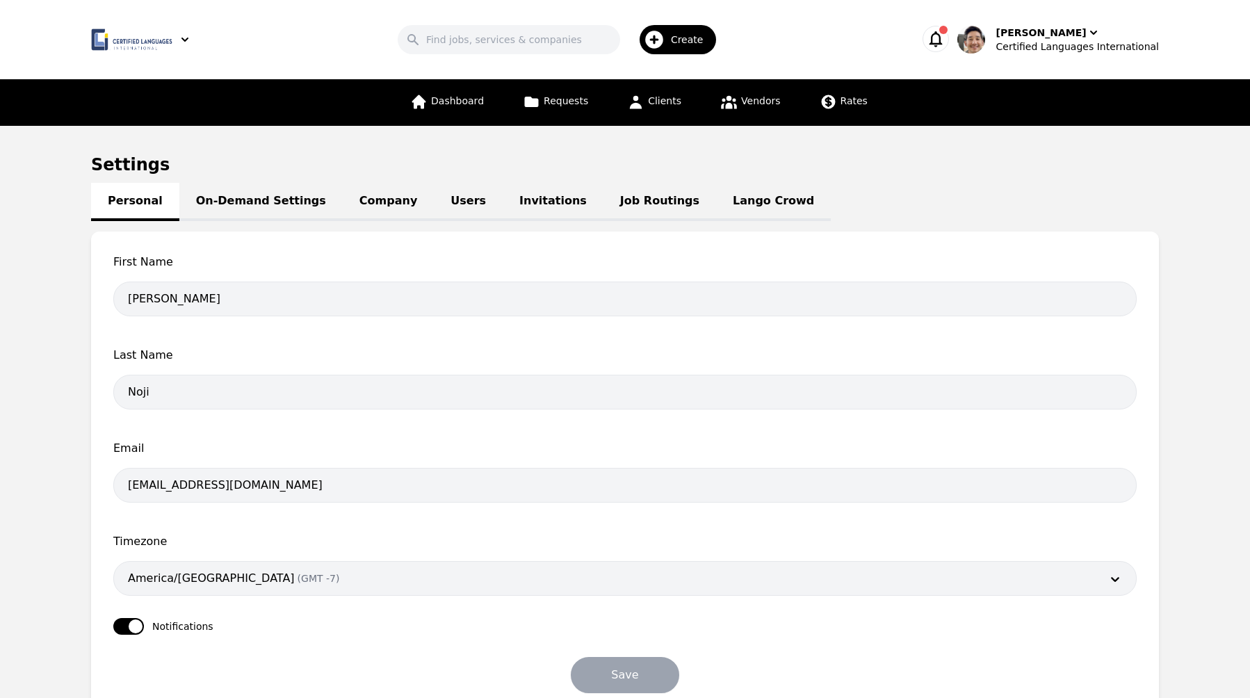
click at [1025, 183] on div "Settings Personal On-Demand Settings Company Users Invitations Job Routings [PE…" at bounding box center [625, 440] width 1068 height 573
click at [1087, 33] on icon "button" at bounding box center [1094, 33] width 14 height 14
click at [1068, 115] on p "Switch Company" at bounding box center [1091, 122] width 81 height 14
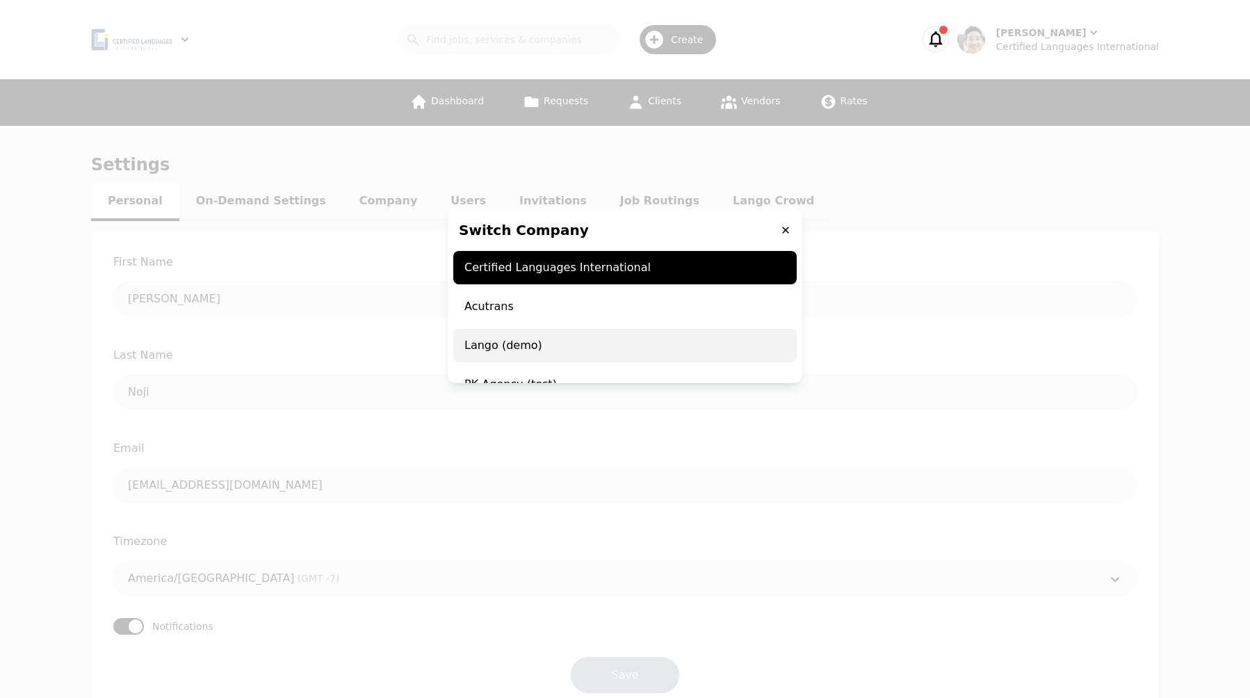
click at [567, 341] on span "Lango (demo)" at bounding box center [624, 345] width 343 height 33
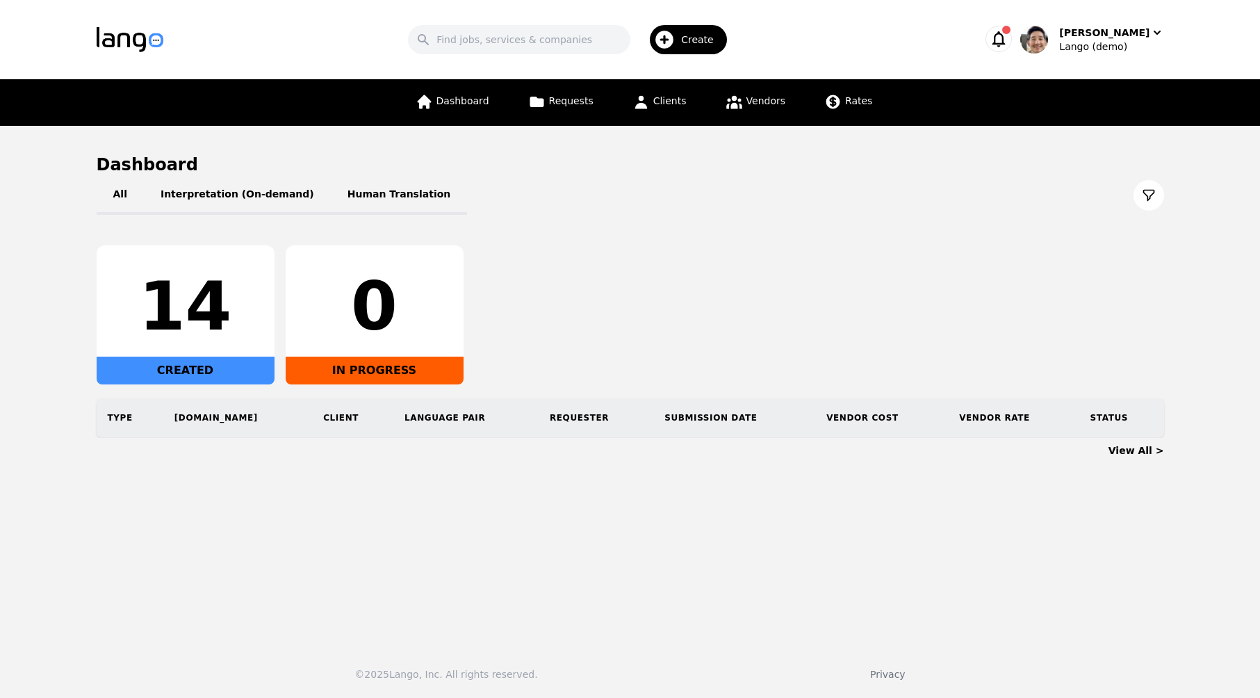
click at [837, 240] on div "All Interpretation (On-demand) Human Translation 14 CREATED 0 IN PROGRESS Type …" at bounding box center [631, 307] width 1068 height 262
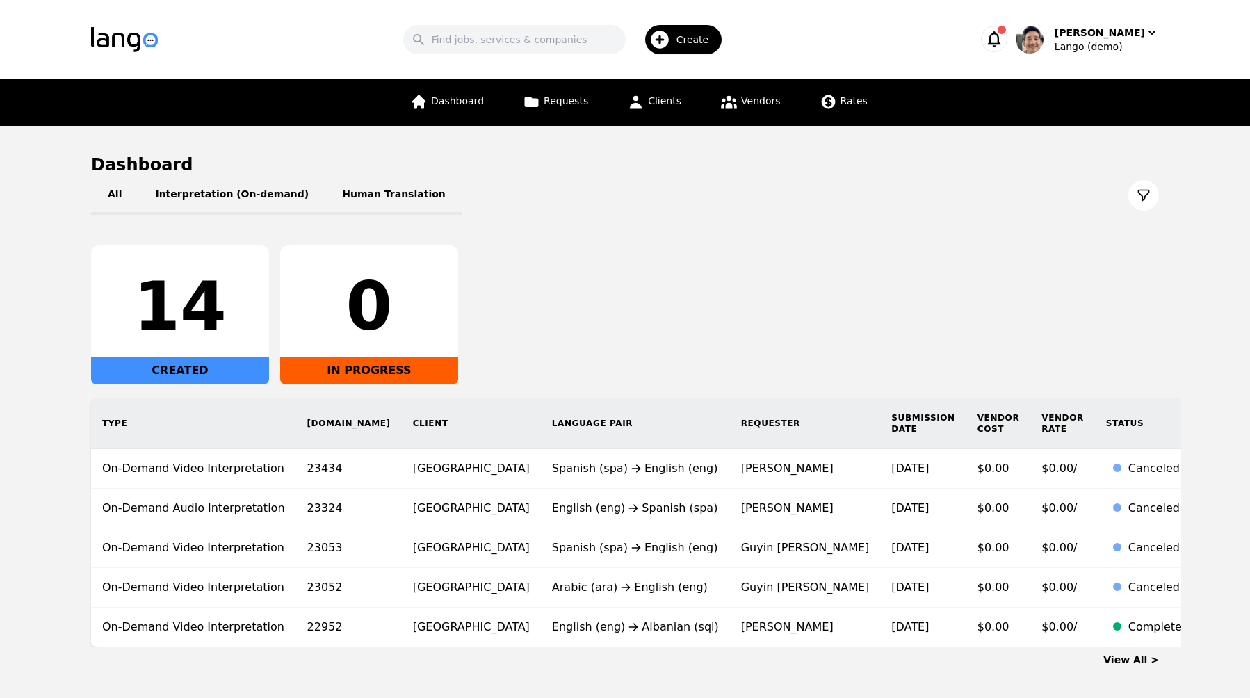
click at [782, 232] on div "All Interpretation (On-demand) Human Translation 14 CREATED 0 IN PROGRESS Type …" at bounding box center [625, 411] width 1068 height 471
click at [967, 284] on div "14 CREATED 0 IN PROGRESS" at bounding box center [625, 314] width 1068 height 139
click at [1124, 42] on div "Lango (demo)" at bounding box center [1107, 47] width 104 height 14
click at [868, 221] on div "All Interpretation (On-demand) Human Translation 14 CREATED 0 IN PROGRESS Type …" at bounding box center [625, 411] width 1068 height 471
click at [933, 318] on div "14 CREATED 0 IN PROGRESS" at bounding box center [625, 314] width 1068 height 139
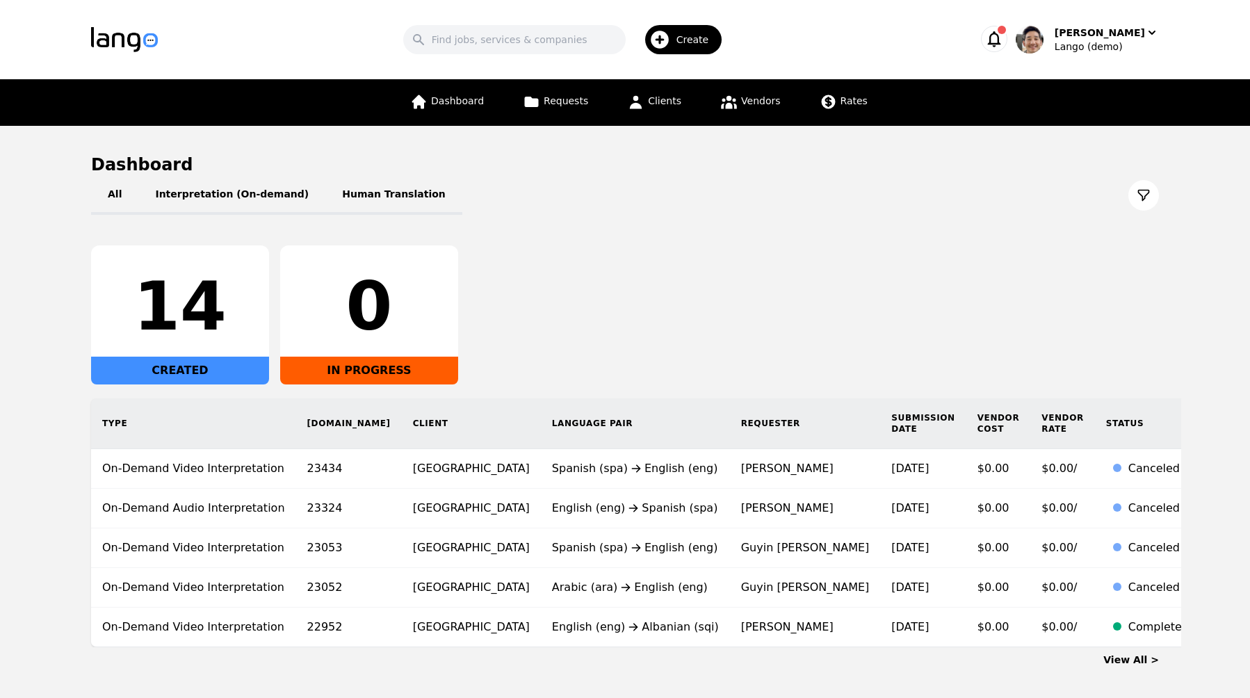
click at [1074, 54] on div "Search Create Daniel Noji Lango (demo)" at bounding box center [625, 39] width 1068 height 40
click at [1100, 34] on div "[PERSON_NAME]" at bounding box center [1100, 33] width 90 height 14
click at [1091, 162] on button "Log out" at bounding box center [1086, 158] width 133 height 31
